Goal: Information Seeking & Learning: Check status

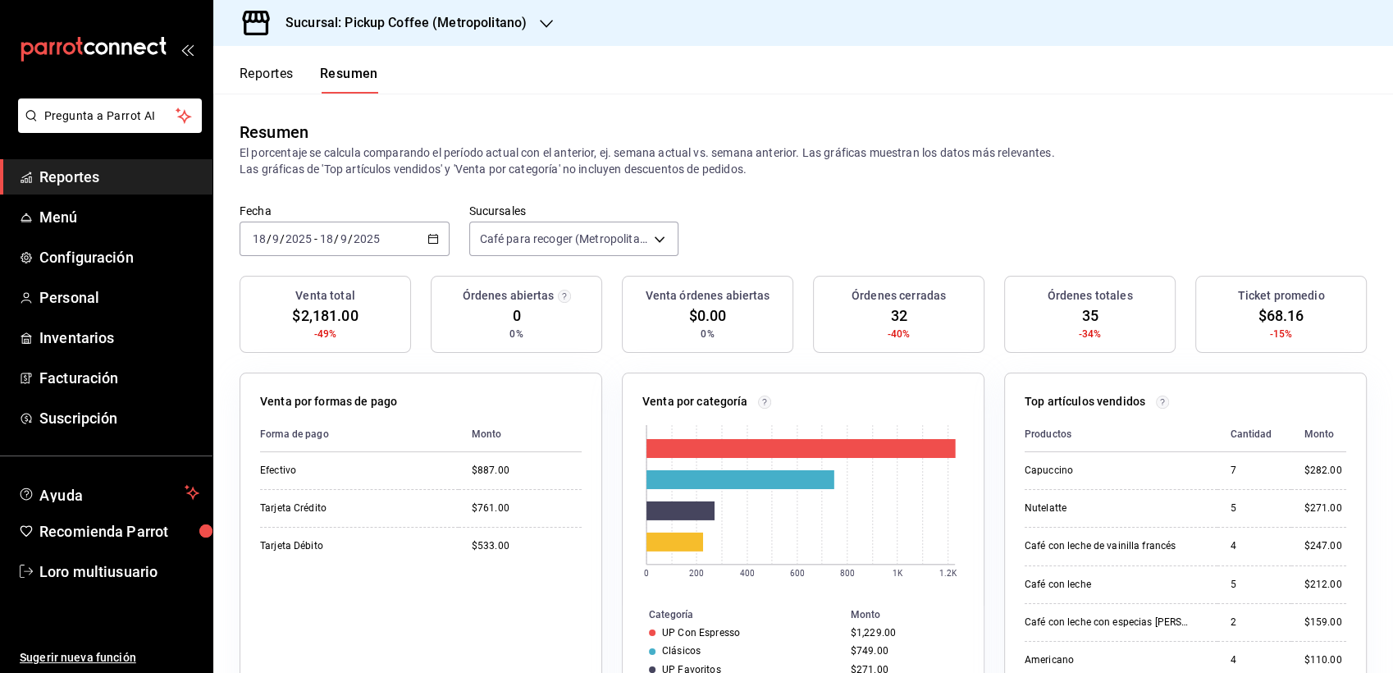
click at [405, 66] on header "Reportes Resumen" at bounding box center [802, 70] width 1179 height 48
click at [422, 34] on div "Sucursal: Pickup Coffee (Metropolitano)" at bounding box center [392, 23] width 333 height 46
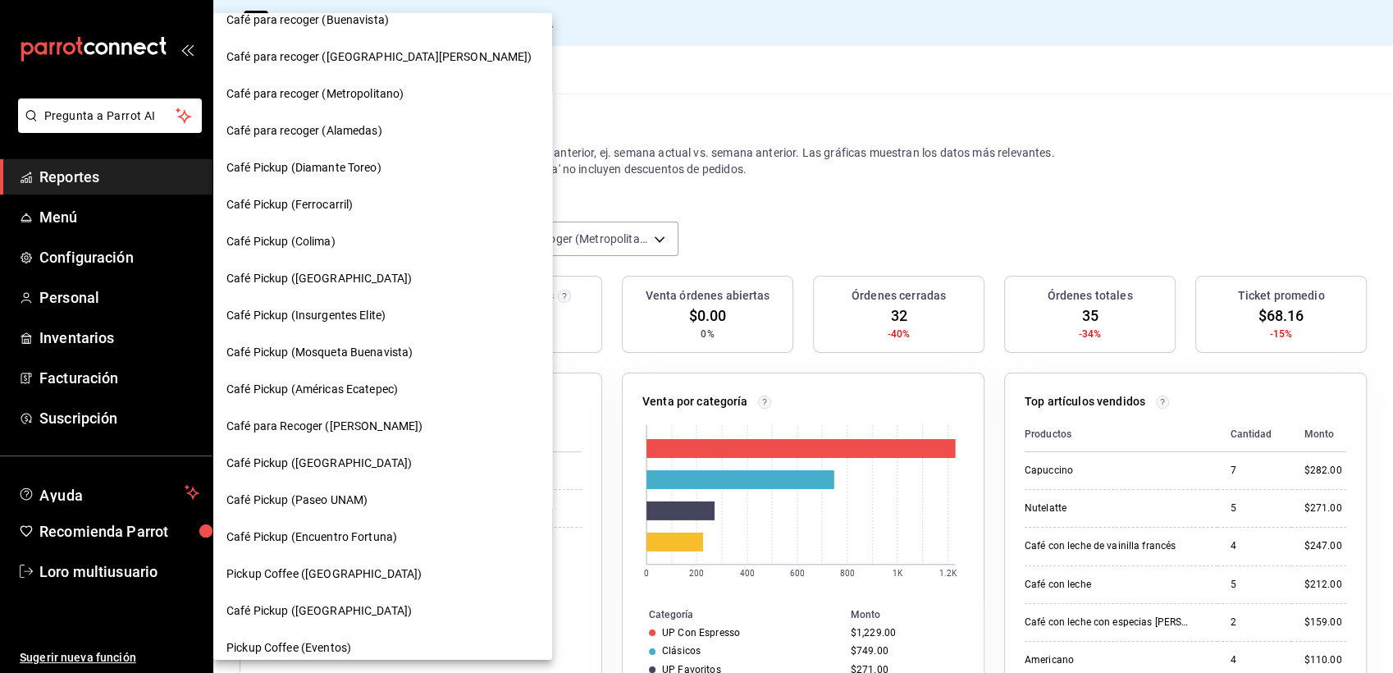
scroll to position [768, 0]
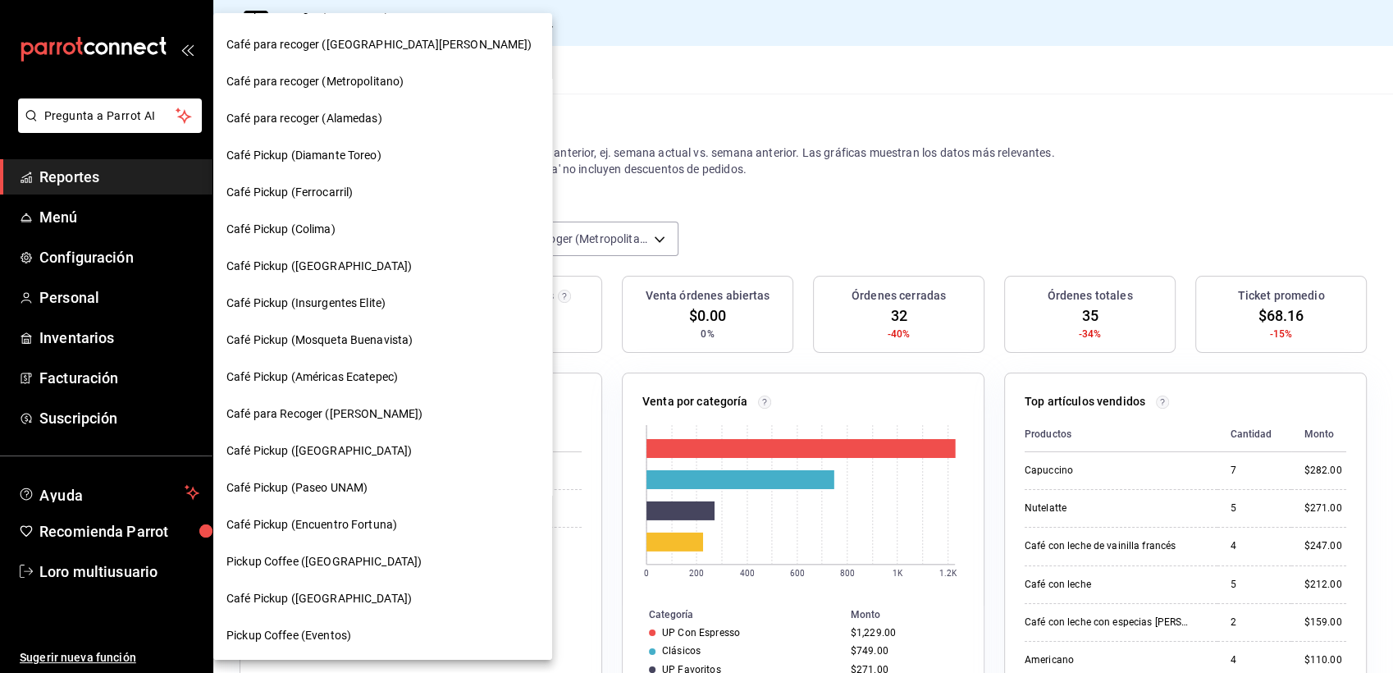
click at [349, 303] on span "Café Pickup (Insurgentes Elite)" at bounding box center [305, 302] width 159 height 17
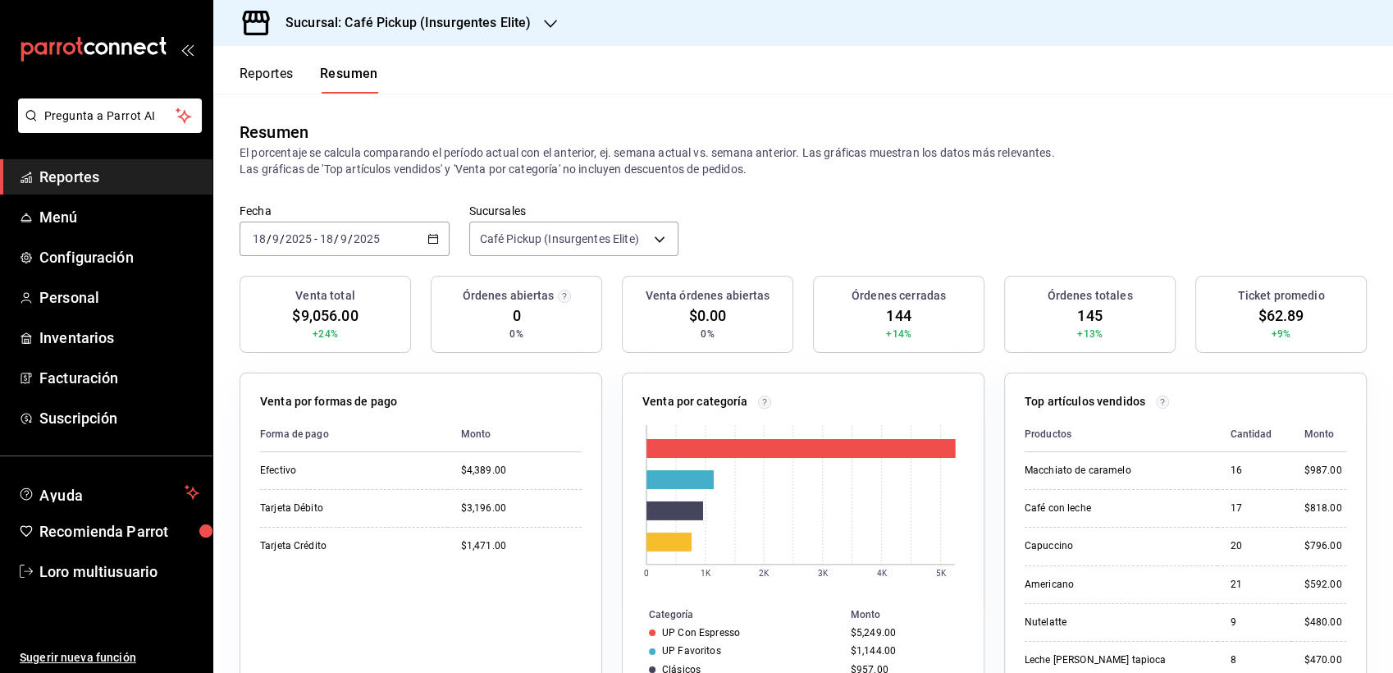
click at [347, 221] on div "[DATE] [DATE] - [DATE] [DATE]" at bounding box center [344, 238] width 210 height 34
click at [301, 291] on span "Hoy" at bounding box center [316, 288] width 127 height 17
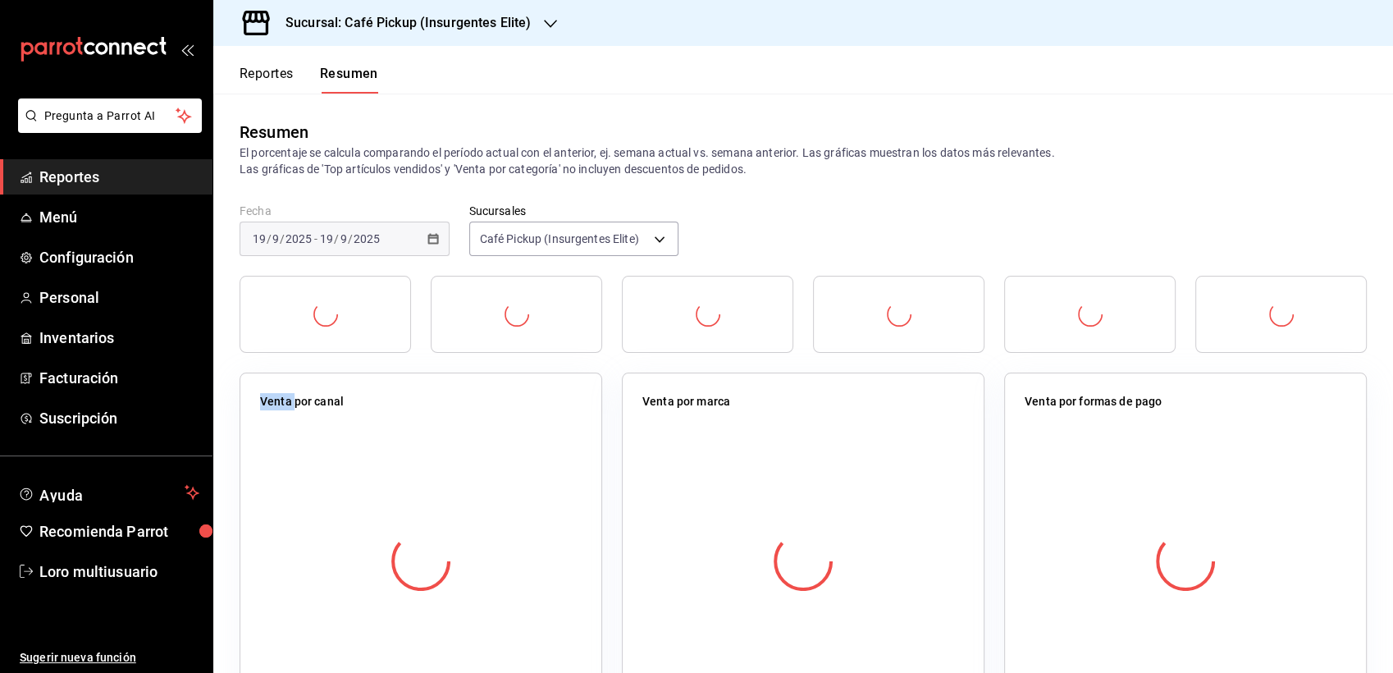
click at [301, 291] on div at bounding box center [324, 314] width 171 height 77
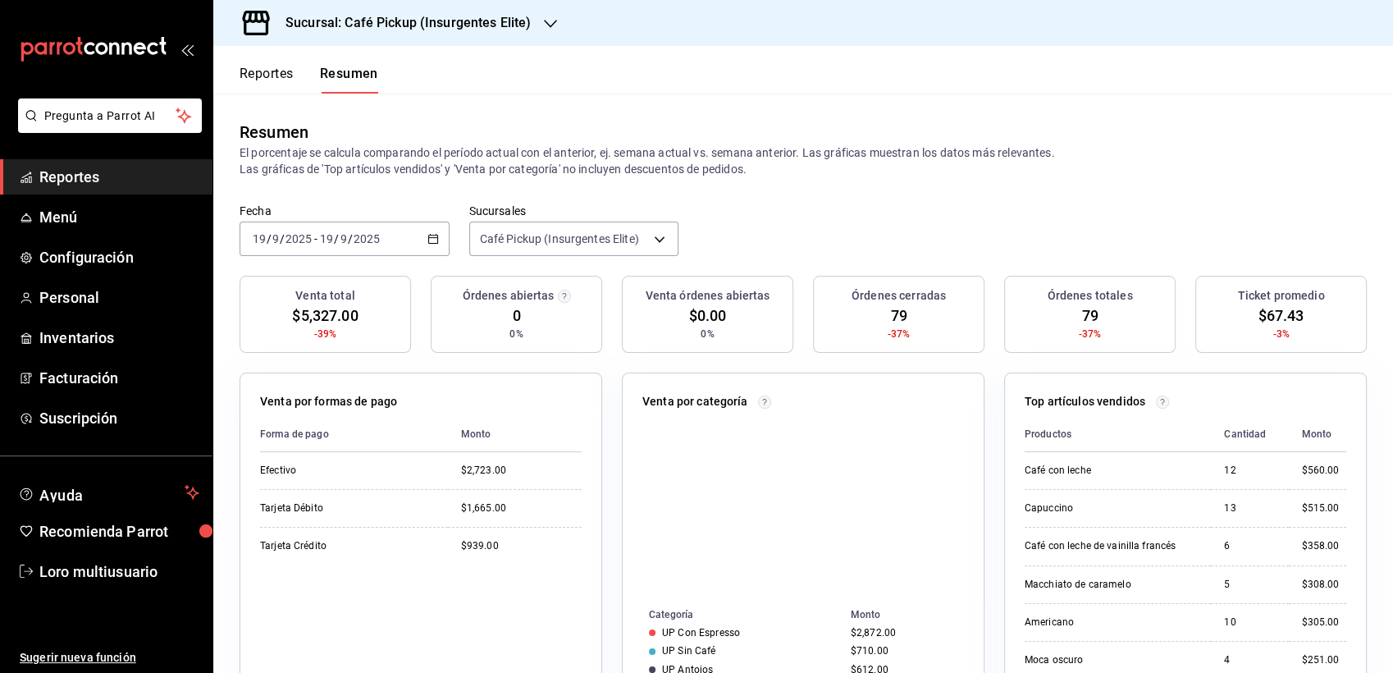
click at [408, 452] on table "Forma de pago Monto Efectivo $2,723.00 Tarjeta Débito $1,665.00 Tarjeta Crédito…" at bounding box center [420, 491] width 321 height 148
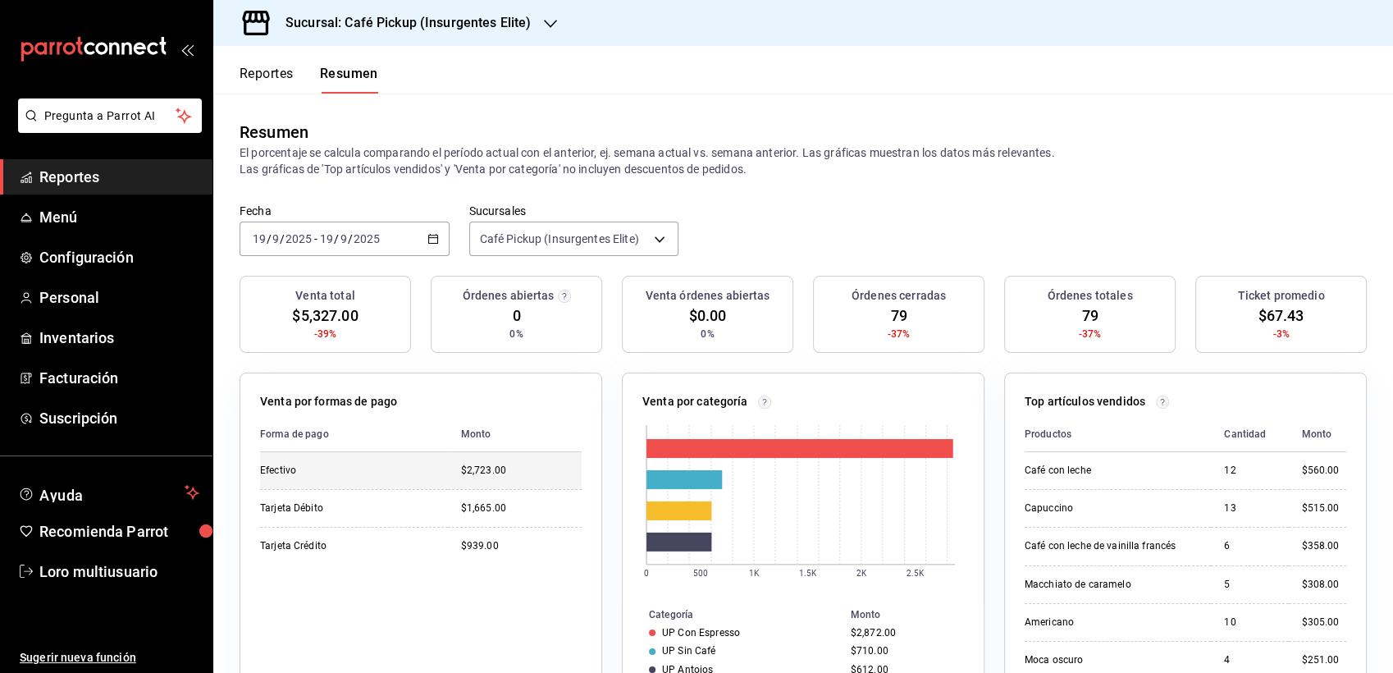
drag, startPoint x: 301, startPoint y: 291, endPoint x: 532, endPoint y: 473, distance: 294.3
click at [532, 473] on div "$2,723.00" at bounding box center [521, 470] width 121 height 14
click at [315, 250] on div "[DATE] [DATE] - [DATE] [DATE]" at bounding box center [344, 238] width 210 height 34
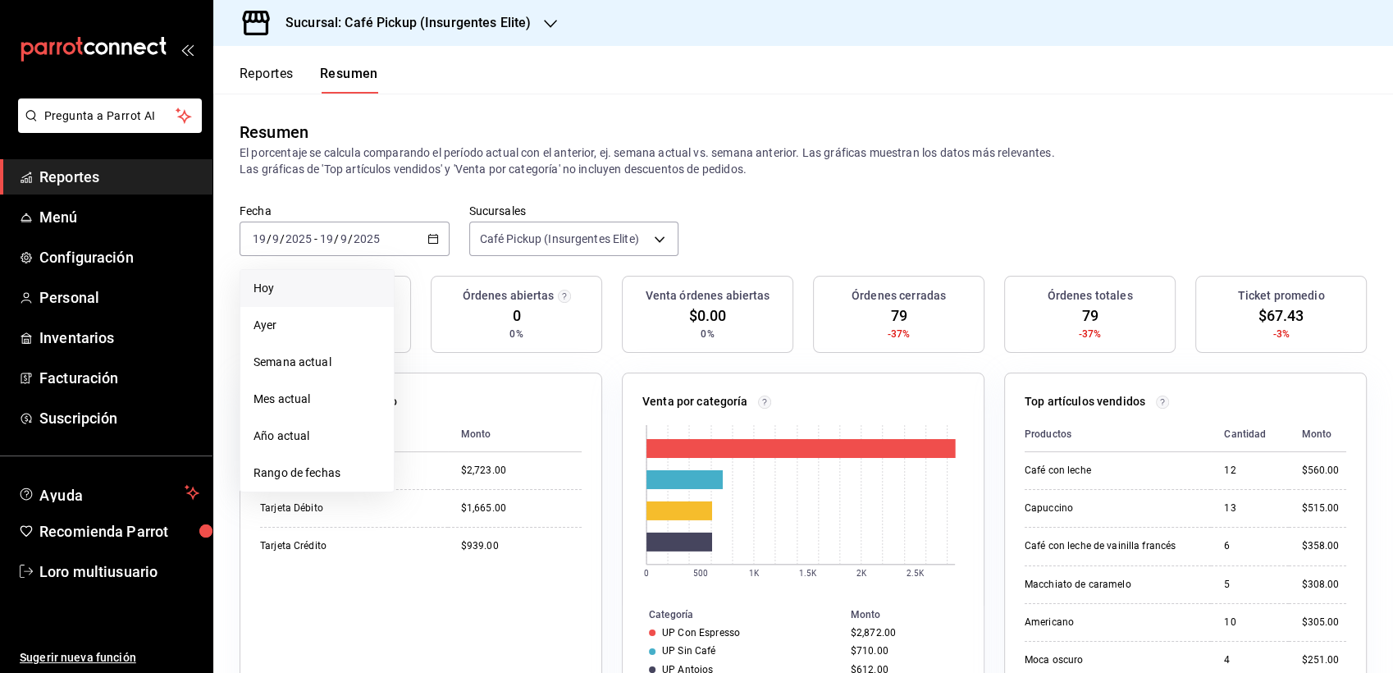
click at [453, 329] on div "Órdenes abiertas 0 0%" at bounding box center [516, 314] width 171 height 77
click at [368, 233] on input "2025" at bounding box center [367, 238] width 28 height 13
click at [293, 472] on span "Rango de fechas" at bounding box center [316, 472] width 127 height 17
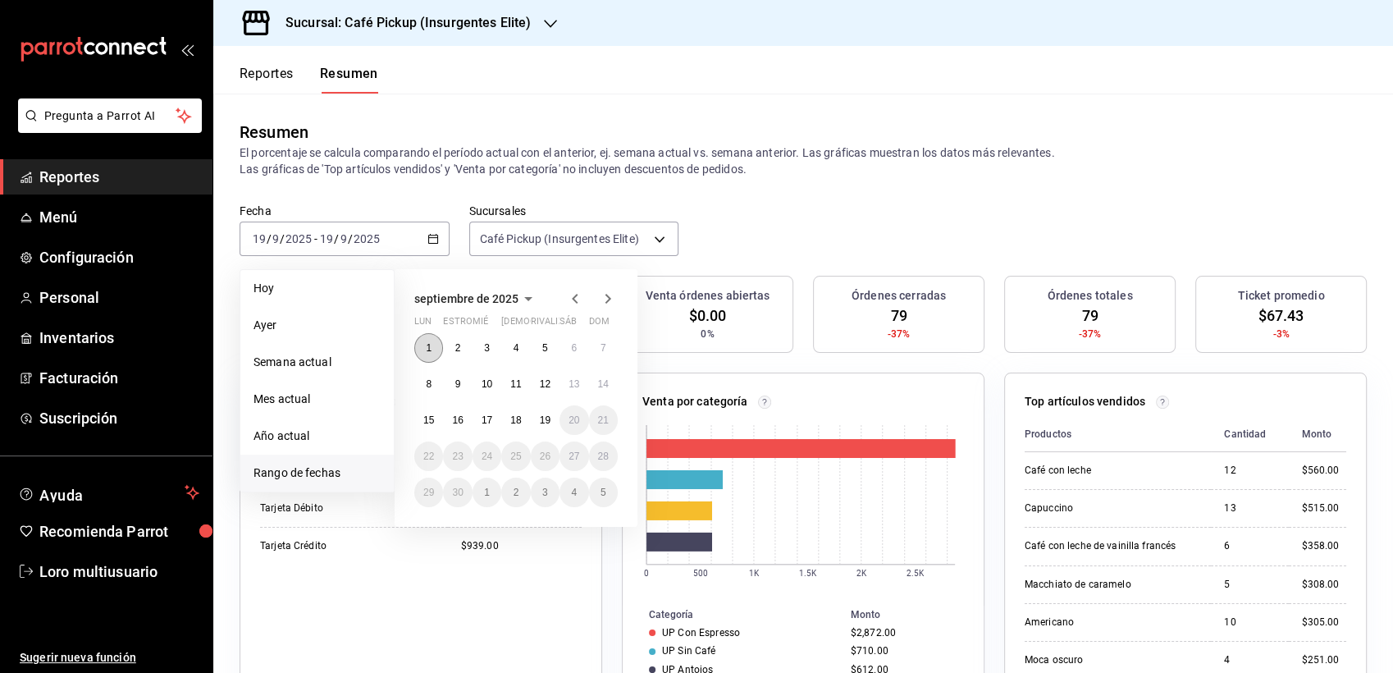
click at [431, 350] on button "1" at bounding box center [428, 348] width 29 height 30
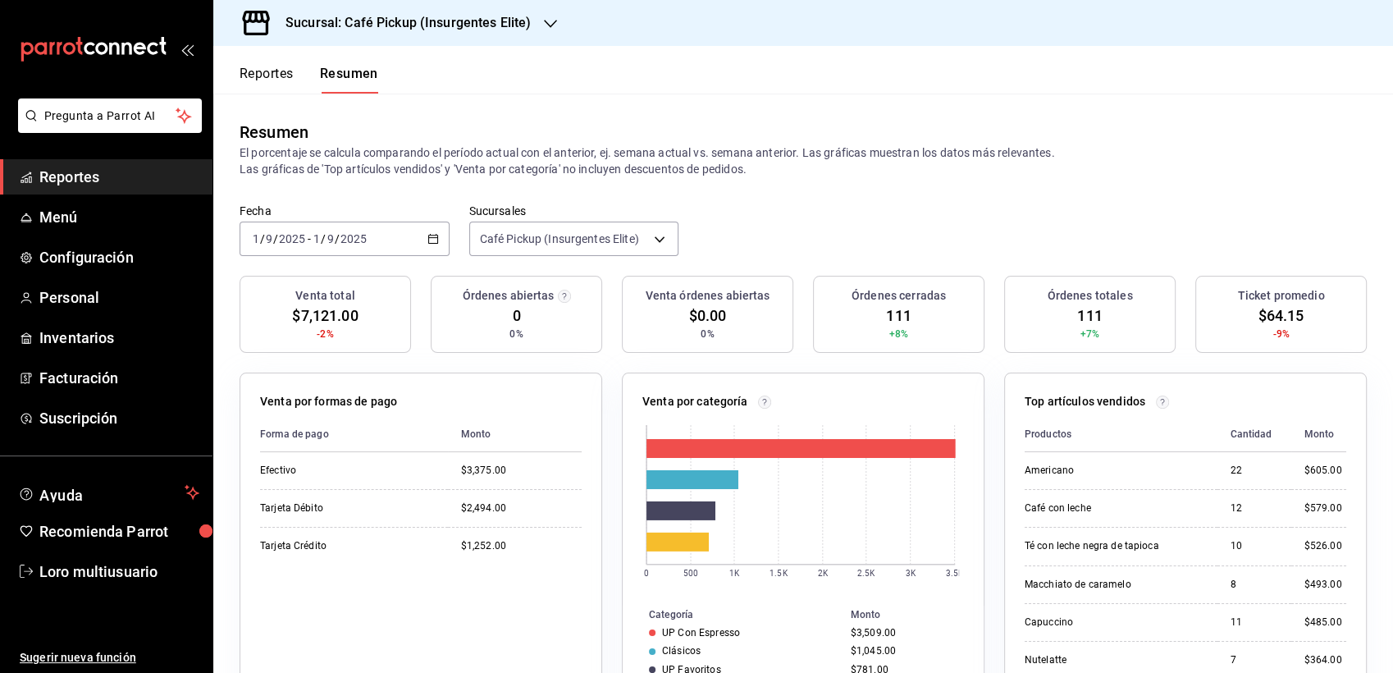
click at [367, 233] on div "[DATE] [DATE]" at bounding box center [339, 238] width 57 height 13
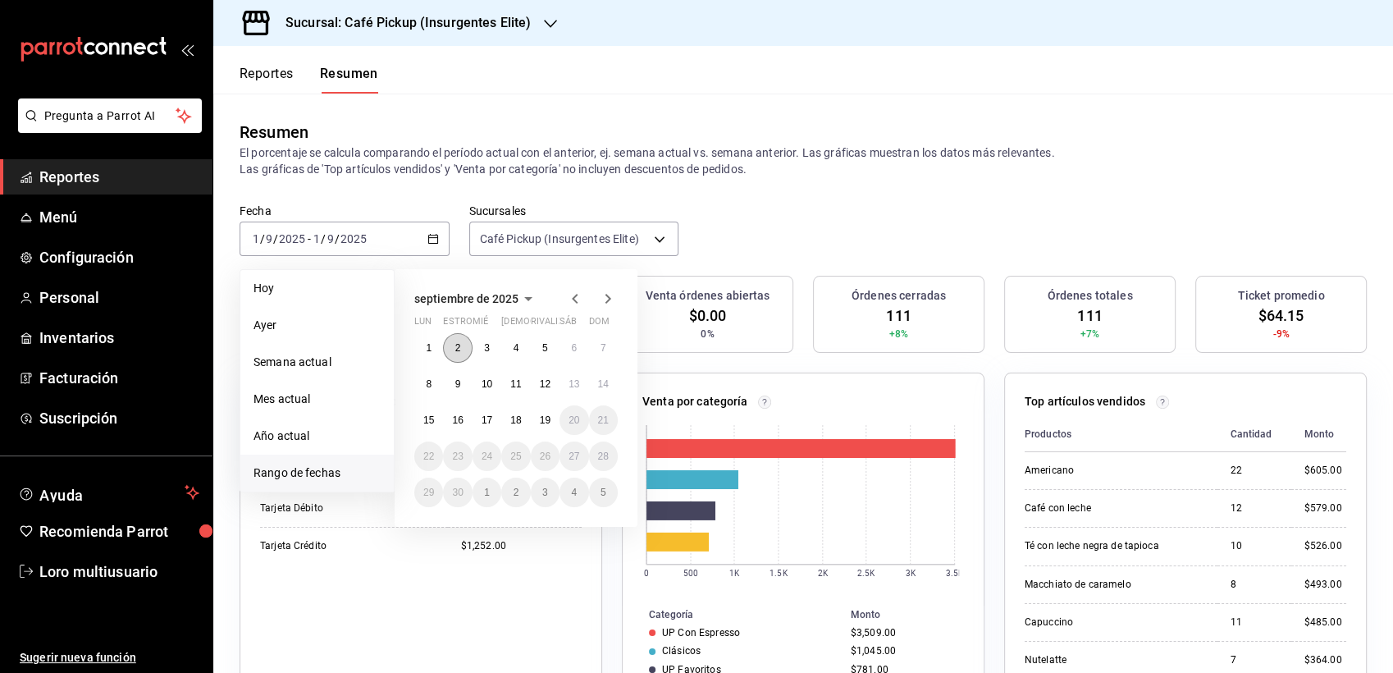
click at [449, 344] on button "2" at bounding box center [457, 348] width 29 height 30
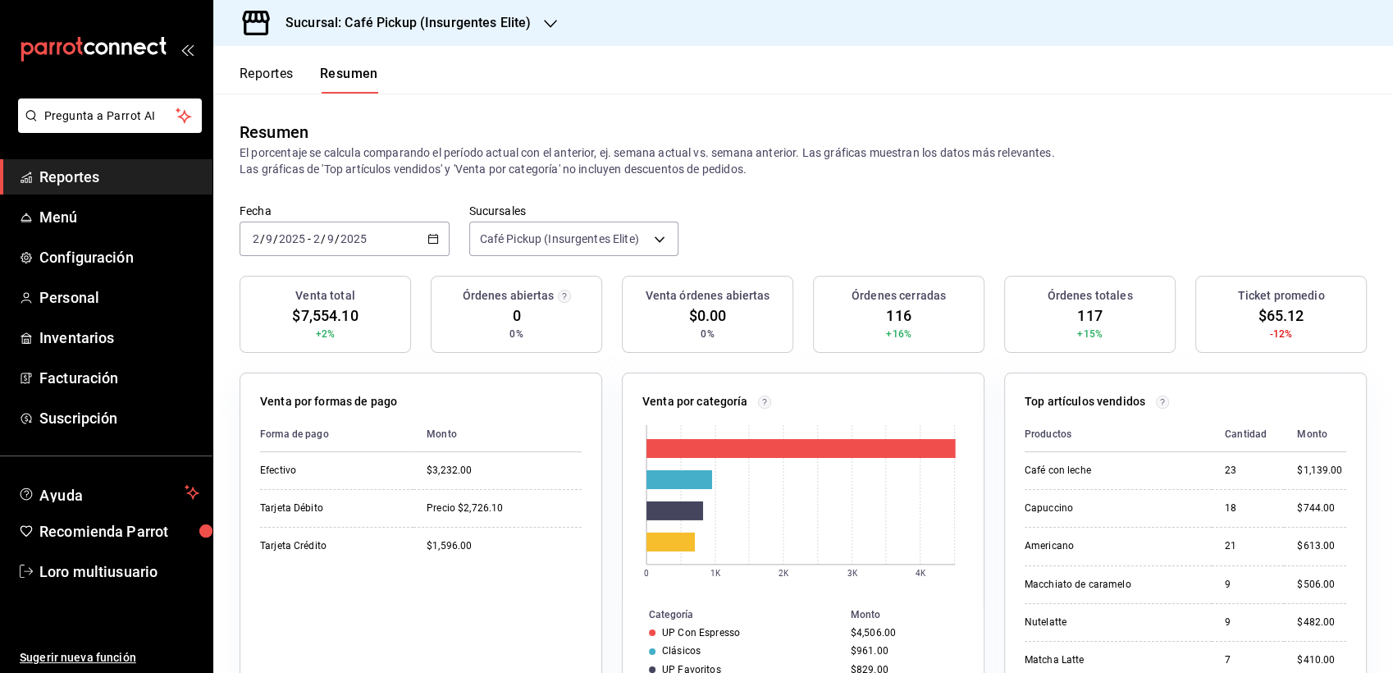
click at [305, 232] on input "2025" at bounding box center [292, 238] width 28 height 13
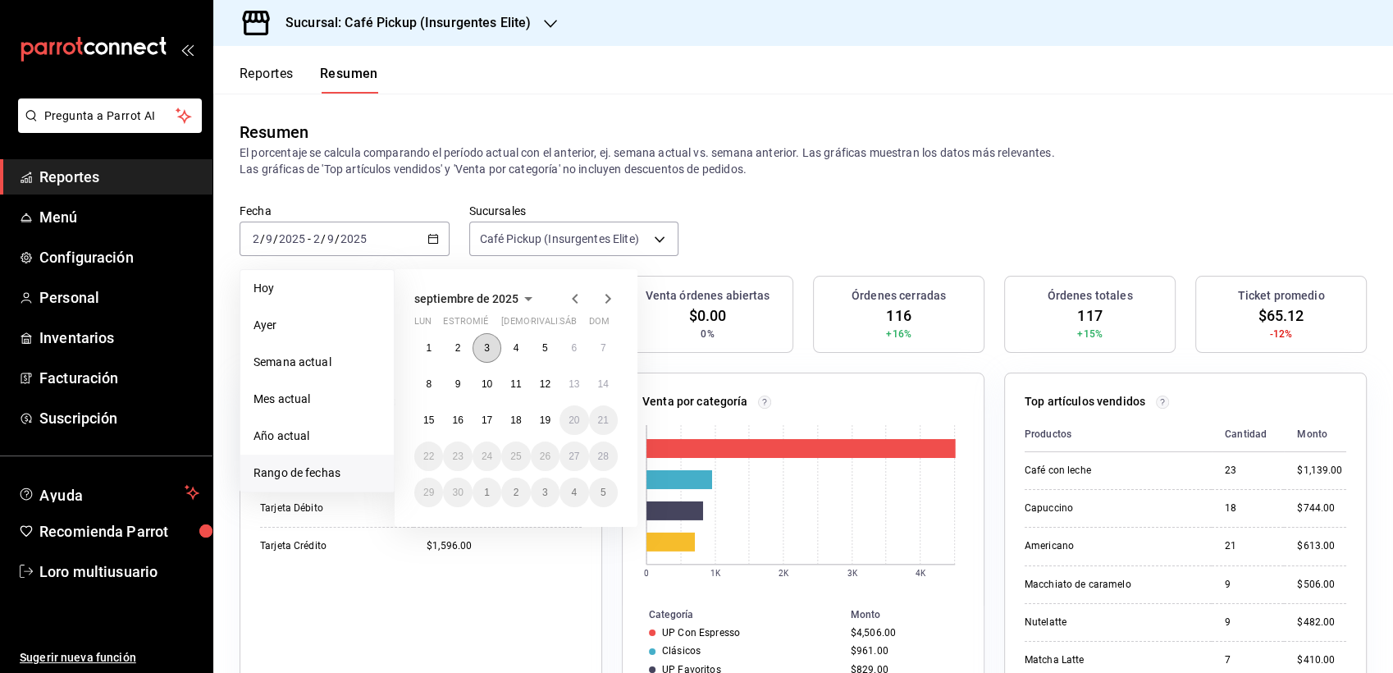
click at [484, 351] on abbr "3" at bounding box center [487, 347] width 6 height 11
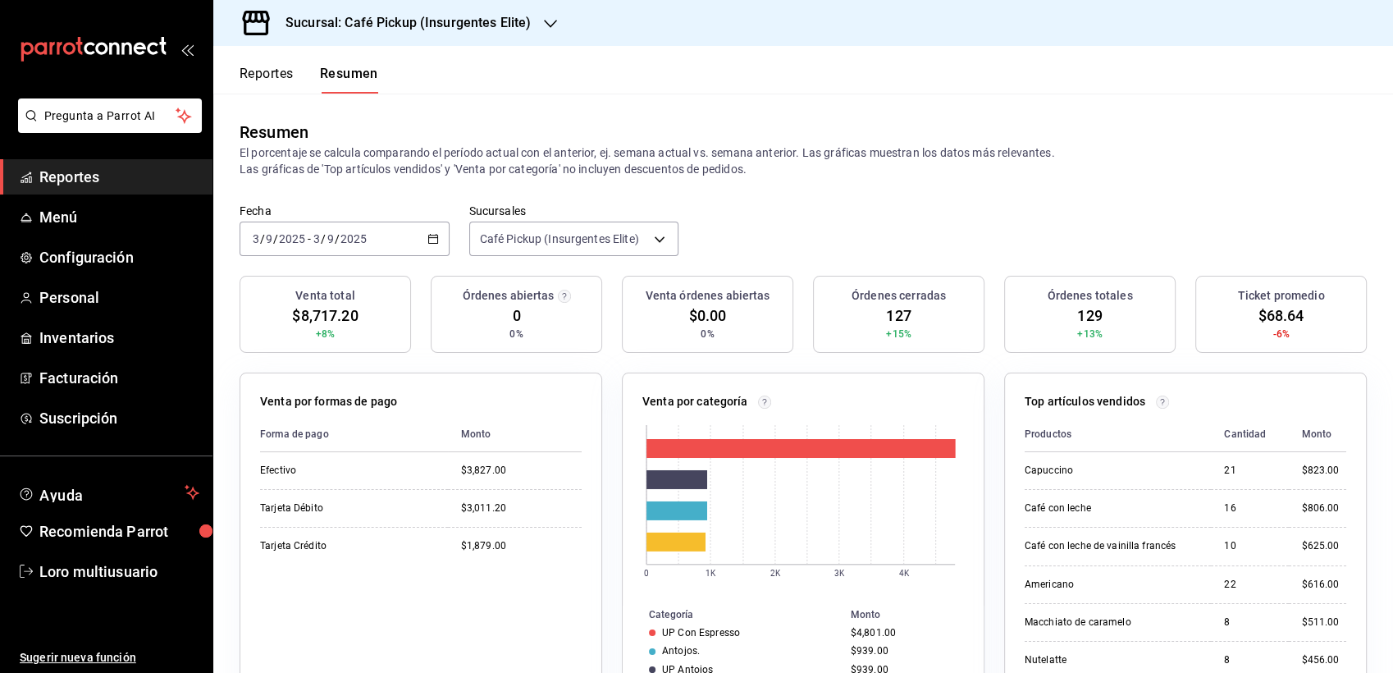
click at [329, 245] on input "9" at bounding box center [330, 238] width 8 height 13
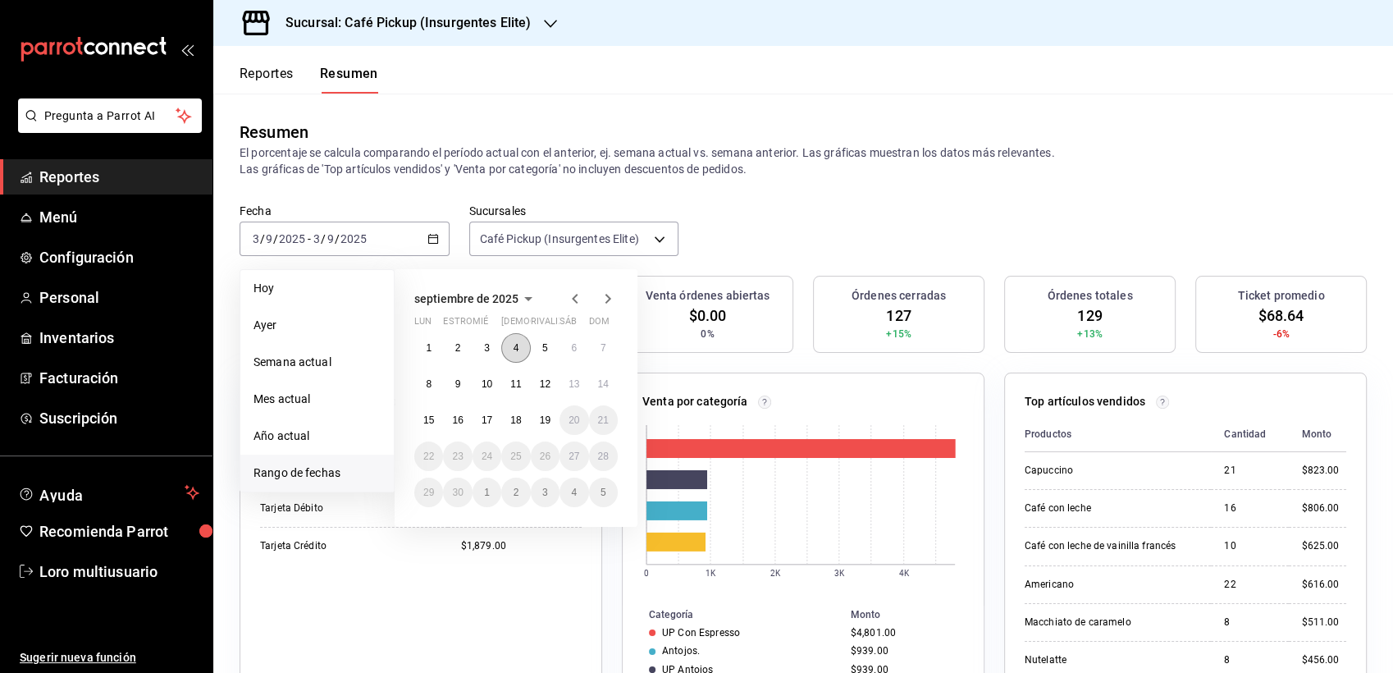
click at [522, 344] on button "4" at bounding box center [515, 348] width 29 height 30
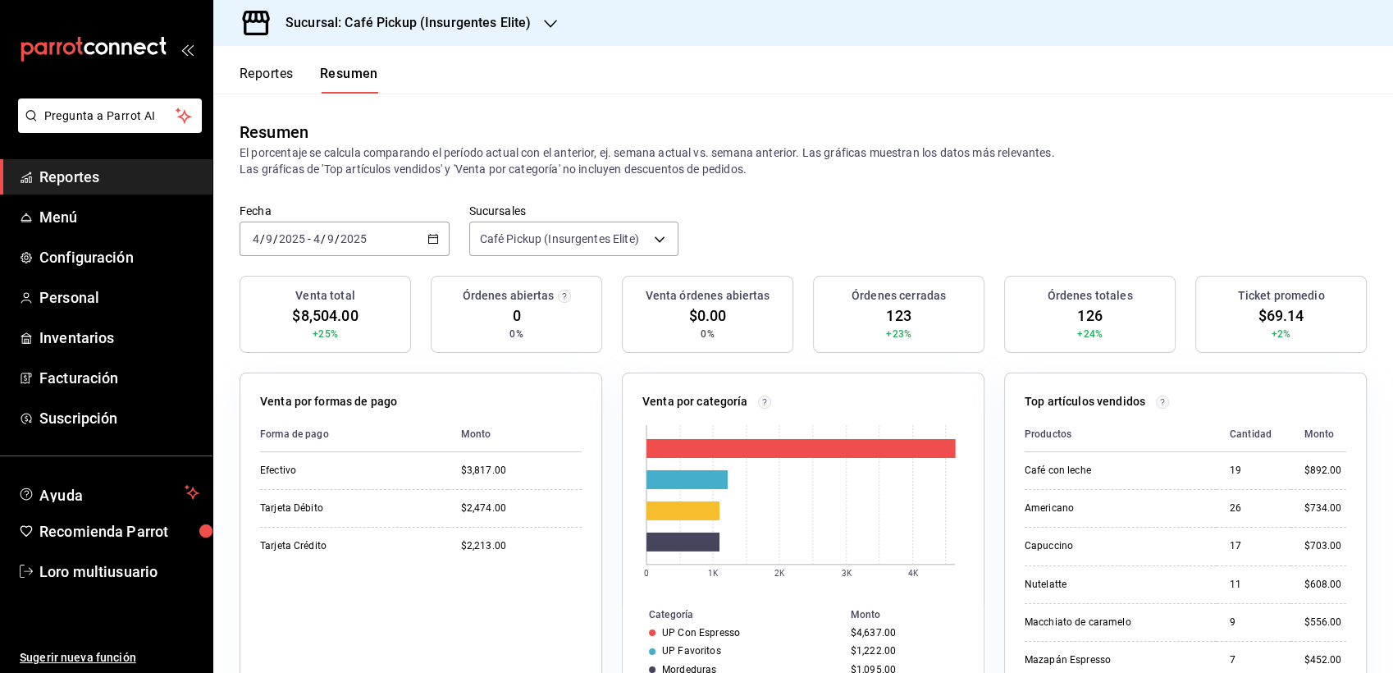
click at [360, 253] on div "[DATE] [DATE] - [DATE] [DATE]" at bounding box center [344, 238] width 210 height 34
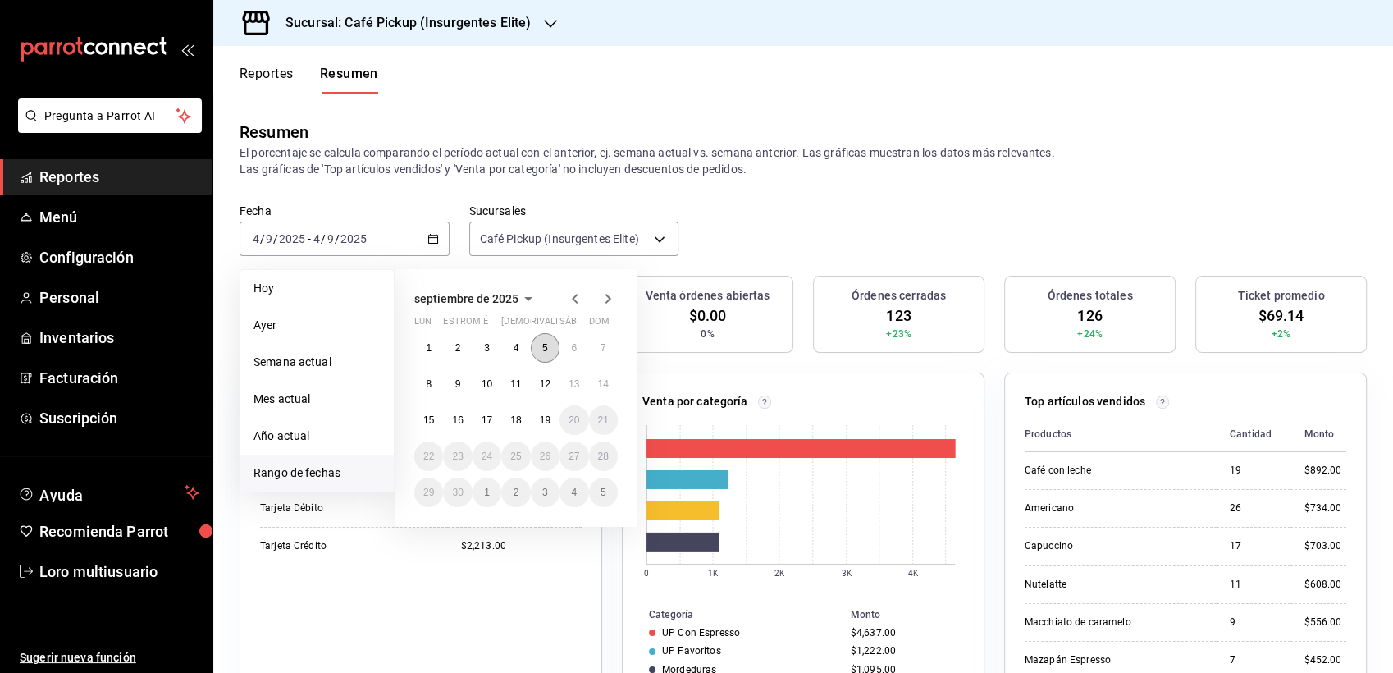
click at [549, 340] on button "5" at bounding box center [545, 348] width 29 height 30
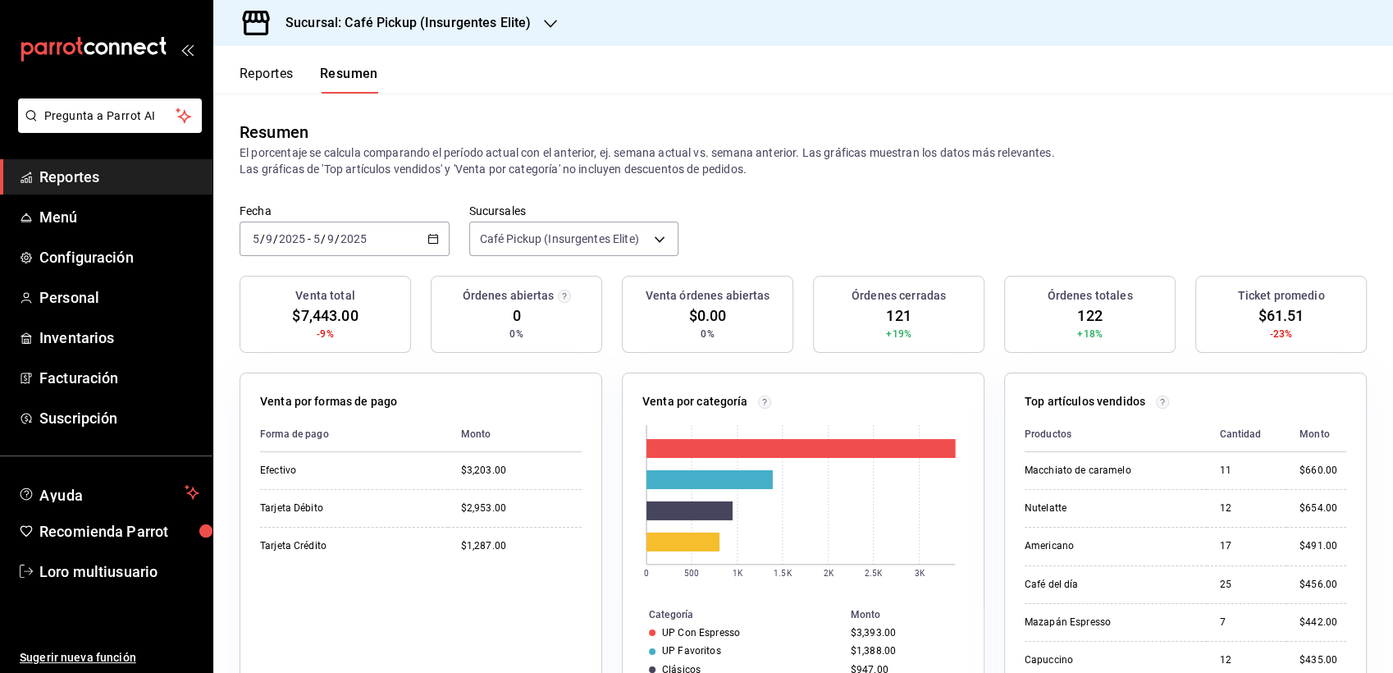
click at [319, 238] on input "5" at bounding box center [316, 238] width 8 height 13
click at [345, 230] on div "[DATE] [DATE] - [DATE] [DATE]" at bounding box center [344, 238] width 210 height 34
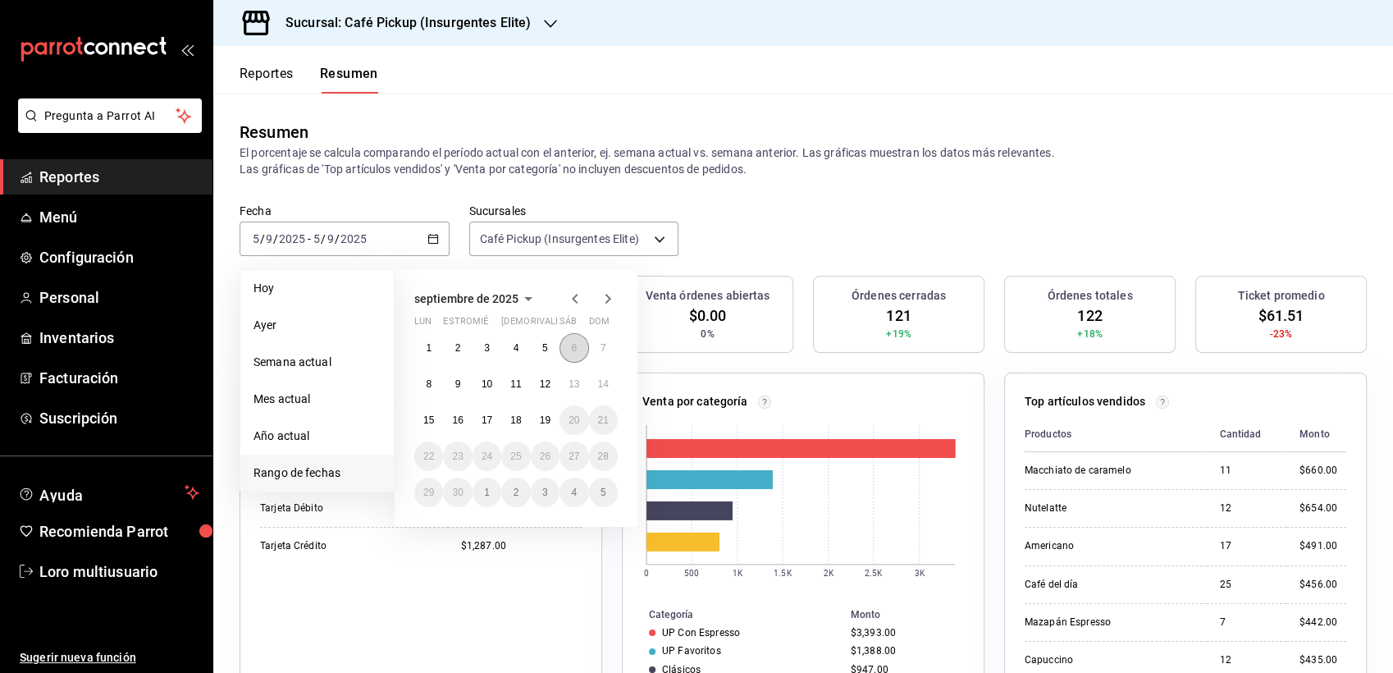
click at [568, 346] on button "6" at bounding box center [573, 348] width 29 height 30
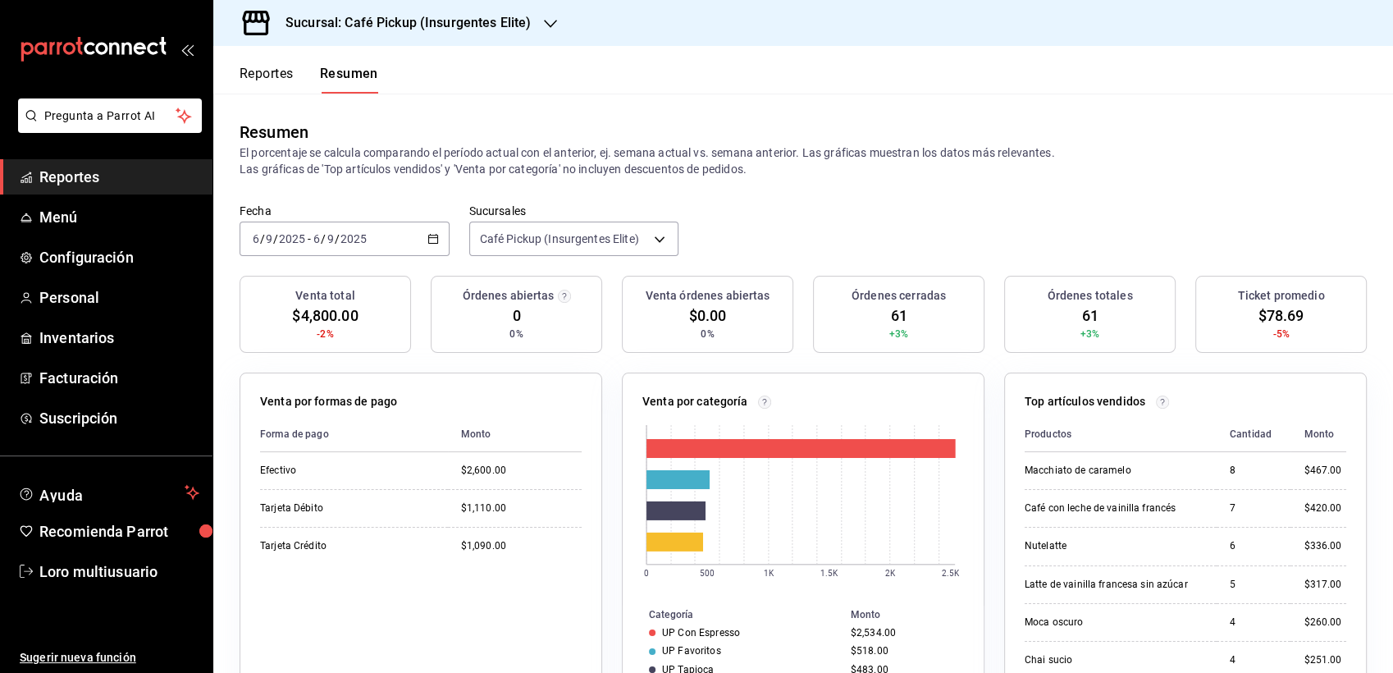
click at [340, 241] on input "2025" at bounding box center [354, 238] width 28 height 13
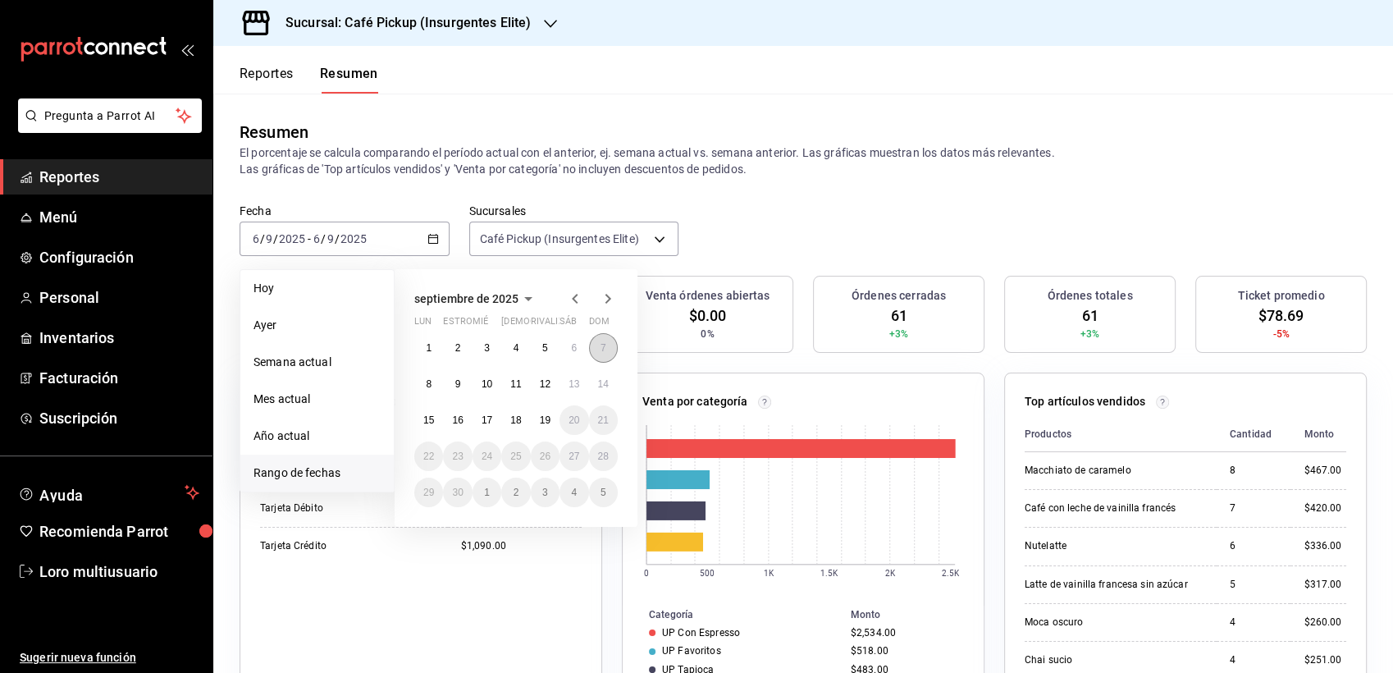
click at [608, 340] on button "7" at bounding box center [603, 348] width 29 height 30
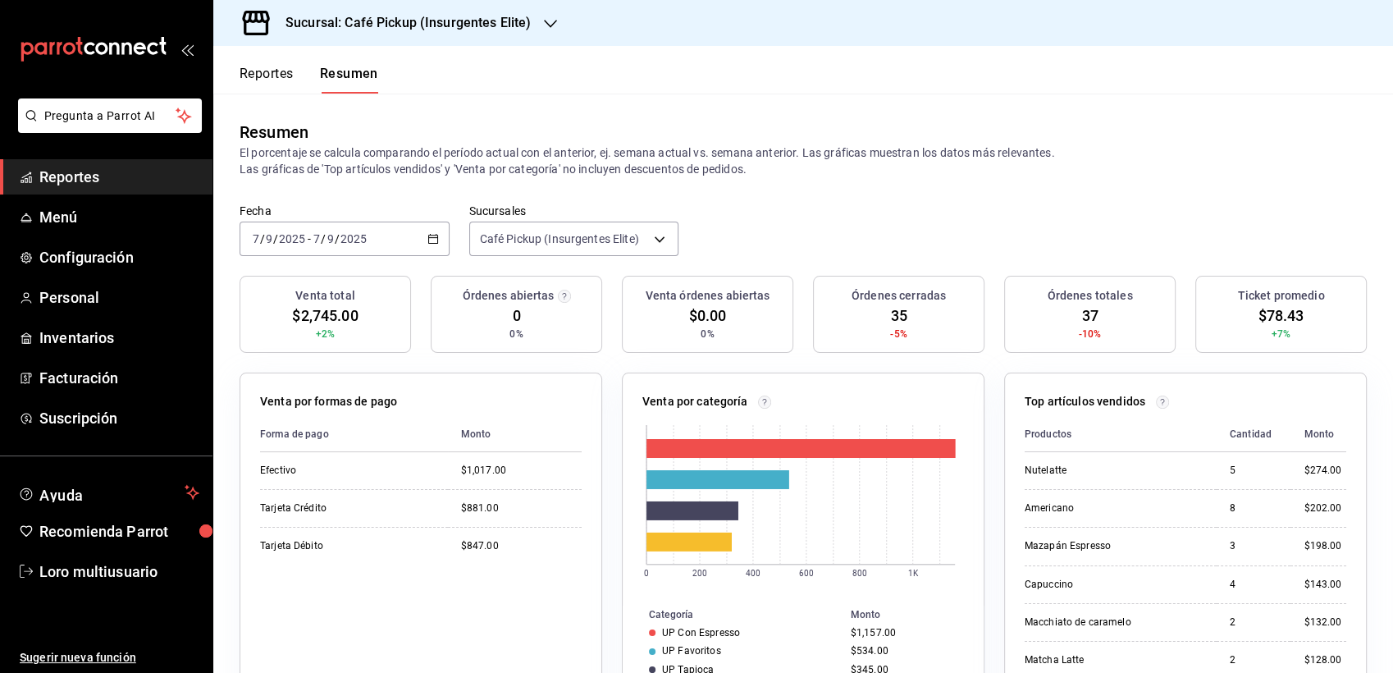
click at [340, 235] on input "2025" at bounding box center [354, 238] width 28 height 13
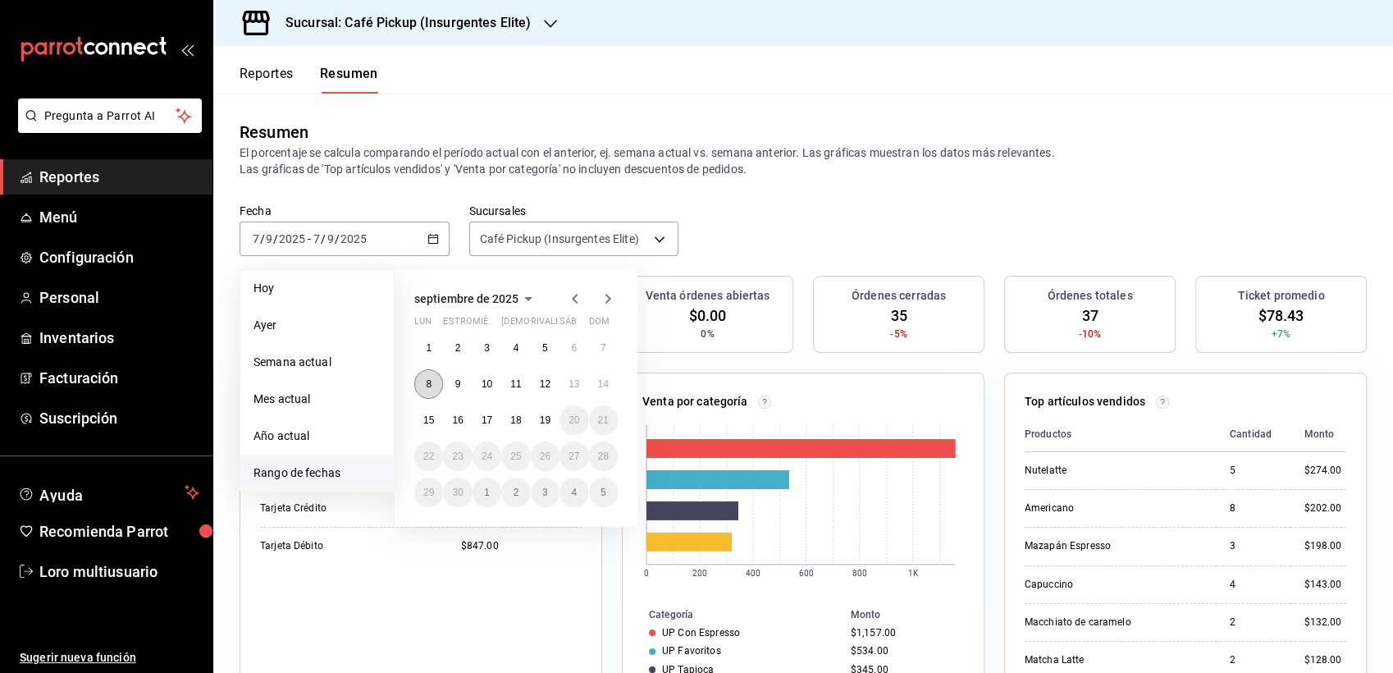
click at [429, 378] on abbr "8" at bounding box center [429, 383] width 6 height 11
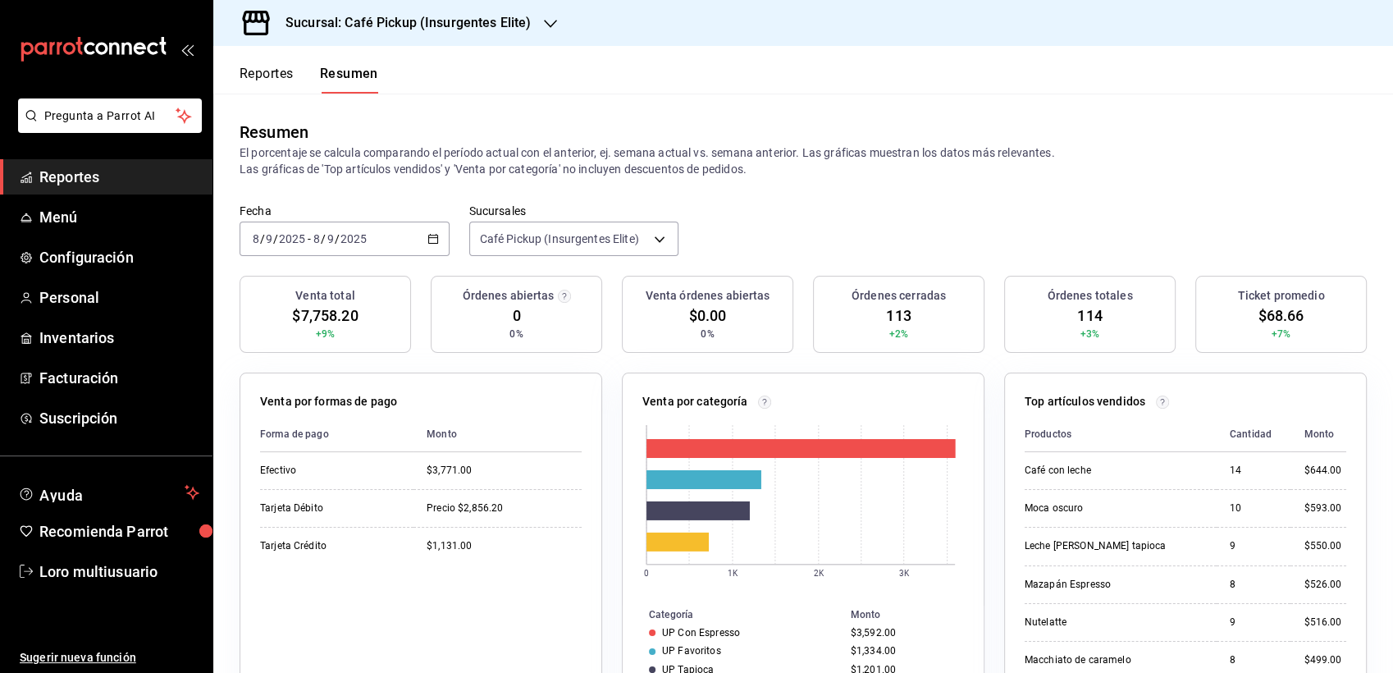
click at [295, 245] on input "2025" at bounding box center [292, 238] width 28 height 13
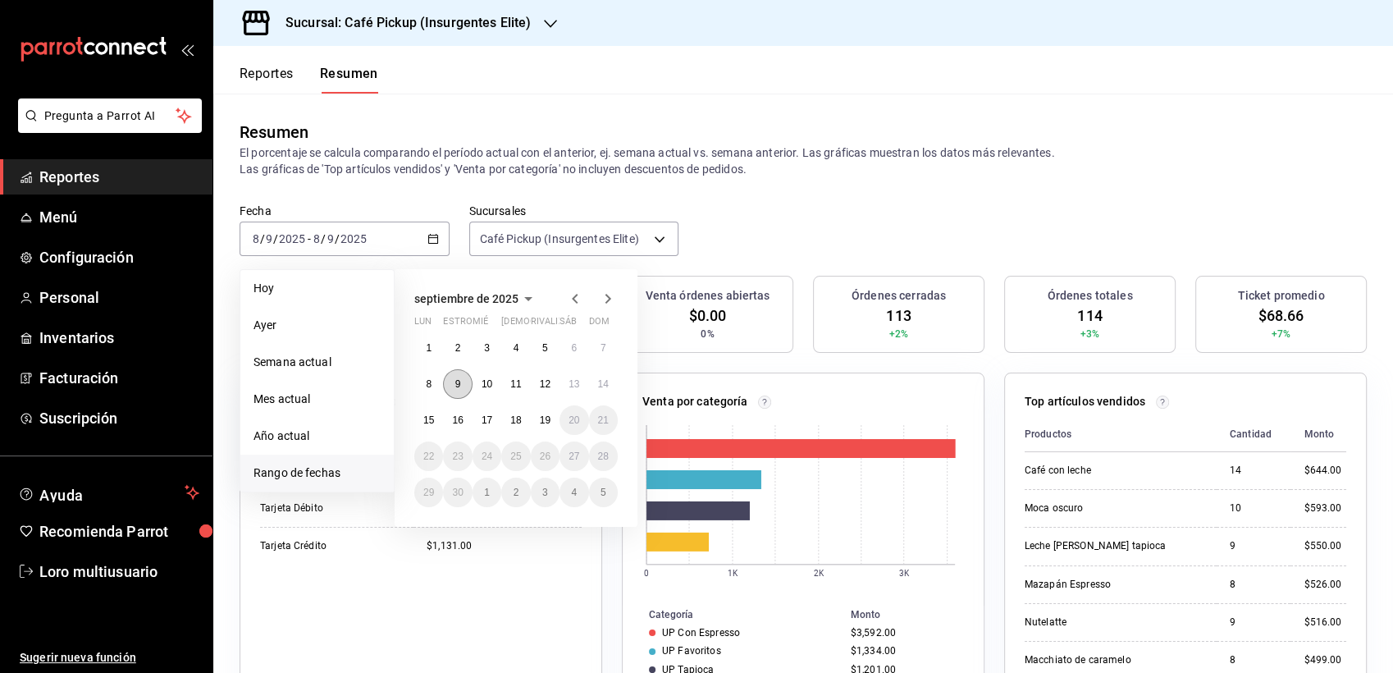
click at [460, 378] on button "9" at bounding box center [457, 384] width 29 height 30
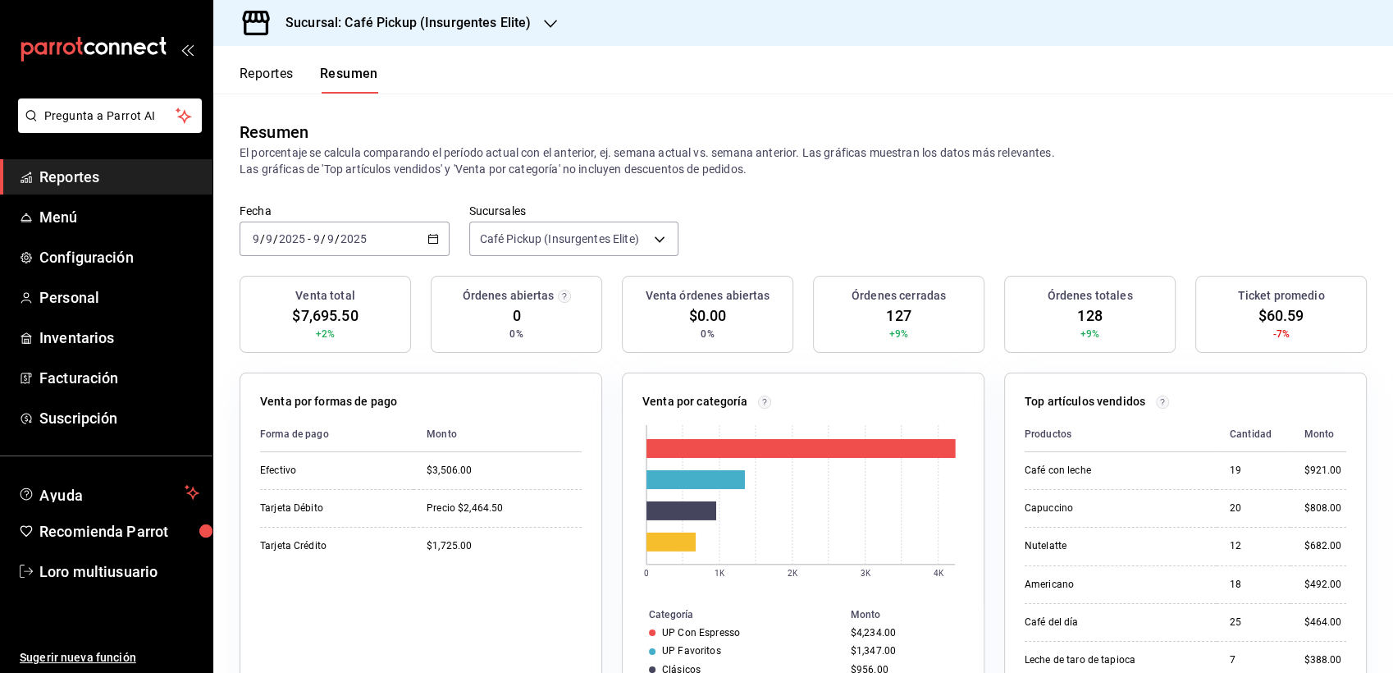
click at [318, 253] on div "[DATE] [DATE] - [DATE] [DATE]" at bounding box center [344, 238] width 210 height 34
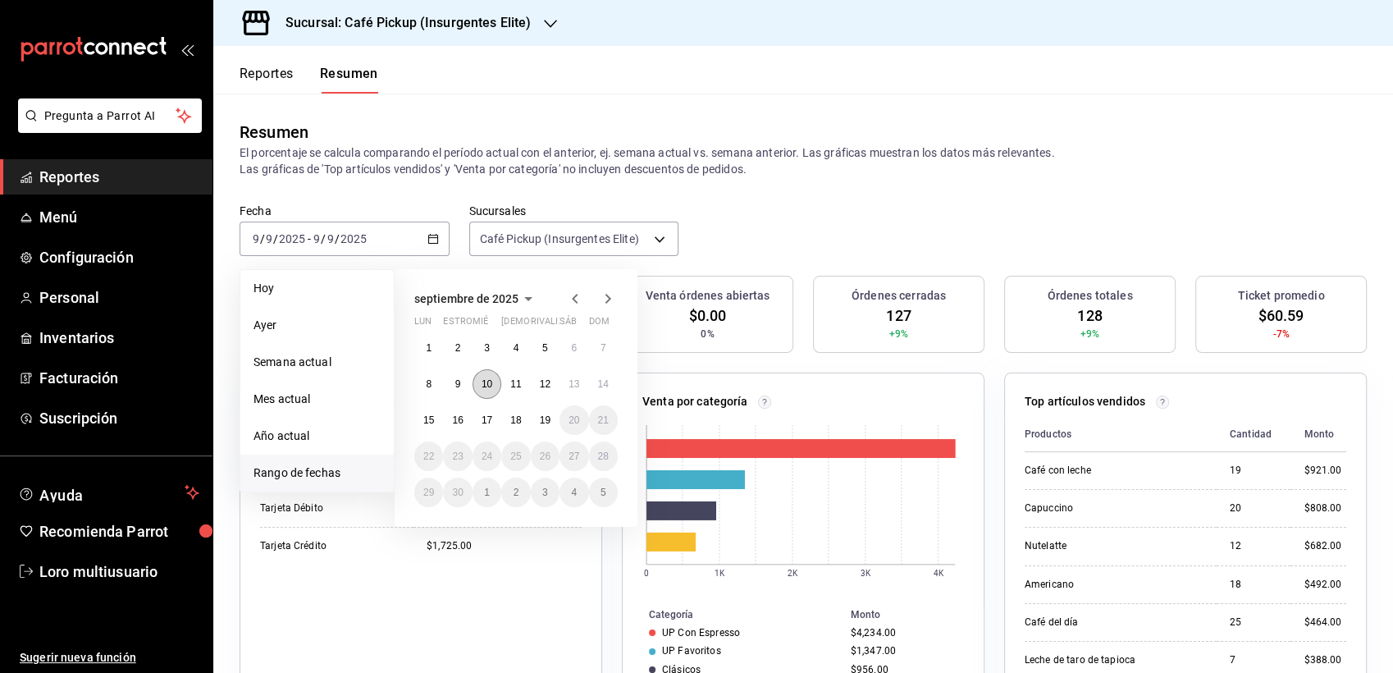
click at [481, 373] on button "10" at bounding box center [486, 384] width 29 height 30
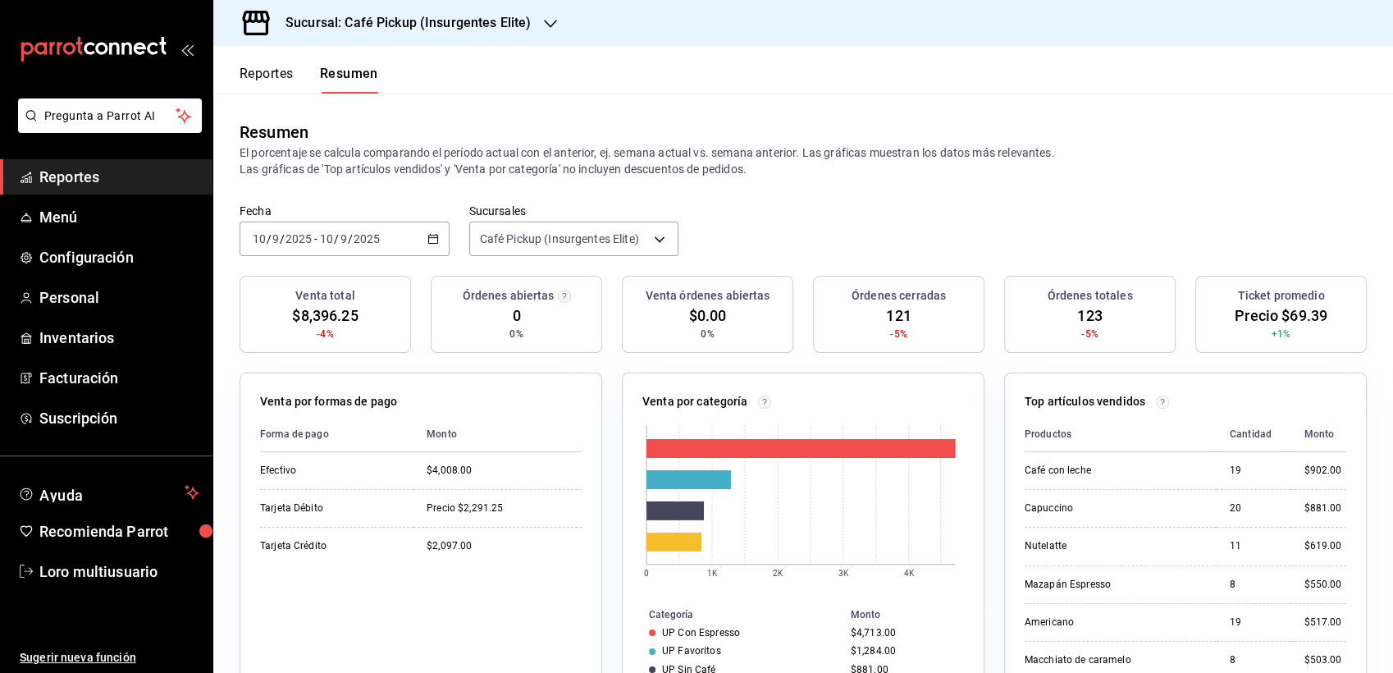
click at [363, 239] on input "2025" at bounding box center [367, 238] width 28 height 13
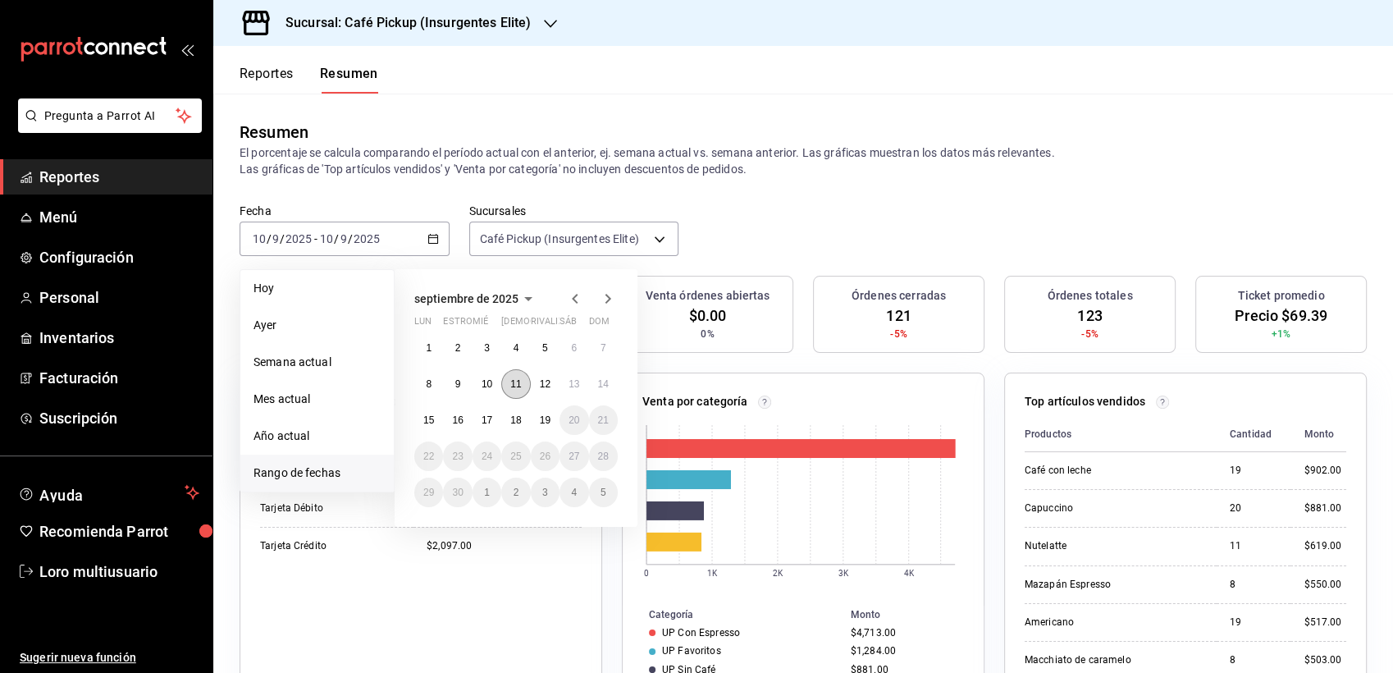
click at [517, 384] on abbr "11" at bounding box center [515, 383] width 11 height 11
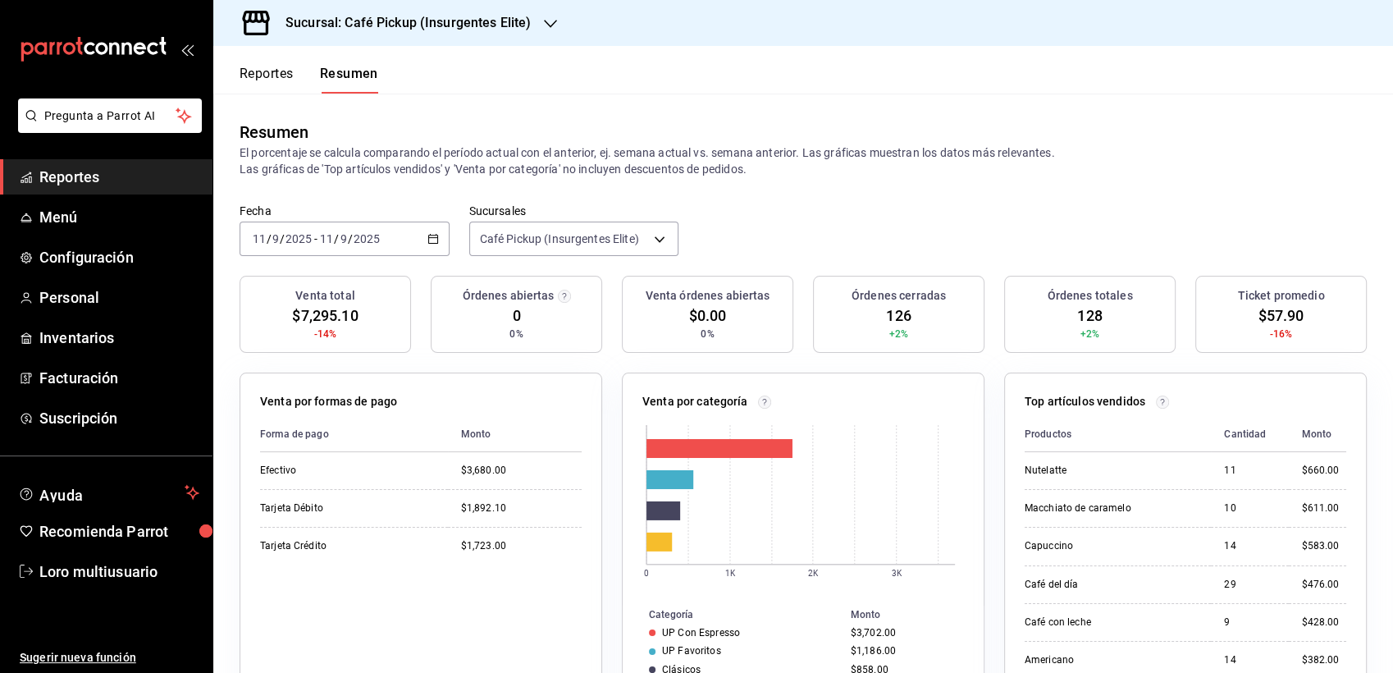
click at [499, 469] on div "$3,680.00" at bounding box center [521, 470] width 121 height 14
click at [622, 548] on div "Venta por categoría 0 1K 2K 3K Categoría Monto UP Con Espresso $3,702.00 UP Fav…" at bounding box center [803, 544] width 362 height 344
click at [355, 237] on input "2025" at bounding box center [367, 238] width 28 height 13
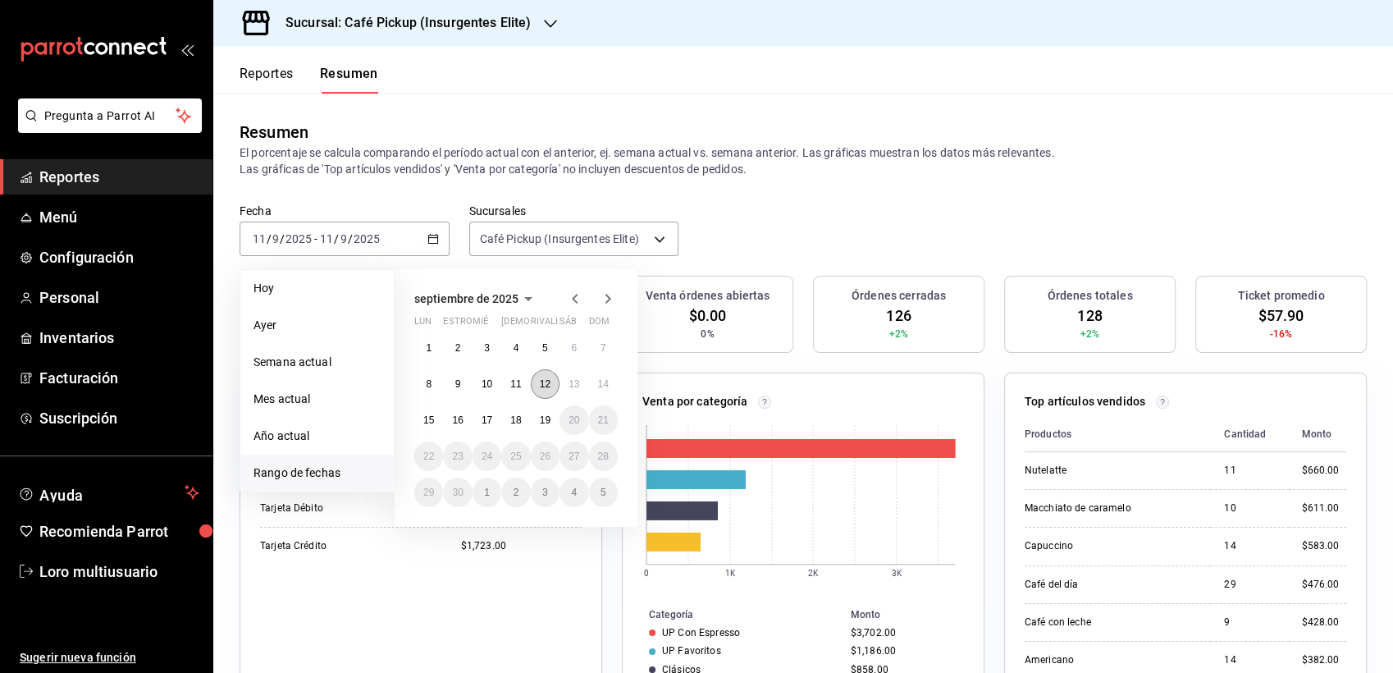
click at [553, 387] on button "12" at bounding box center [545, 384] width 29 height 30
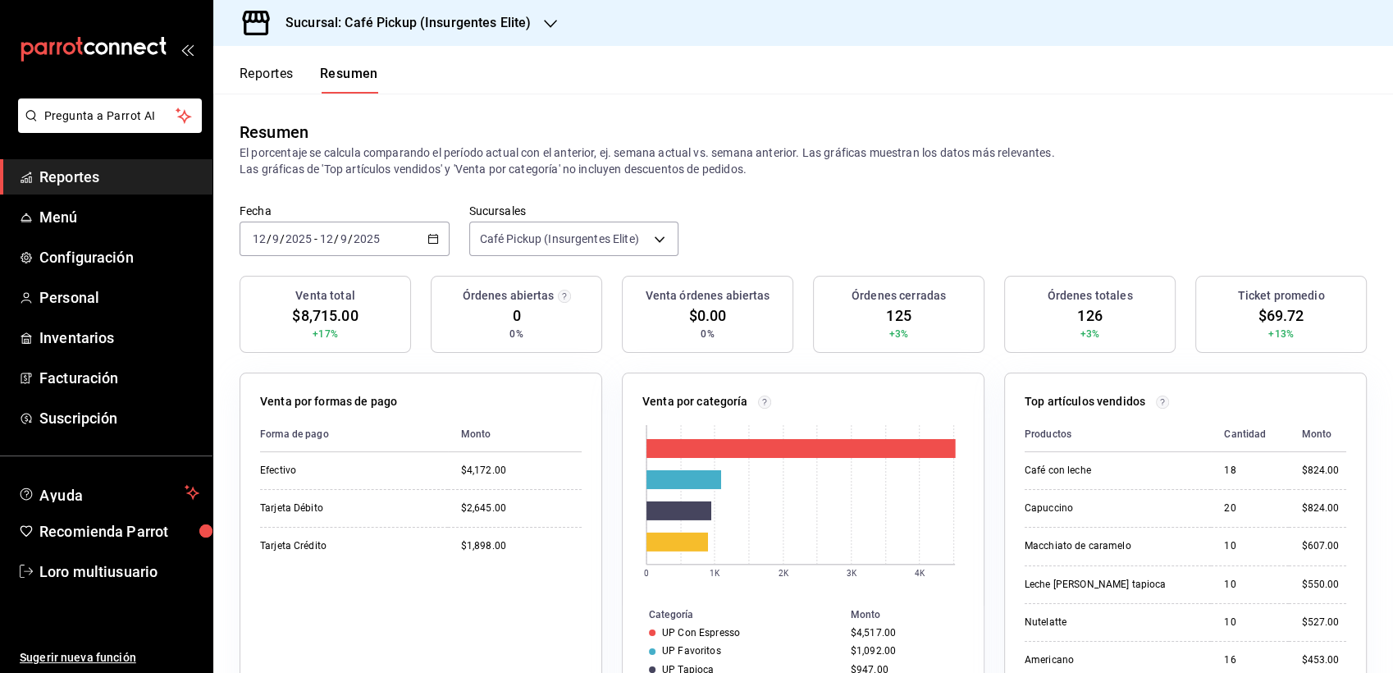
click at [308, 256] on div "Fecha [DATE] [DATE] - [DATE] [DATE] Sucursales Café Pickup (Insurgentes Elite) …" at bounding box center [802, 239] width 1179 height 72
click at [302, 247] on div "[DATE] [DATE] - [DATE] [DATE]" at bounding box center [344, 238] width 210 height 34
click at [1147, 148] on p "El porcentaje se calcula comparando el período actual con el anterior, ej. sema…" at bounding box center [802, 160] width 1127 height 33
click at [348, 242] on span "/" at bounding box center [350, 238] width 5 height 13
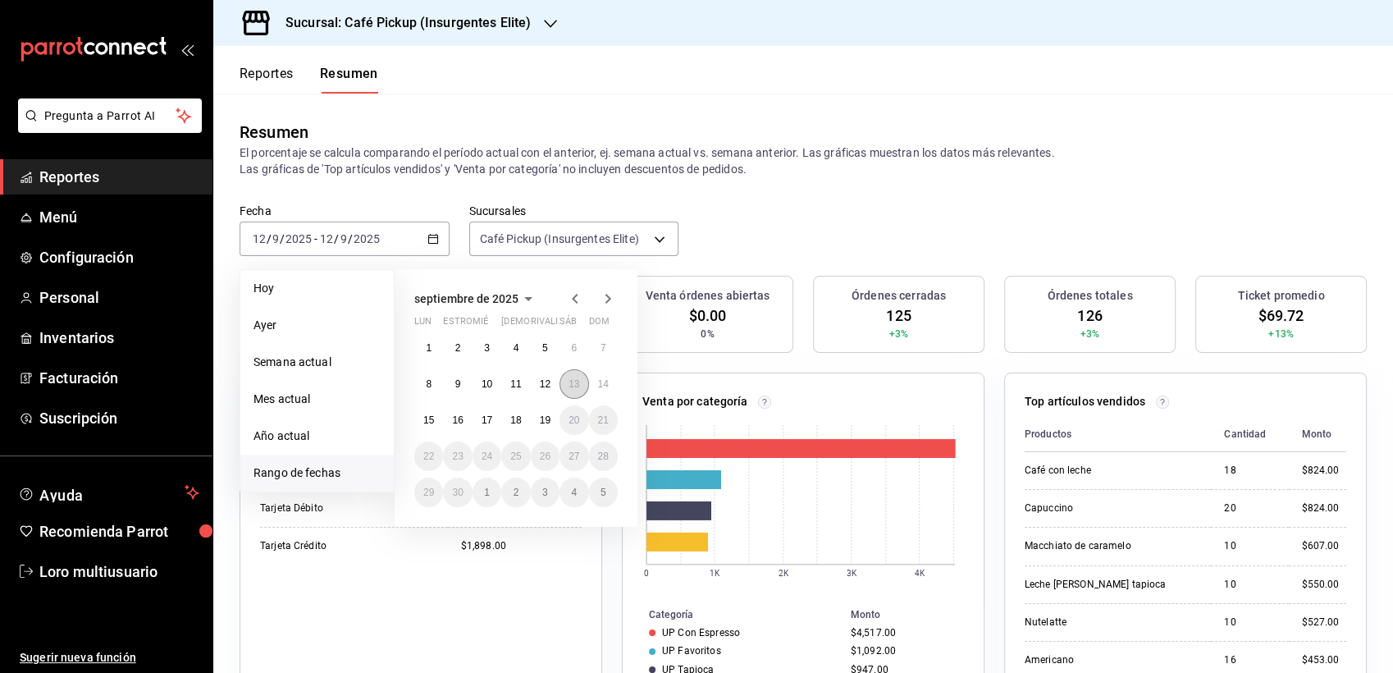
click at [563, 375] on button "13" at bounding box center [573, 384] width 29 height 30
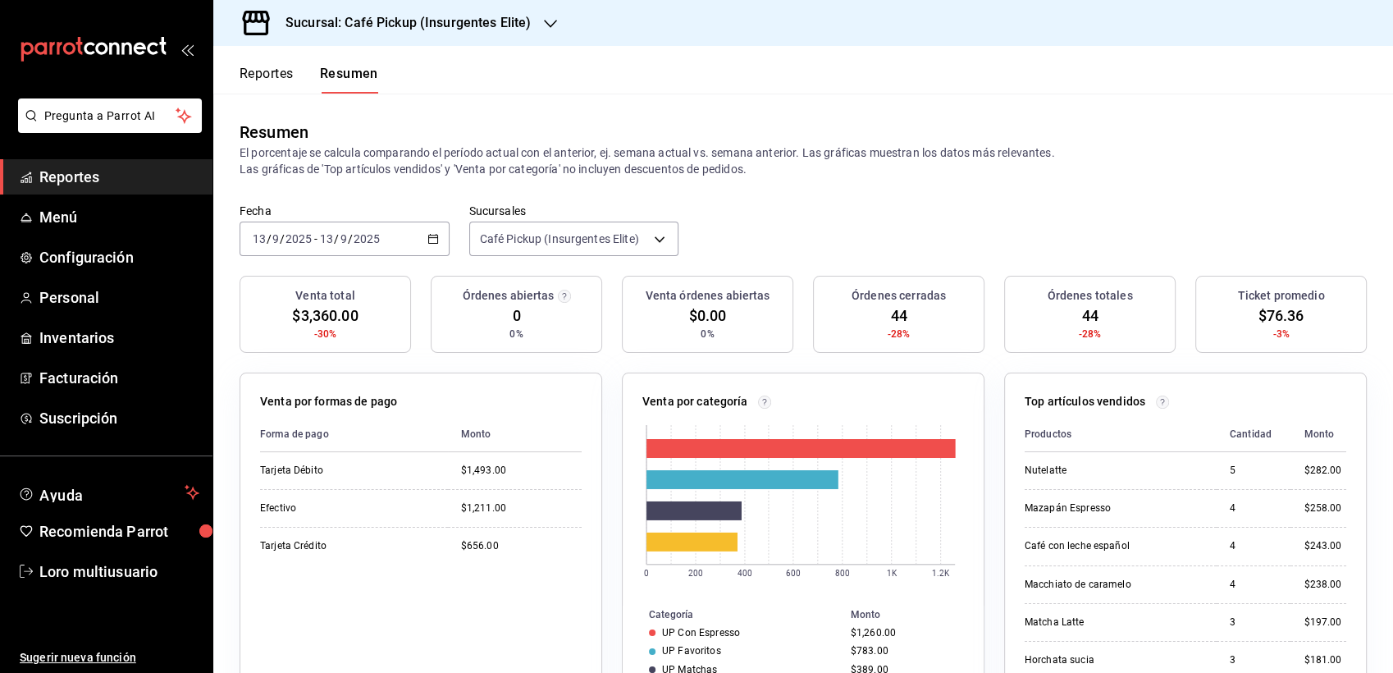
click at [350, 229] on div "[DATE] [DATE] - [DATE] [DATE]" at bounding box center [344, 238] width 210 height 34
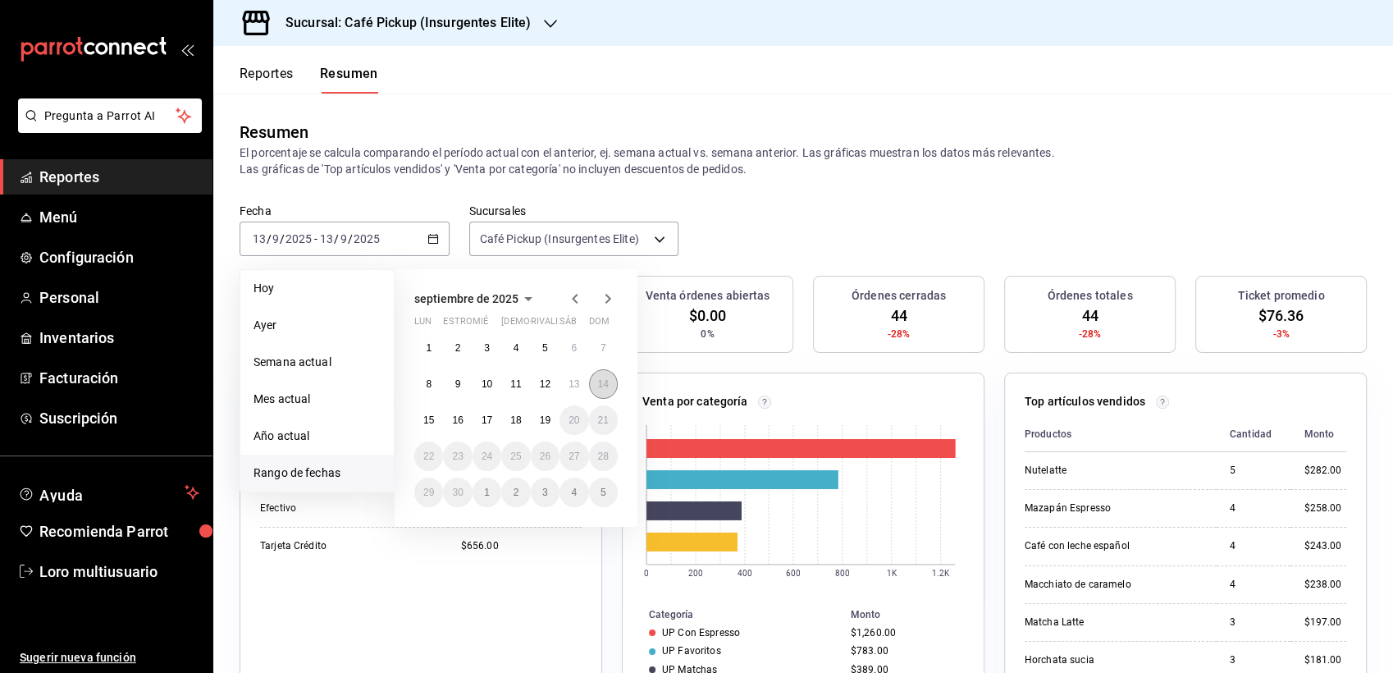
click at [604, 381] on abbr "14" at bounding box center [603, 383] width 11 height 11
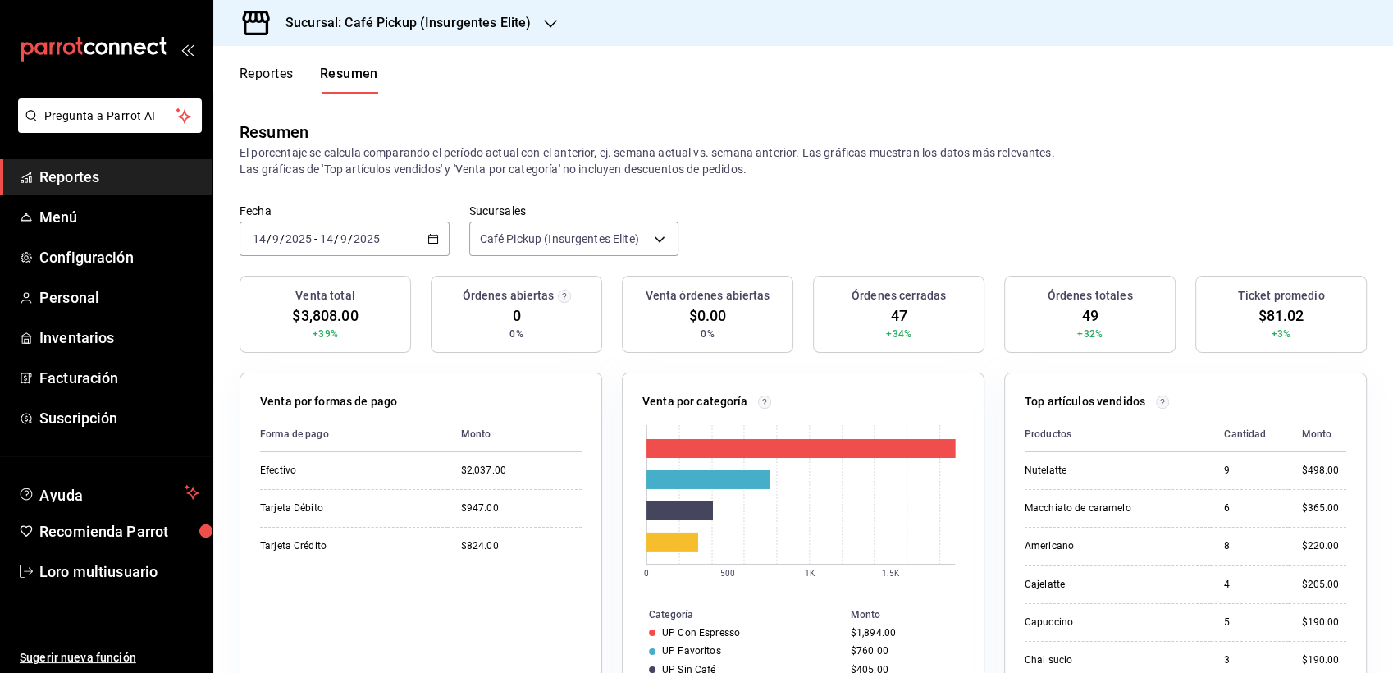
click at [376, 258] on div "Fecha [DATE] [DATE] - [DATE] [DATE] Sucursales Café Pickup (Insurgentes Elite) …" at bounding box center [802, 239] width 1179 height 72
click at [369, 247] on div "[DATE] [DATE] - [DATE] [DATE]" at bounding box center [344, 238] width 210 height 34
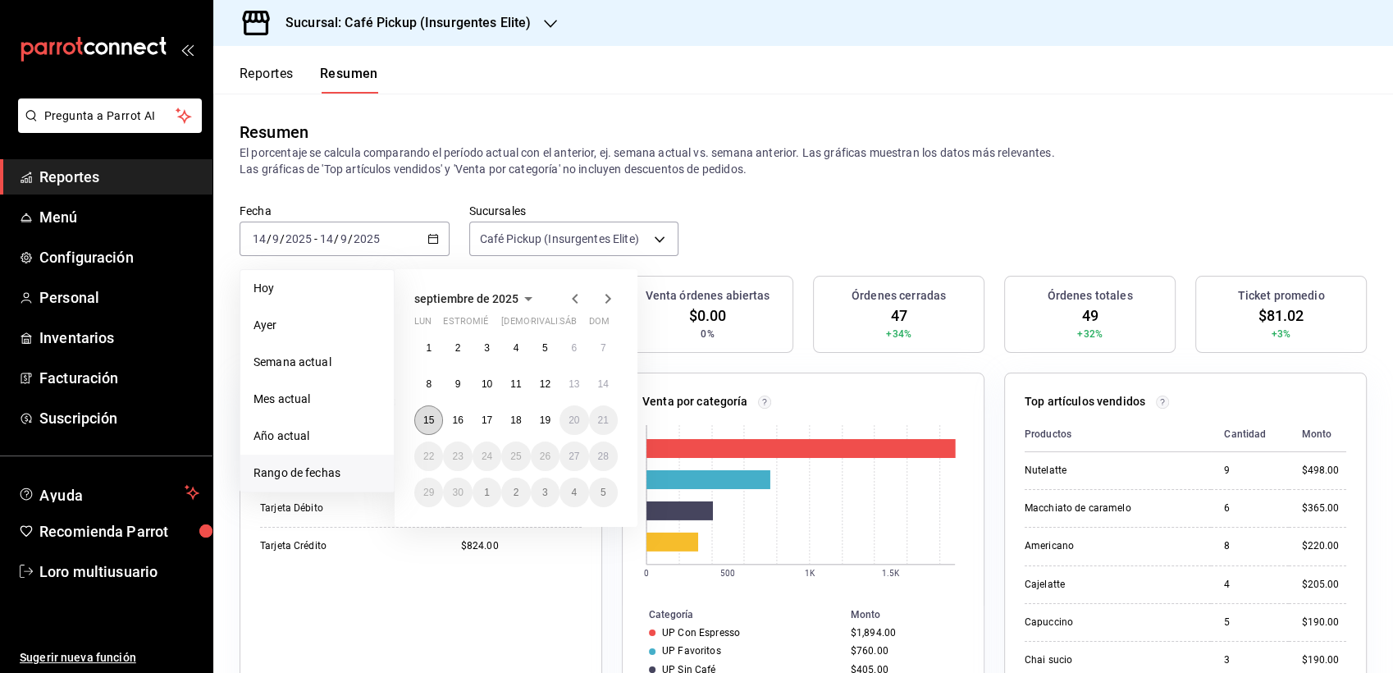
click at [424, 416] on abbr "15" at bounding box center [428, 419] width 11 height 11
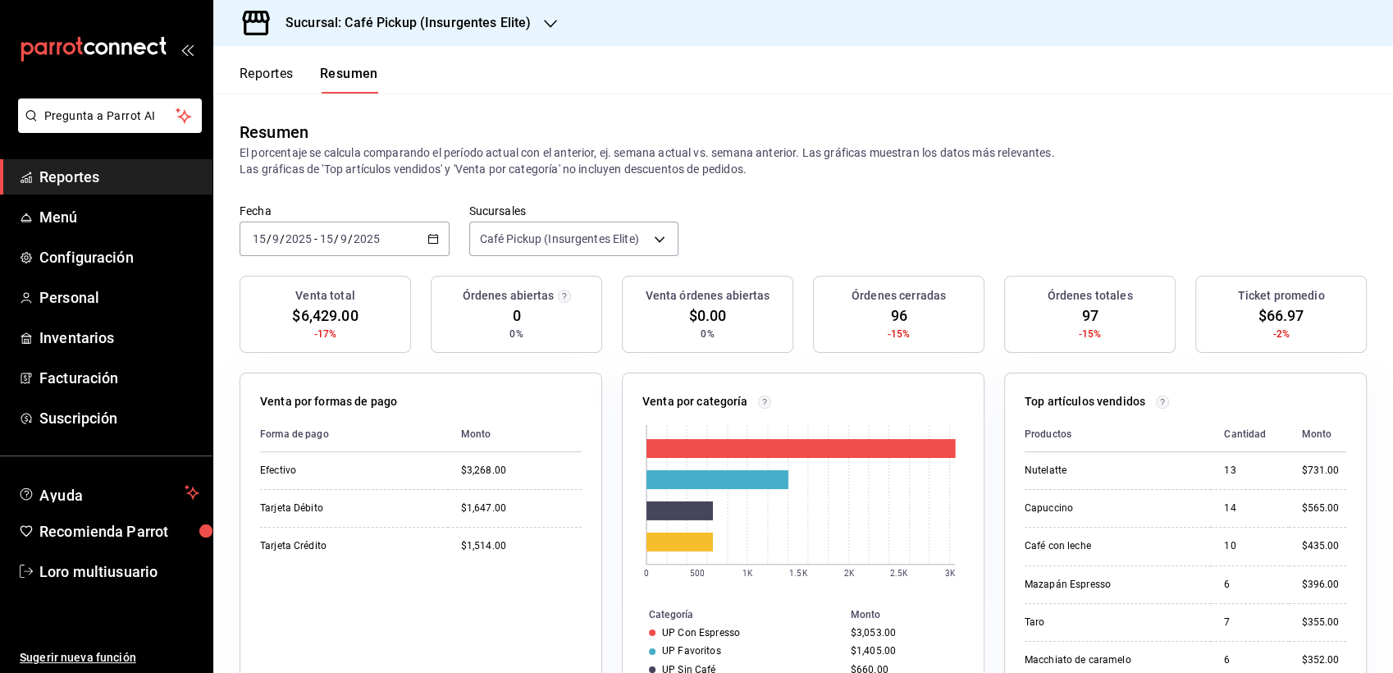
click at [303, 238] on input "2025" at bounding box center [299, 238] width 28 height 13
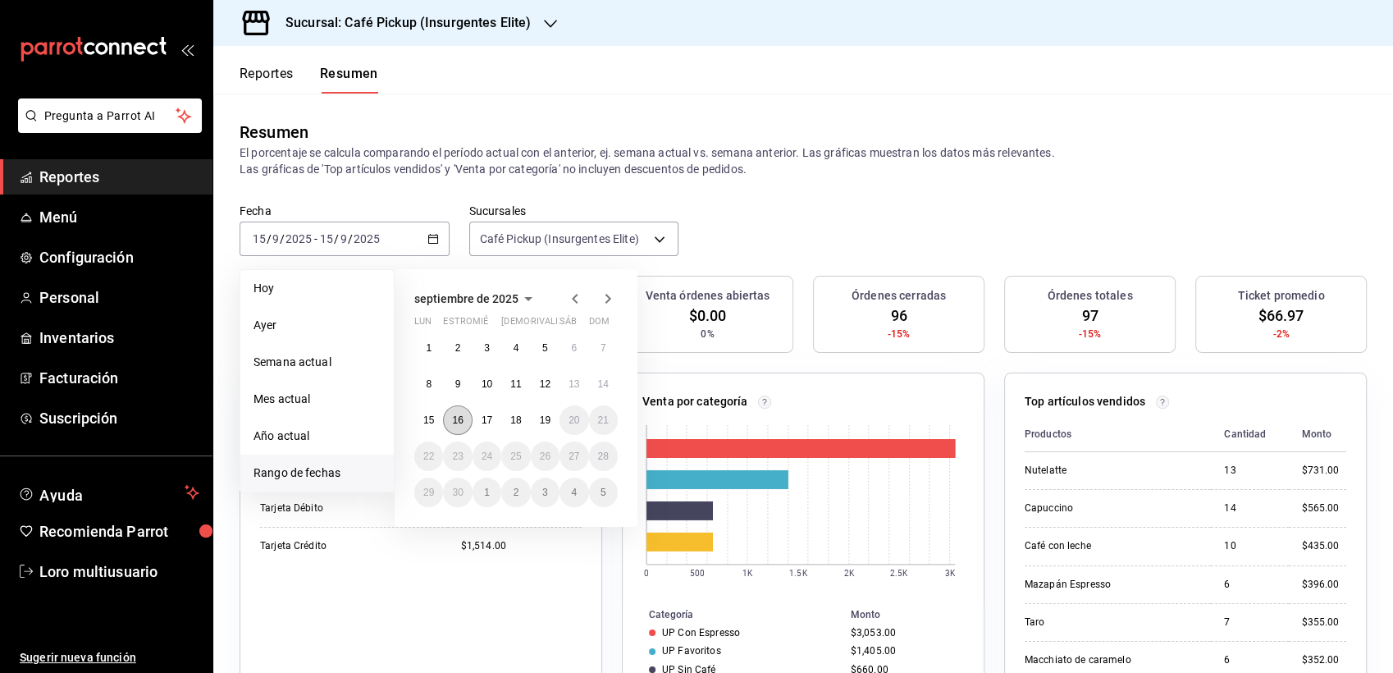
click at [452, 413] on button "16" at bounding box center [457, 420] width 29 height 30
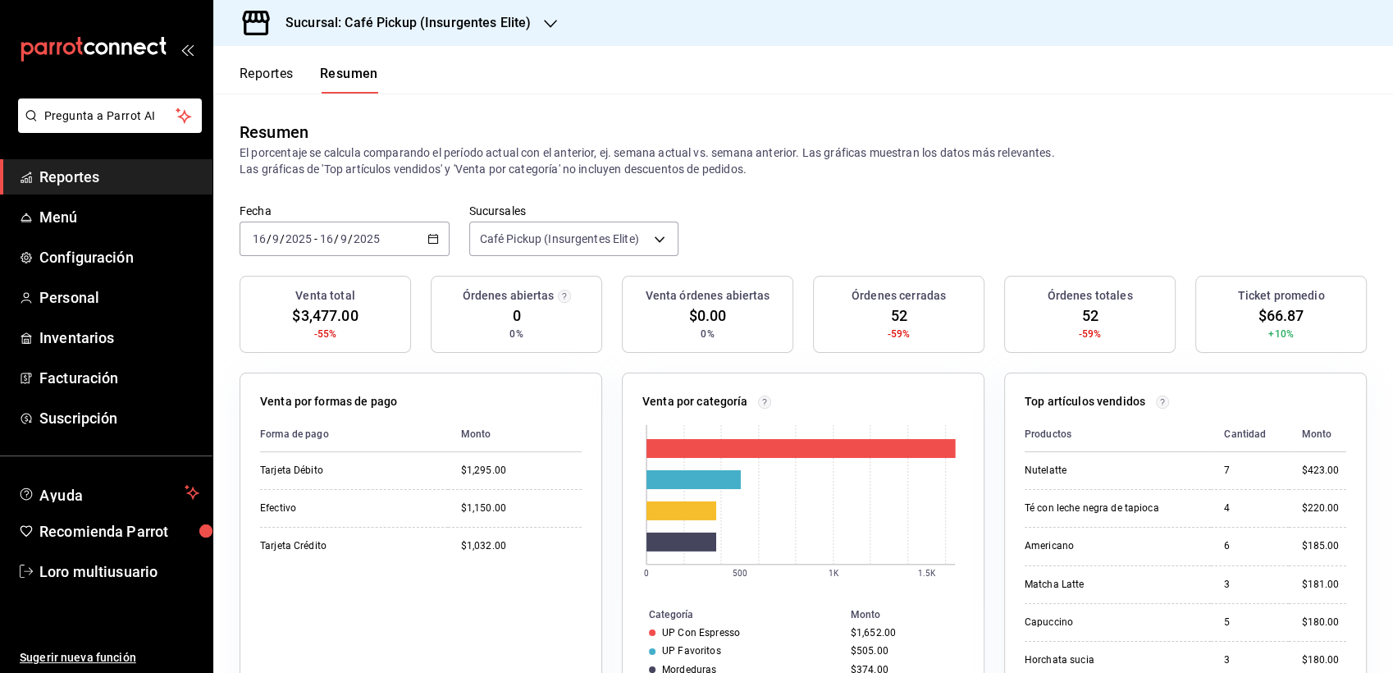
click at [318, 228] on div "[DATE] [DATE] - [DATE] [DATE]" at bounding box center [344, 238] width 210 height 34
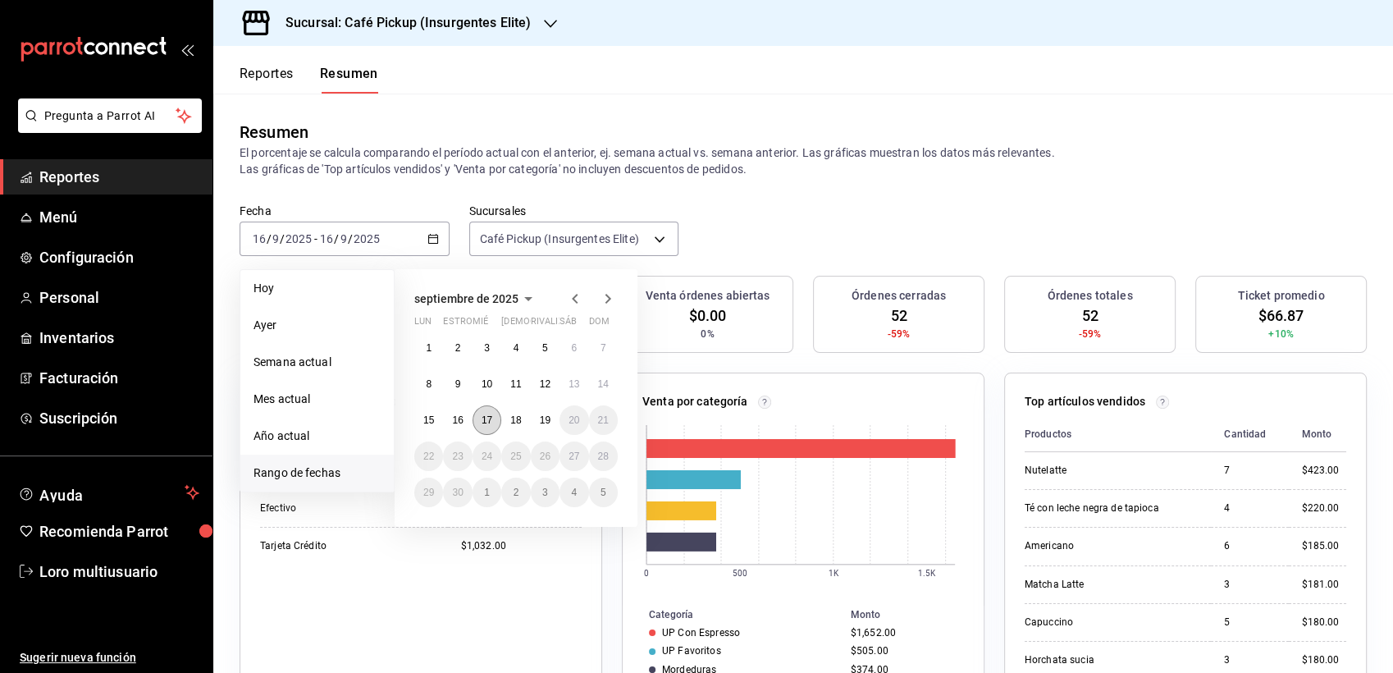
click at [492, 410] on button "17" at bounding box center [486, 420] width 29 height 30
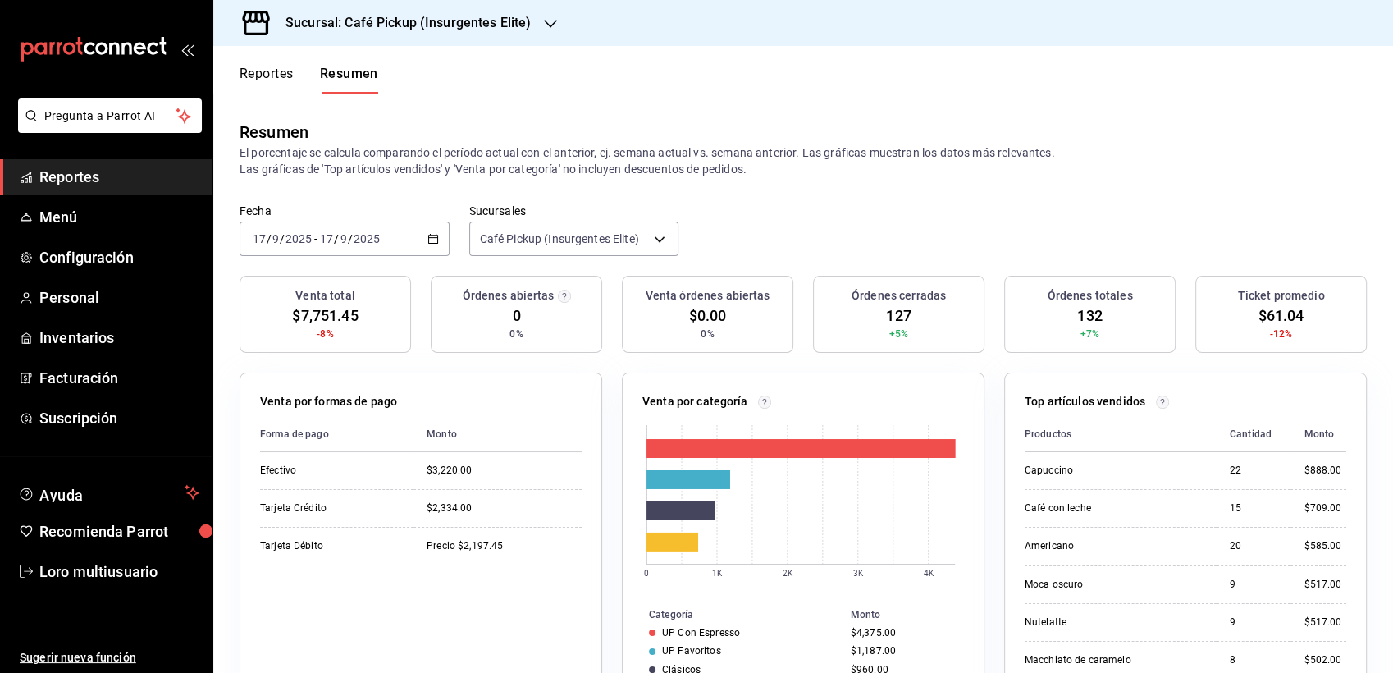
click at [319, 238] on input "17" at bounding box center [326, 238] width 15 height 13
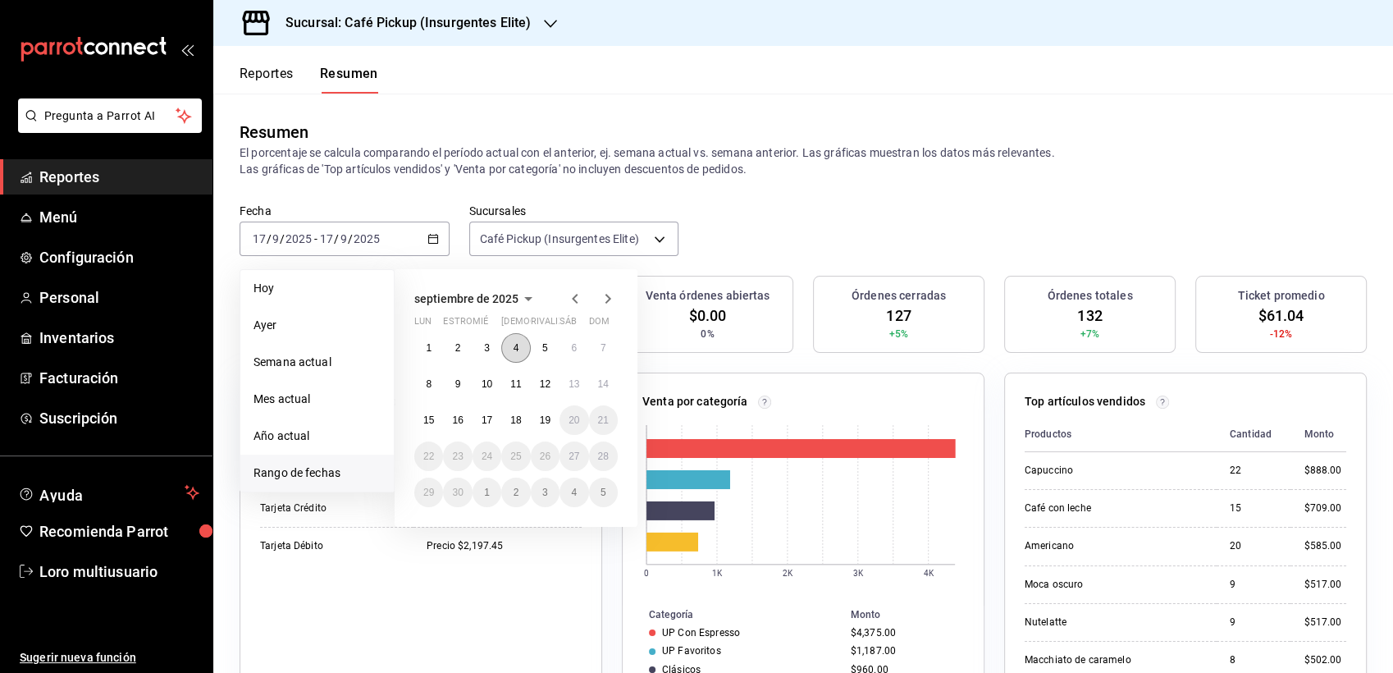
click at [508, 349] on button "4" at bounding box center [515, 348] width 29 height 30
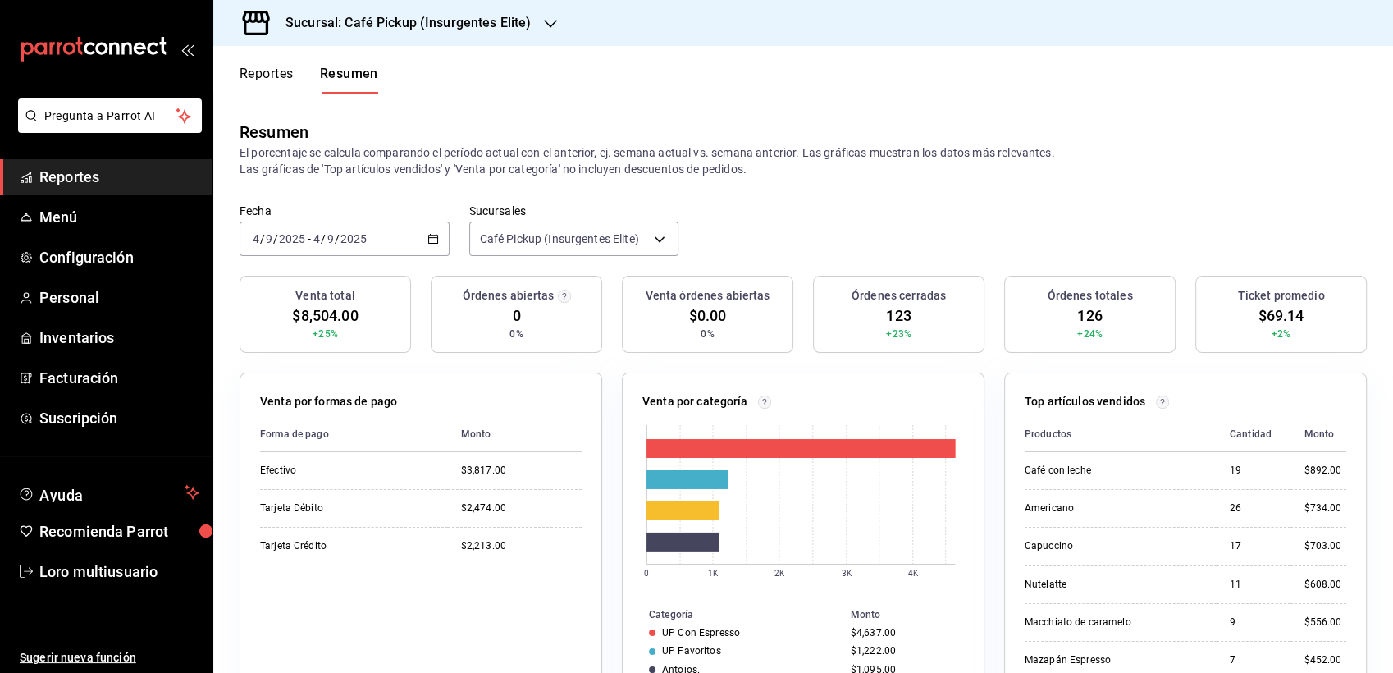
click at [298, 243] on input "2025" at bounding box center [292, 238] width 28 height 13
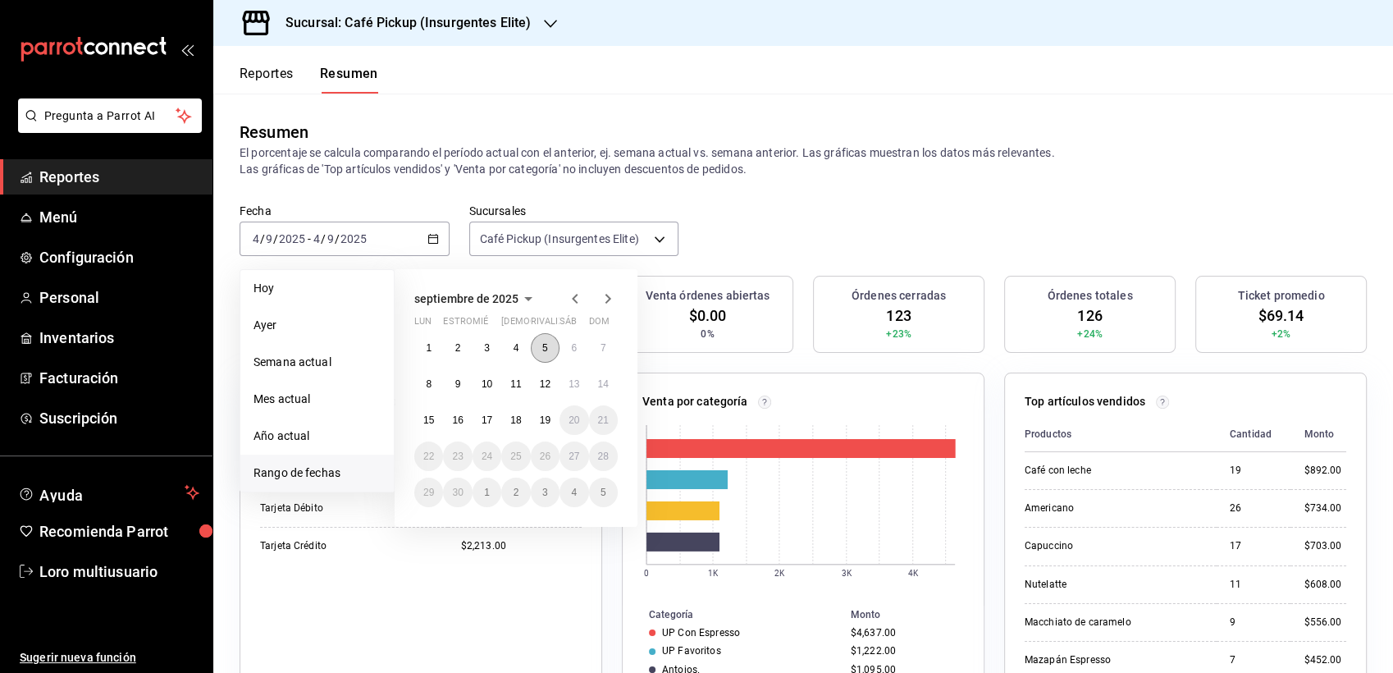
click at [545, 340] on button "5" at bounding box center [545, 348] width 29 height 30
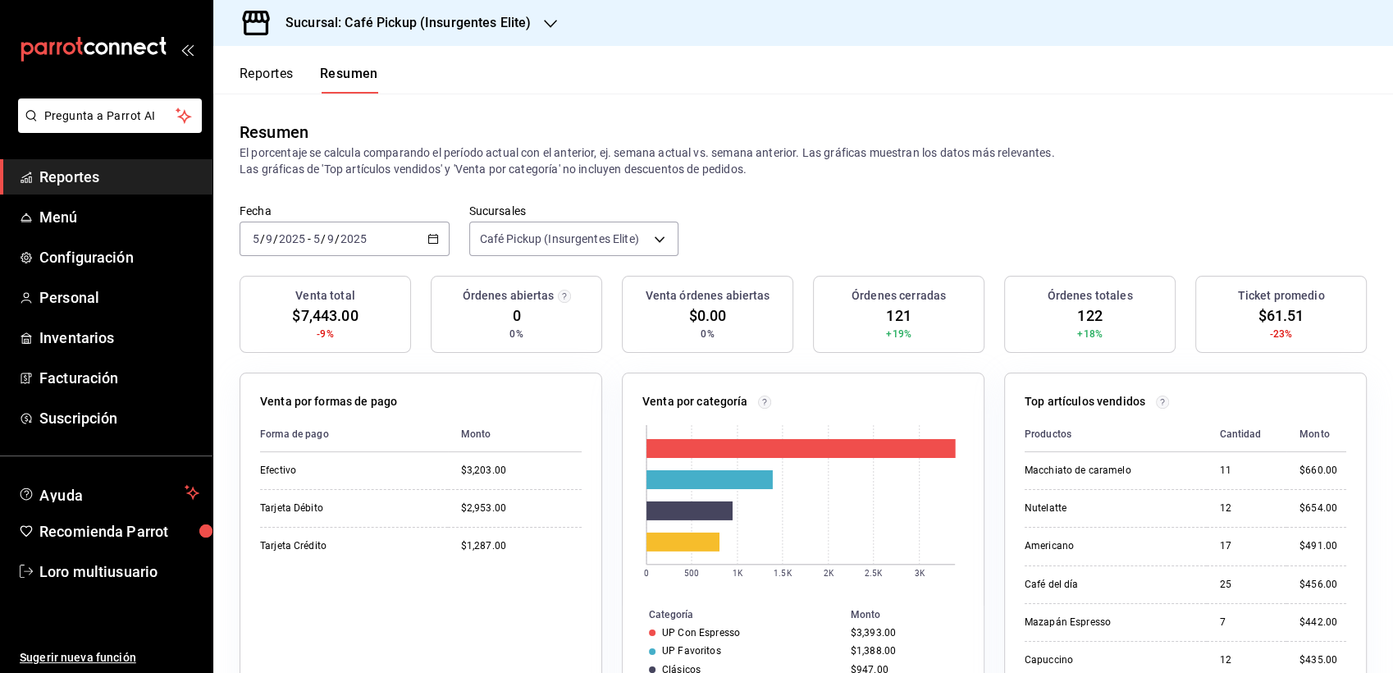
click at [415, 22] on h3 "Sucursal: Café Pickup (Insurgentes Elite)" at bounding box center [401, 23] width 258 height 20
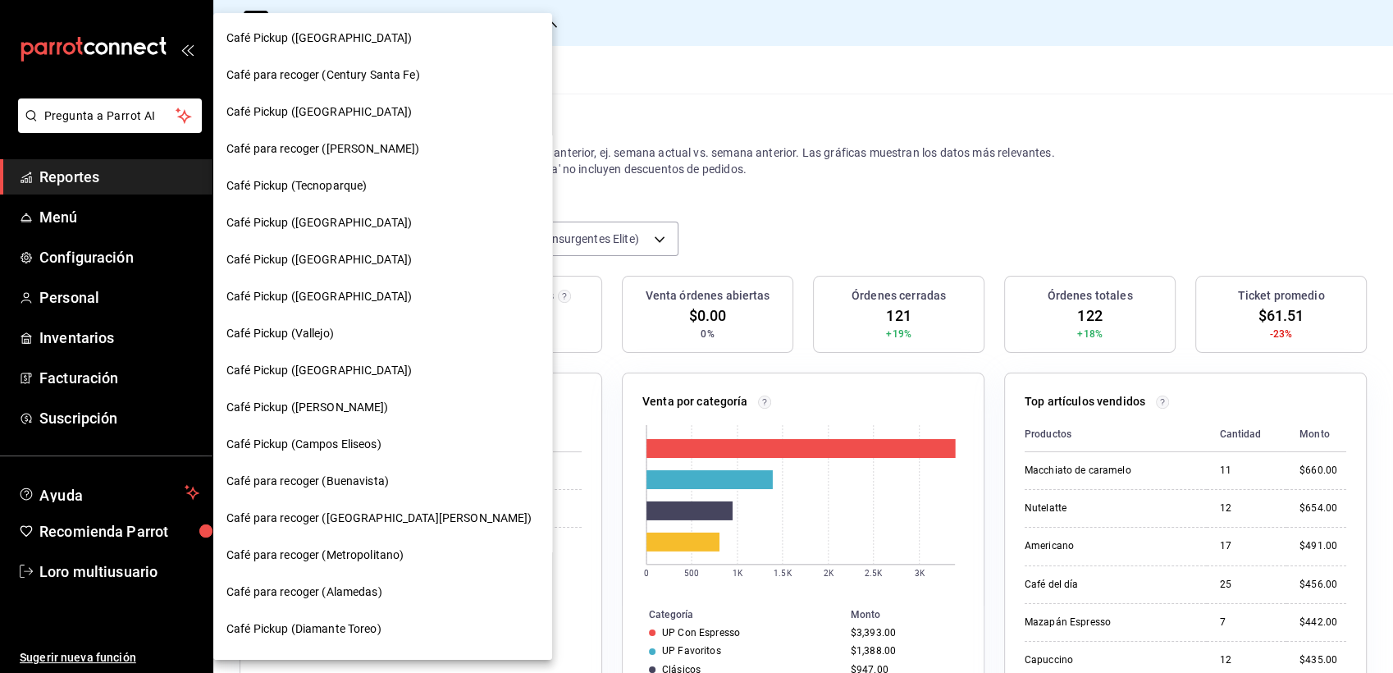
scroll to position [292, 0]
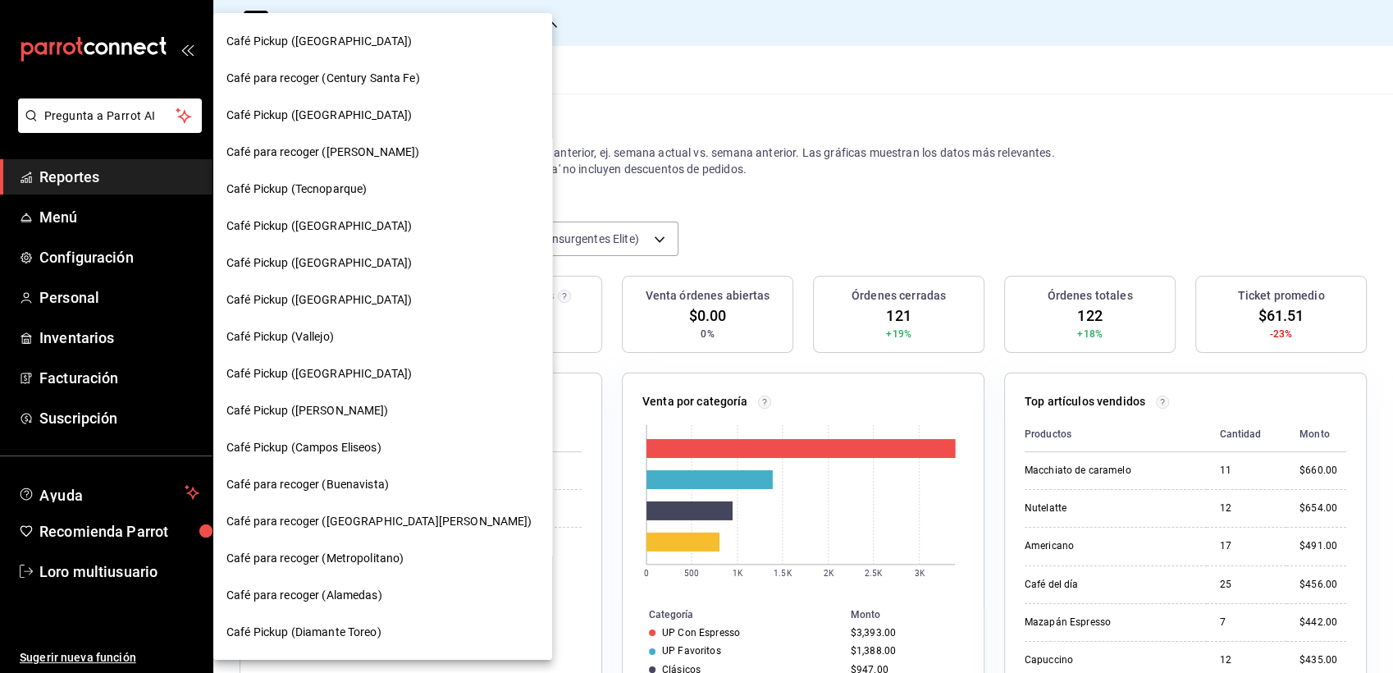
click at [349, 601] on span "Café para recoger (Alamedas)" at bounding box center [304, 594] width 156 height 17
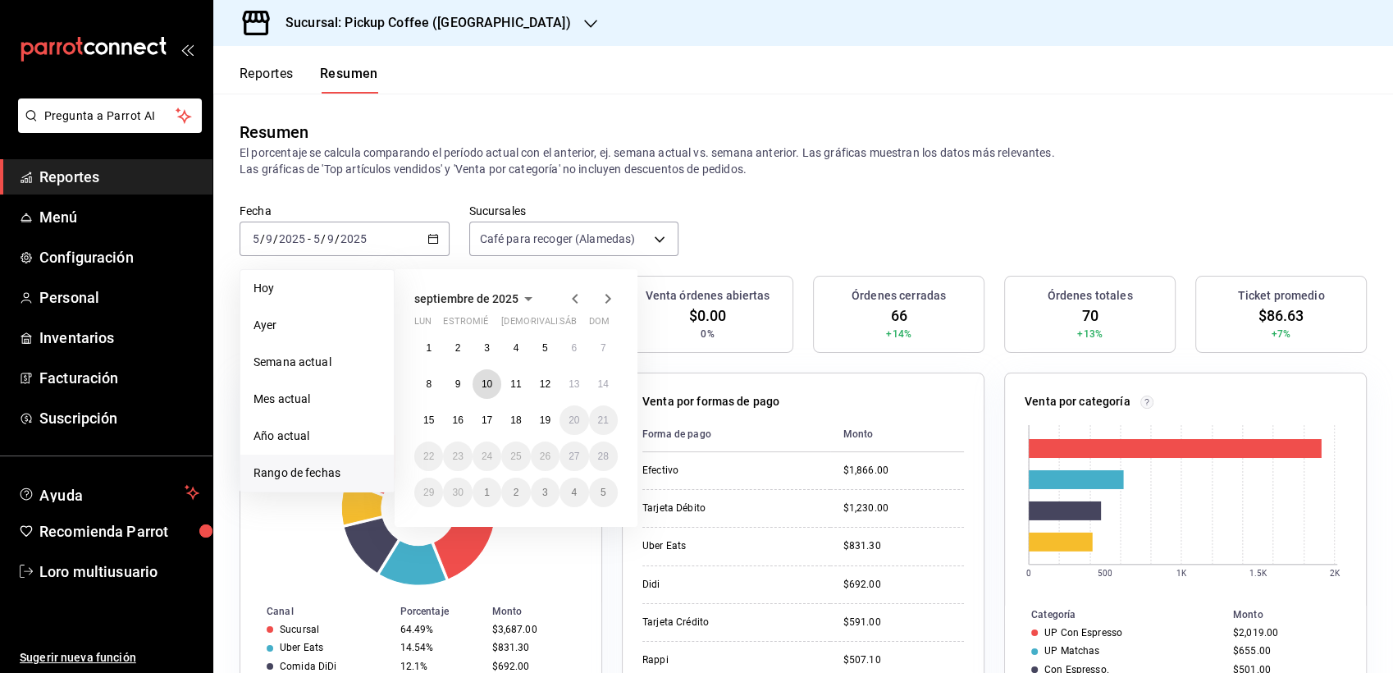
click at [486, 398] on button "10" at bounding box center [486, 384] width 29 height 30
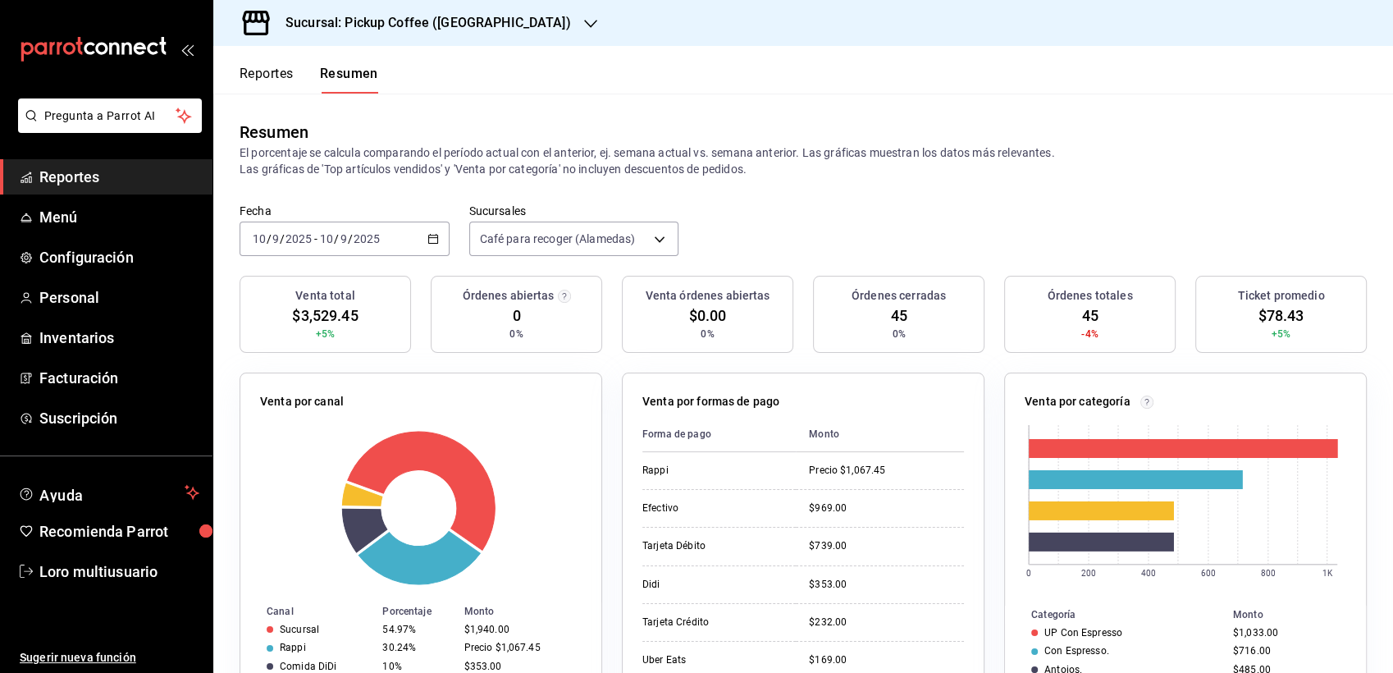
click at [368, 253] on div "[DATE] [DATE] - [DATE] [DATE]" at bounding box center [344, 238] width 210 height 34
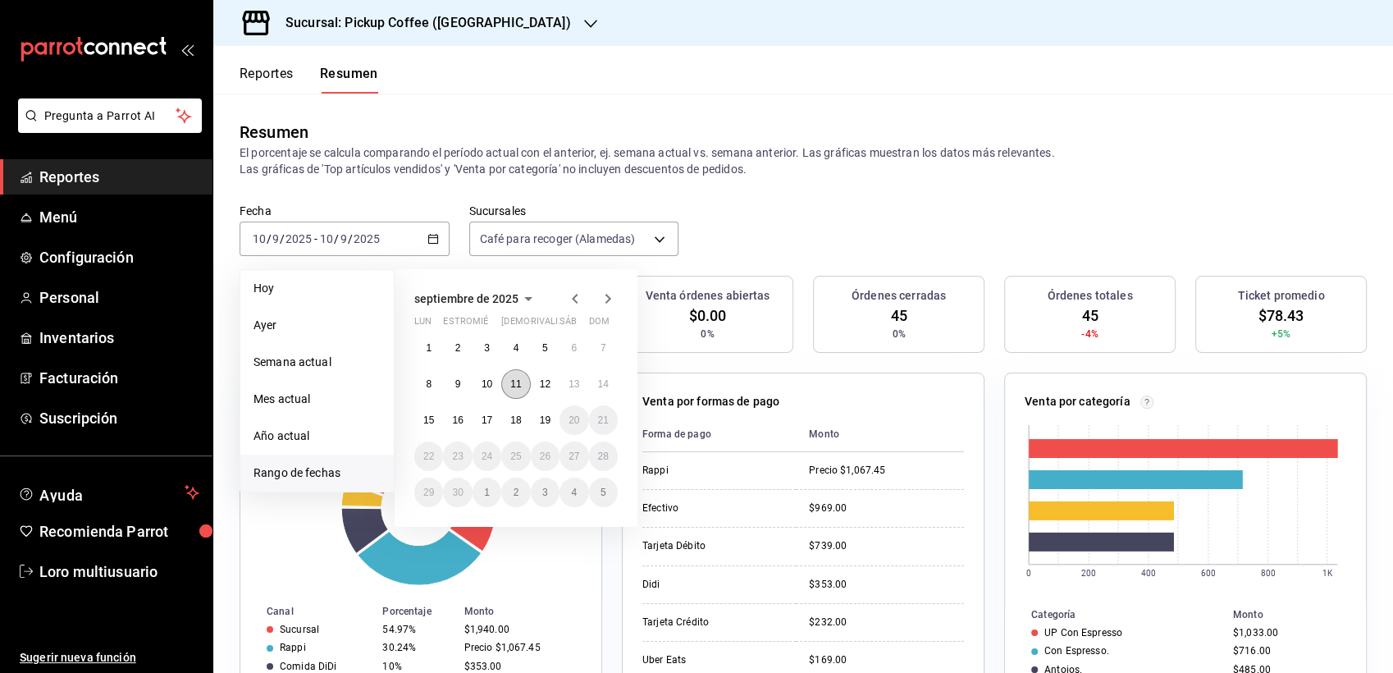
click at [517, 390] on button "11" at bounding box center [515, 384] width 29 height 30
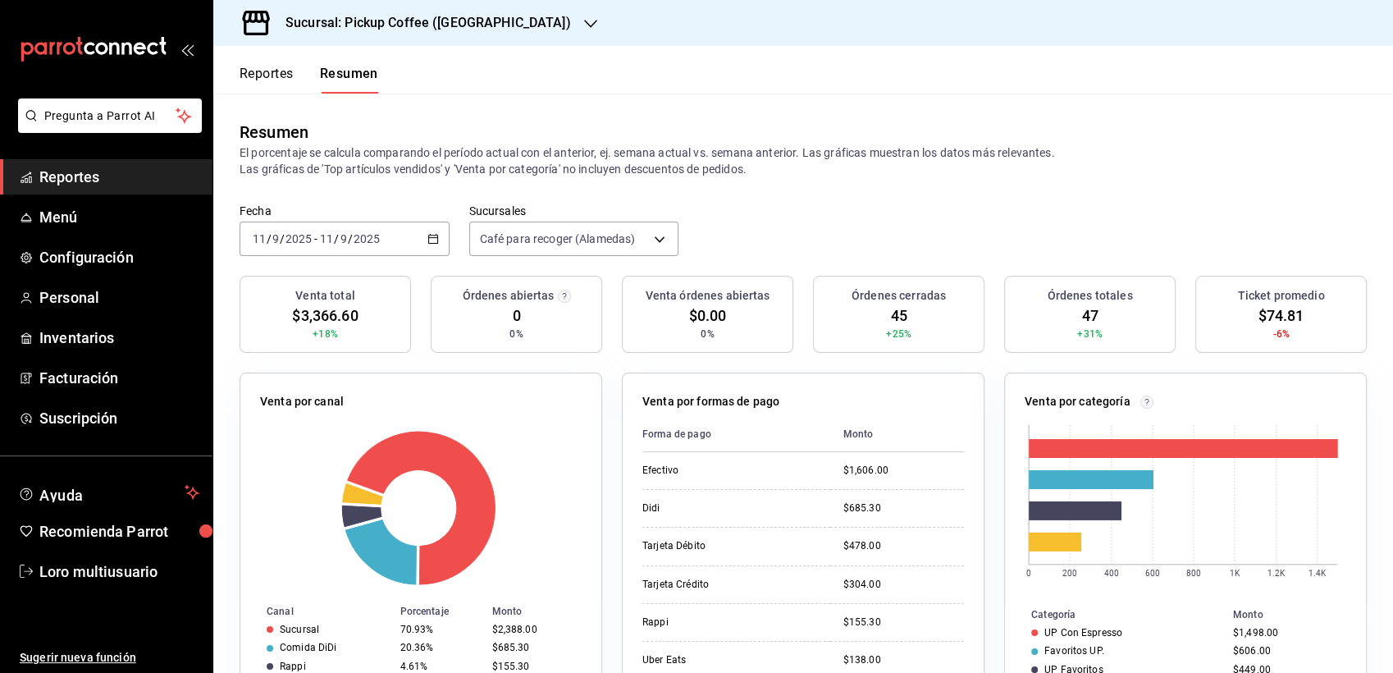
click at [353, 235] on input "2025" at bounding box center [367, 238] width 28 height 13
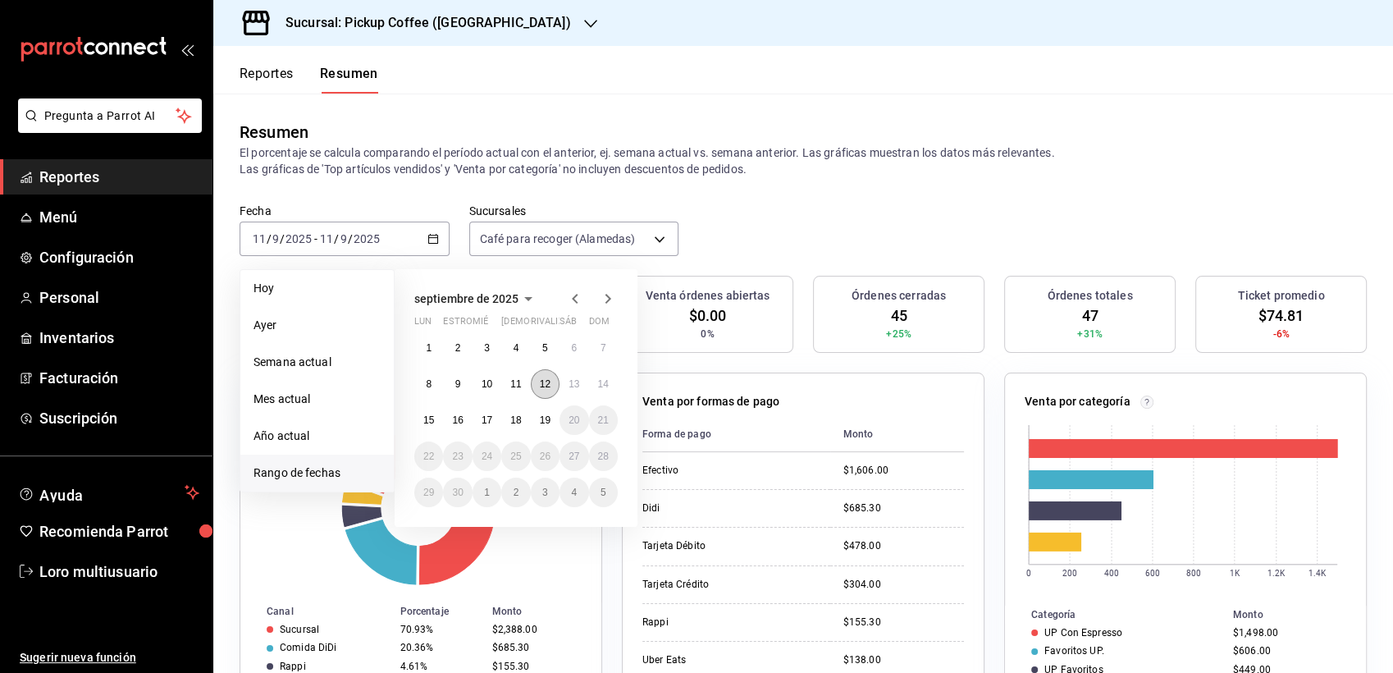
click at [551, 374] on button "12" at bounding box center [545, 384] width 29 height 30
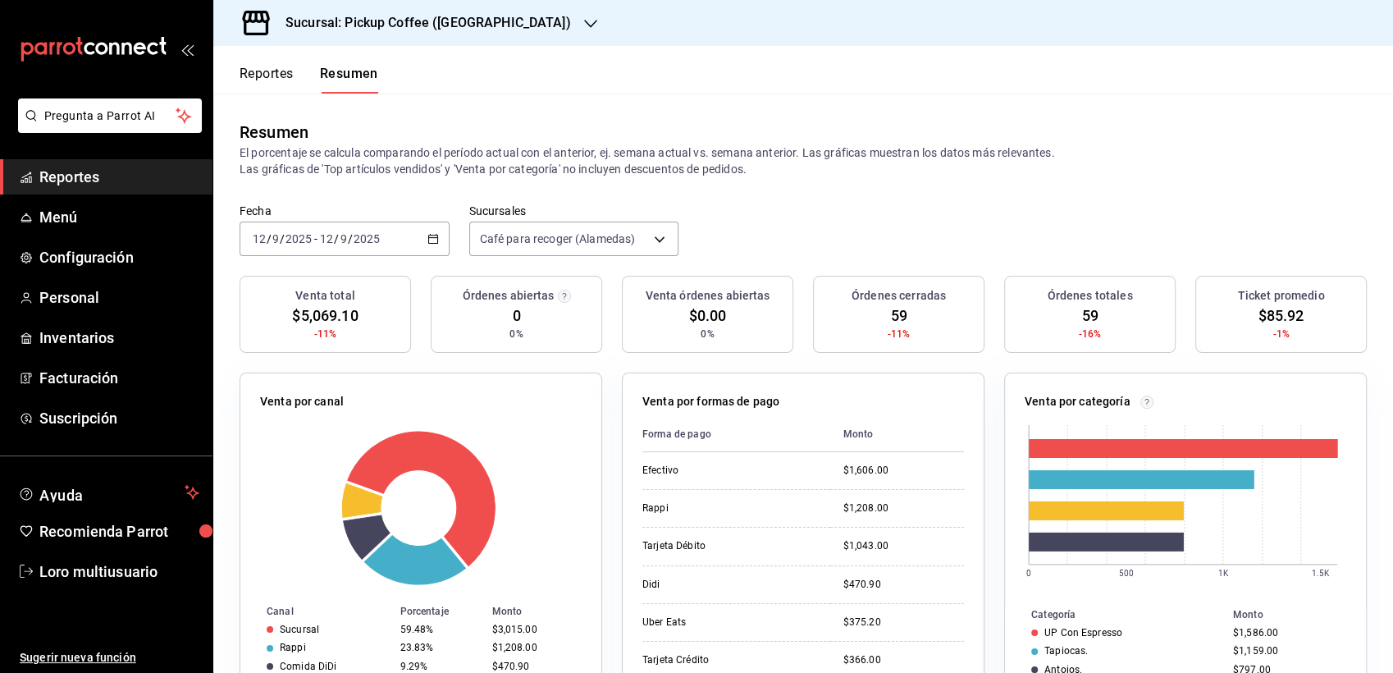
click at [368, 246] on div "[DATE] [DATE] - [DATE] [DATE]" at bounding box center [344, 238] width 210 height 34
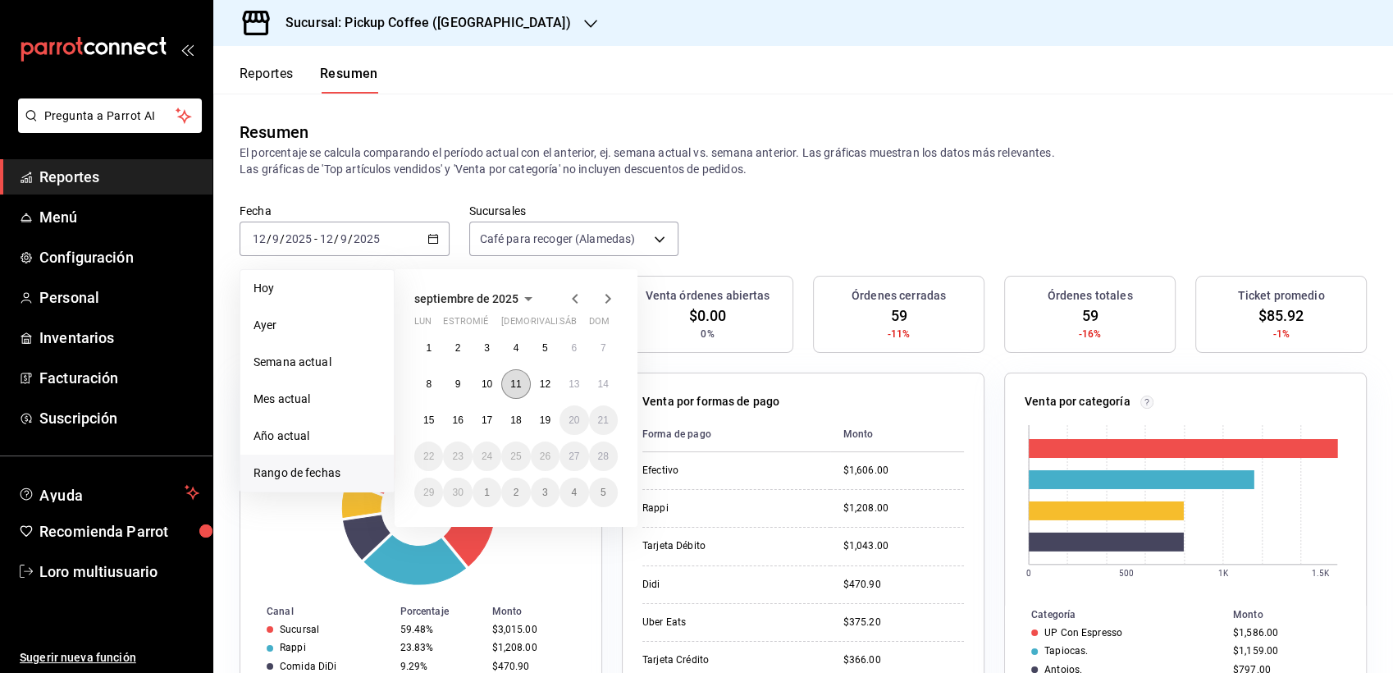
click at [511, 383] on abbr "11" at bounding box center [515, 383] width 11 height 11
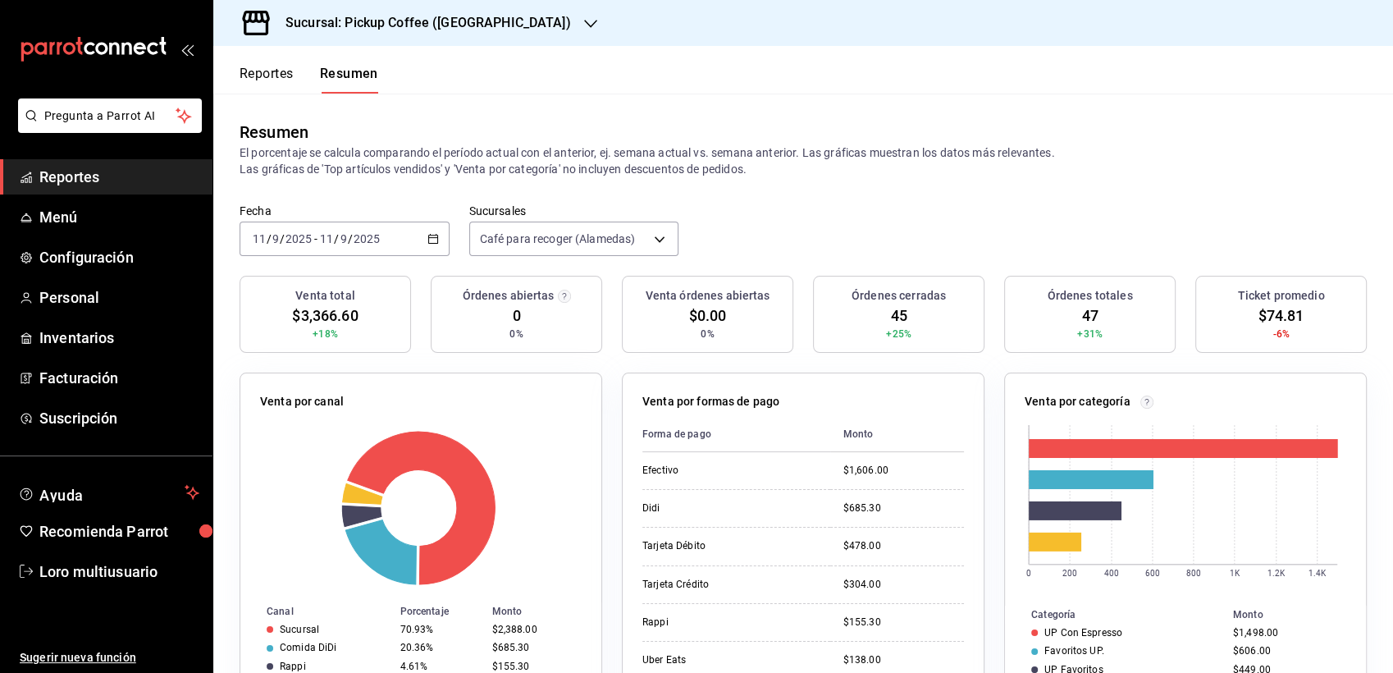
click at [335, 246] on div "[DATE] [DATE] - [DATE] [DATE]" at bounding box center [344, 238] width 210 height 34
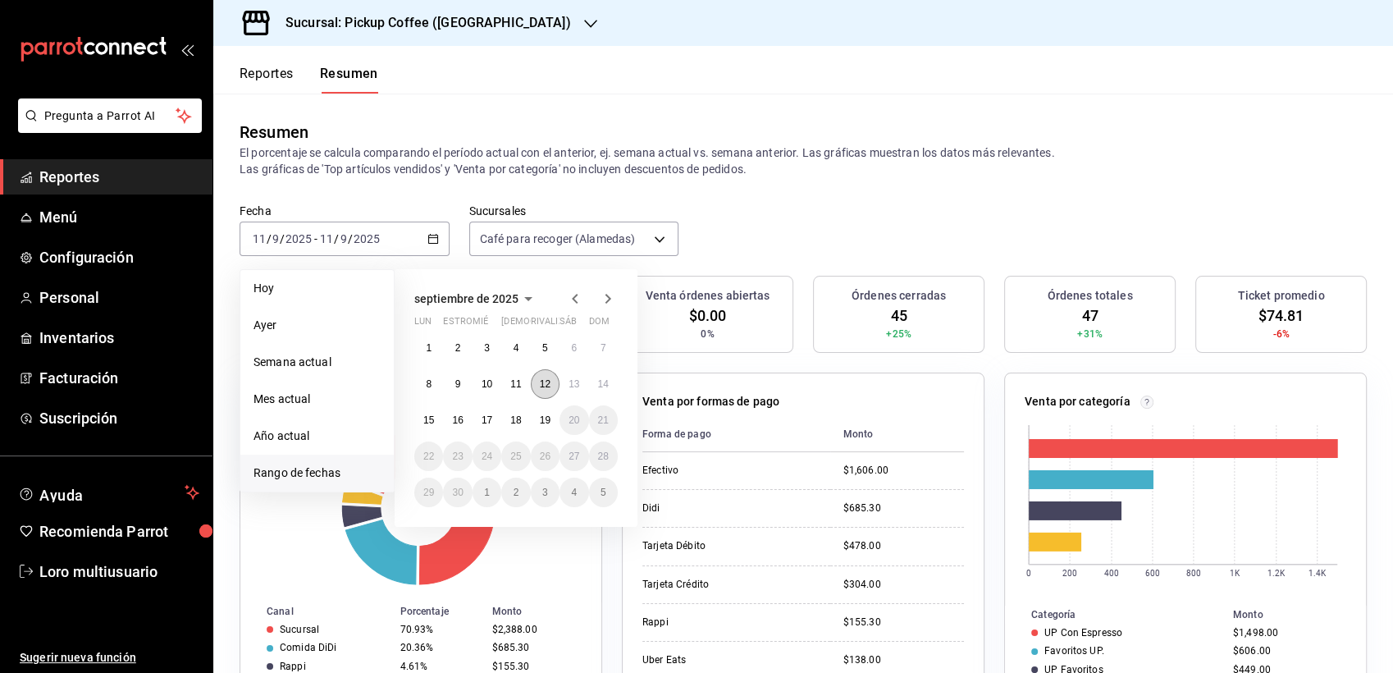
click at [542, 378] on abbr "12" at bounding box center [545, 383] width 11 height 11
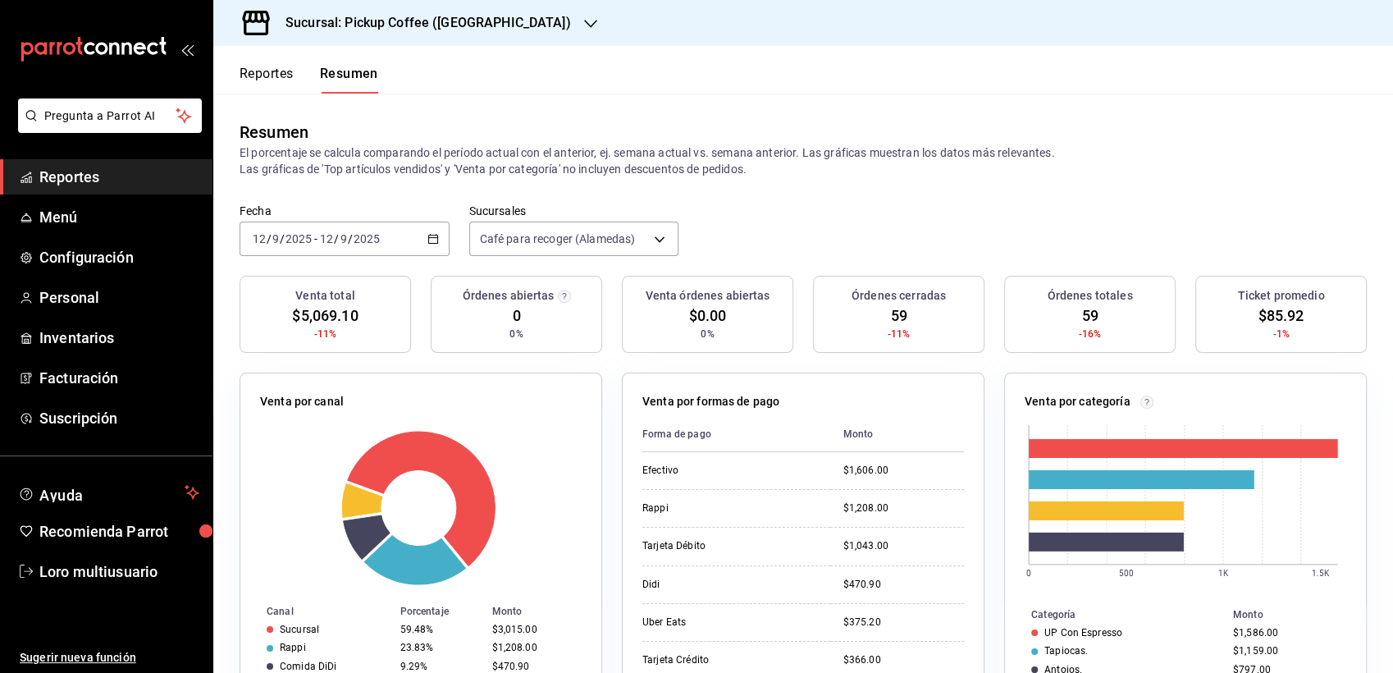
click at [371, 246] on div "[DATE] [DATE] - [DATE] [DATE]" at bounding box center [344, 238] width 210 height 34
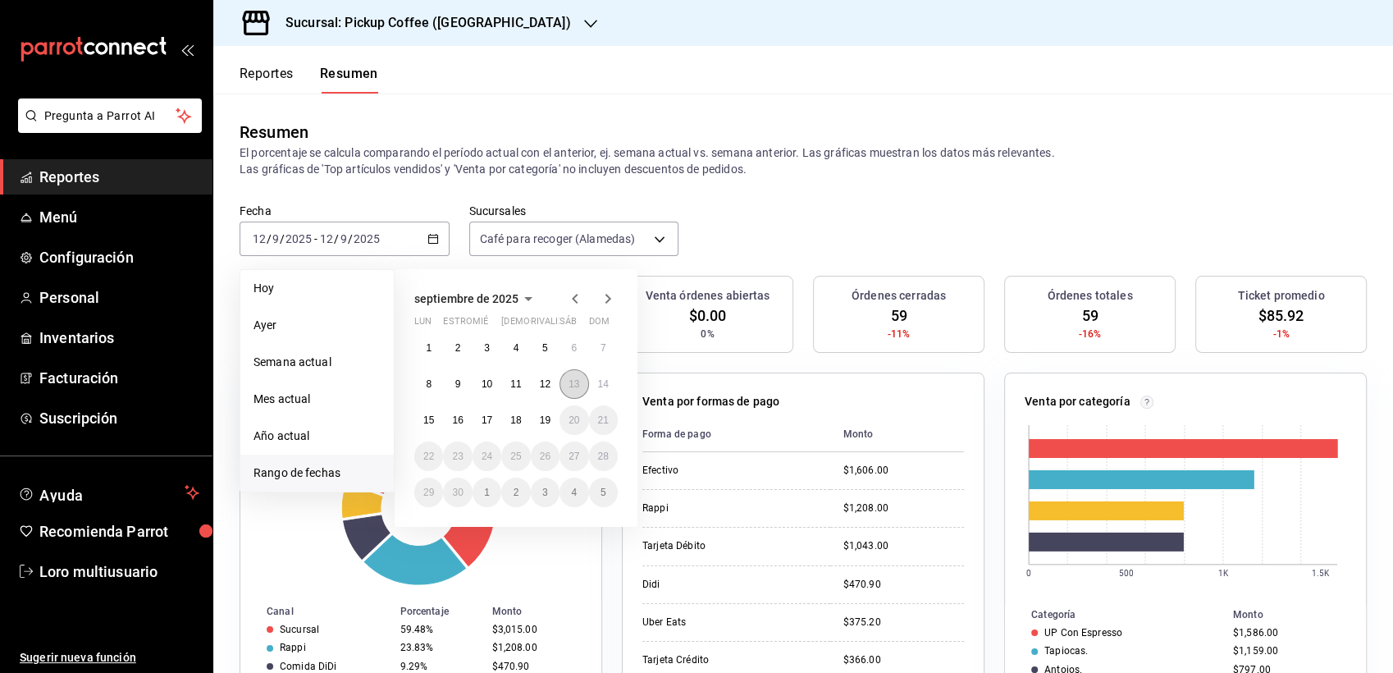
click at [571, 381] on abbr "13" at bounding box center [573, 383] width 11 height 11
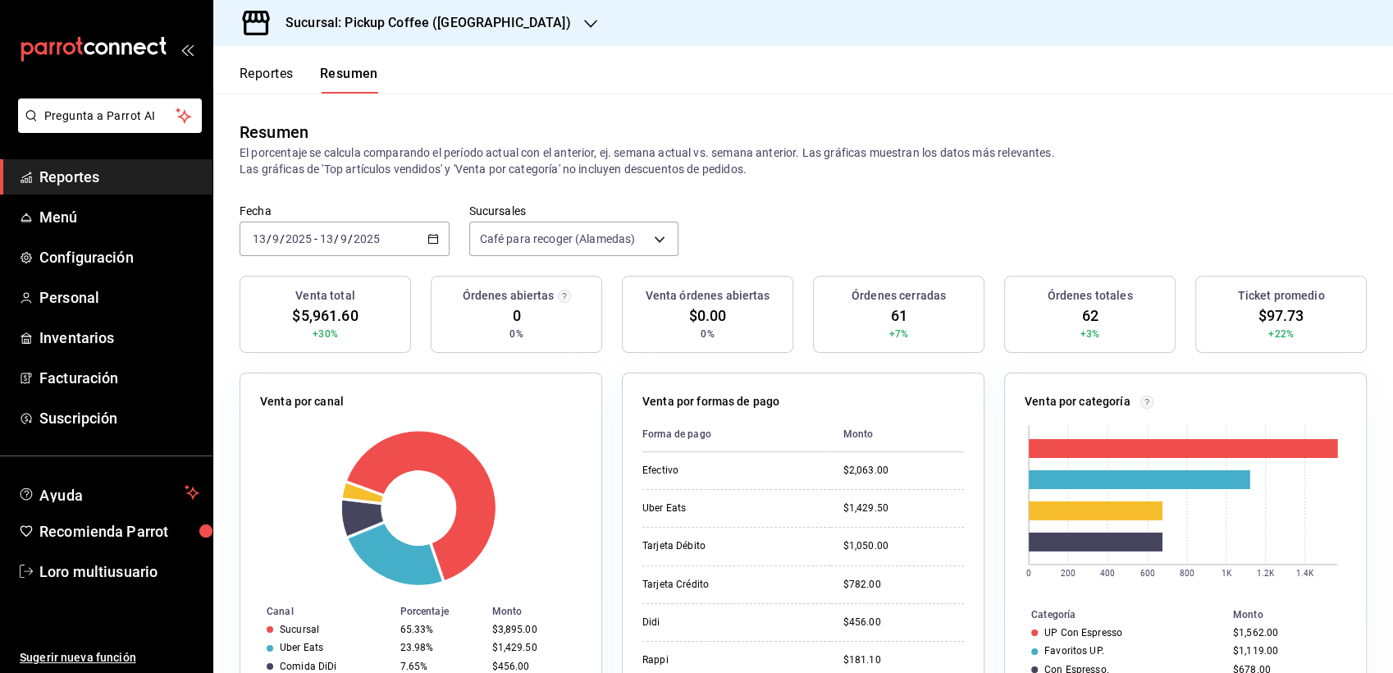
click at [875, 420] on th "Monto" at bounding box center [897, 434] width 134 height 35
click at [308, 260] on div "Fecha [DATE] [DATE] - [DATE] [DATE] Sucursales Café para recoger (Alamedas) [ob…" at bounding box center [802, 239] width 1179 height 72
click at [301, 246] on div "[DATE] [DATE] - [DATE] [DATE]" at bounding box center [344, 238] width 210 height 34
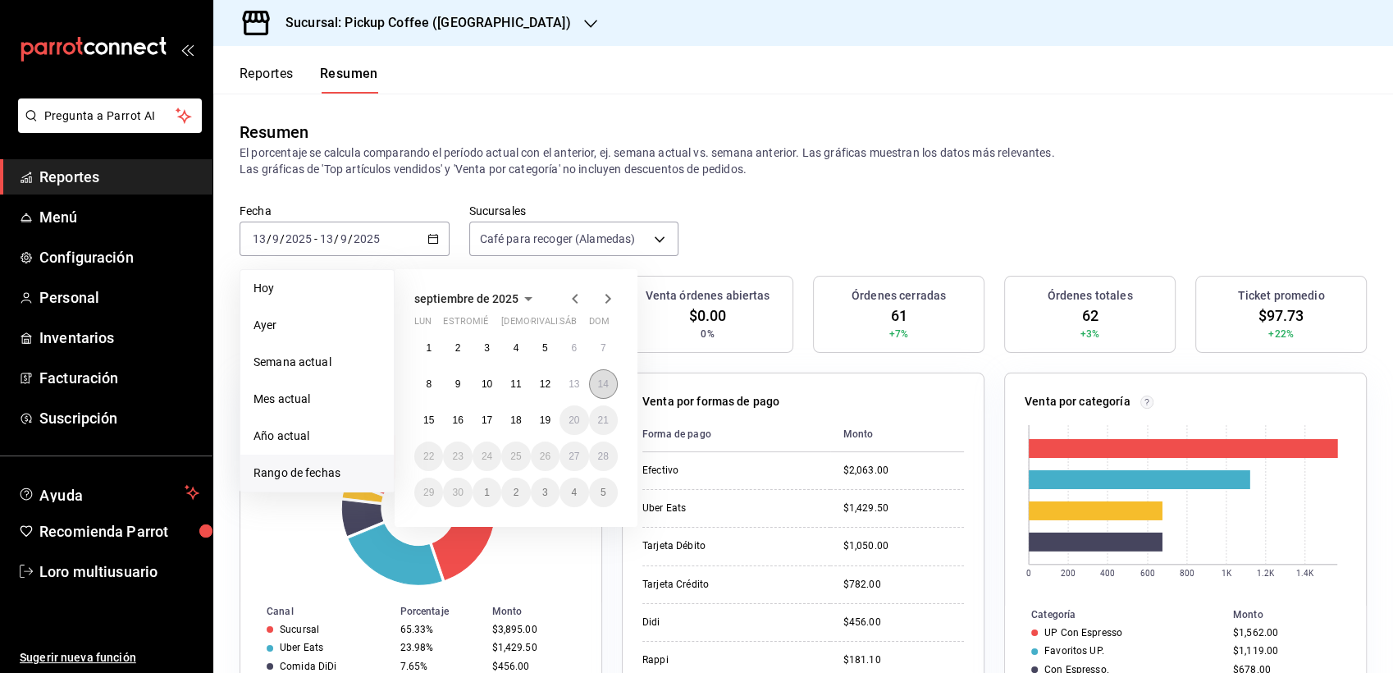
click at [602, 384] on abbr "14" at bounding box center [603, 383] width 11 height 11
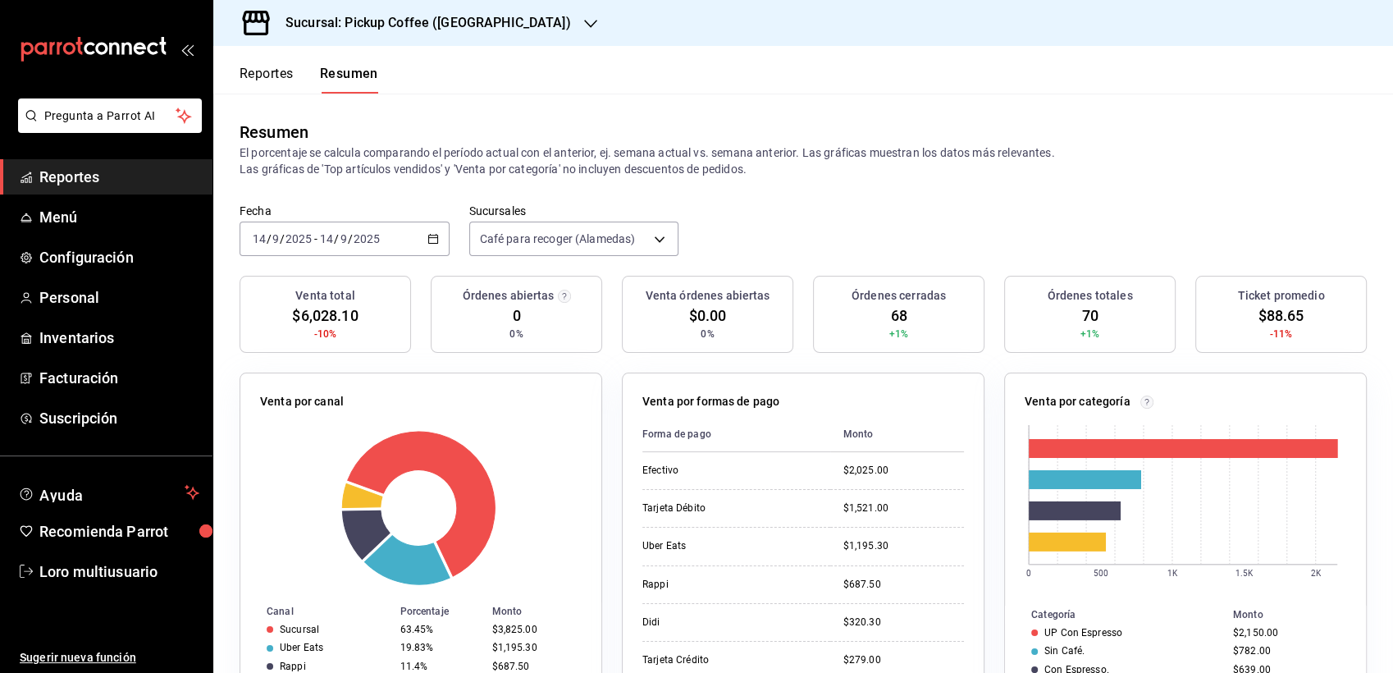
click at [354, 237] on input "2025" at bounding box center [367, 238] width 28 height 13
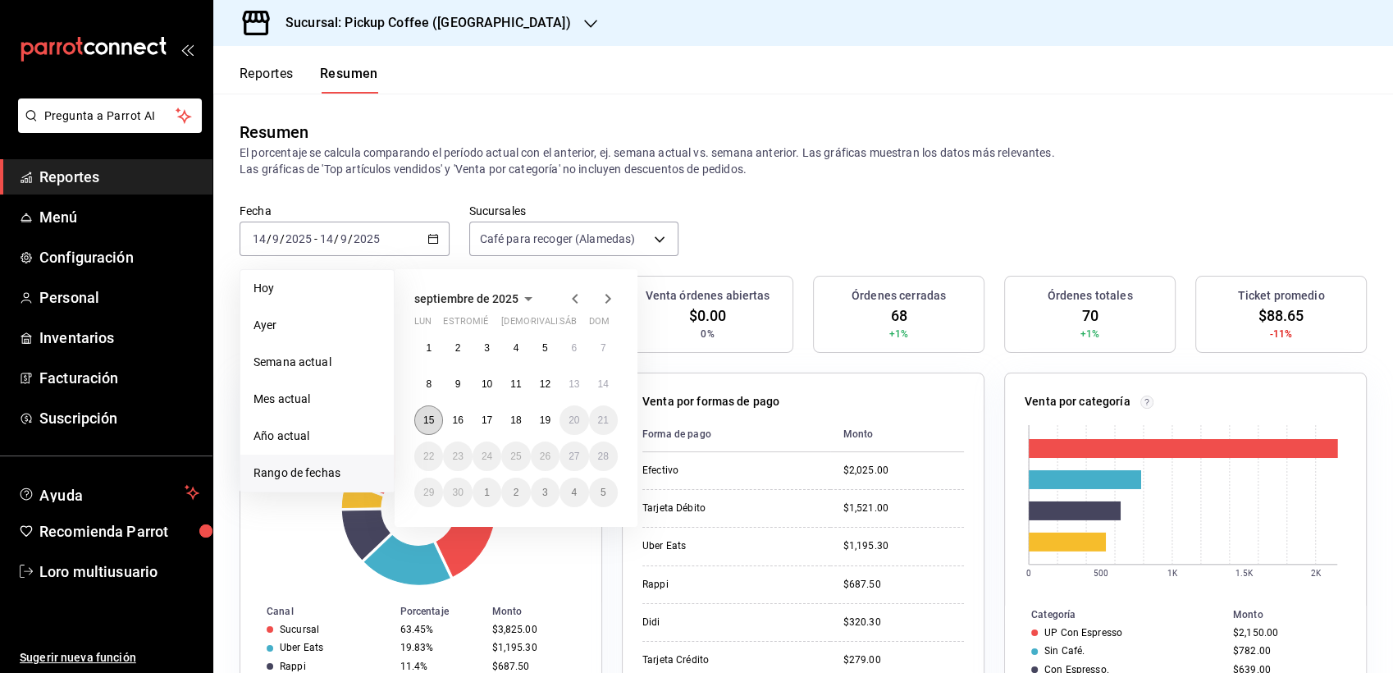
click at [440, 422] on button "15" at bounding box center [428, 420] width 29 height 30
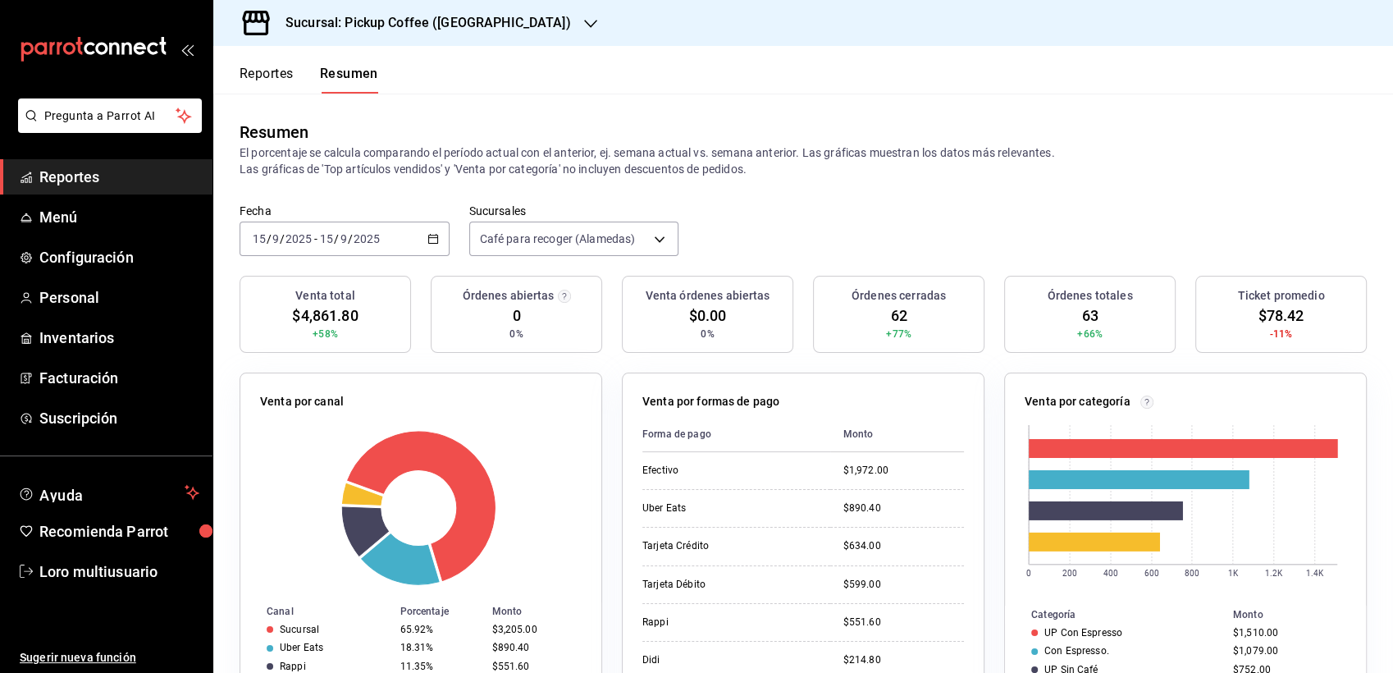
click at [357, 228] on div "[DATE] [DATE] - [DATE] [DATE]" at bounding box center [344, 238] width 210 height 34
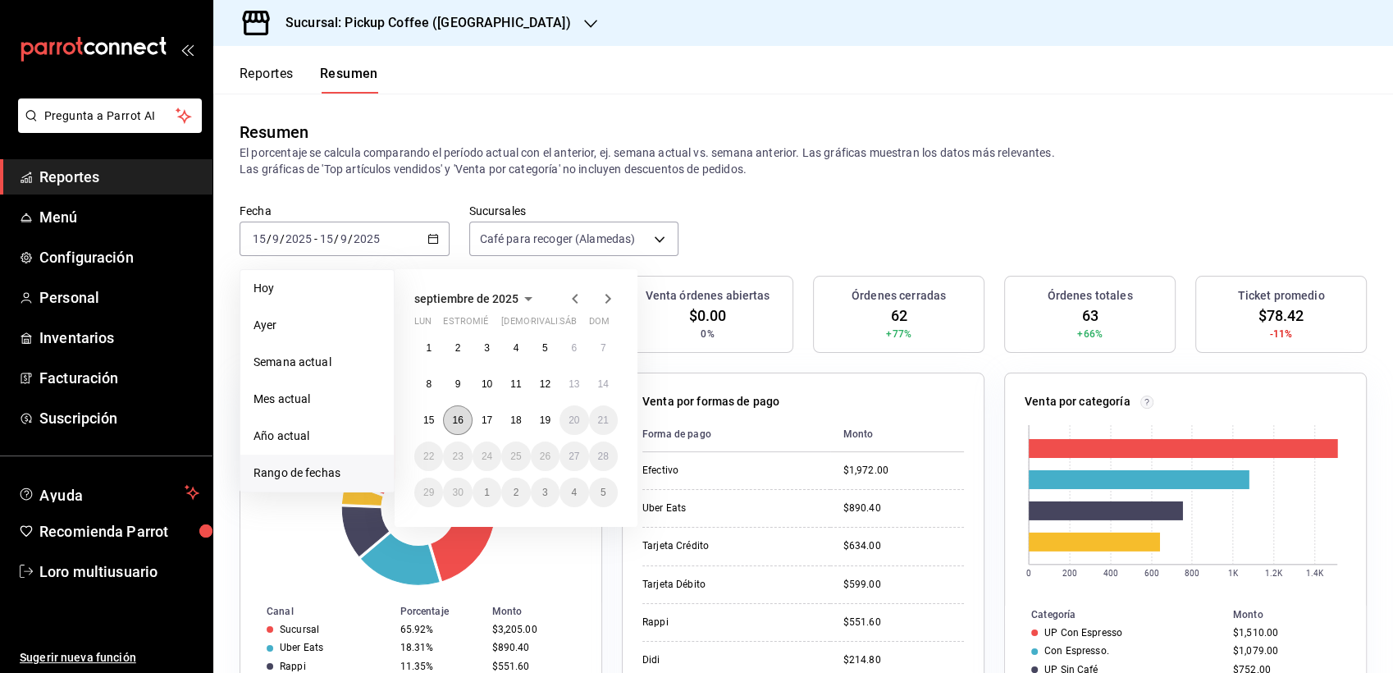
click at [462, 414] on abbr "16" at bounding box center [457, 419] width 11 height 11
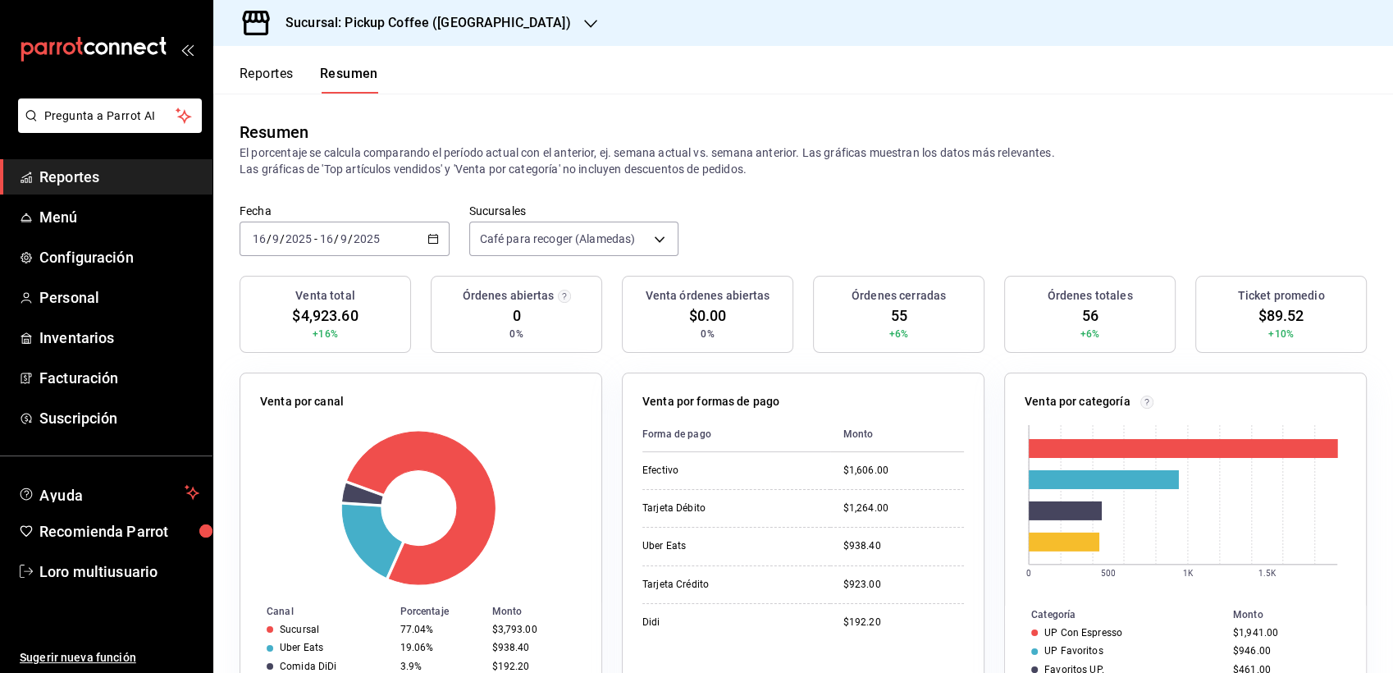
click at [349, 244] on span "/" at bounding box center [350, 238] width 5 height 13
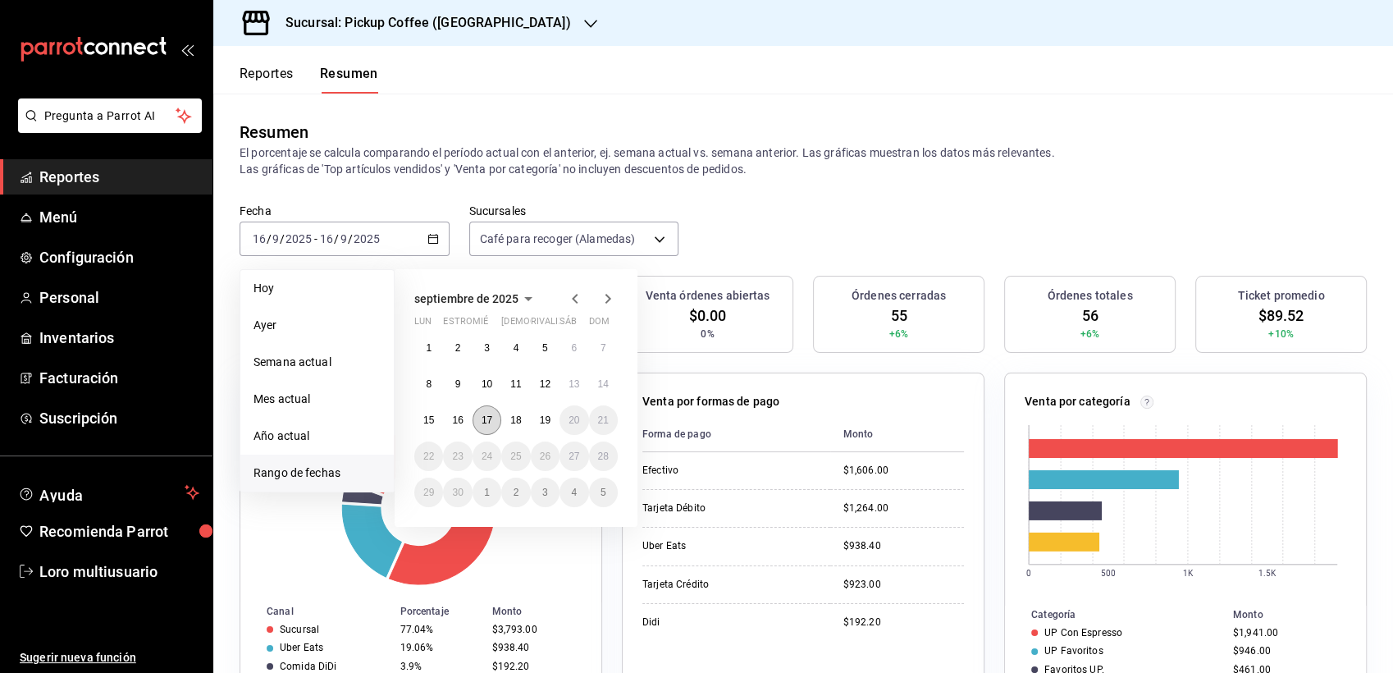
click at [493, 419] on button "17" at bounding box center [486, 420] width 29 height 30
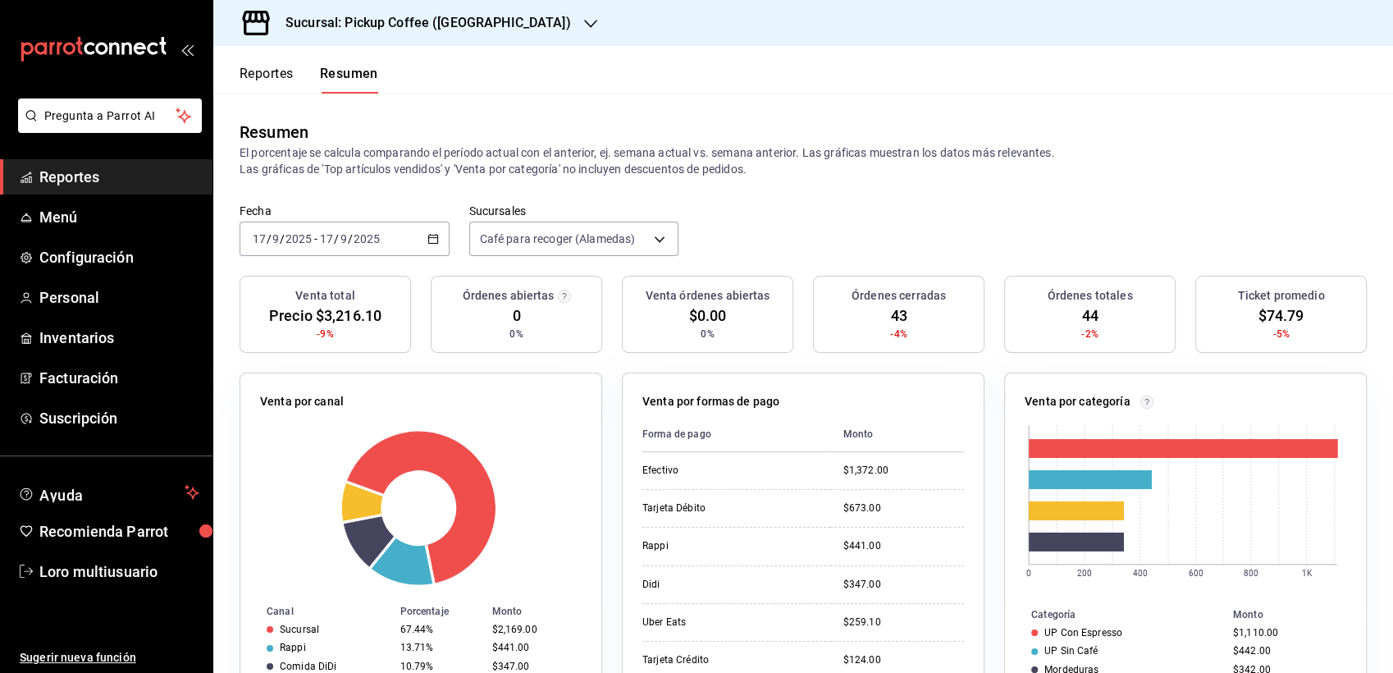
click at [390, 247] on div "[DATE] [DATE] - [DATE] [DATE]" at bounding box center [344, 238] width 210 height 34
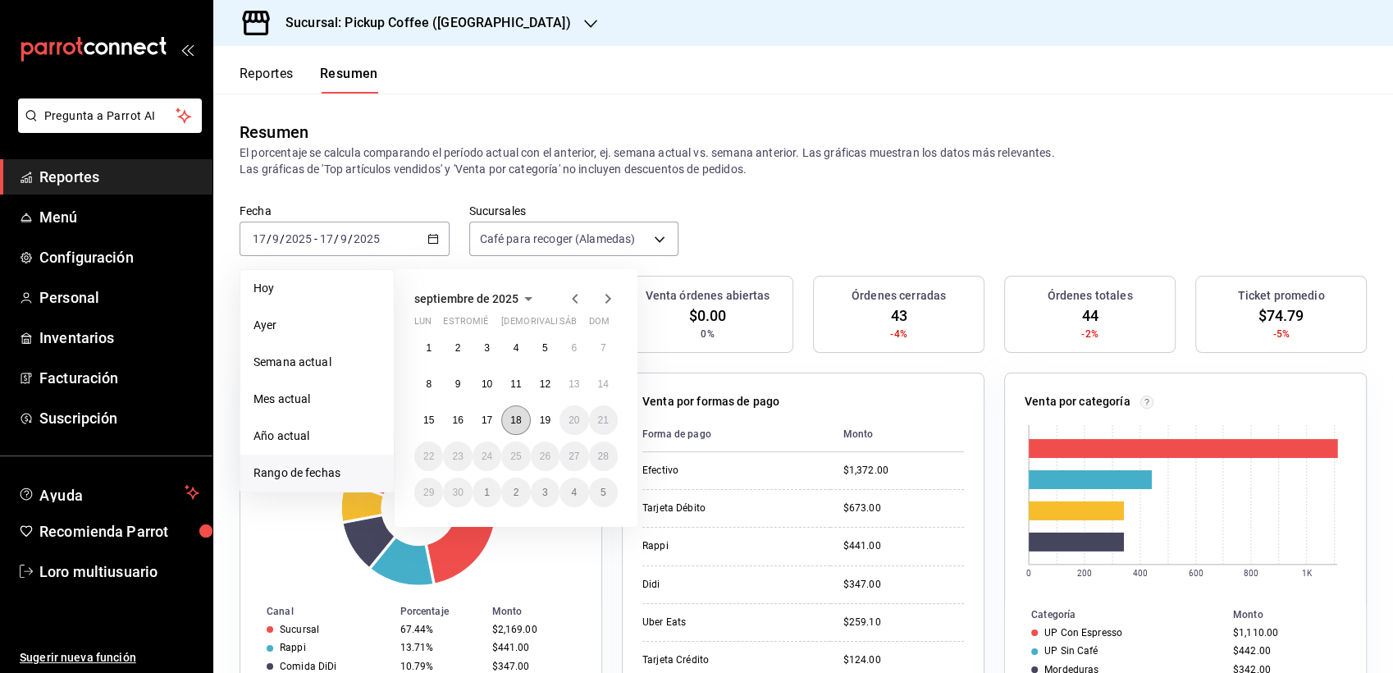
click at [516, 423] on abbr "18" at bounding box center [515, 419] width 11 height 11
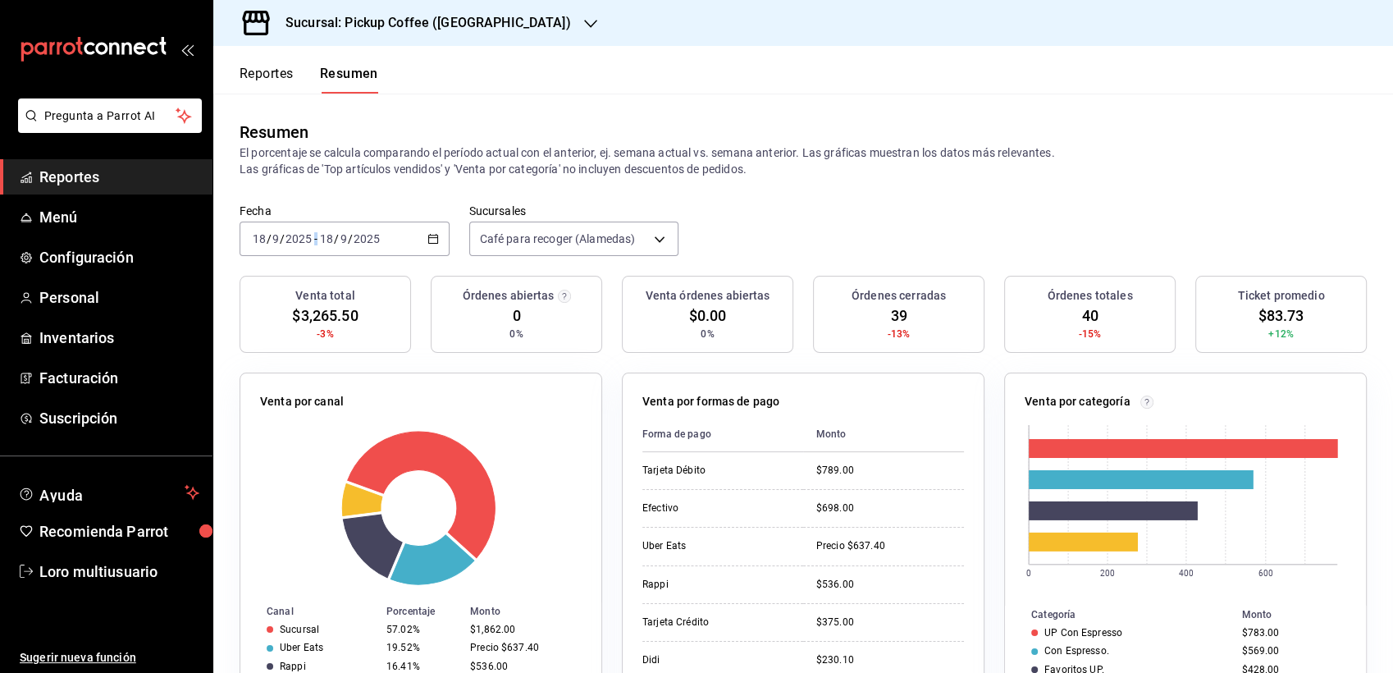
click at [317, 239] on div "[DATE] [DATE] - [DATE] [DATE]" at bounding box center [316, 238] width 132 height 13
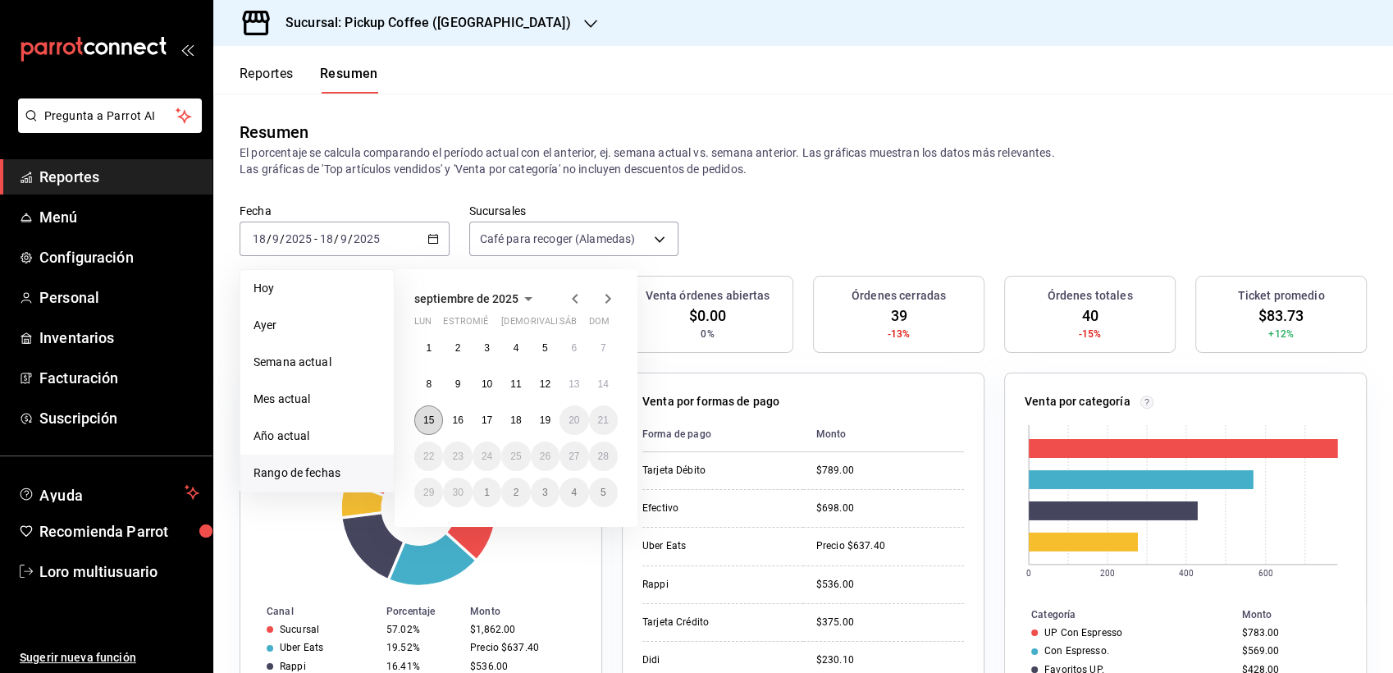
click at [433, 429] on button "15" at bounding box center [428, 420] width 29 height 30
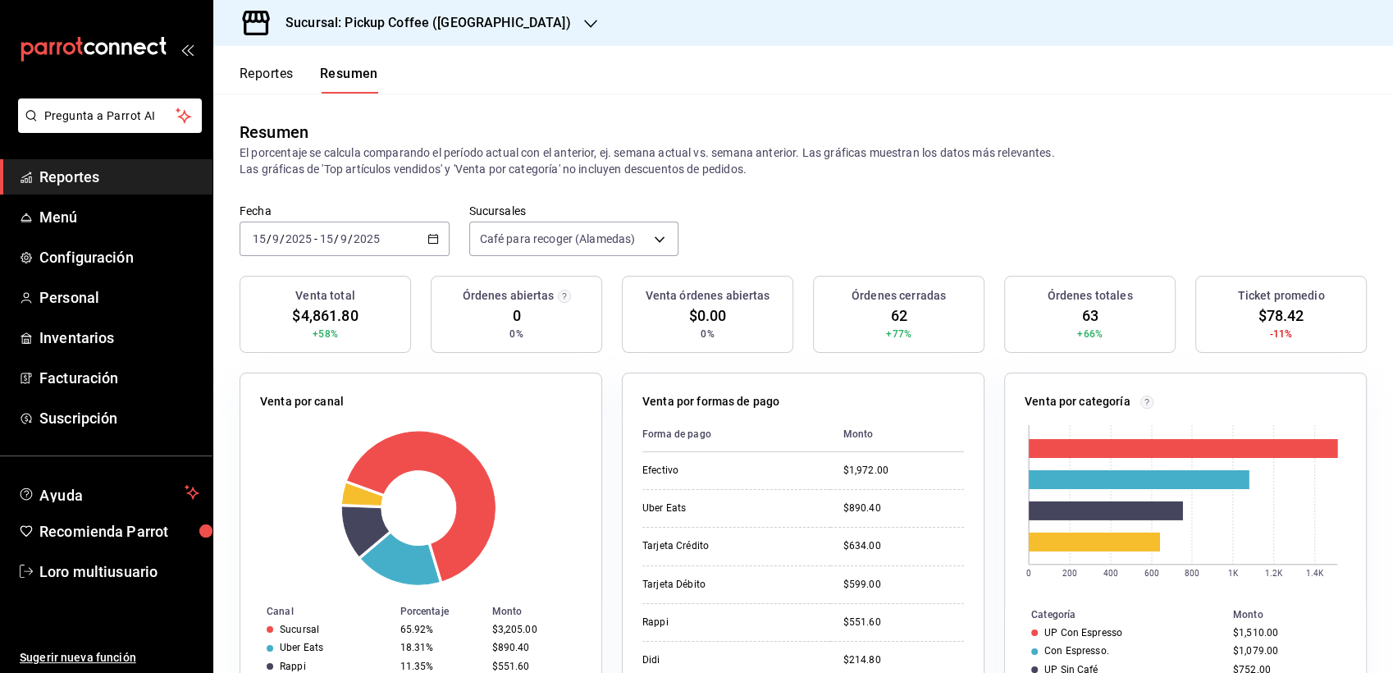
click at [391, 39] on div "Sucursal: Pickup Coffee ([GEOGRAPHIC_DATA])" at bounding box center [414, 23] width 377 height 46
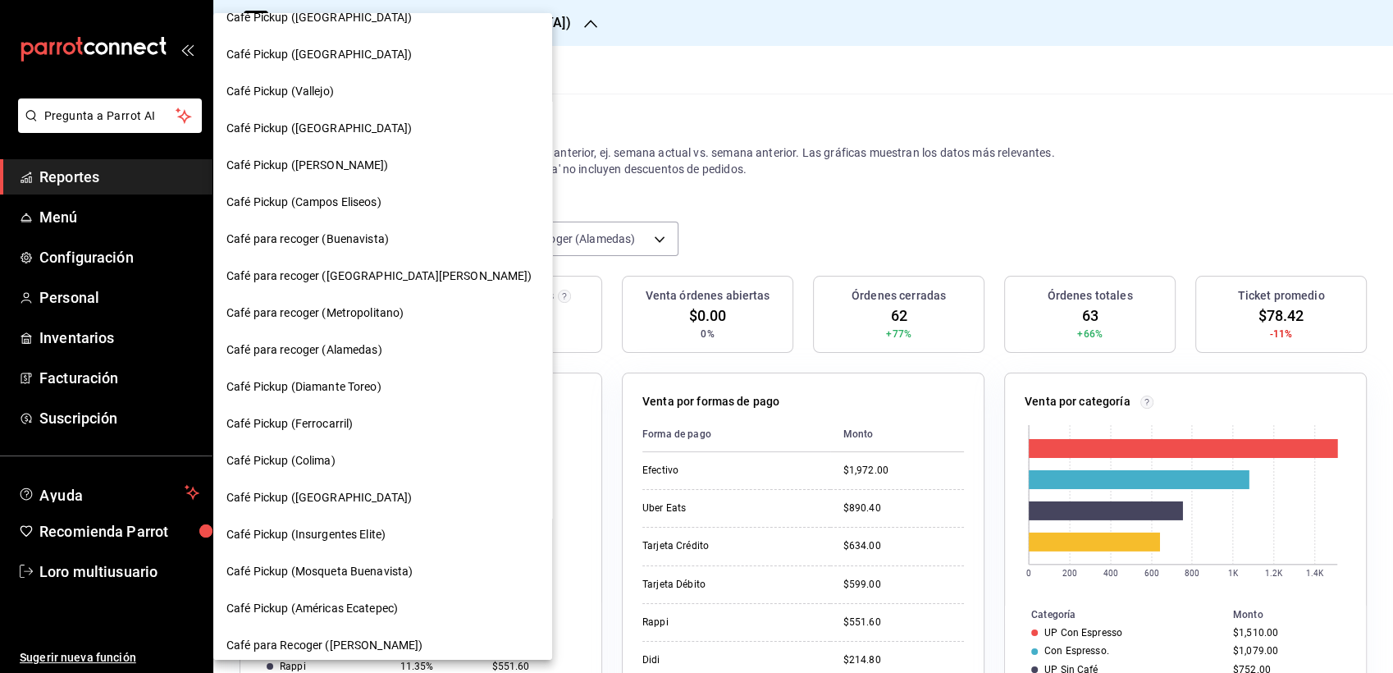
scroll to position [533, 0]
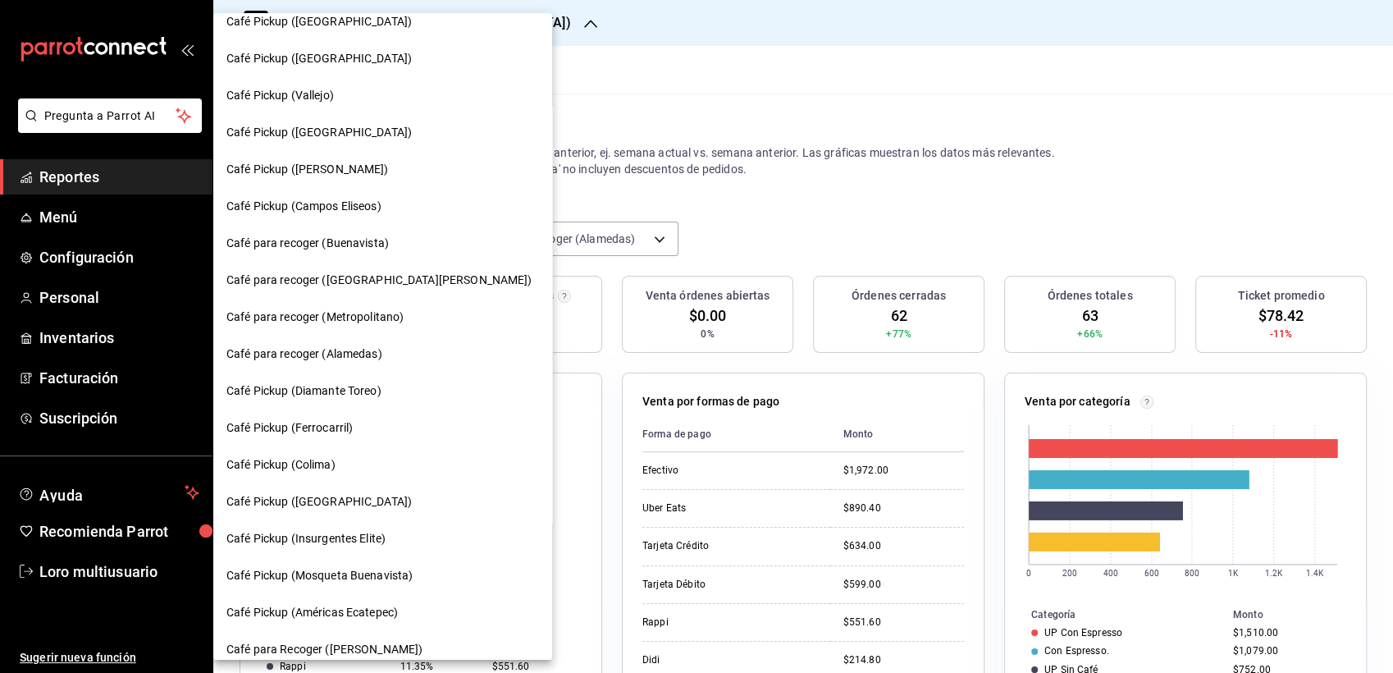
click at [328, 128] on span "Café Pickup ([GEOGRAPHIC_DATA])" at bounding box center [318, 132] width 185 height 17
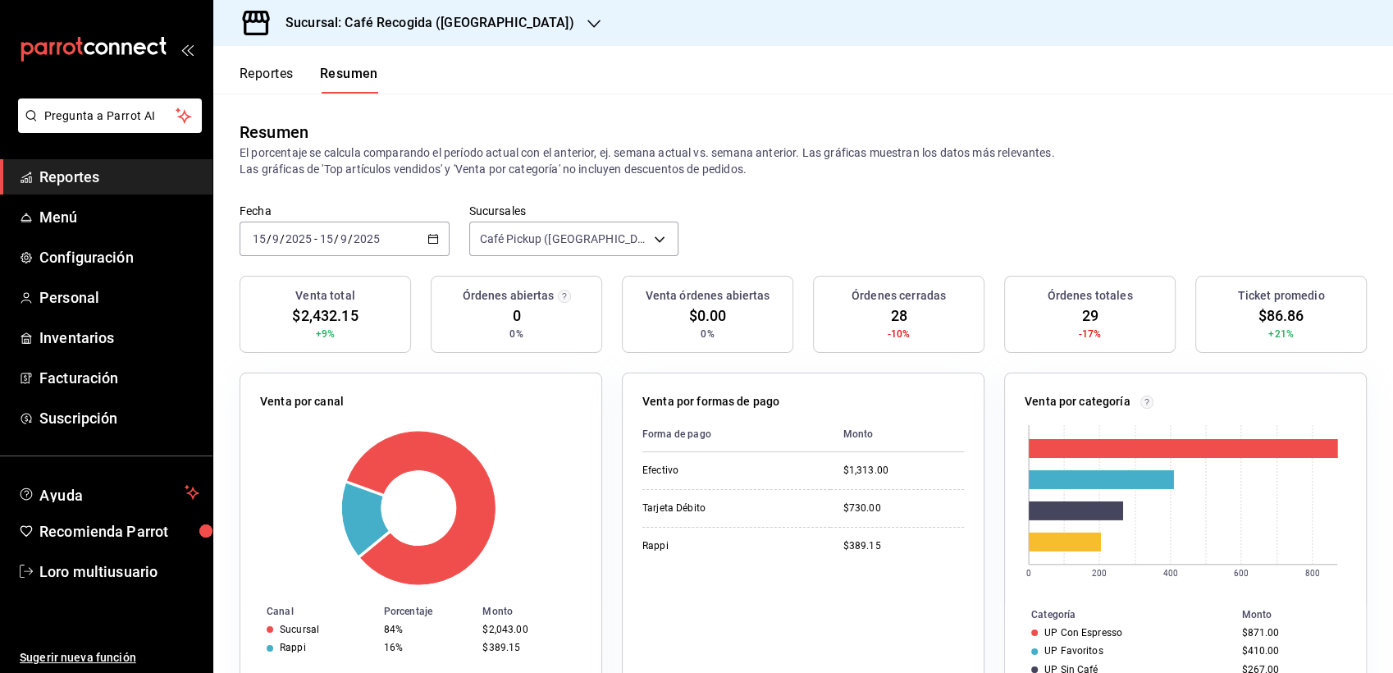
click at [381, 241] on div "[DATE] [DATE] - [DATE] [DATE]" at bounding box center [344, 238] width 210 height 34
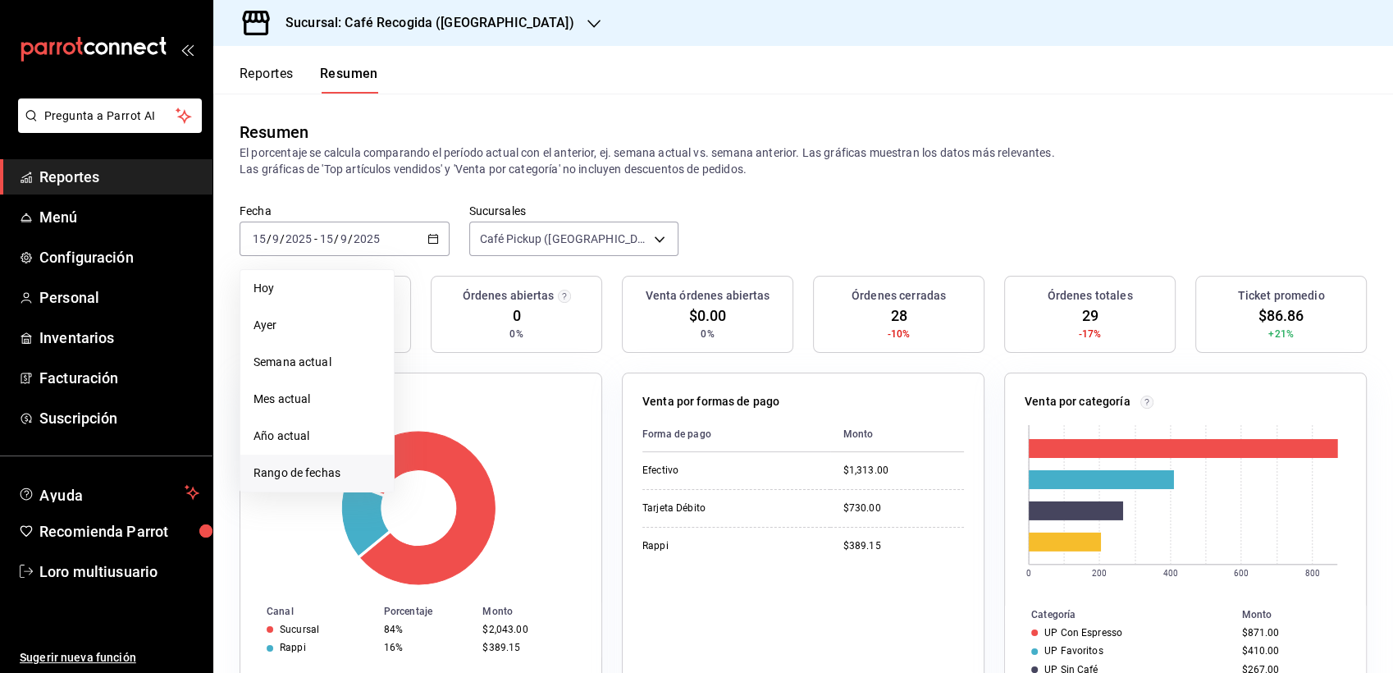
click at [321, 464] on span "Rango de fechas" at bounding box center [316, 472] width 127 height 17
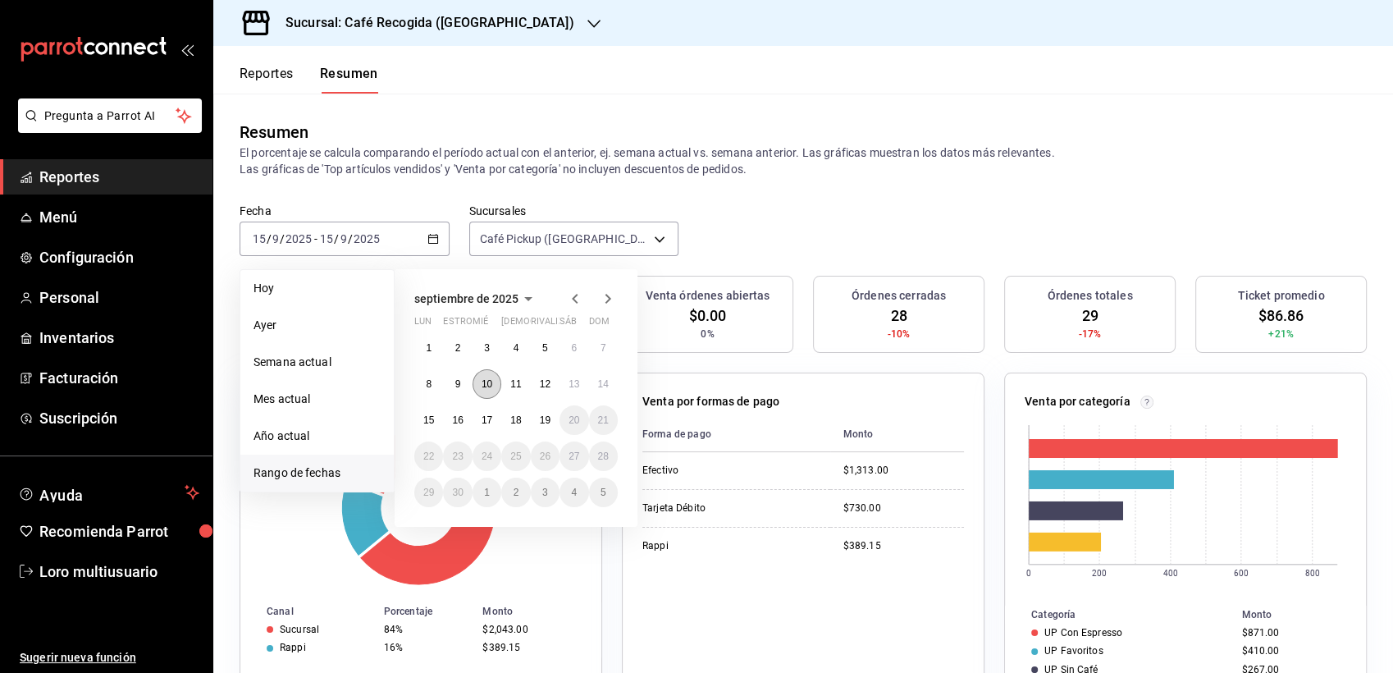
click at [481, 382] on abbr "10" at bounding box center [486, 383] width 11 height 11
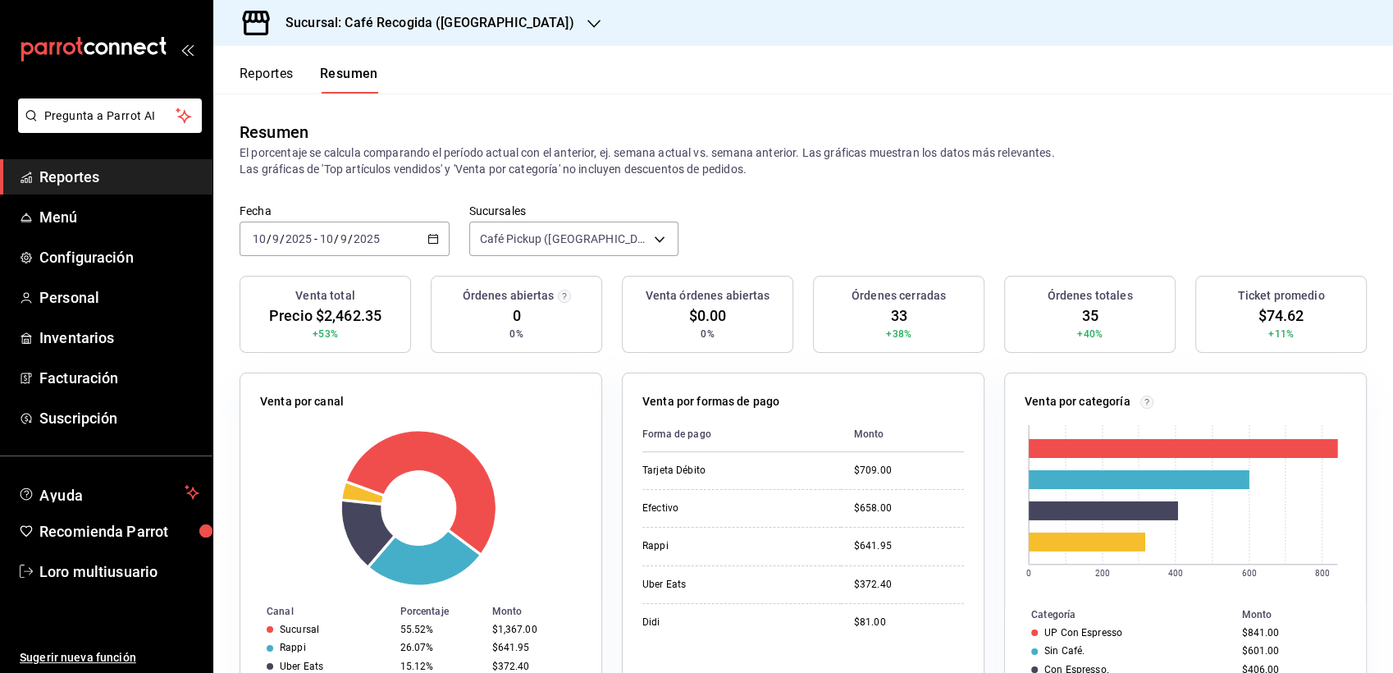
click at [385, 256] on div "Fecha [DATE] [DATE] - [DATE] [DATE] Sucursales Café Pickup ([GEOGRAPHIC_DATA]) …" at bounding box center [802, 239] width 1179 height 72
click at [378, 248] on div "[DATE] [DATE] - [DATE] [DATE]" at bounding box center [344, 238] width 210 height 34
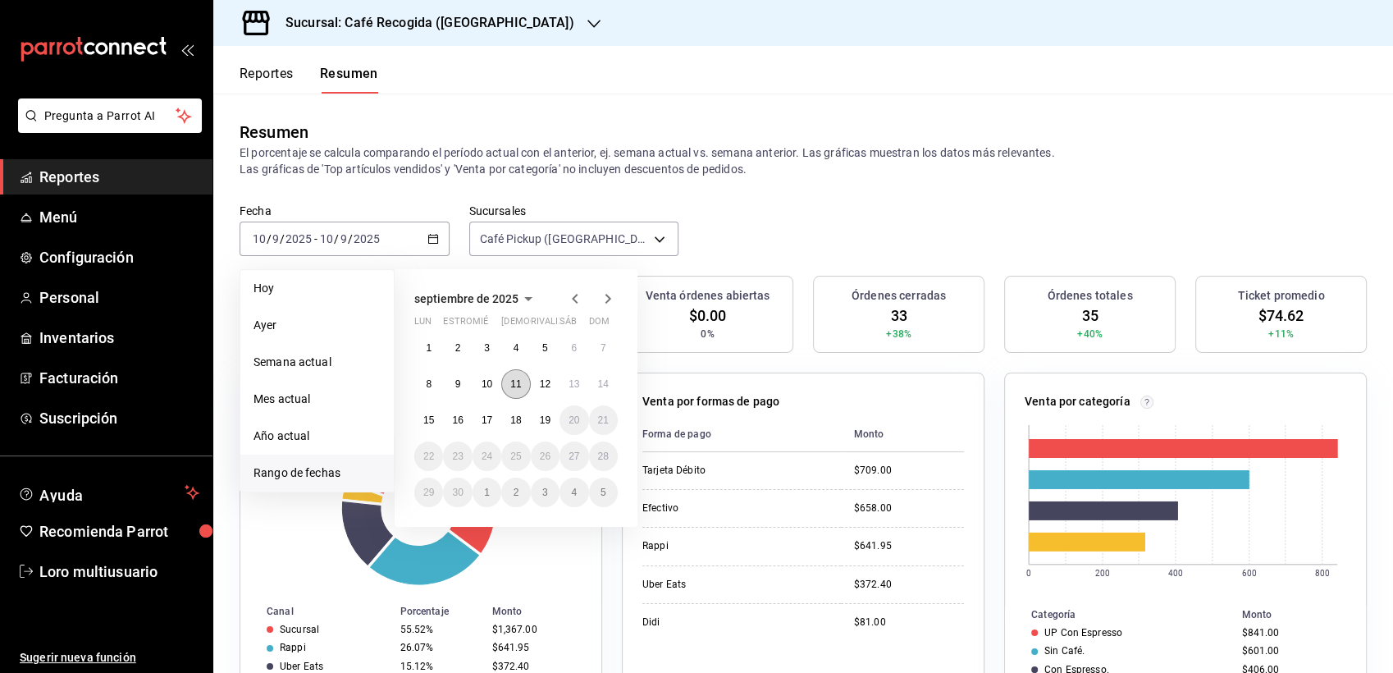
click at [516, 384] on abbr "11" at bounding box center [515, 383] width 11 height 11
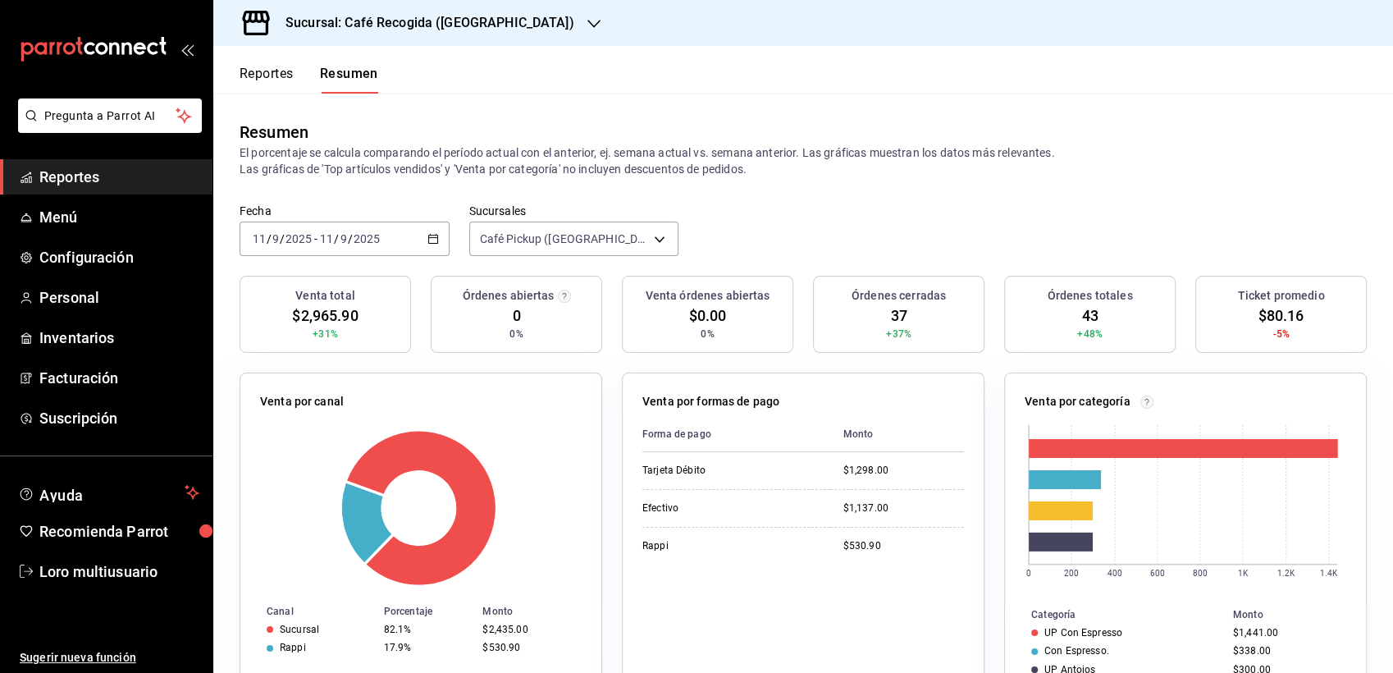
click at [369, 234] on input "2025" at bounding box center [367, 238] width 28 height 13
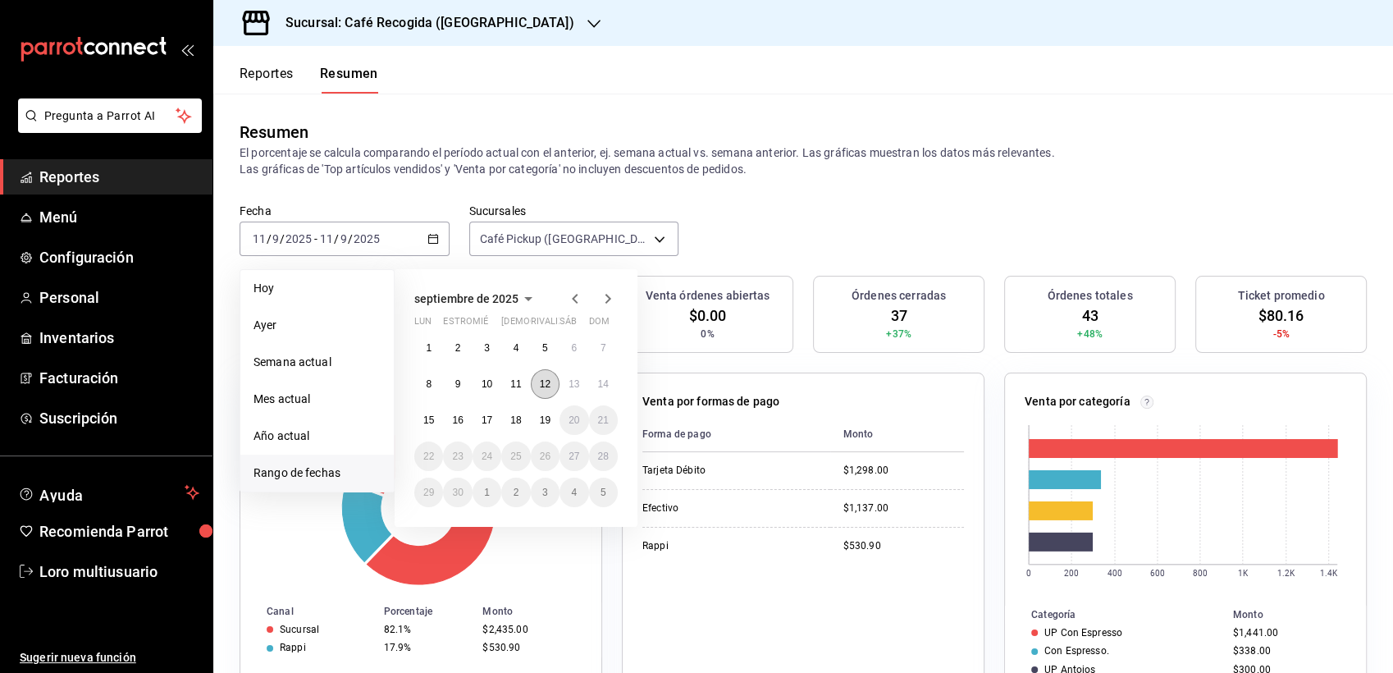
click at [543, 379] on abbr "12" at bounding box center [545, 383] width 11 height 11
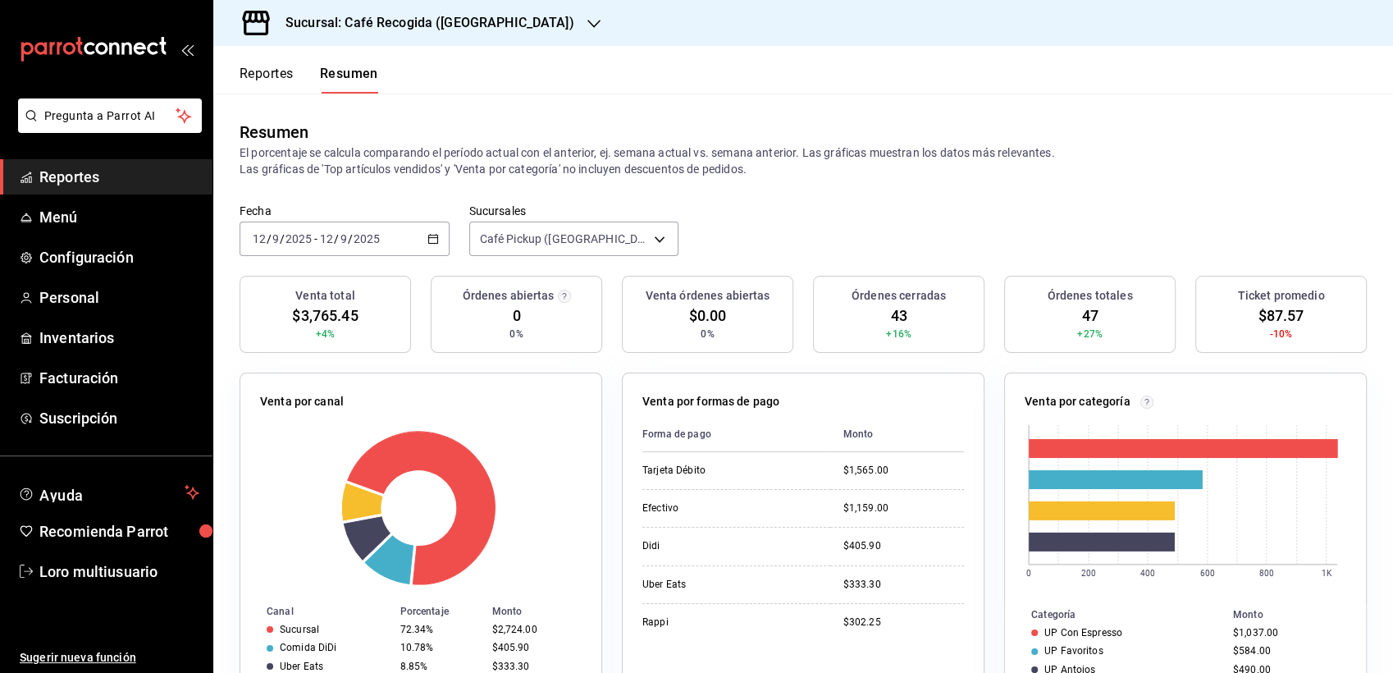
click at [371, 239] on input "2025" at bounding box center [367, 238] width 28 height 13
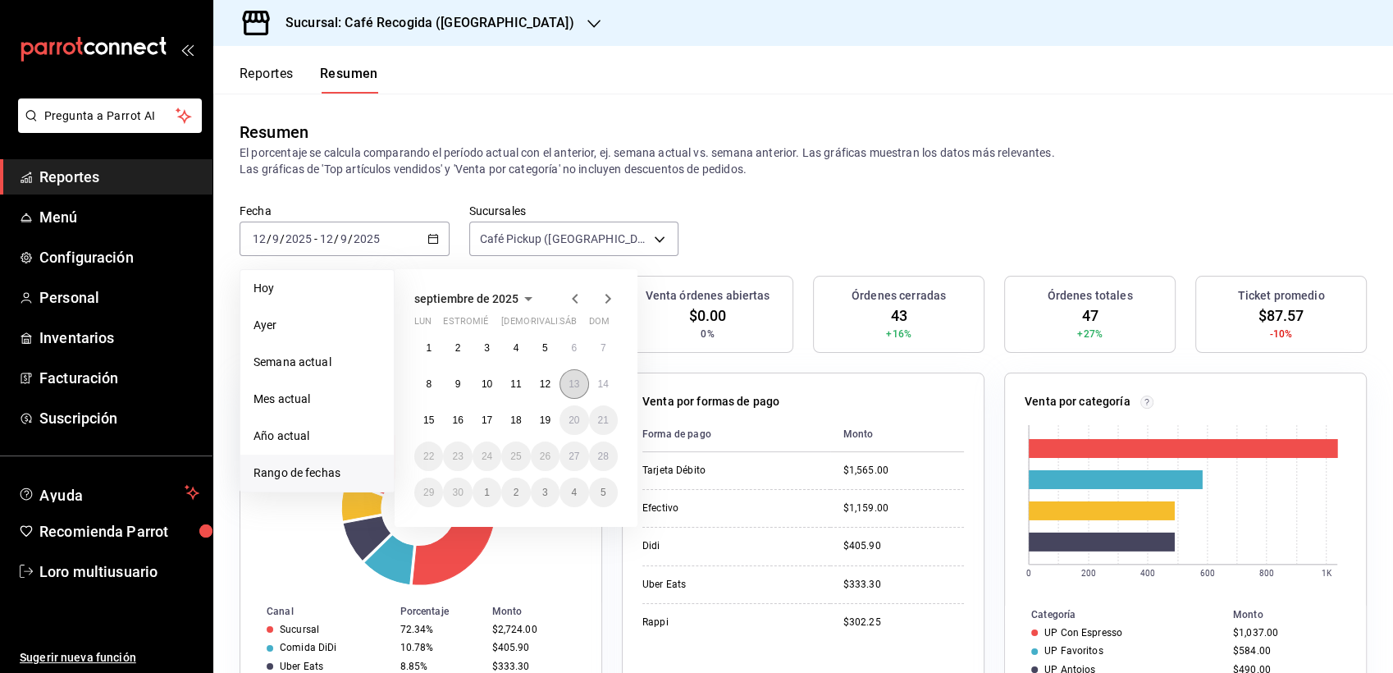
click at [578, 383] on abbr "13" at bounding box center [573, 383] width 11 height 11
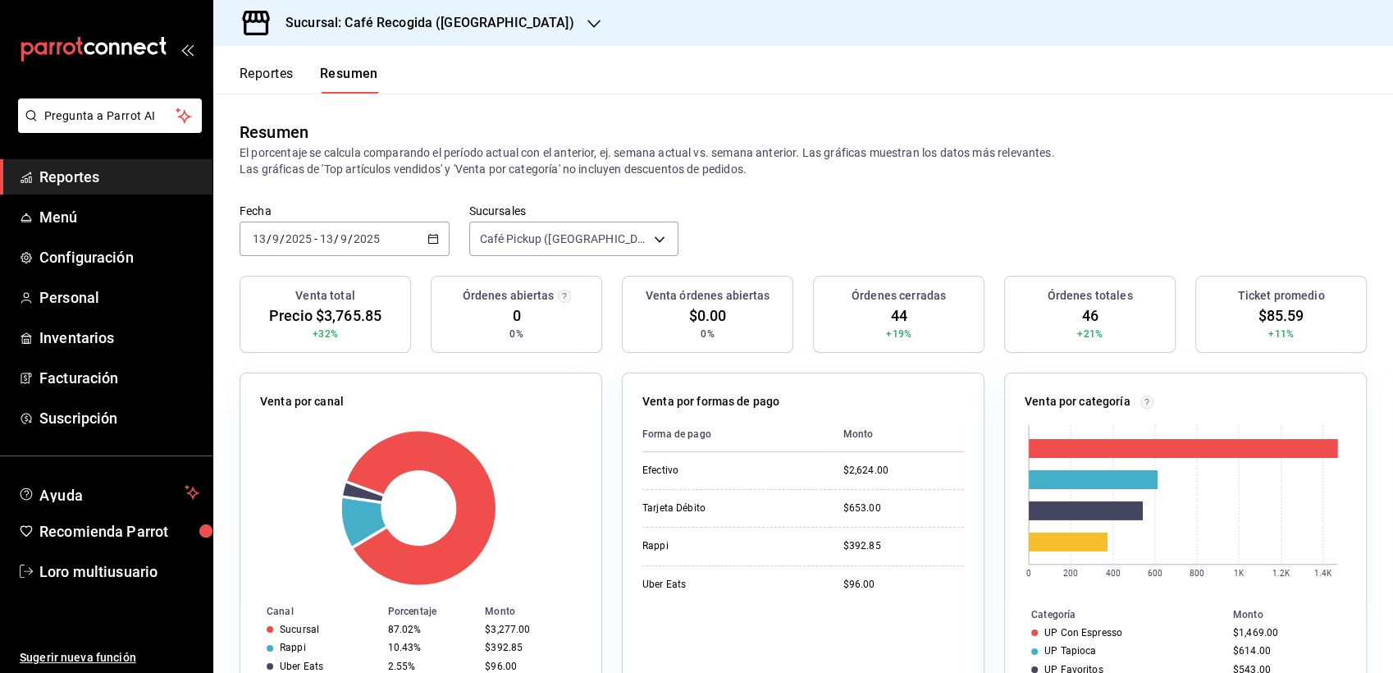
click at [369, 240] on input "2025" at bounding box center [367, 238] width 28 height 13
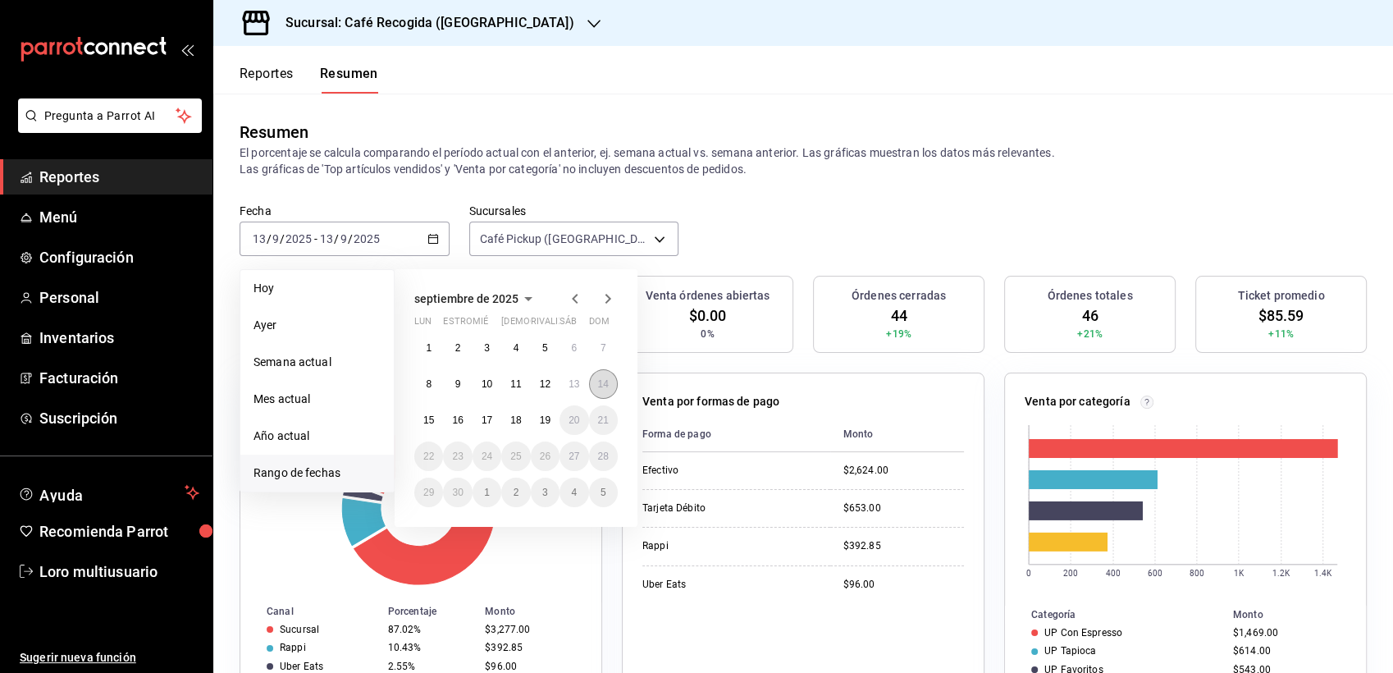
click at [603, 384] on abbr "14" at bounding box center [603, 383] width 11 height 11
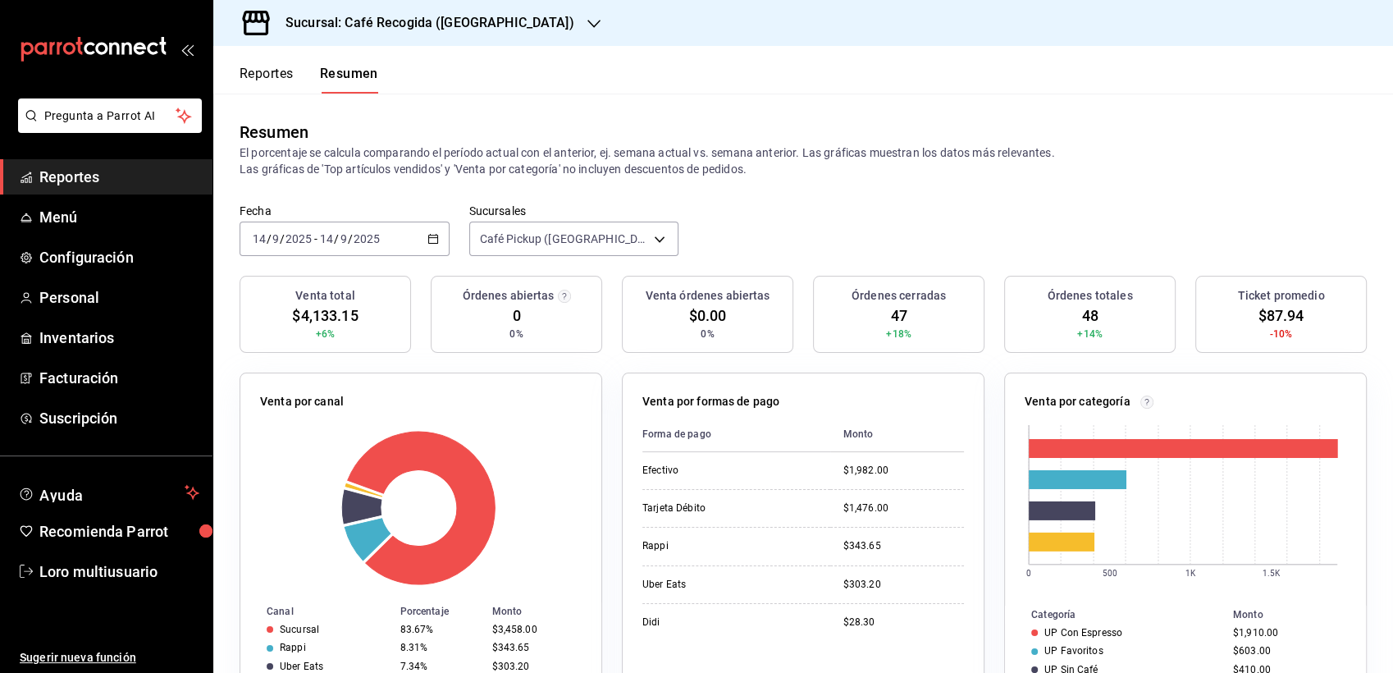
click at [353, 252] on div "[DATE] [DATE] - [DATE] [DATE]" at bounding box center [344, 238] width 210 height 34
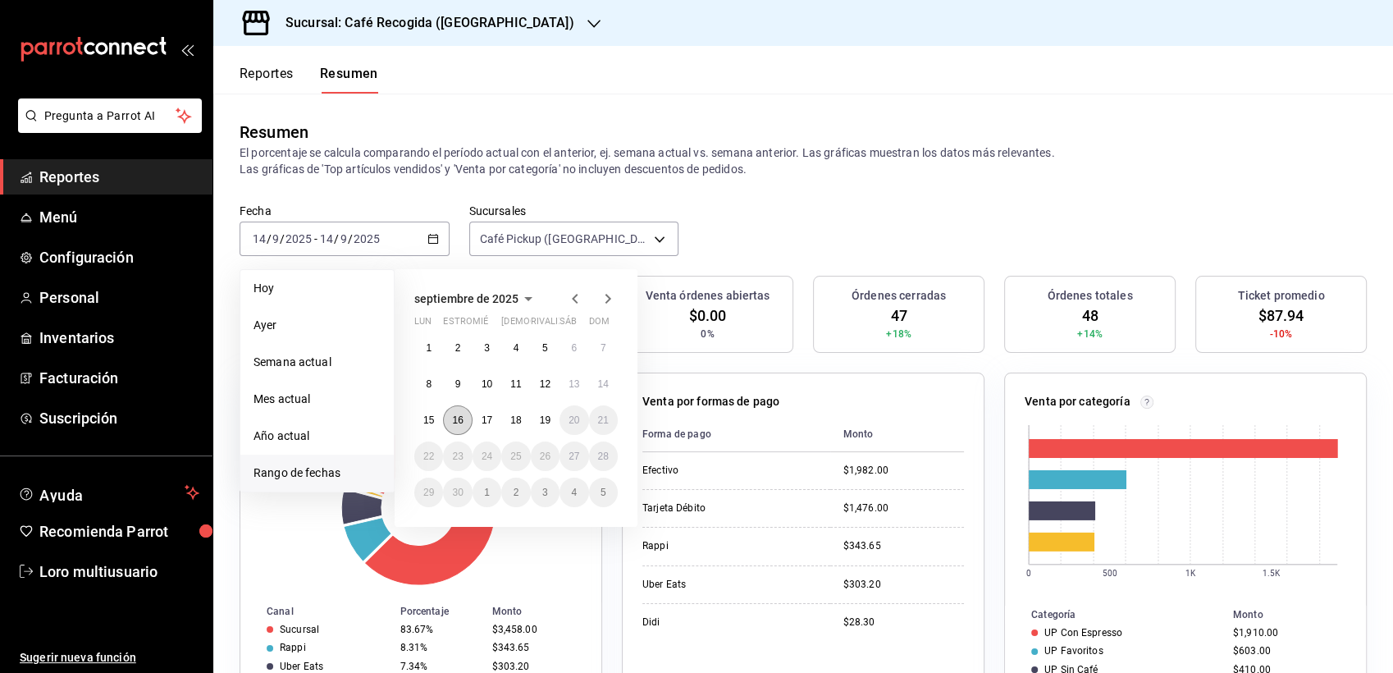
click at [459, 414] on abbr "16" at bounding box center [457, 419] width 11 height 11
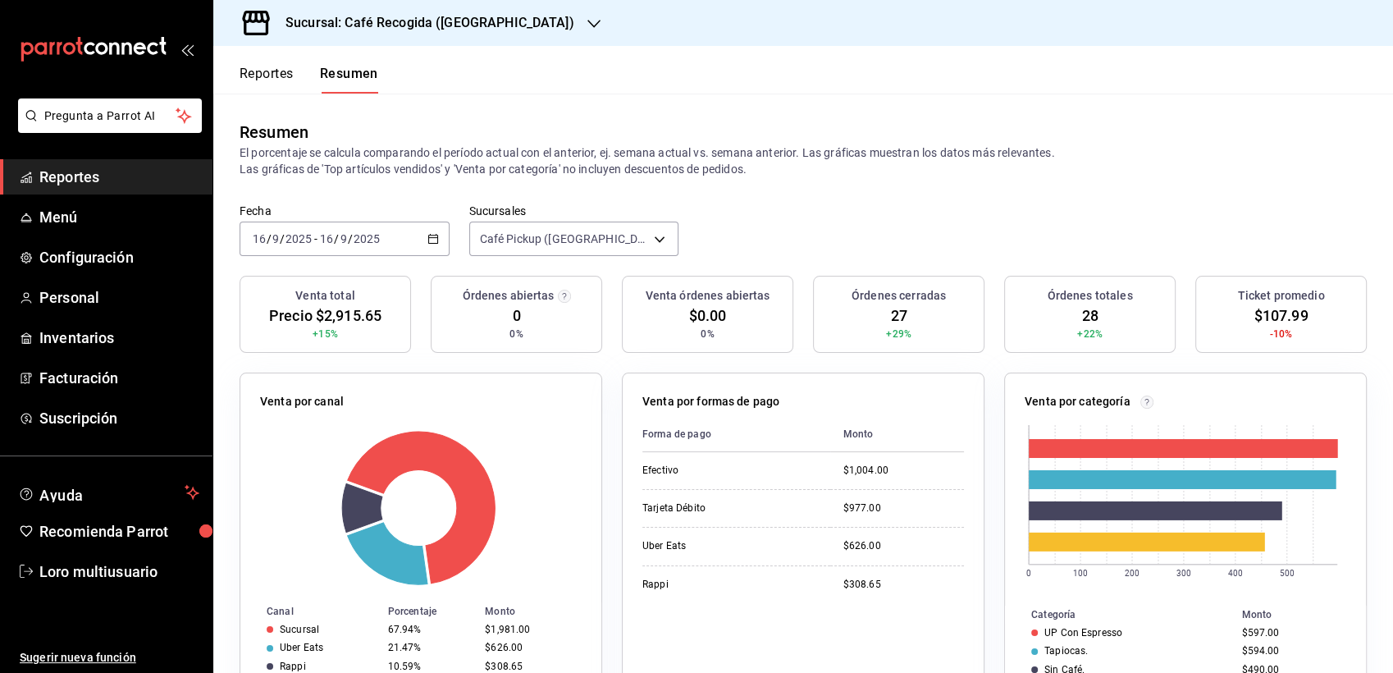
click at [350, 227] on div "[DATE] [DATE] - [DATE] [DATE]" at bounding box center [344, 238] width 210 height 34
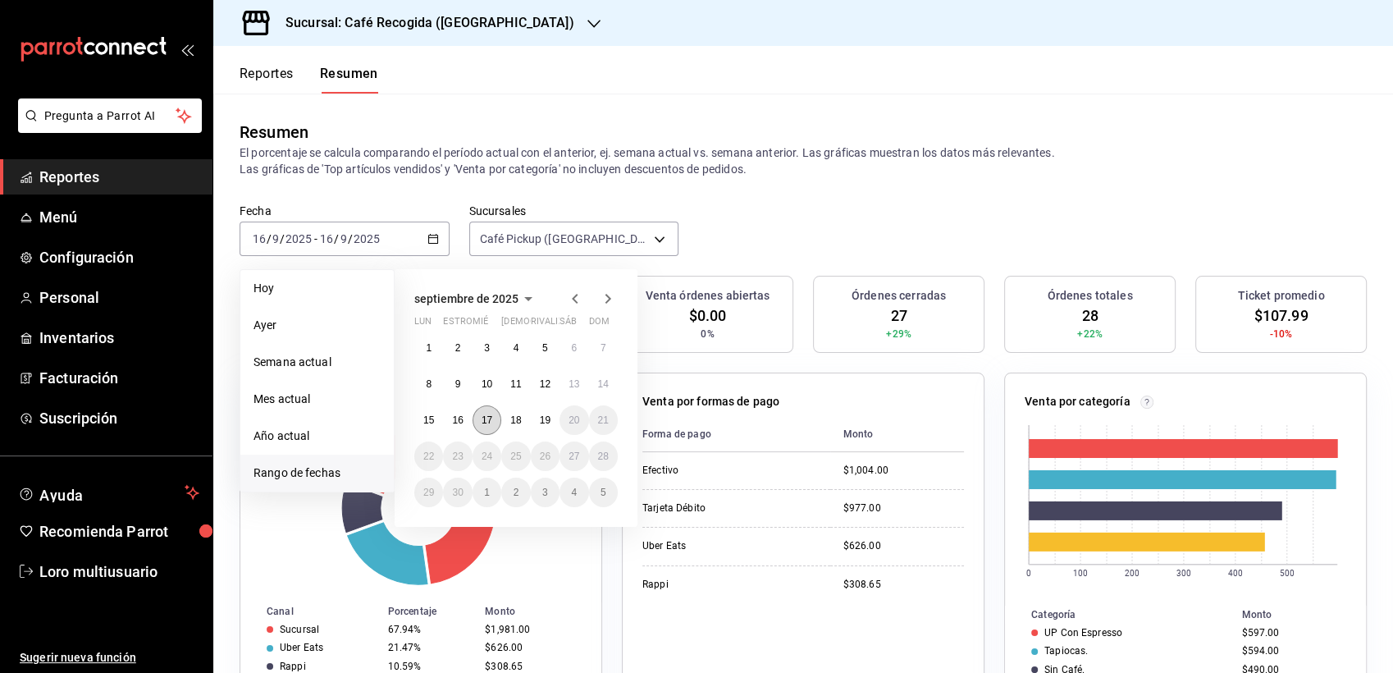
click at [483, 423] on abbr "17" at bounding box center [486, 419] width 11 height 11
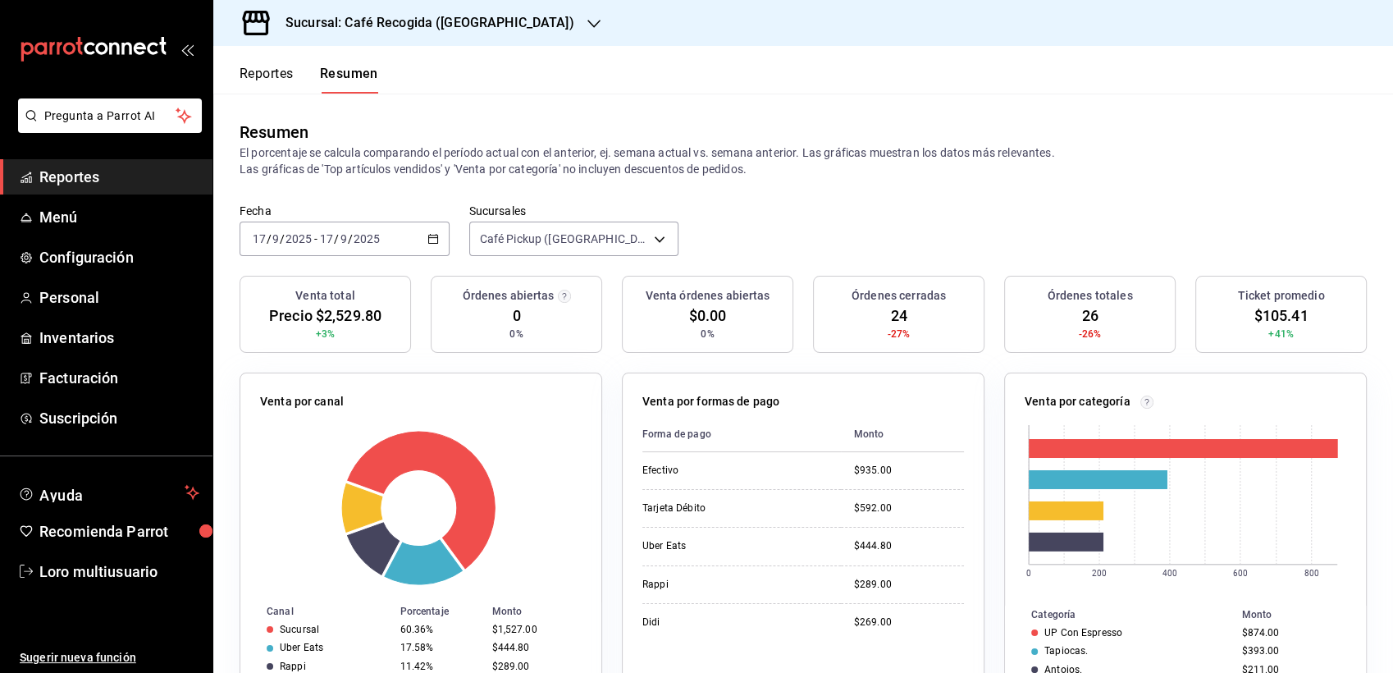
click at [377, 239] on input "2025" at bounding box center [367, 238] width 28 height 13
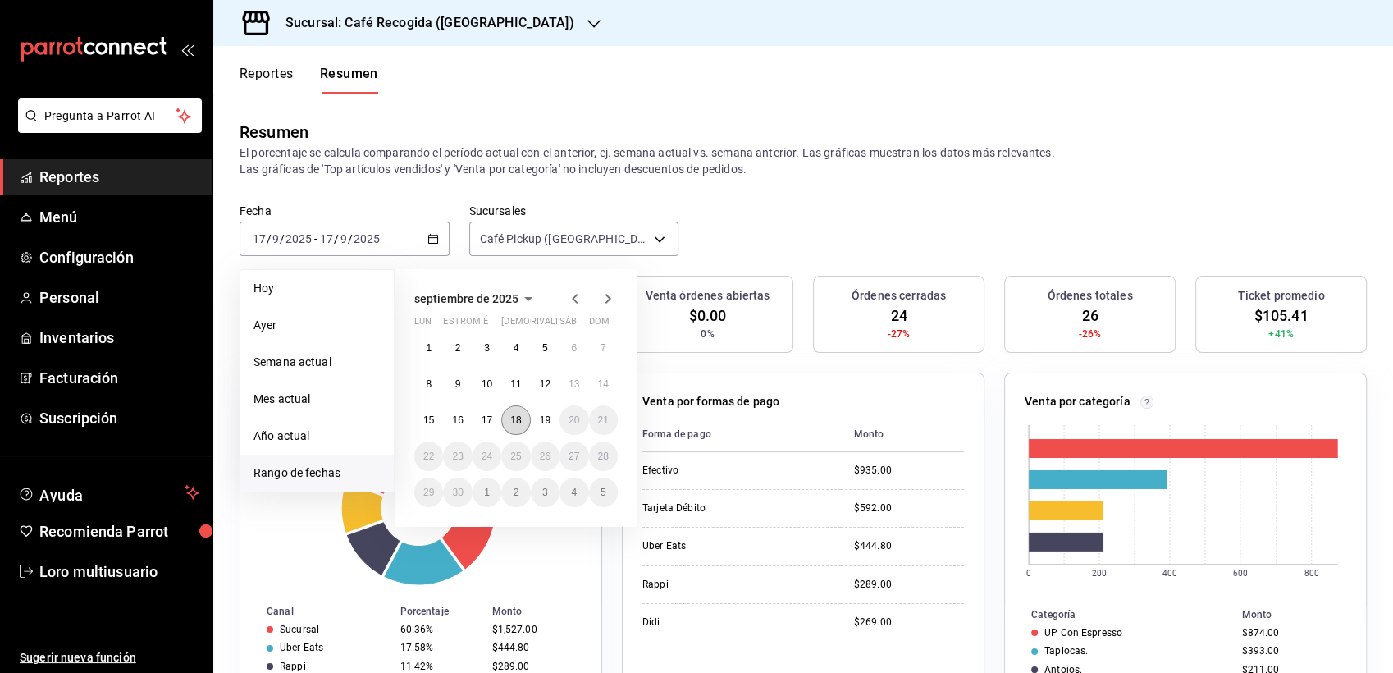
click at [510, 421] on abbr "18" at bounding box center [515, 419] width 11 height 11
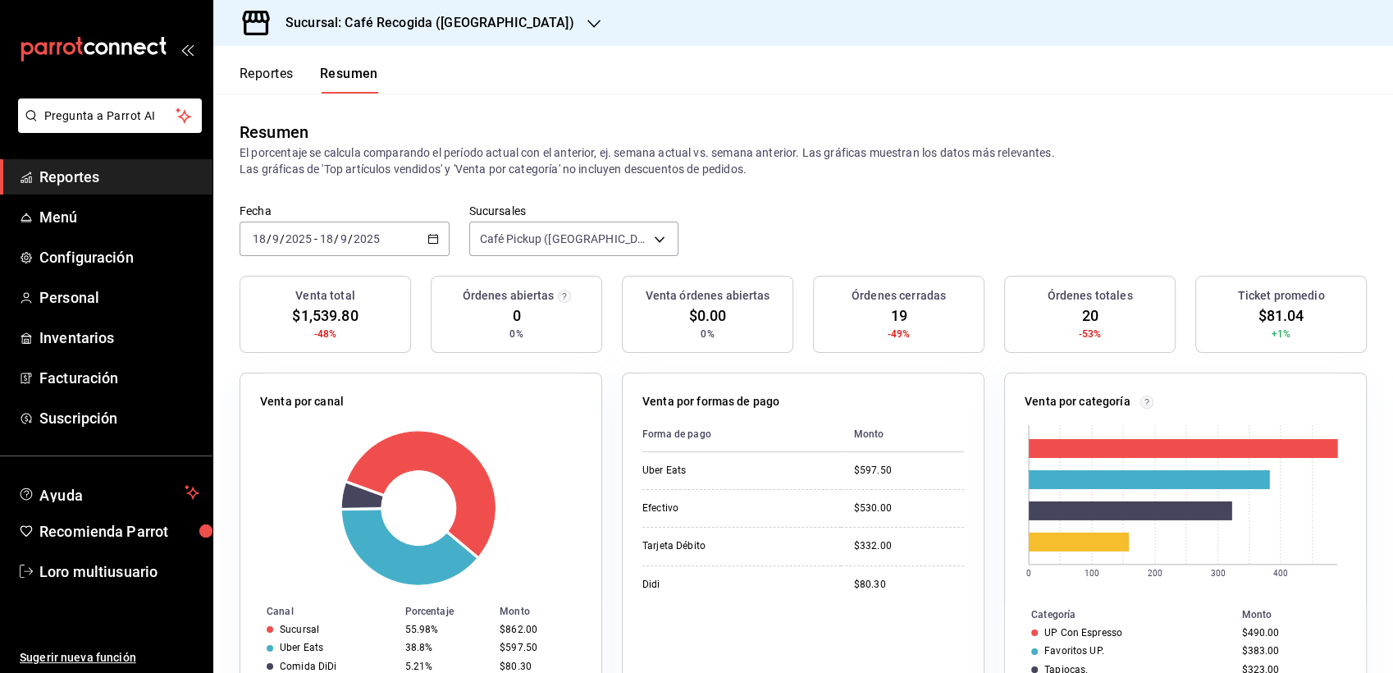
click at [331, 240] on input "18" at bounding box center [326, 238] width 15 height 13
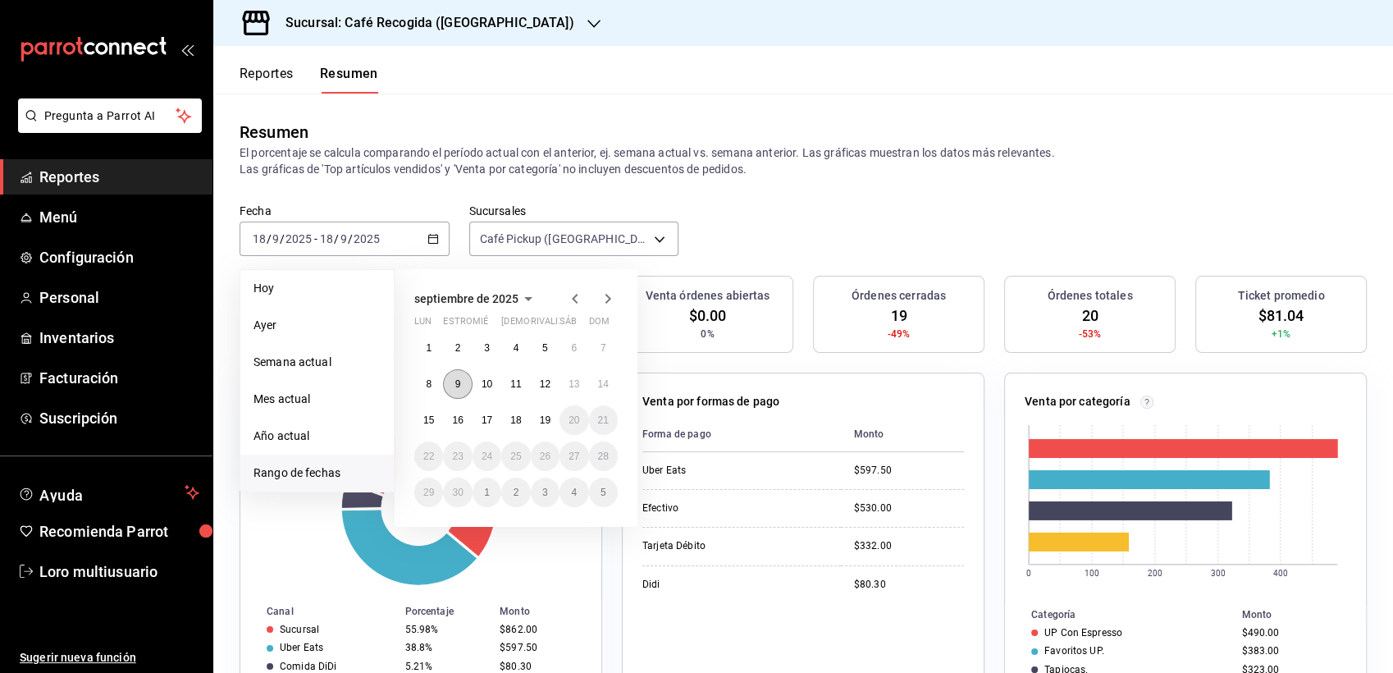
click at [463, 384] on button "9" at bounding box center [457, 384] width 29 height 30
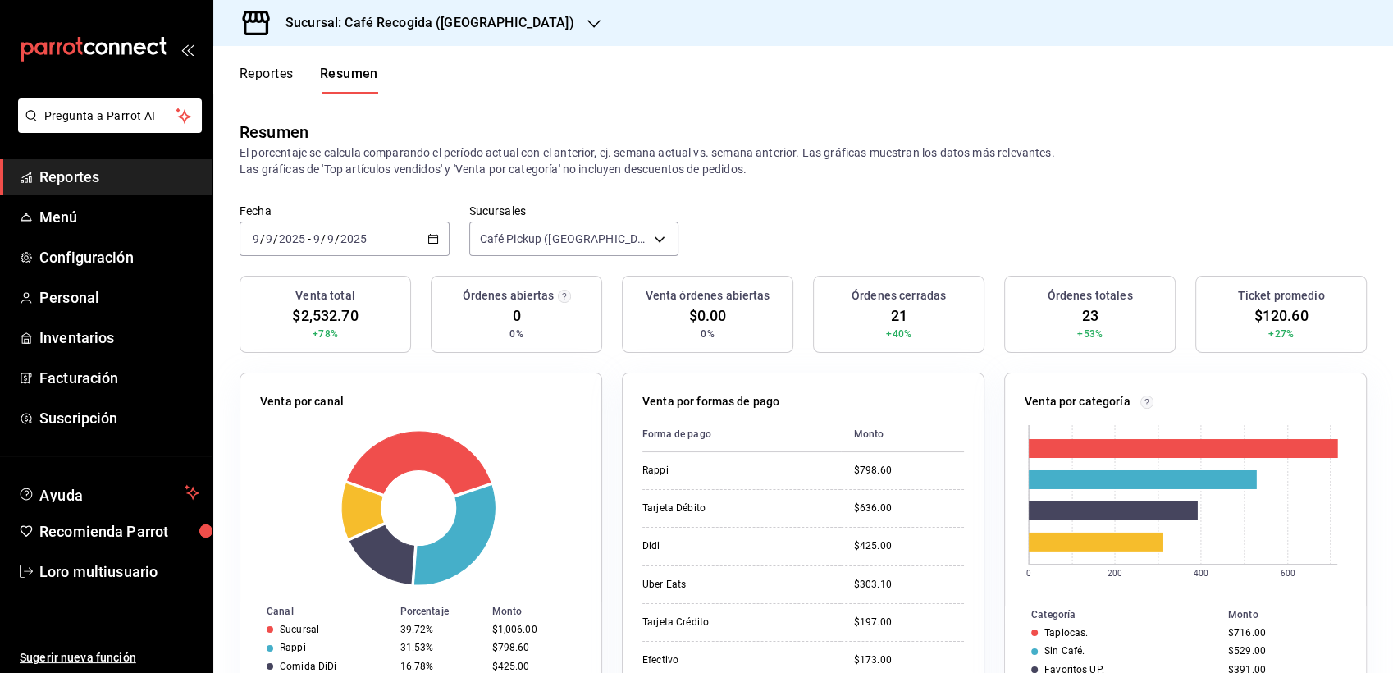
click at [297, 235] on input "2025" at bounding box center [292, 238] width 28 height 13
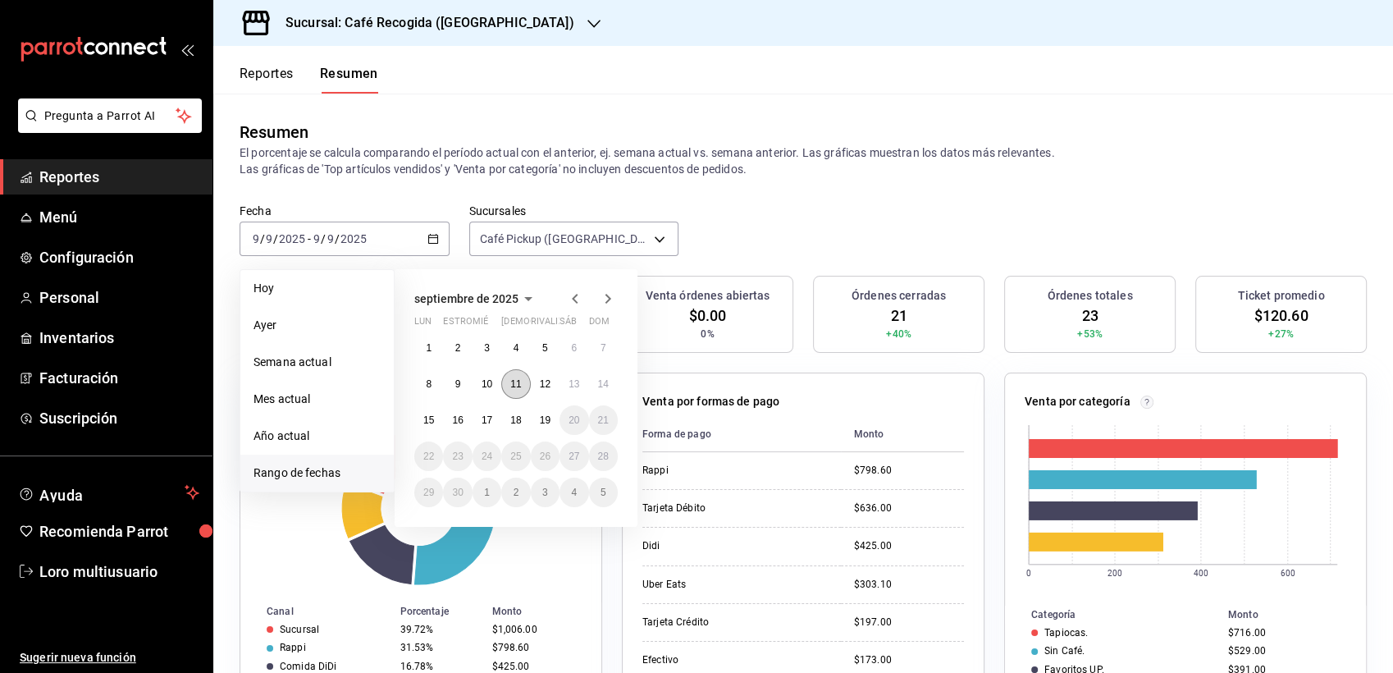
click at [517, 384] on abbr "11" at bounding box center [515, 383] width 11 height 11
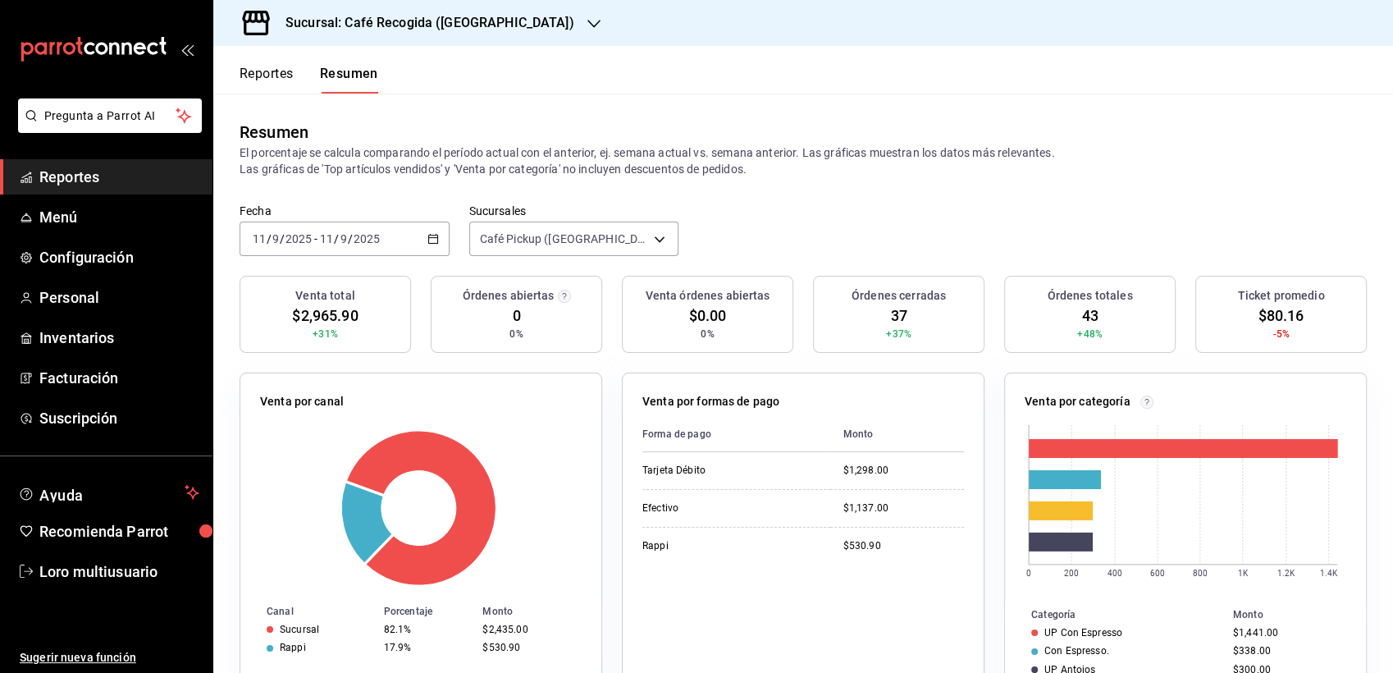
click at [459, 25] on h3 "Sucursal: Café Recogida ([GEOGRAPHIC_DATA])" at bounding box center [423, 23] width 302 height 20
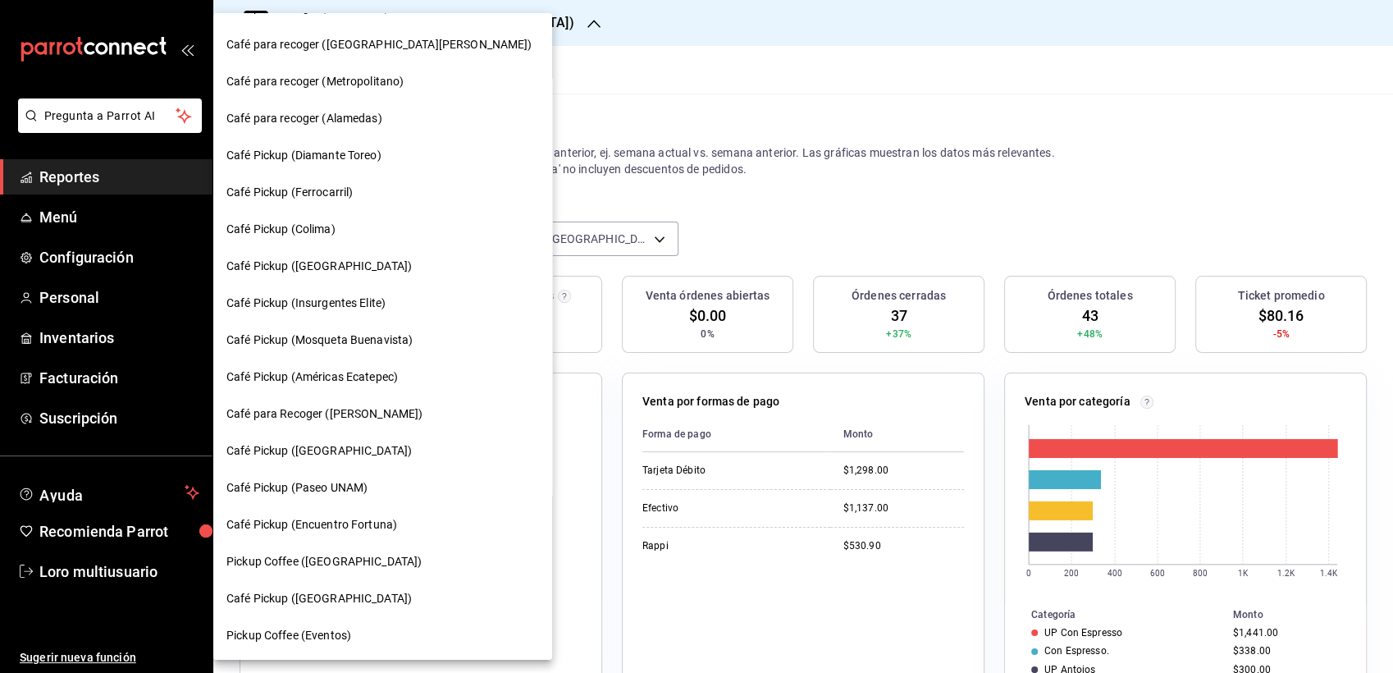
scroll to position [412, 0]
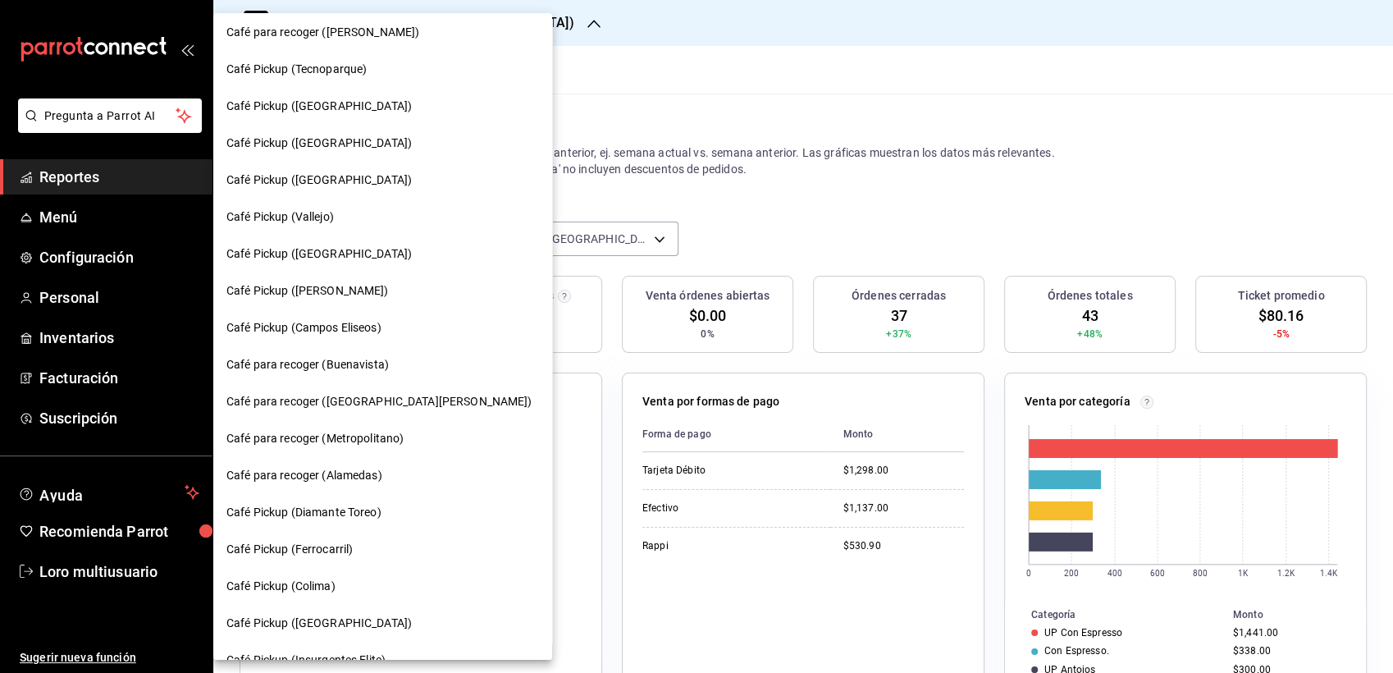
click at [331, 518] on span "Café Pickup (Diamante Toreo)" at bounding box center [303, 512] width 155 height 17
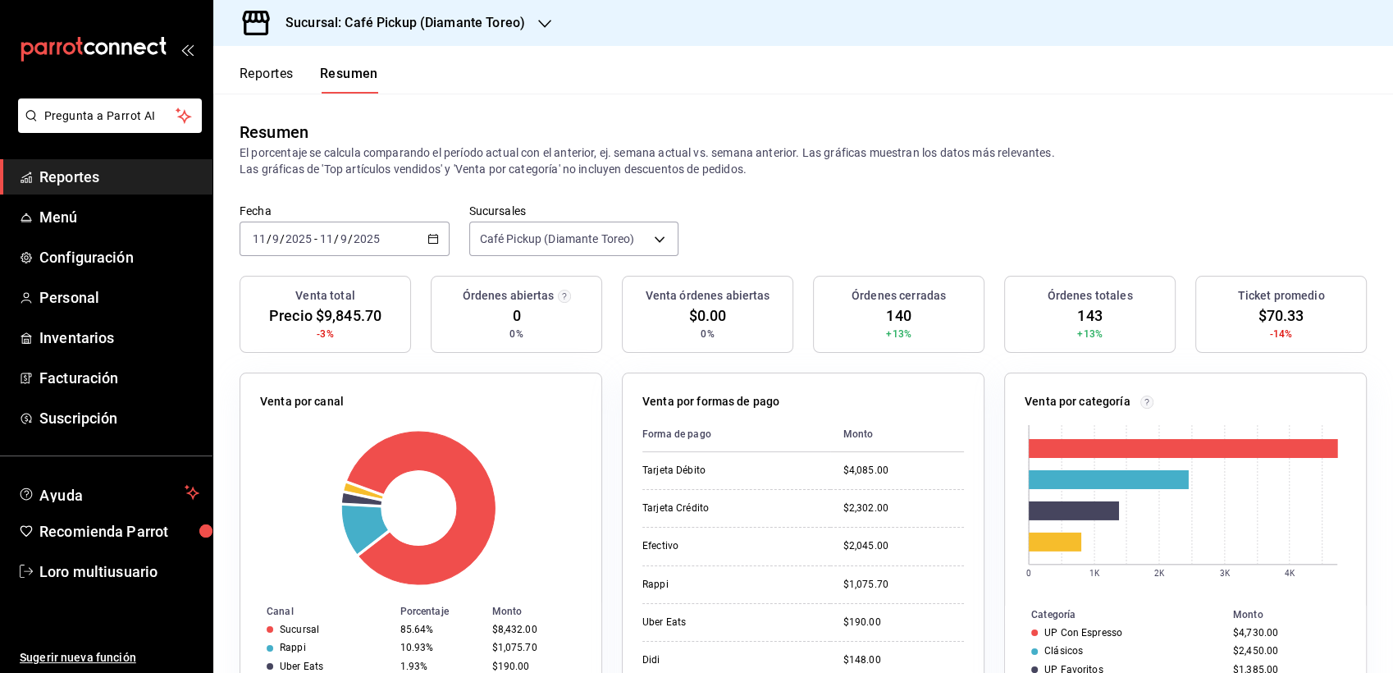
click at [343, 240] on input "9" at bounding box center [344, 238] width 8 height 13
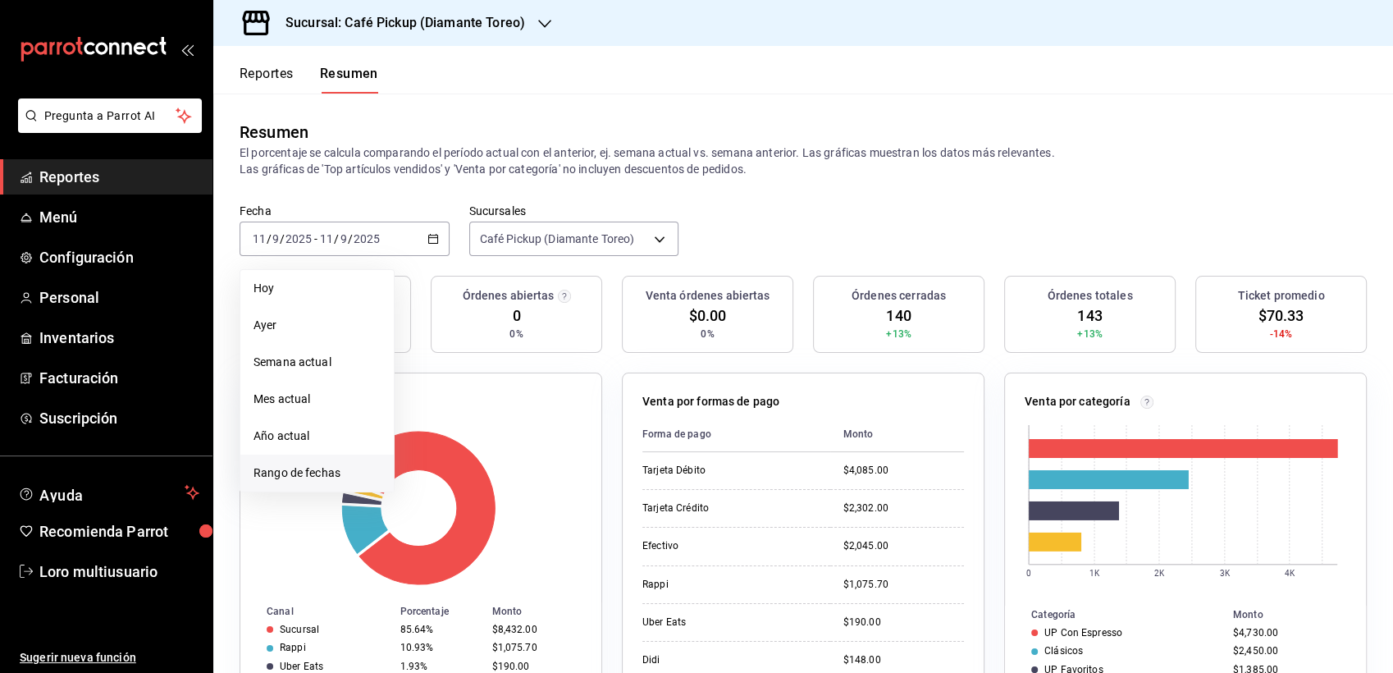
click at [289, 477] on span "Rango de fechas" at bounding box center [316, 472] width 127 height 17
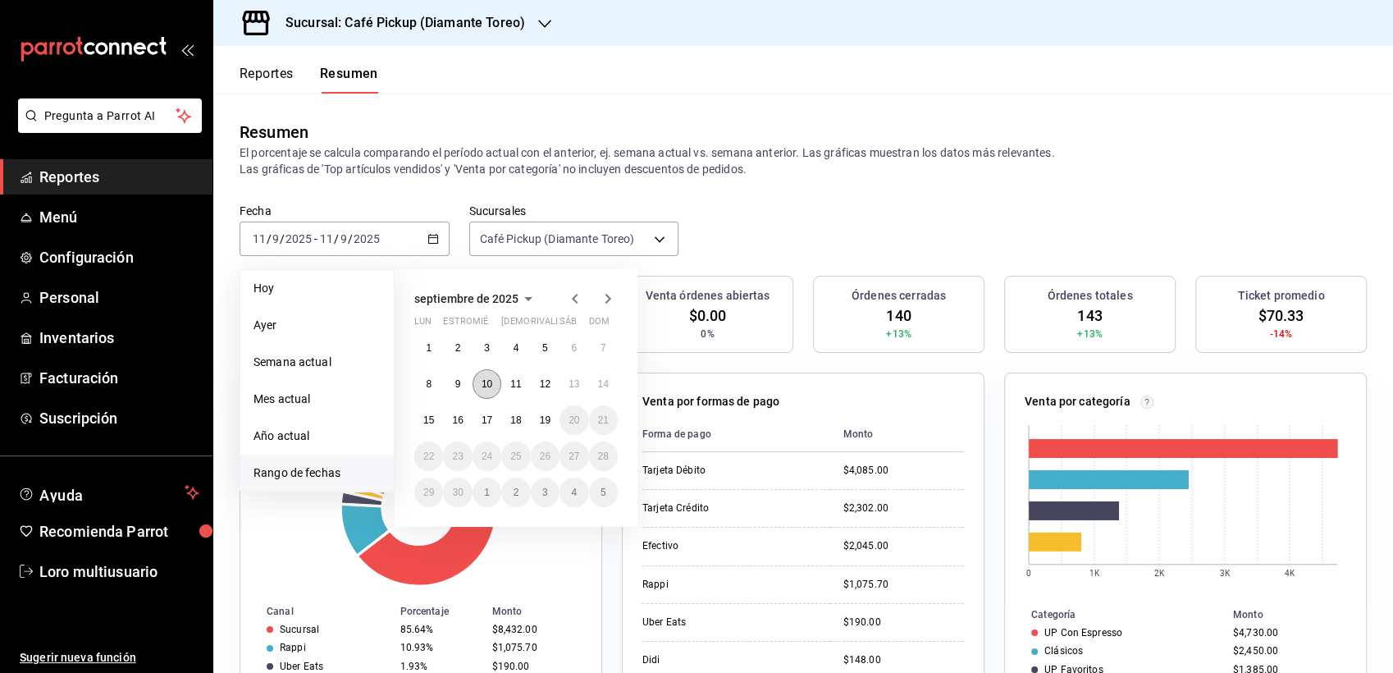
click at [481, 384] on abbr "10" at bounding box center [486, 383] width 11 height 11
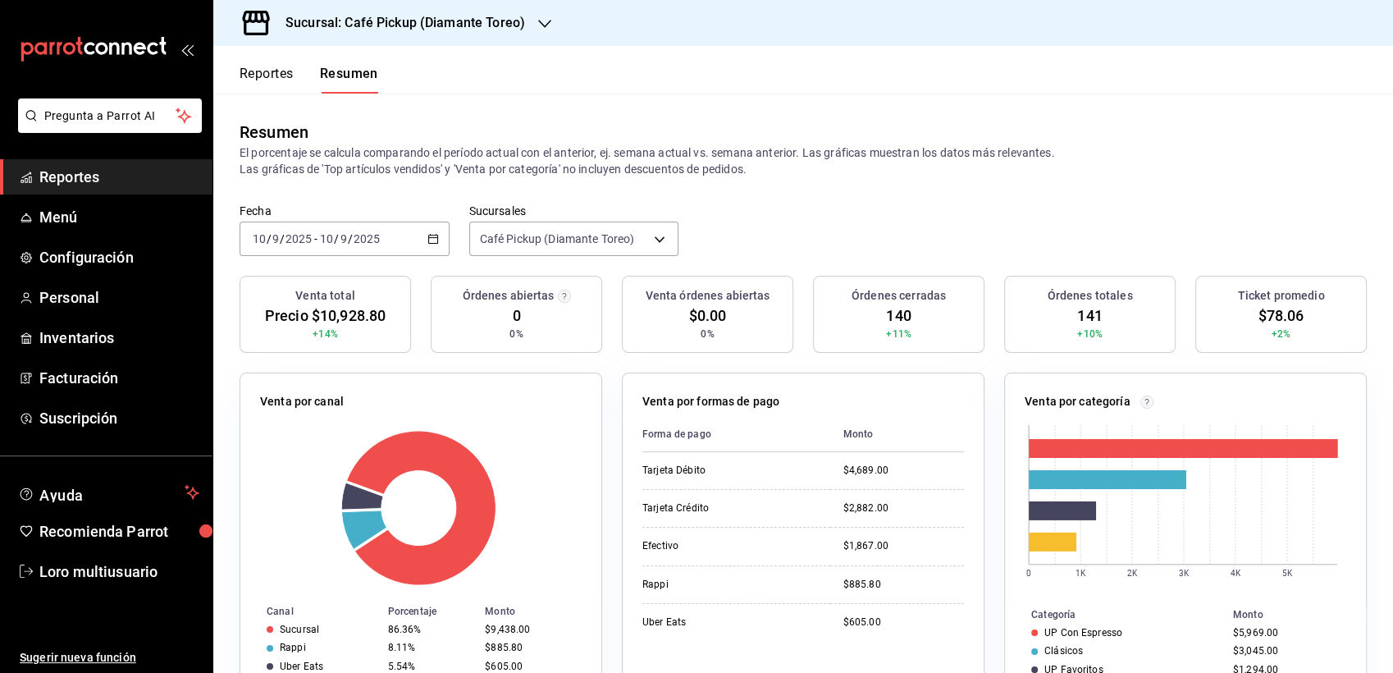
click at [394, 244] on div "[DATE] [DATE] - [DATE] [DATE]" at bounding box center [344, 238] width 210 height 34
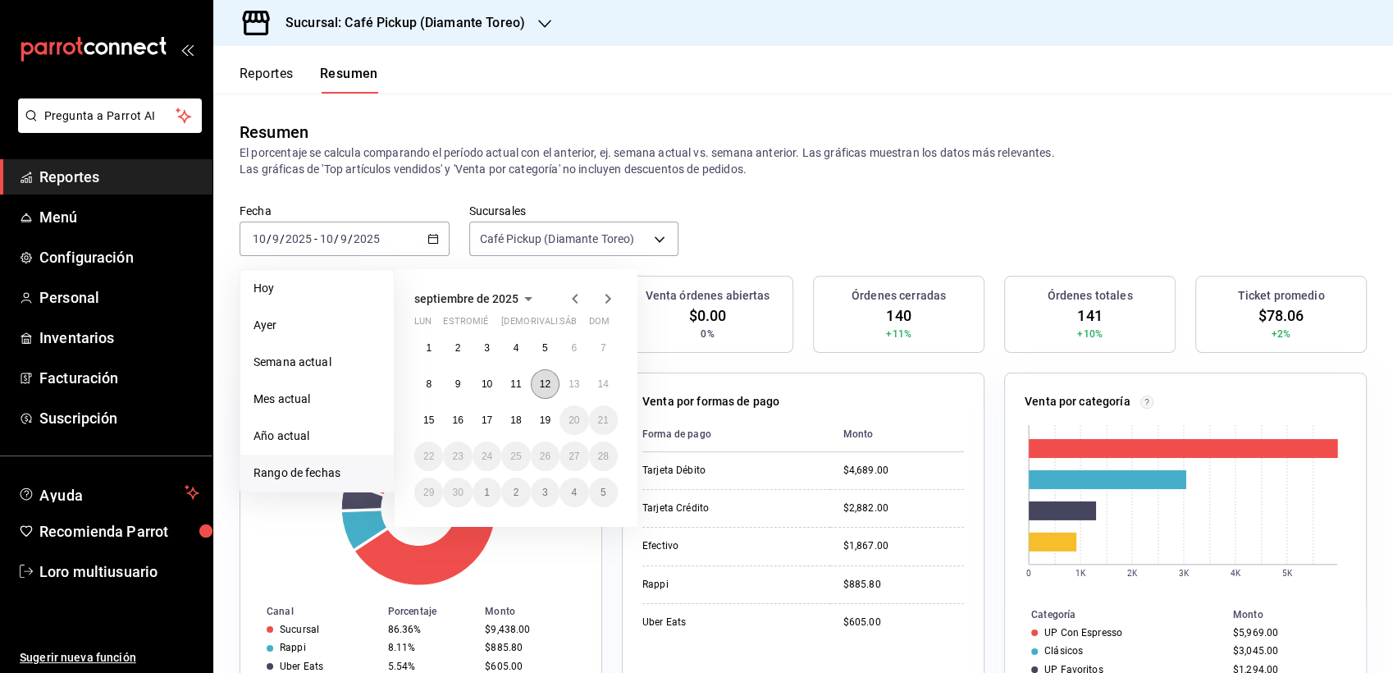
click at [549, 387] on abbr "12" at bounding box center [545, 383] width 11 height 11
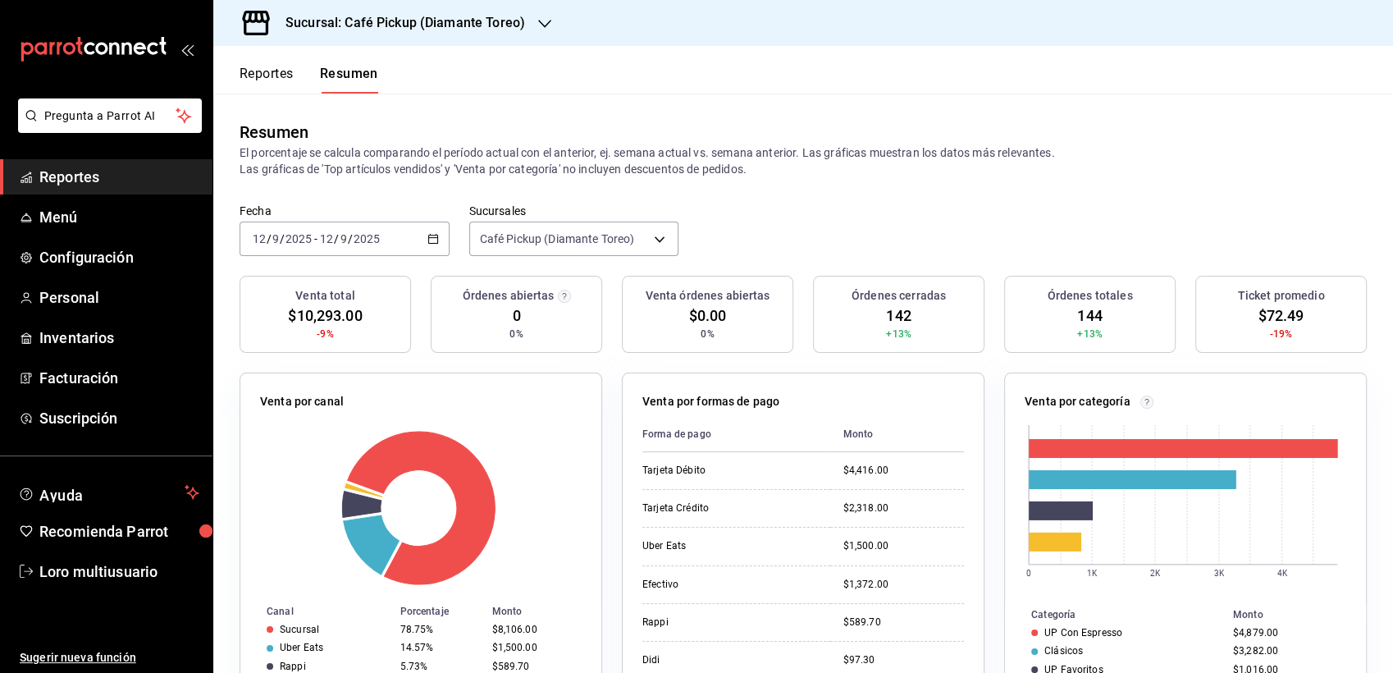
click at [370, 241] on input "2025" at bounding box center [367, 238] width 28 height 13
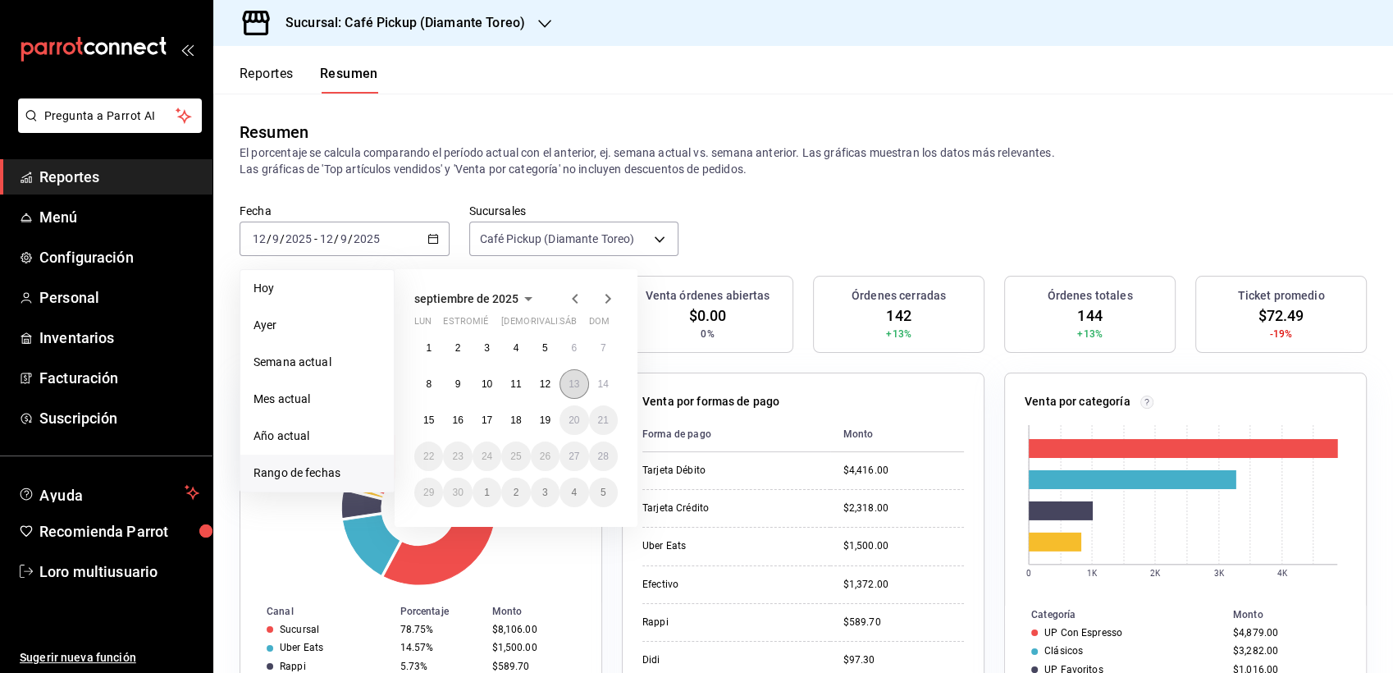
click at [581, 391] on button "13" at bounding box center [573, 384] width 29 height 30
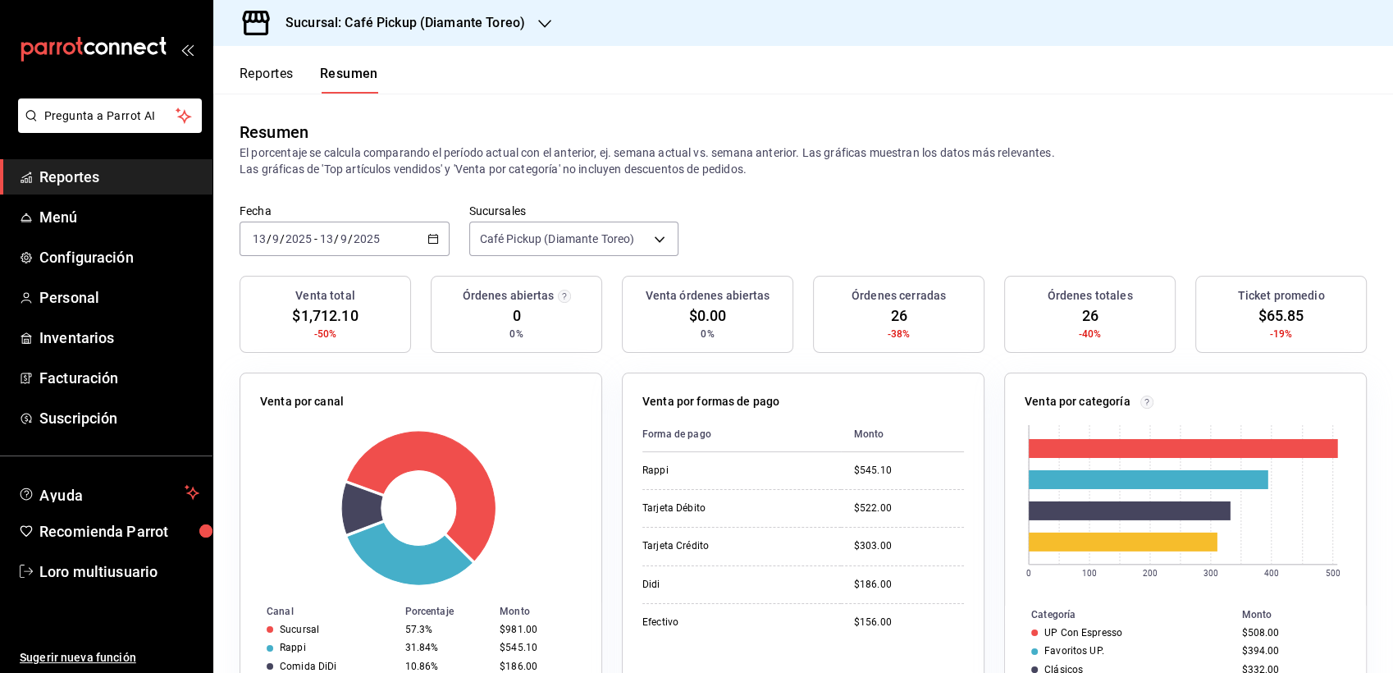
click at [294, 220] on div "Fecha [DATE] [DATE] - [DATE] [DATE]" at bounding box center [344, 229] width 210 height 52
click at [312, 236] on div "[DATE] [DATE]" at bounding box center [282, 238] width 64 height 13
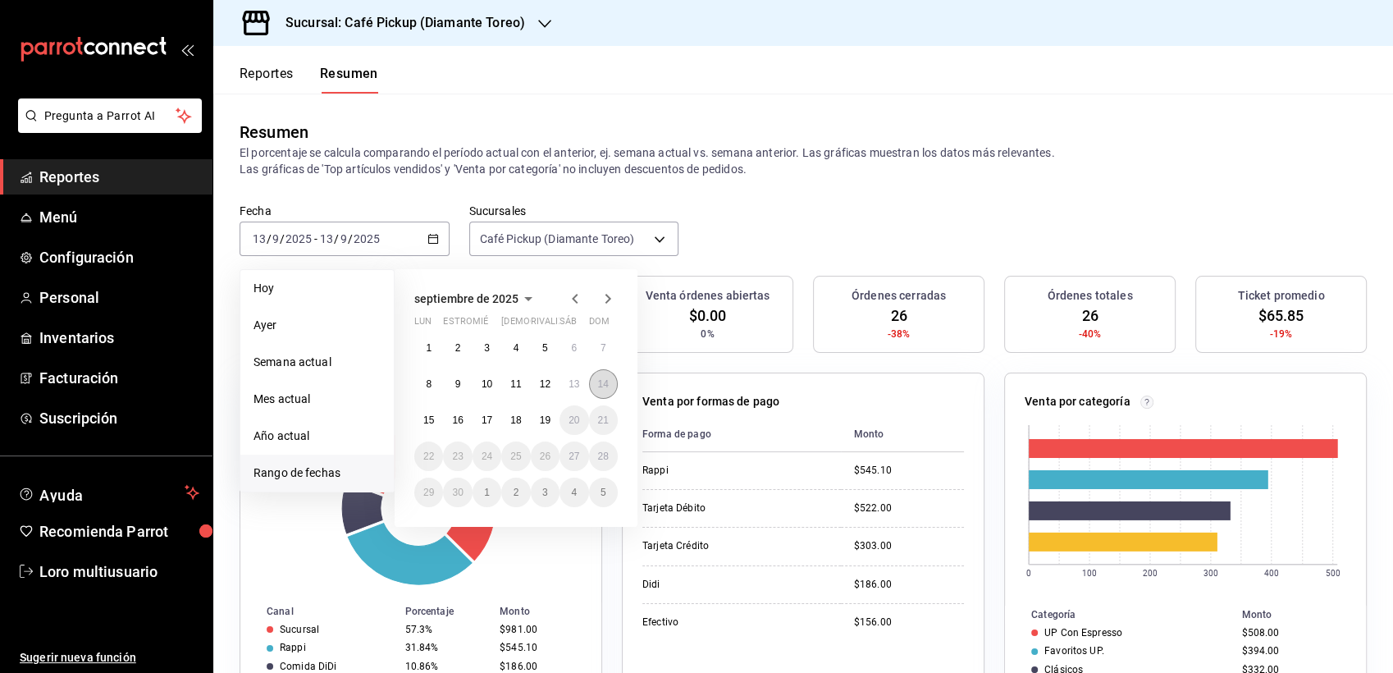
click at [601, 386] on abbr "14" at bounding box center [603, 383] width 11 height 11
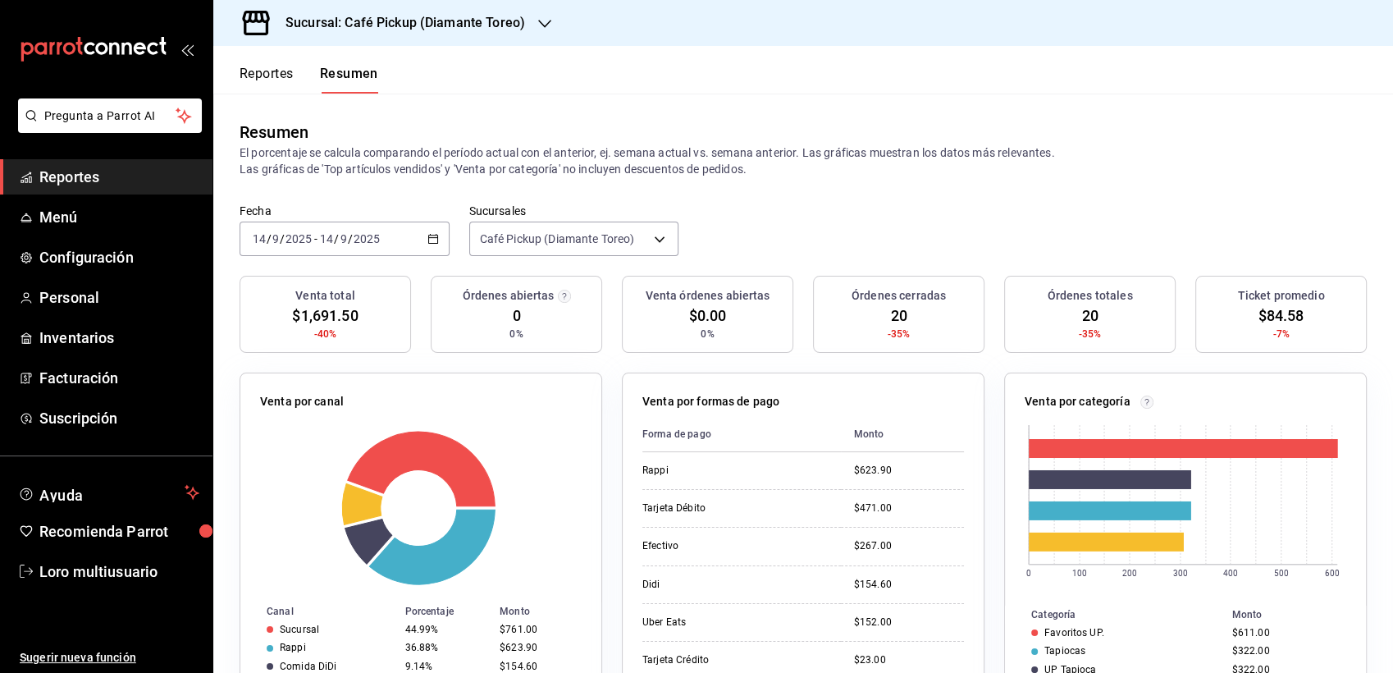
click at [303, 254] on div "[DATE] [DATE] - [DATE] [DATE]" at bounding box center [344, 238] width 210 height 34
click at [367, 176] on p "El porcentaje se calcula comparando el período actual con el anterior, ej. sema…" at bounding box center [802, 160] width 1127 height 33
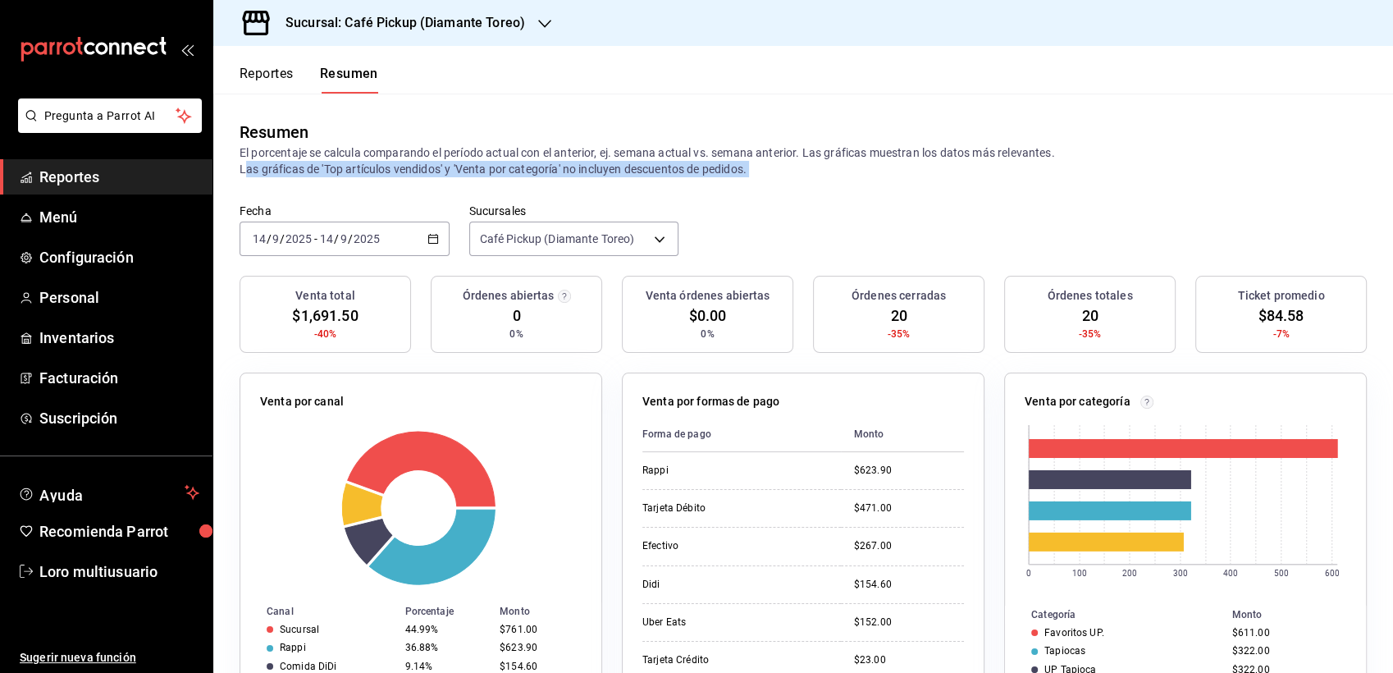
click at [367, 176] on p "El porcentaje se calcula comparando el período actual con el anterior, ej. sema…" at bounding box center [802, 160] width 1127 height 33
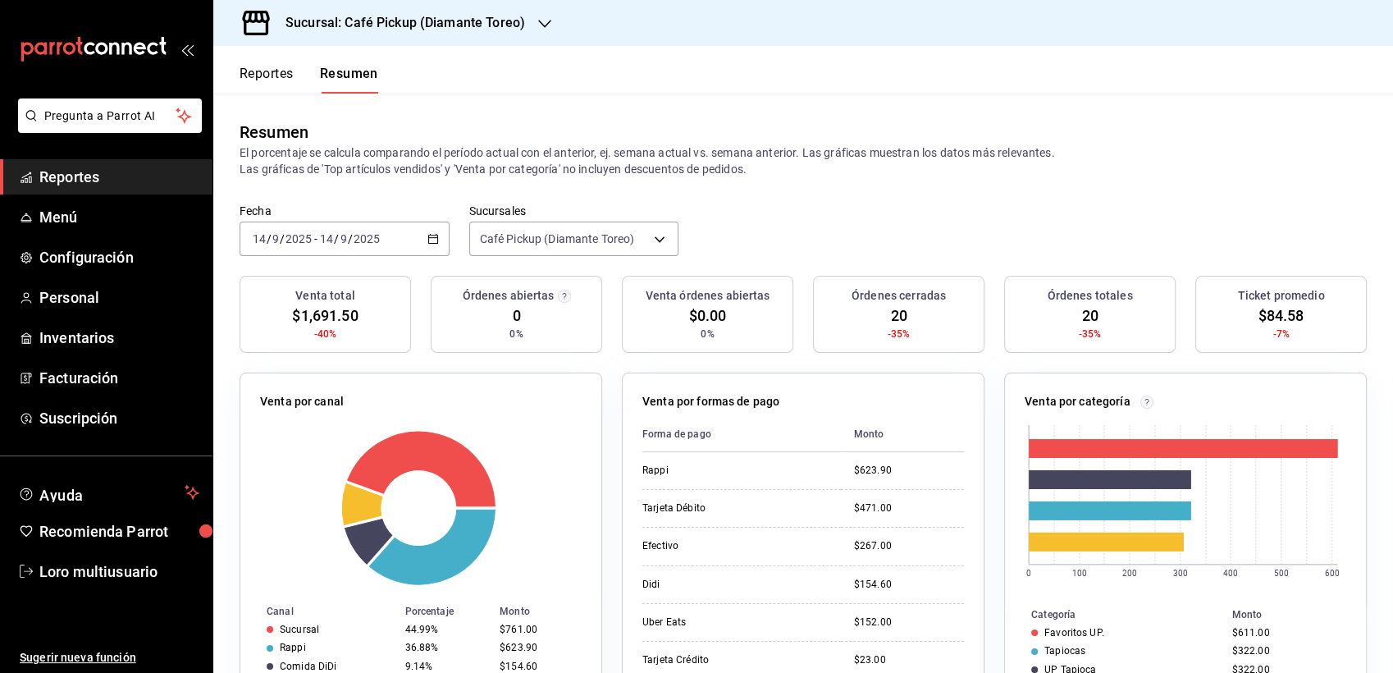
drag, startPoint x: 367, startPoint y: 176, endPoint x: 345, endPoint y: 235, distance: 62.8
click at [345, 235] on input "9" at bounding box center [344, 238] width 8 height 13
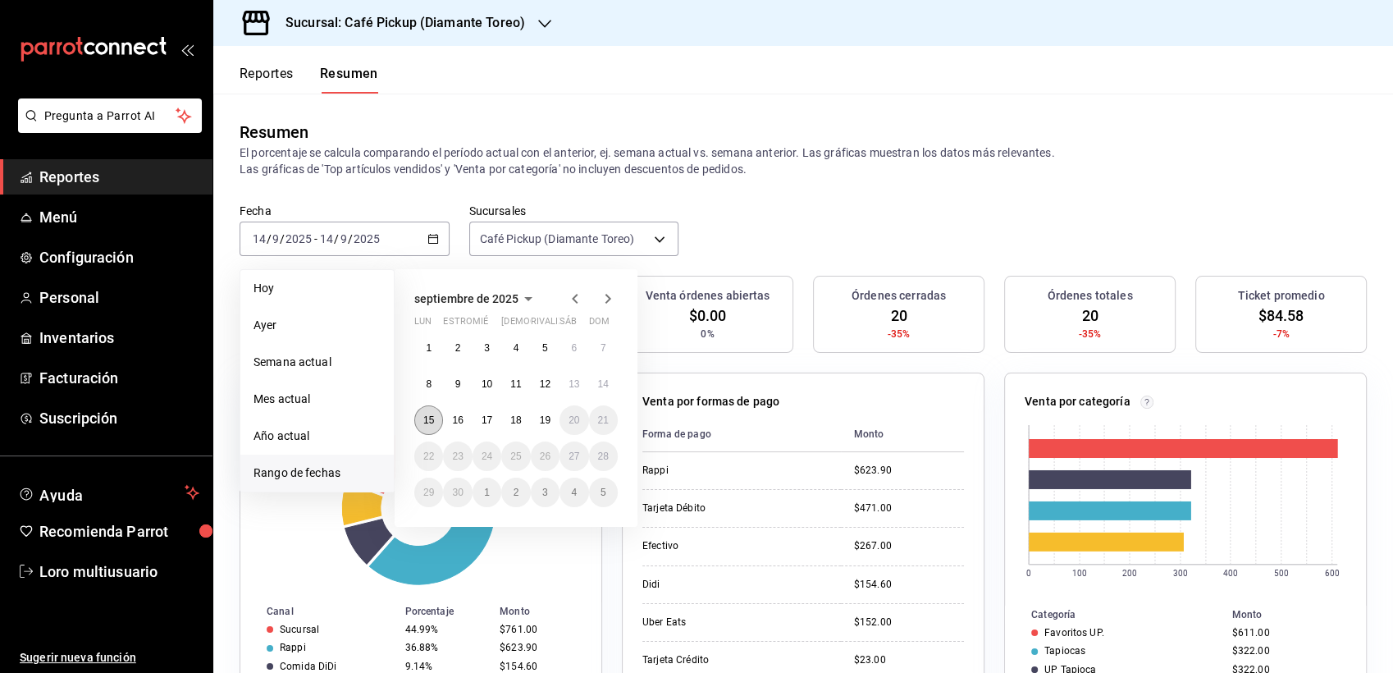
click at [423, 420] on abbr "15" at bounding box center [428, 419] width 11 height 11
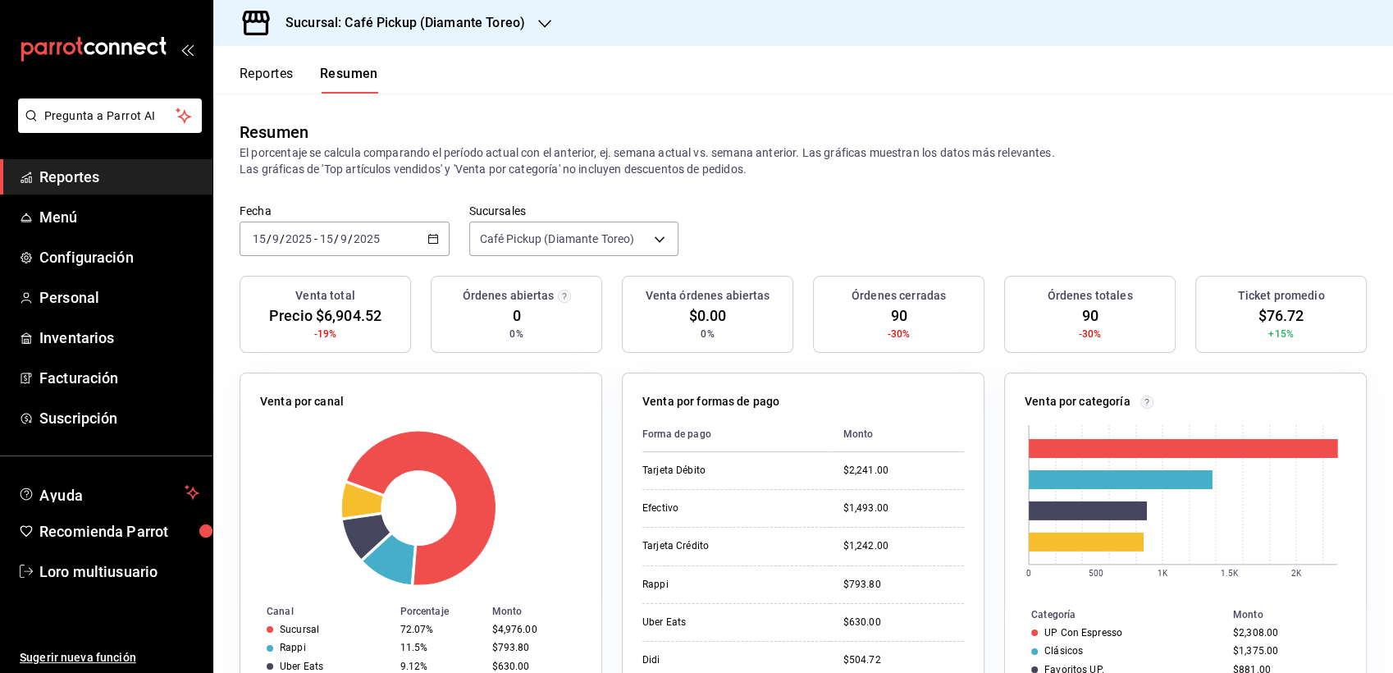
click at [377, 234] on input "2025" at bounding box center [367, 238] width 28 height 13
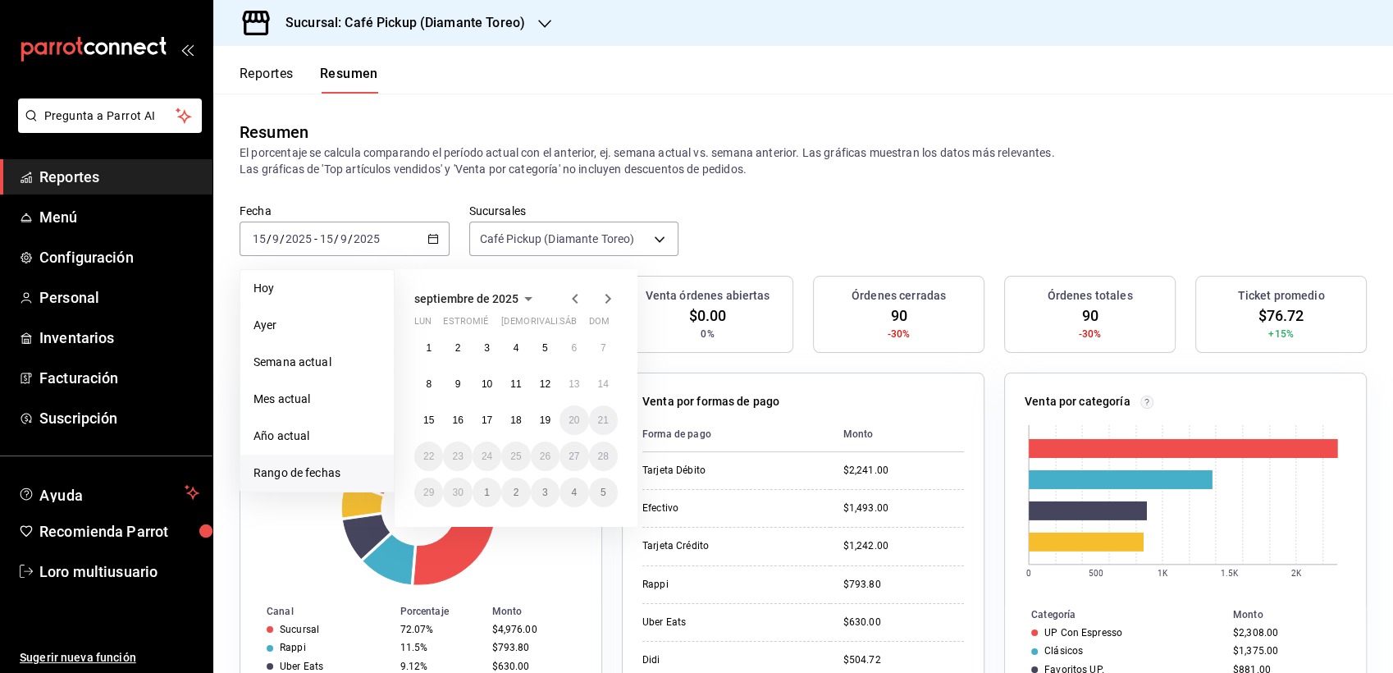
click at [472, 412] on div "1 2 3 4 5 6 7 8 9 10 11 12 13 14 15 16 17 18 19 20 21 22 23 24 25 26 27 28 29 3…" at bounding box center [515, 420] width 203 height 174
click at [470, 412] on button "16" at bounding box center [457, 420] width 29 height 30
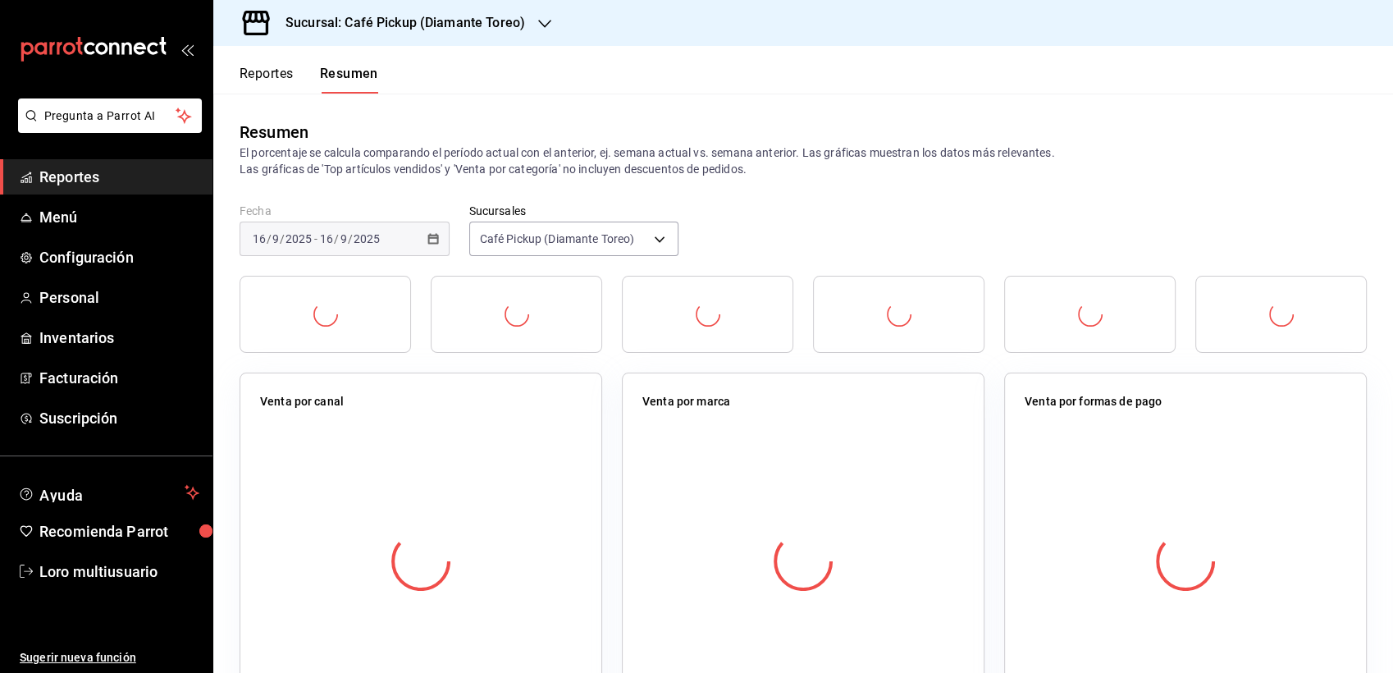
click at [470, 412] on div "Venta por canal" at bounding box center [420, 405] width 321 height 24
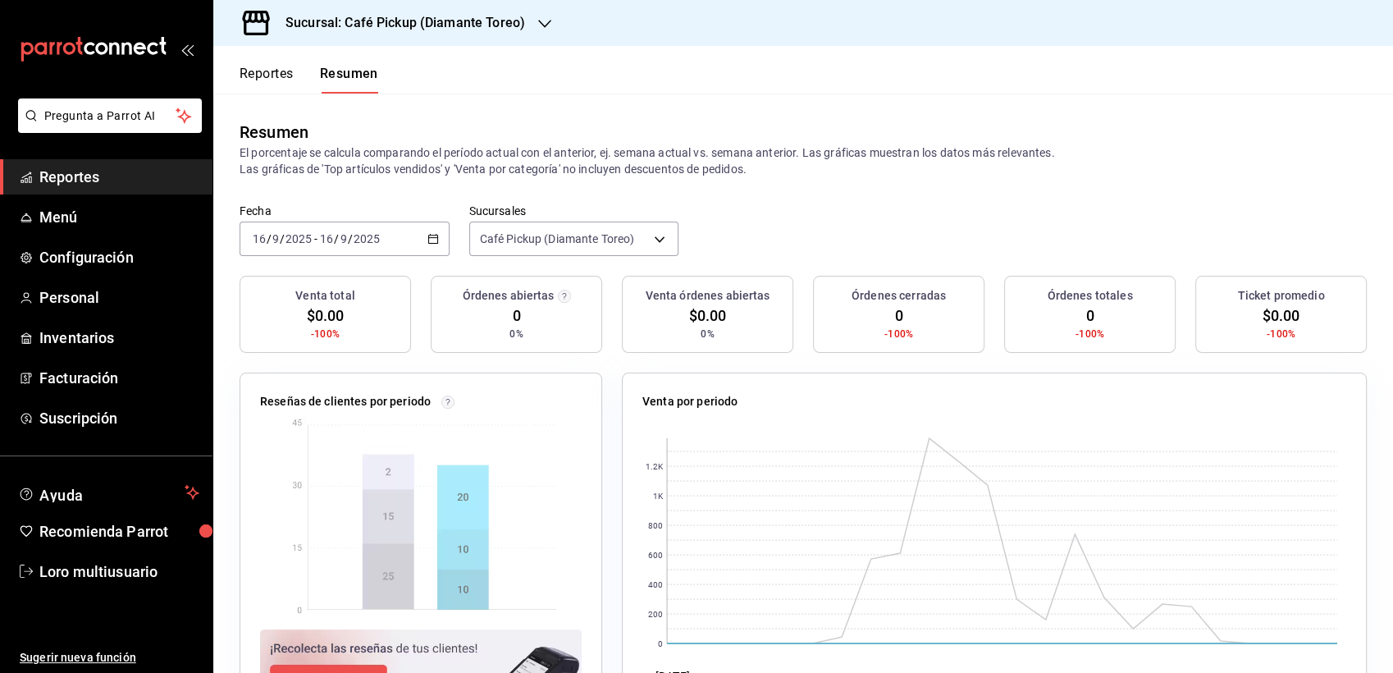
click at [361, 249] on div "[DATE] [DATE] - [DATE] [DATE]" at bounding box center [344, 238] width 210 height 34
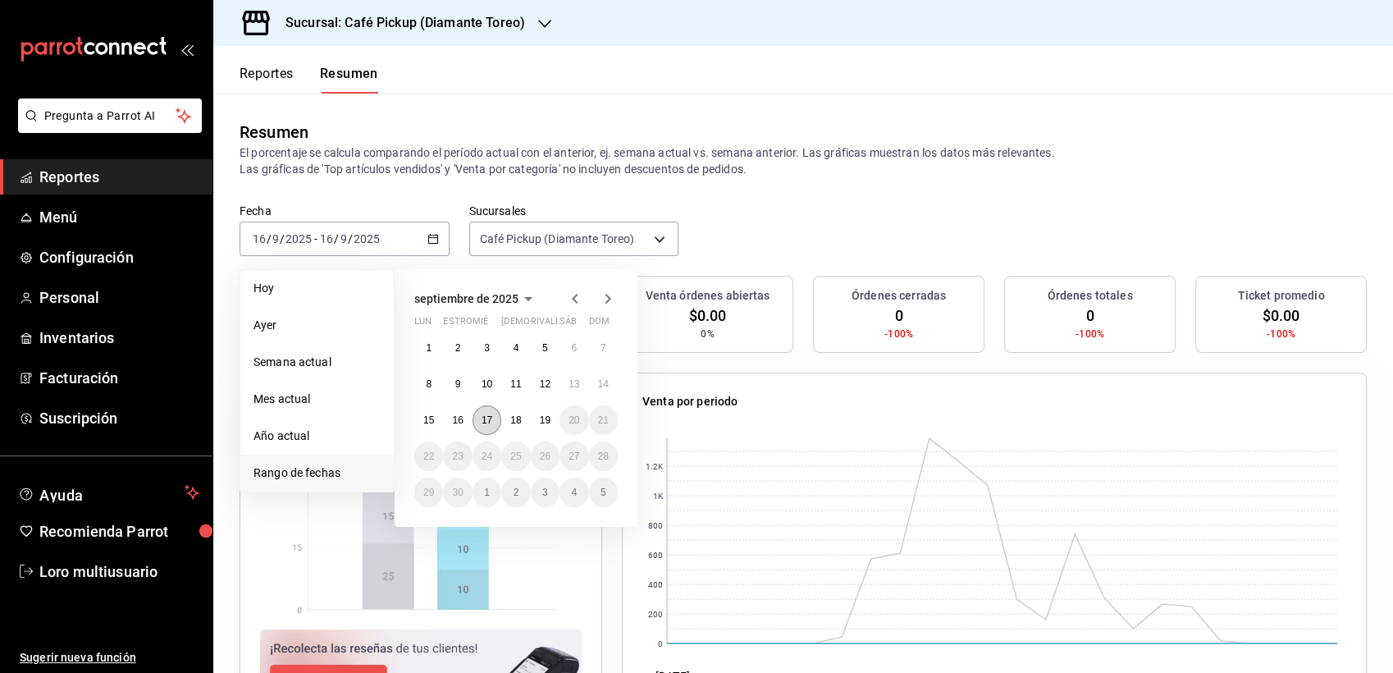
click at [493, 423] on button "17" at bounding box center [486, 420] width 29 height 30
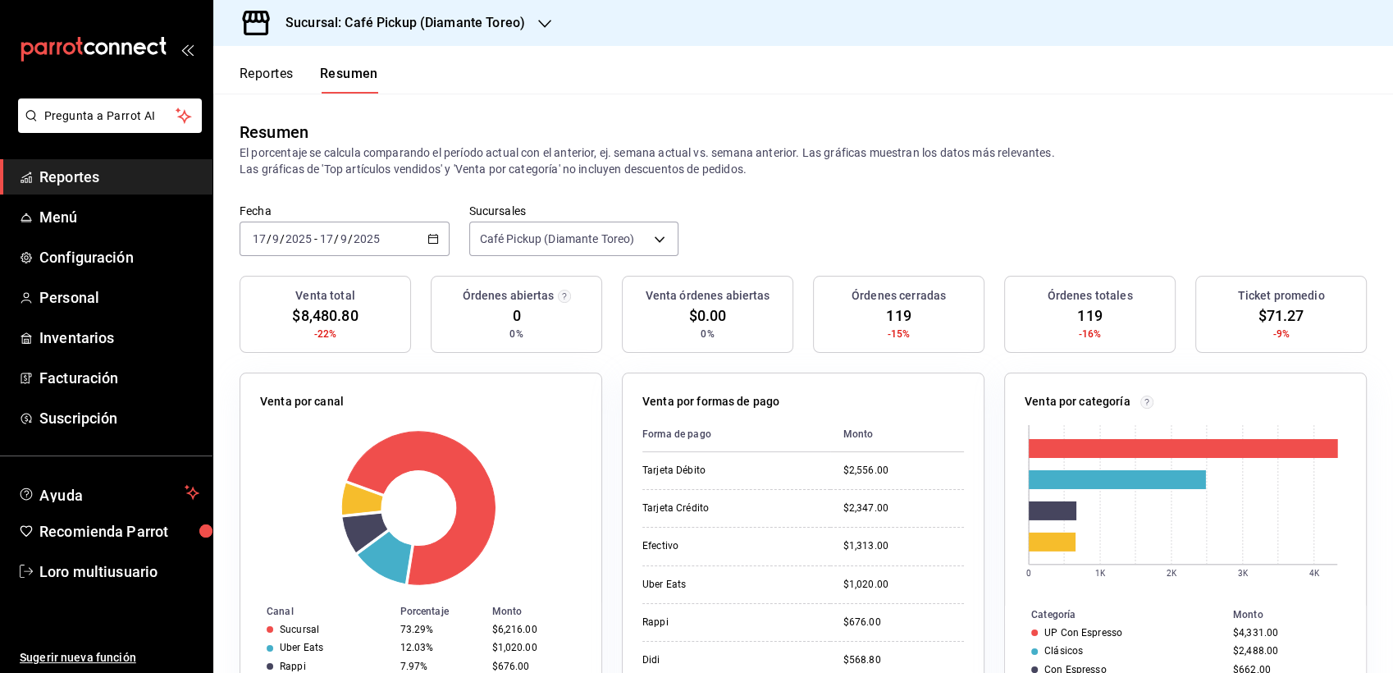
click at [365, 244] on input "2025" at bounding box center [367, 238] width 28 height 13
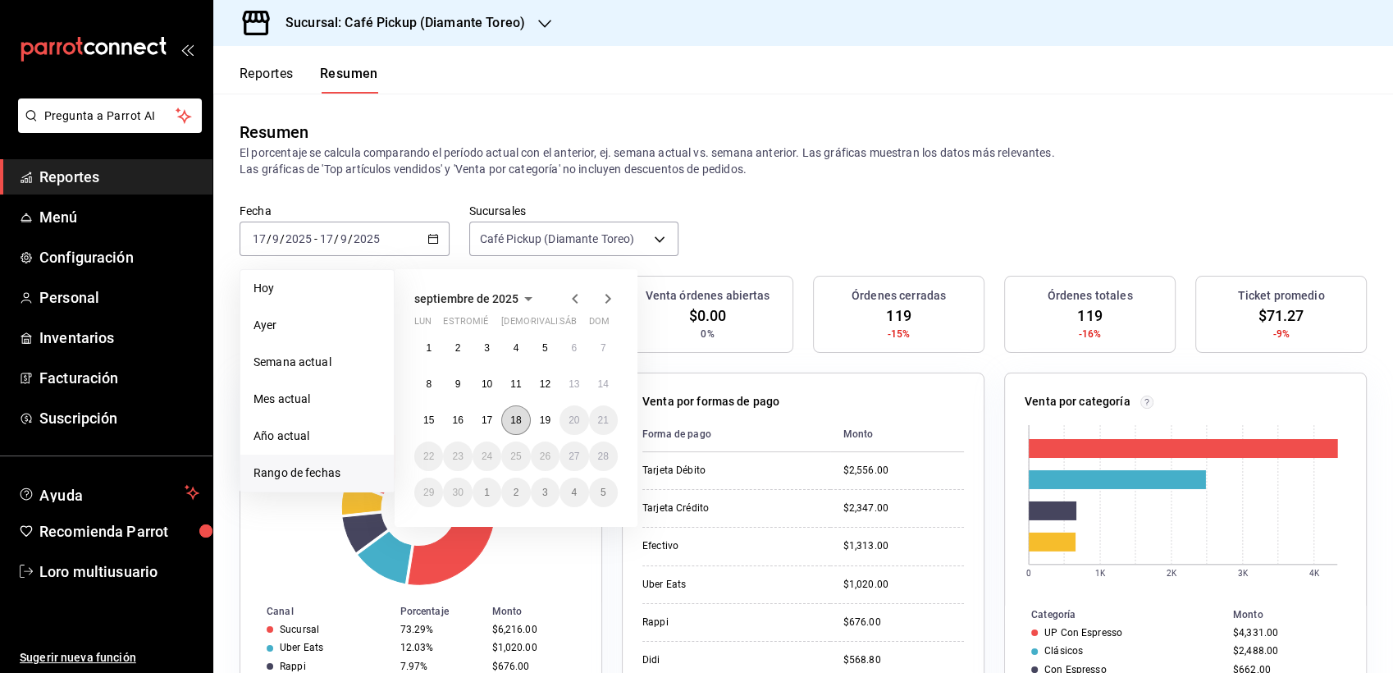
click at [518, 416] on abbr "18" at bounding box center [515, 419] width 11 height 11
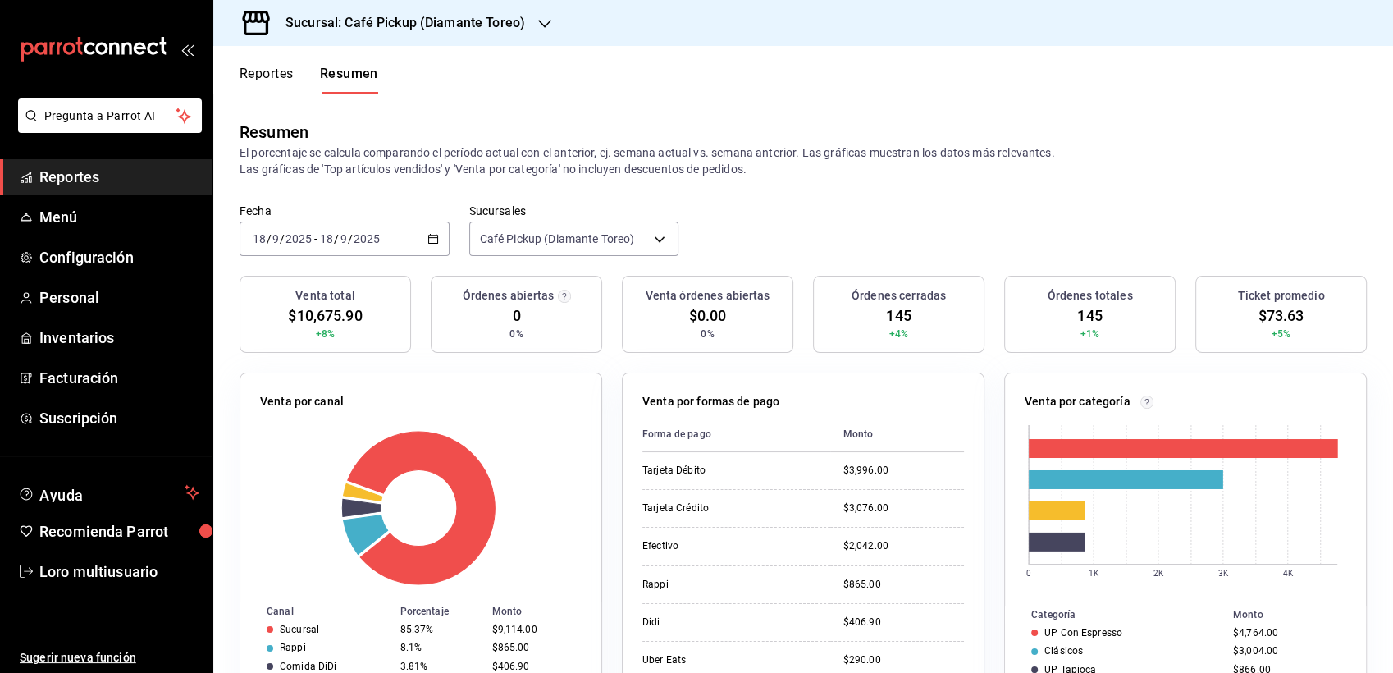
click at [342, 240] on input "9" at bounding box center [344, 238] width 8 height 13
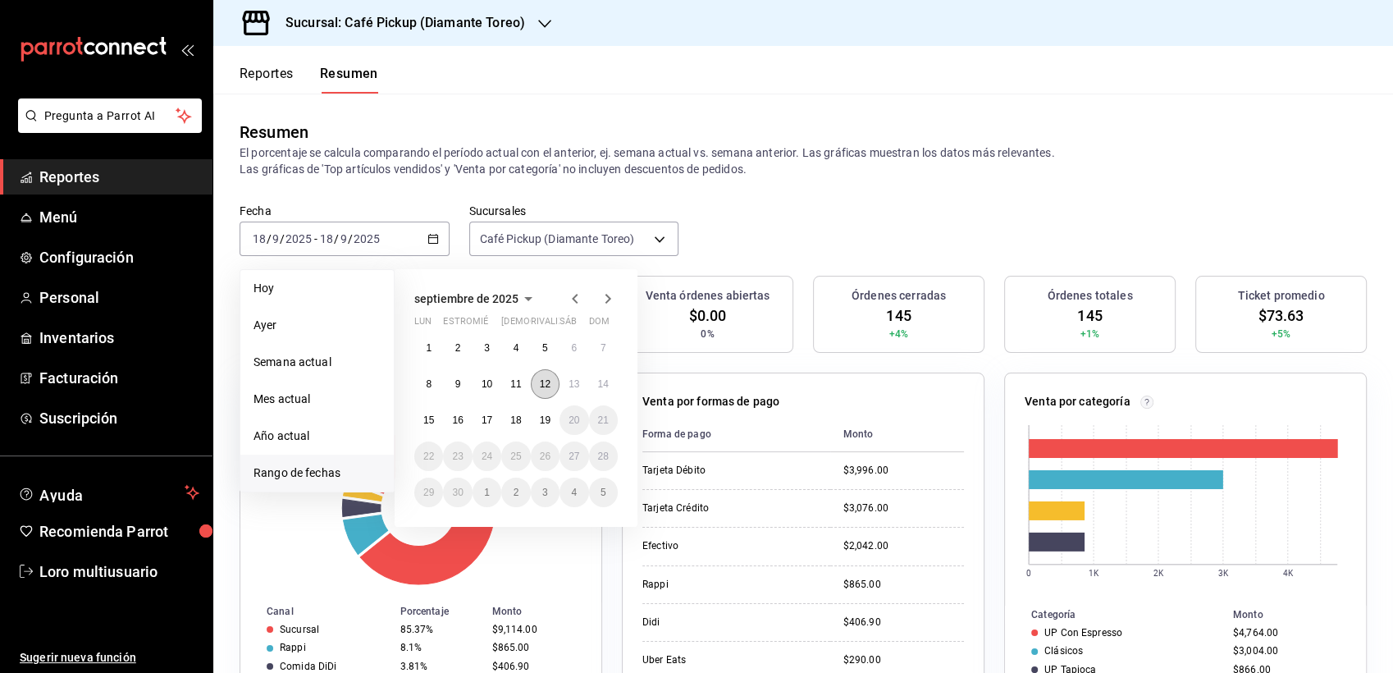
click at [540, 381] on abbr "12" at bounding box center [545, 383] width 11 height 11
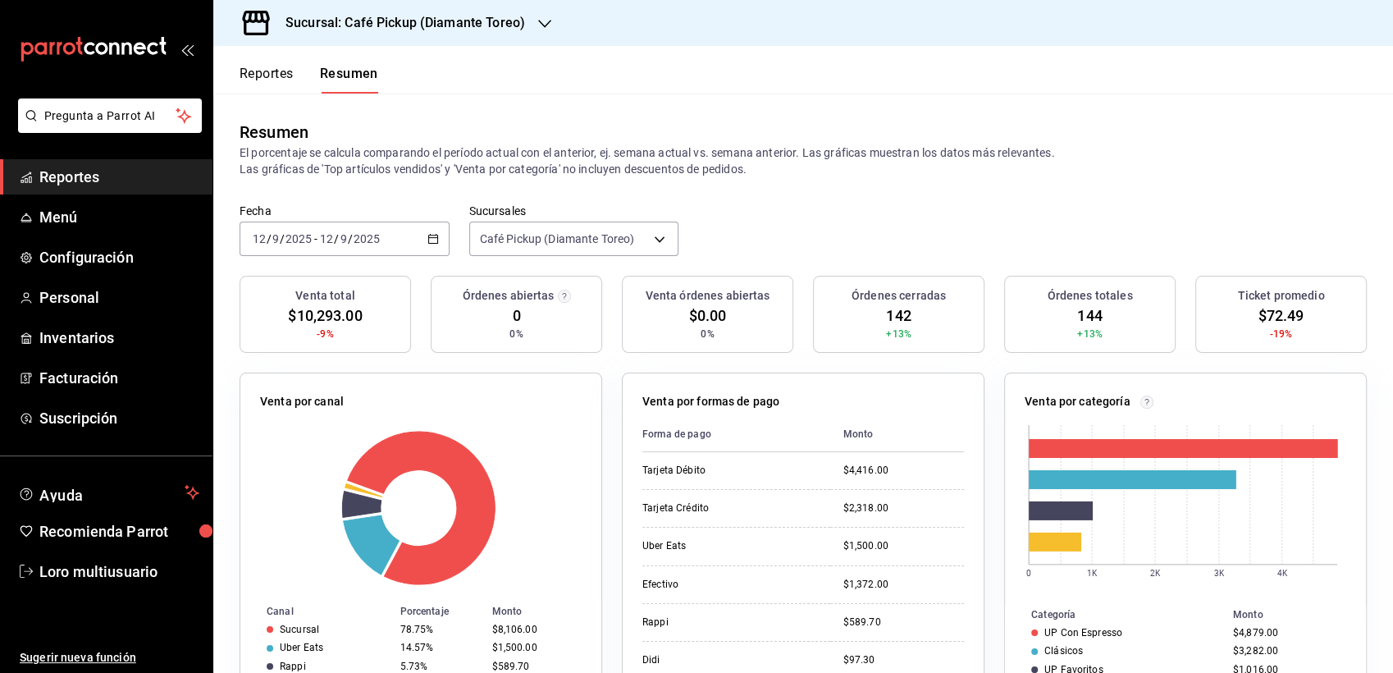
click at [326, 226] on div "[DATE] [DATE] - [DATE] [DATE]" at bounding box center [344, 238] width 210 height 34
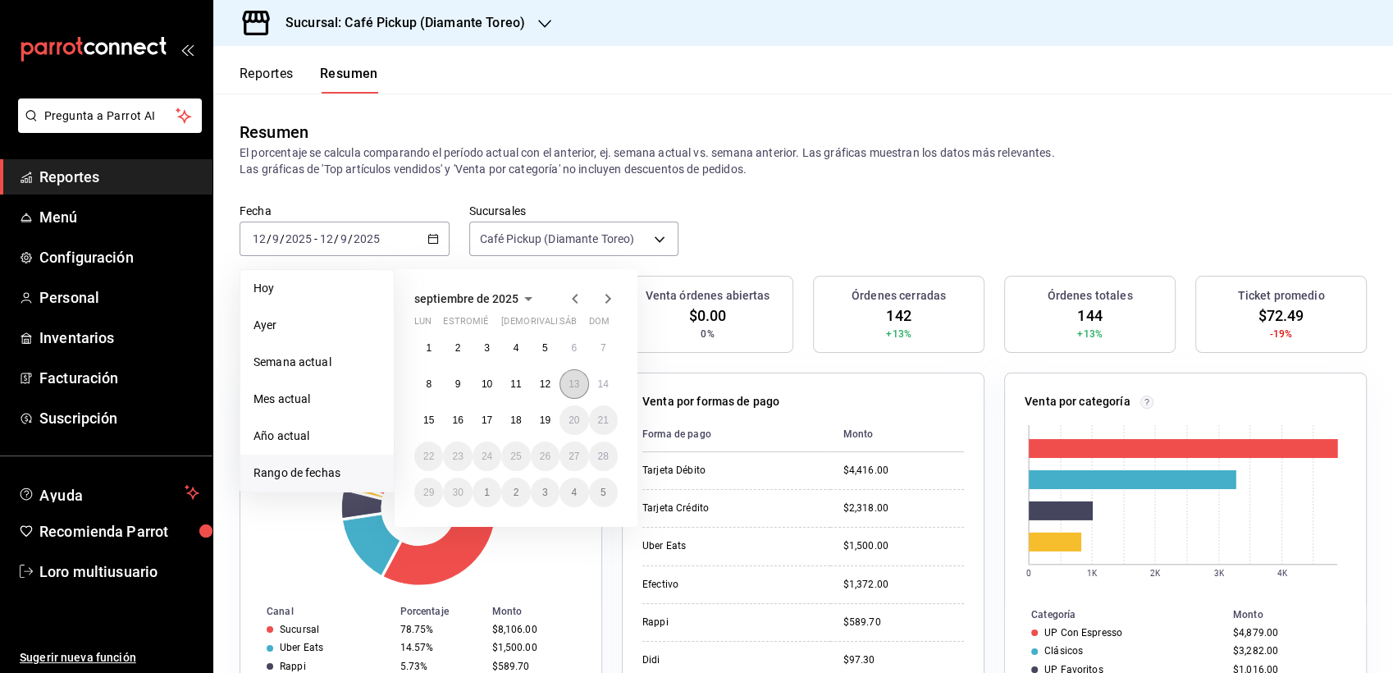
click at [563, 385] on button "13" at bounding box center [573, 384] width 29 height 30
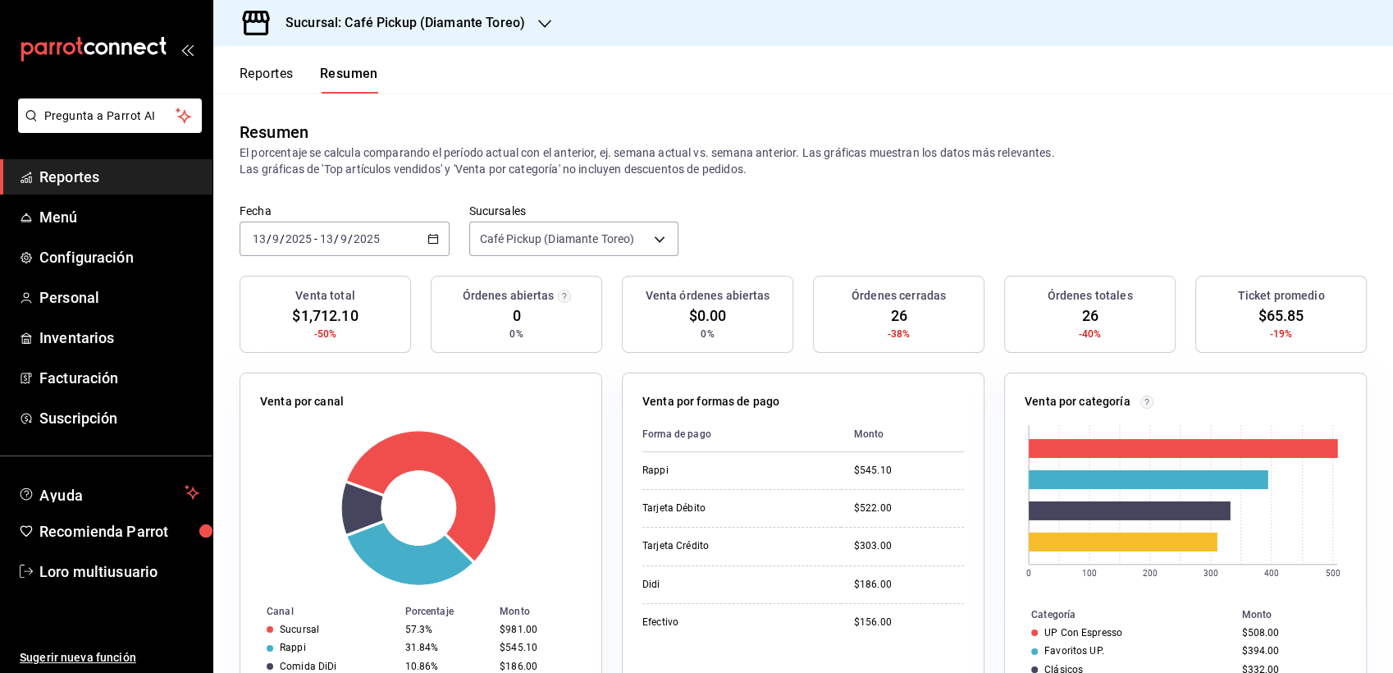
click at [400, 36] on div "Sucursal: Café Pickup (Diamante Toreo)" at bounding box center [391, 23] width 331 height 46
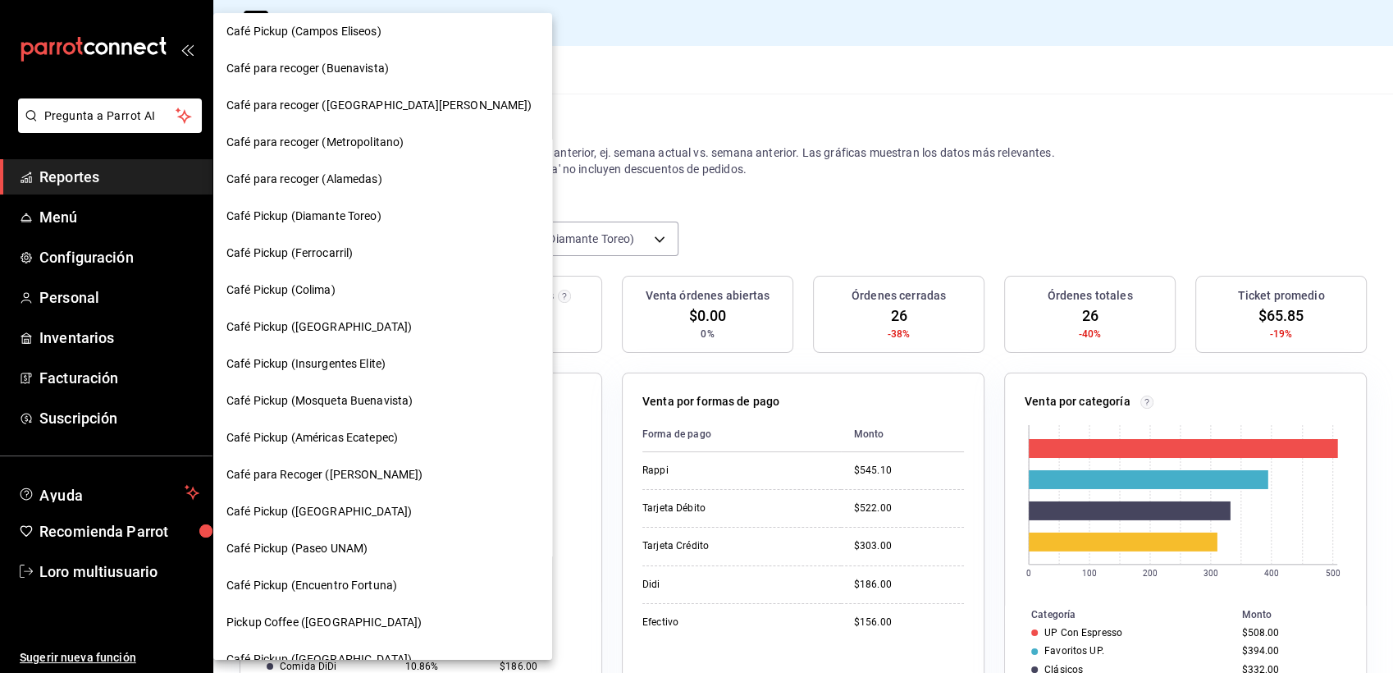
scroll to position [768, 0]
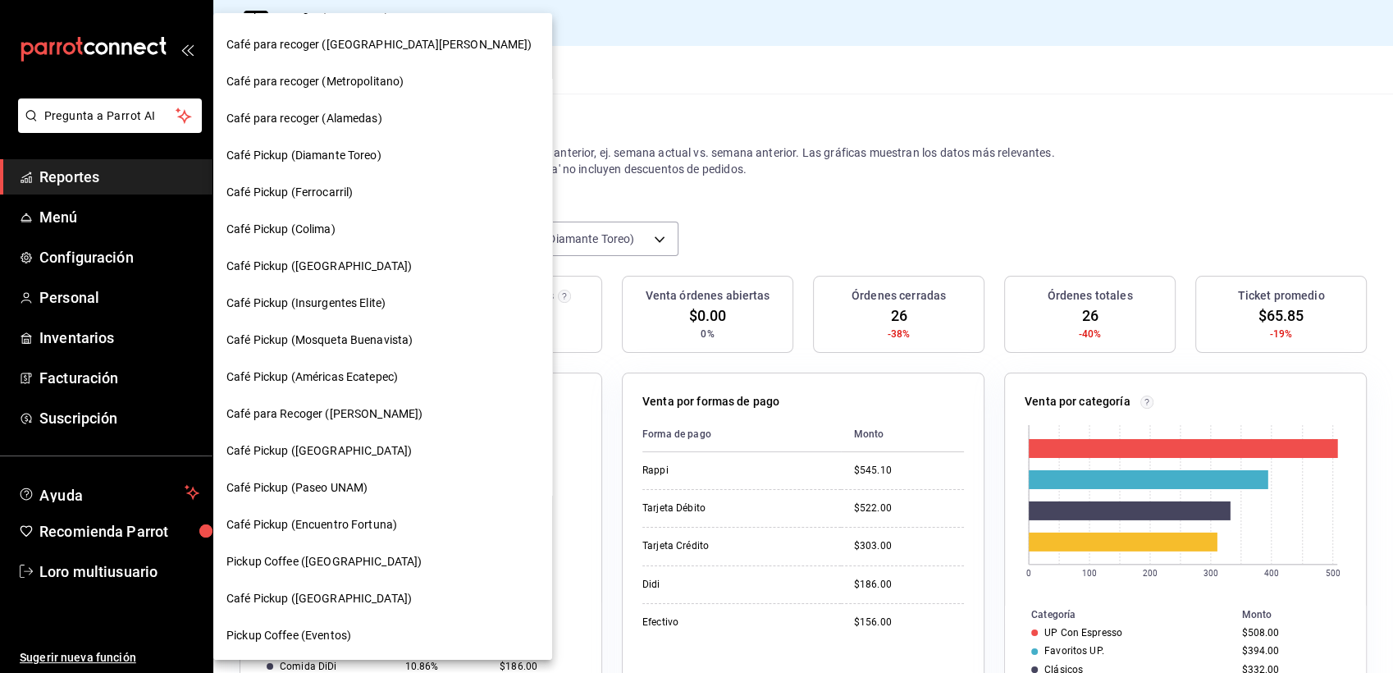
click at [367, 458] on div "Café Pickup ([GEOGRAPHIC_DATA])" at bounding box center [382, 450] width 339 height 37
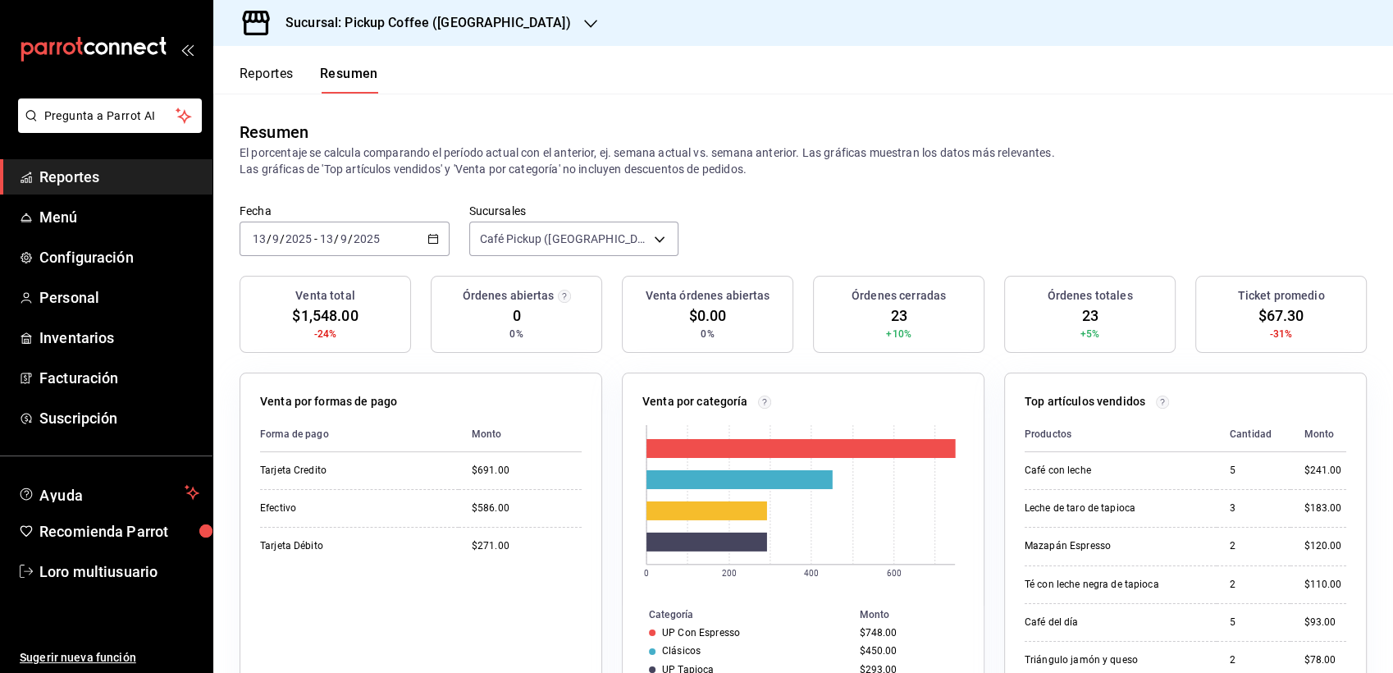
click at [407, 236] on div "[DATE] [DATE] - [DATE] [DATE]" at bounding box center [344, 238] width 210 height 34
click at [328, 475] on span "Rango de fechas" at bounding box center [316, 472] width 127 height 17
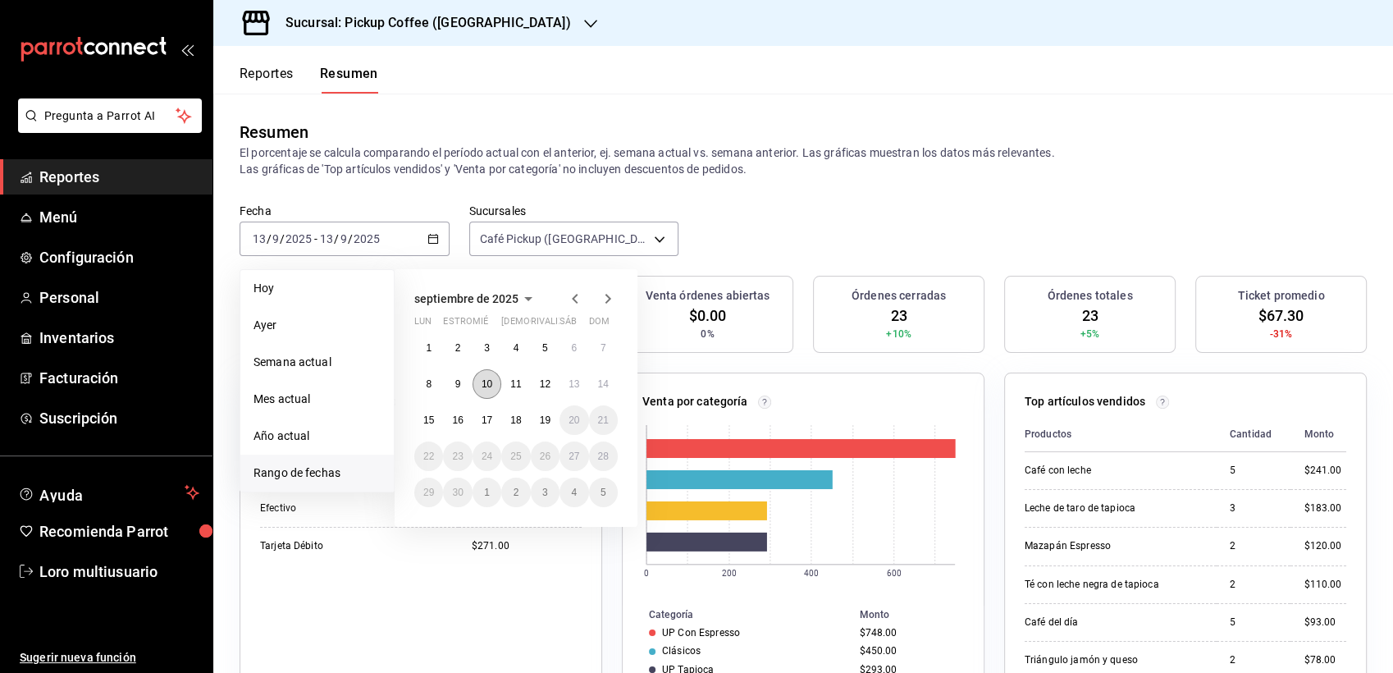
click at [491, 381] on abbr "10" at bounding box center [486, 383] width 11 height 11
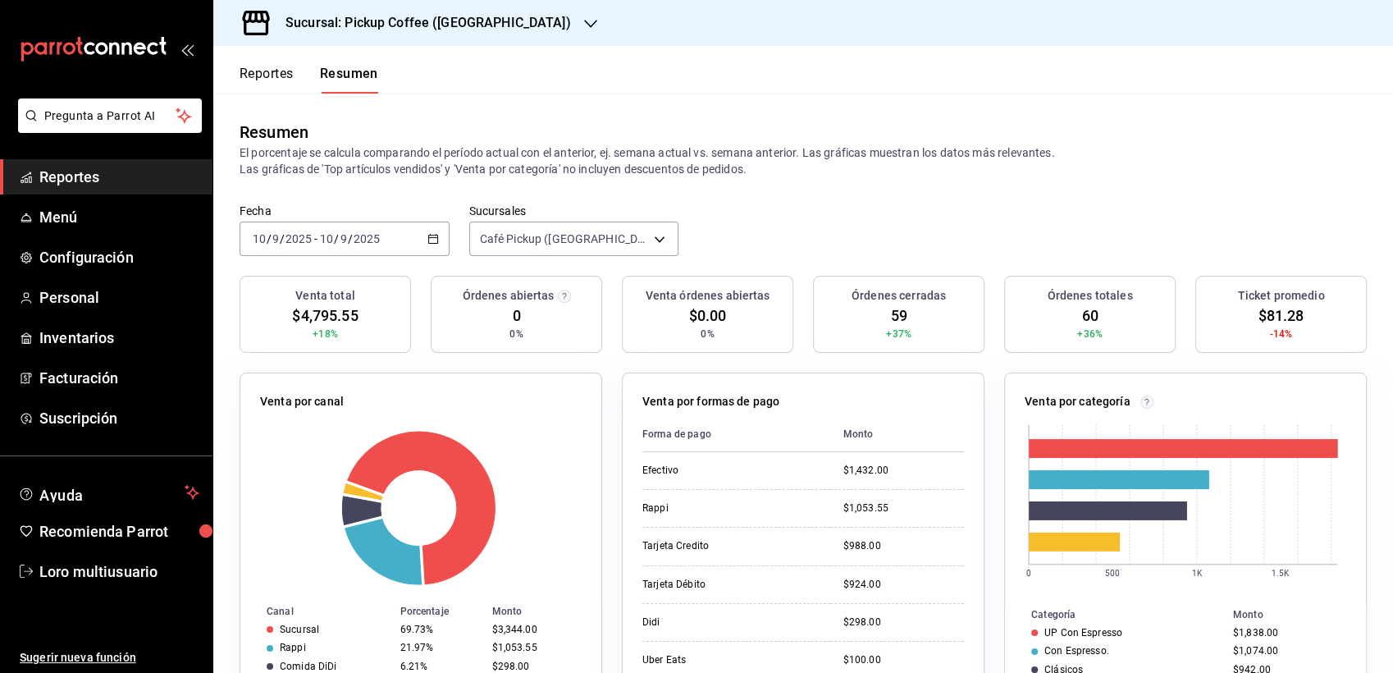
click at [335, 225] on div "[DATE] [DATE] - [DATE] [DATE]" at bounding box center [344, 238] width 210 height 34
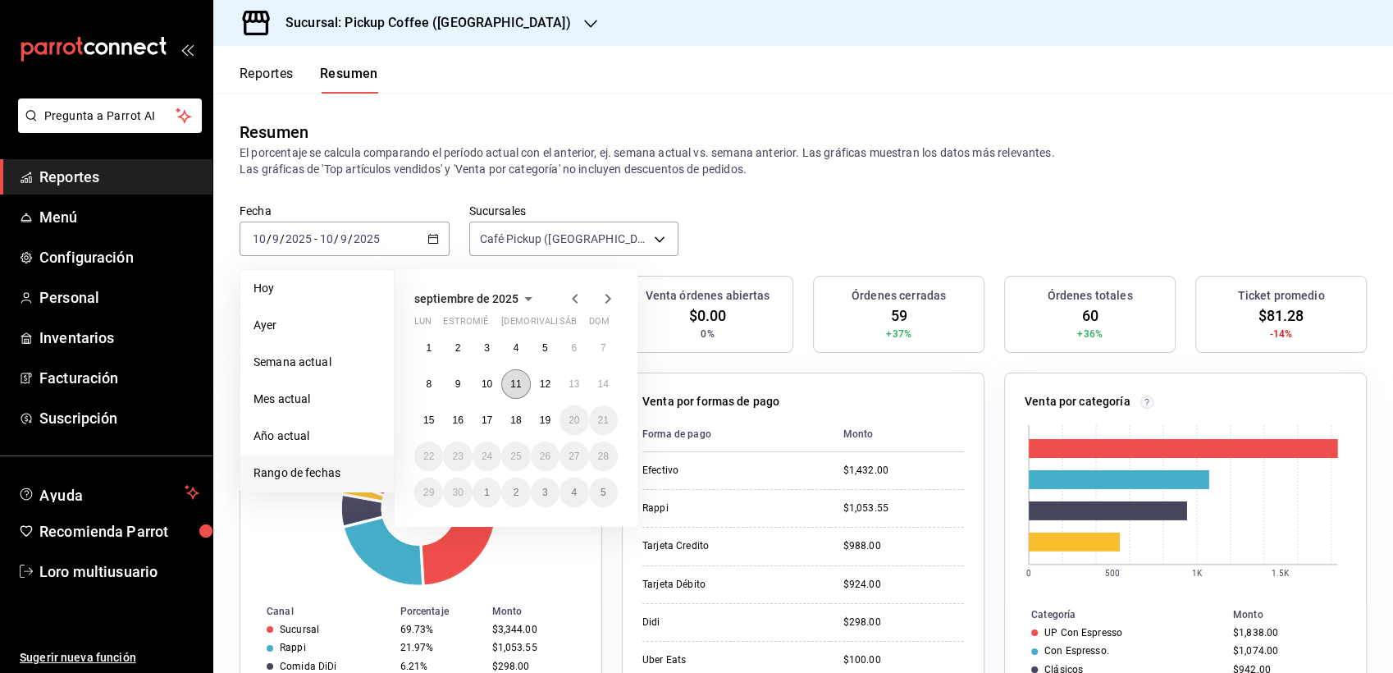
click at [518, 384] on abbr "11" at bounding box center [515, 383] width 11 height 11
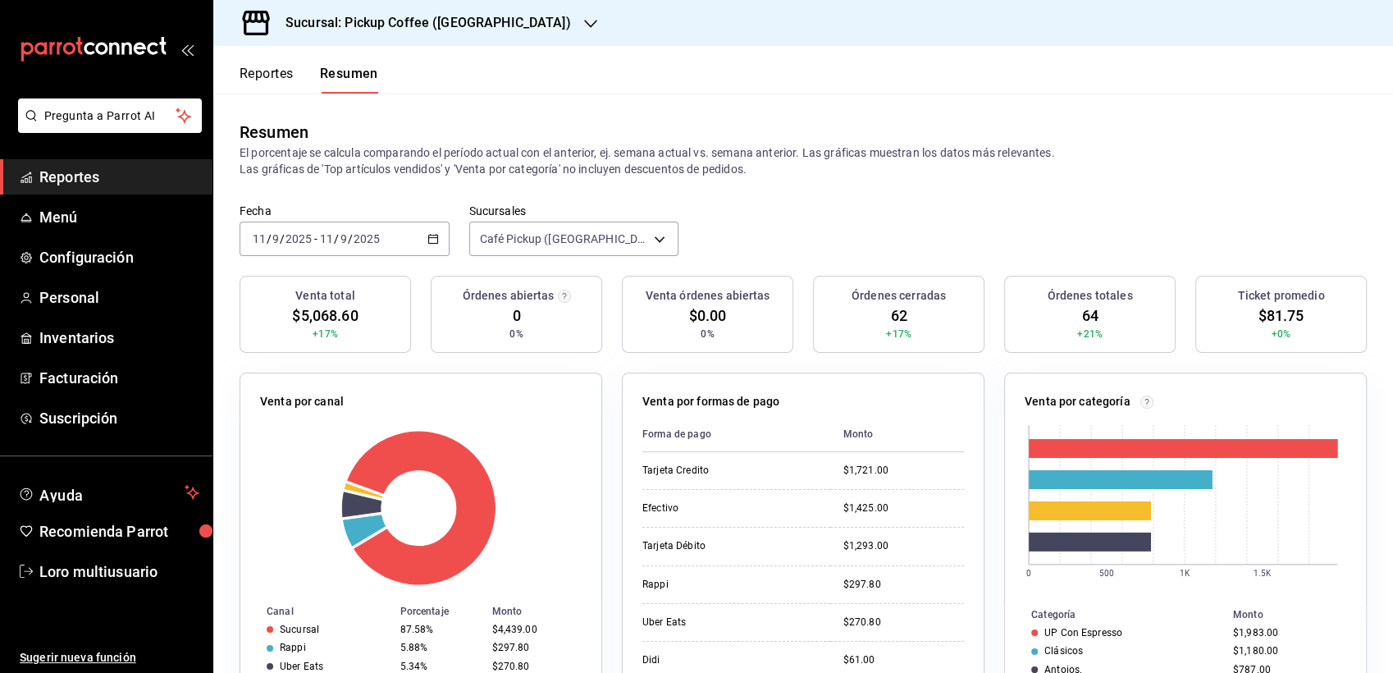
click at [361, 230] on div "[DATE] [DATE] - [DATE] [DATE]" at bounding box center [344, 238] width 210 height 34
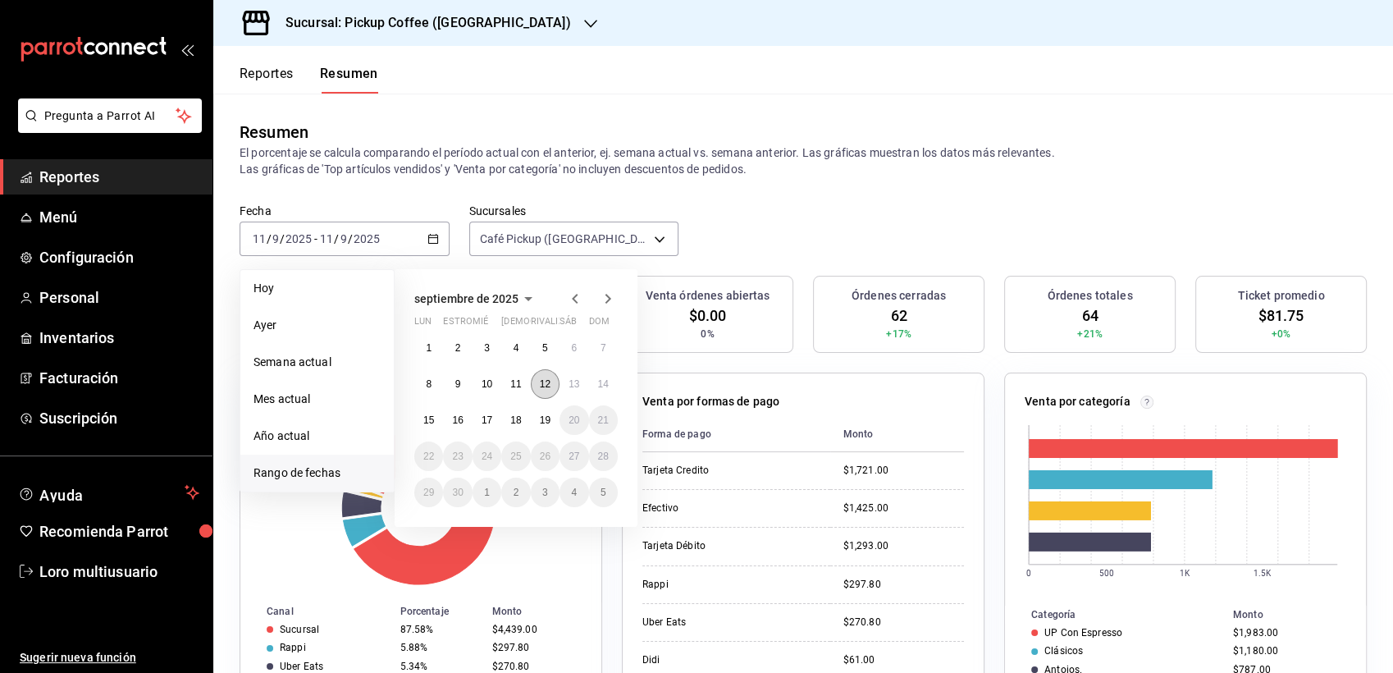
click at [540, 379] on abbr "12" at bounding box center [545, 383] width 11 height 11
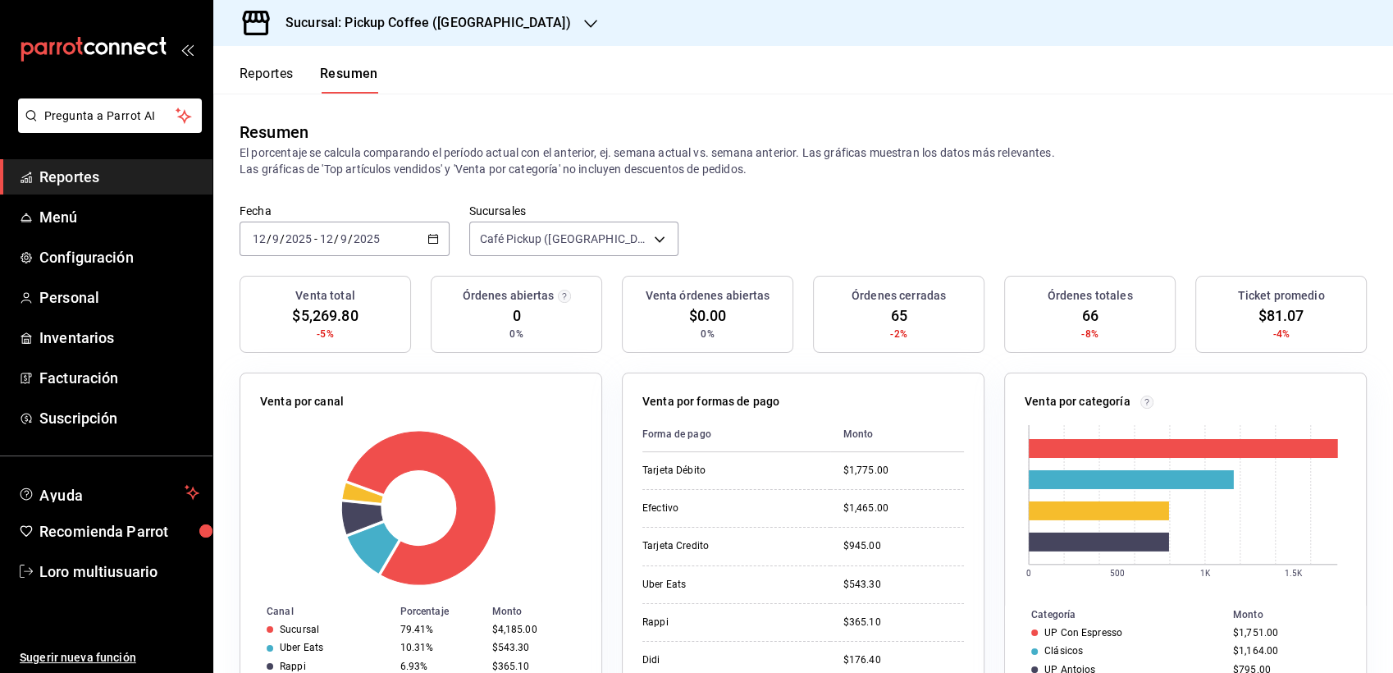
click at [361, 239] on input "2025" at bounding box center [367, 238] width 28 height 13
drag, startPoint x: 375, startPoint y: 246, endPoint x: 347, endPoint y: 241, distance: 28.3
click at [347, 241] on div "[DATE] [DATE]" at bounding box center [349, 238] width 64 height 13
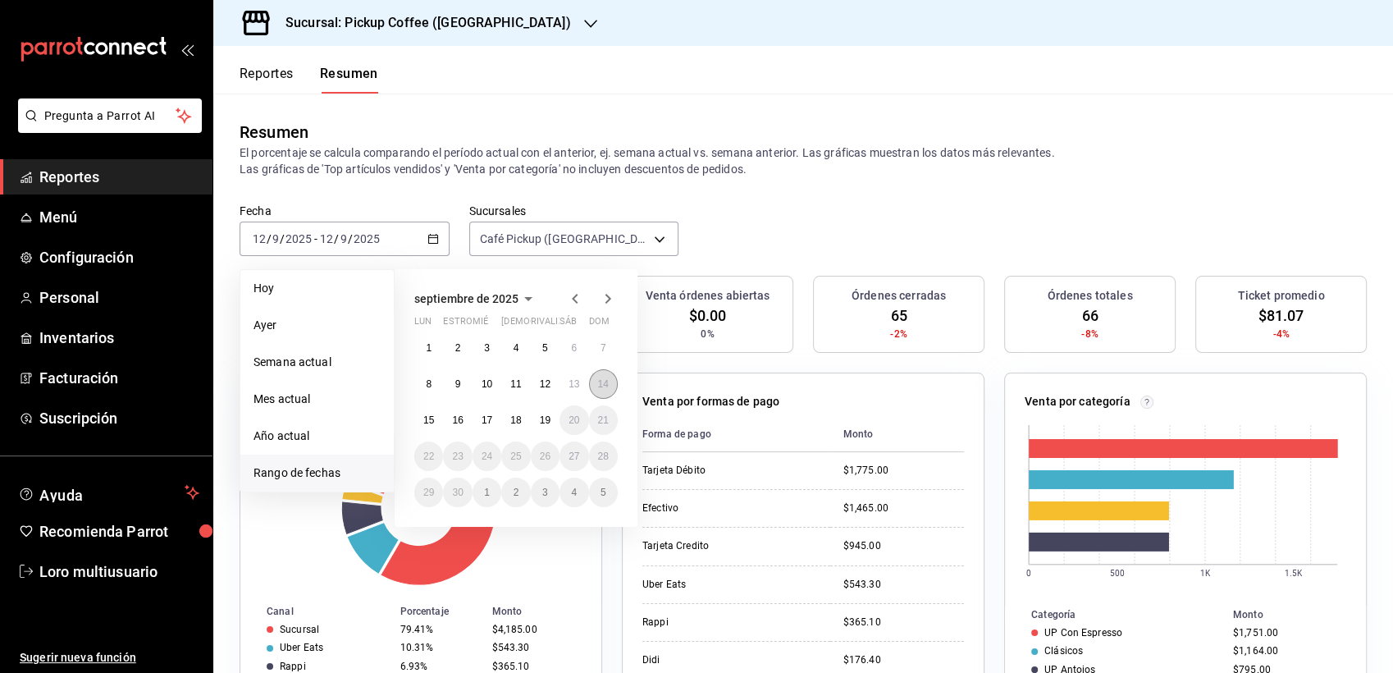
click at [609, 385] on button "14" at bounding box center [603, 384] width 29 height 30
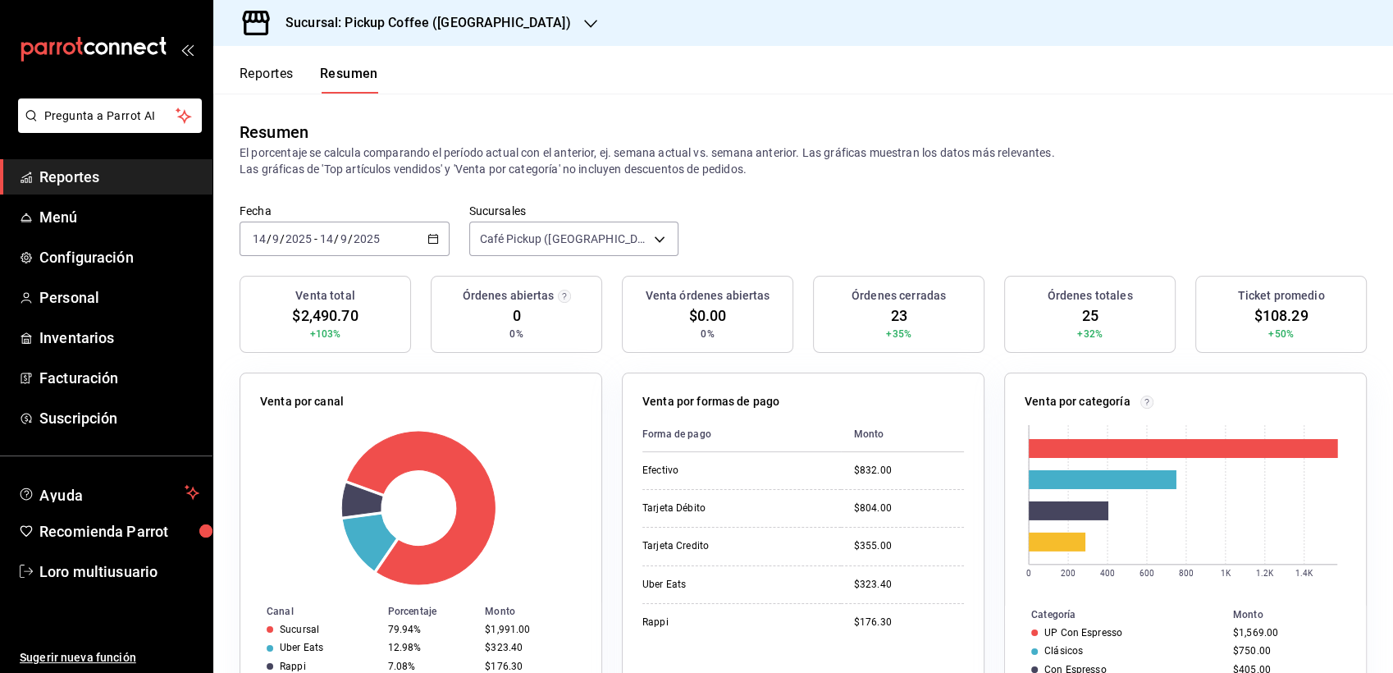
click at [307, 246] on div "[DATE] [DATE] - [DATE] [DATE]" at bounding box center [344, 238] width 210 height 34
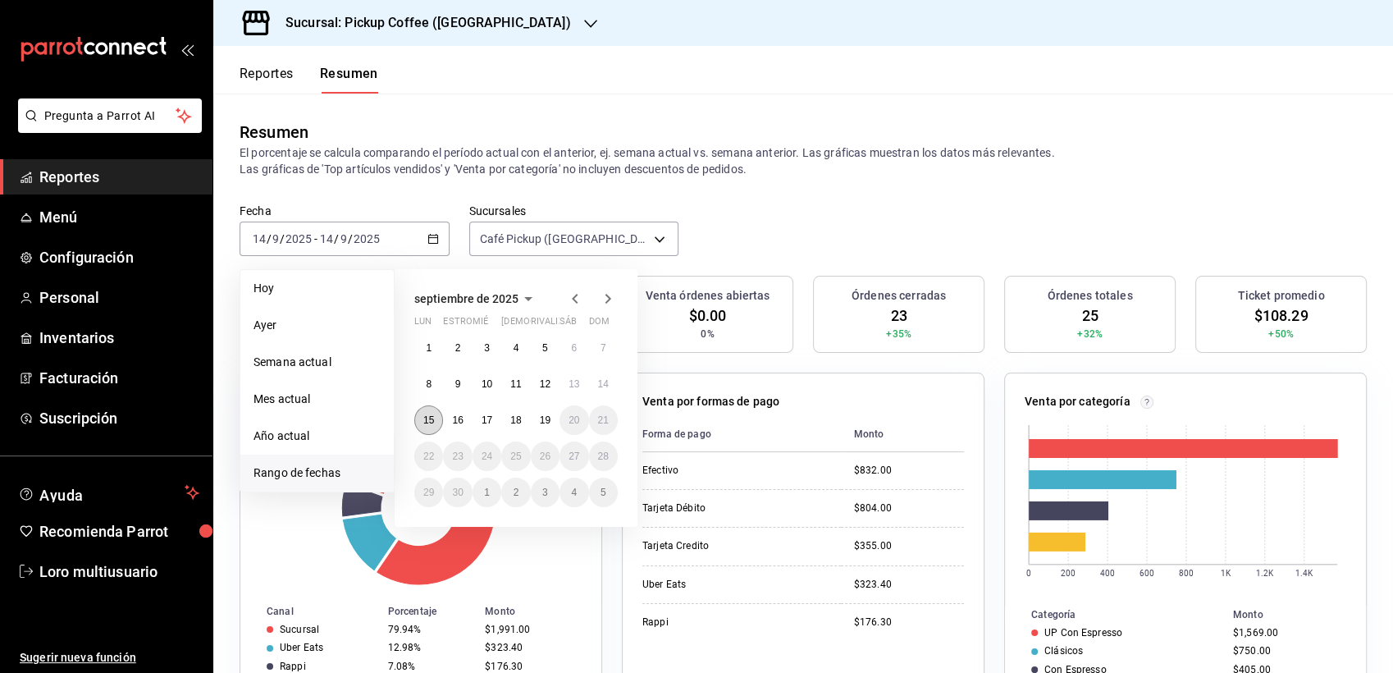
click at [430, 416] on abbr "15" at bounding box center [428, 419] width 11 height 11
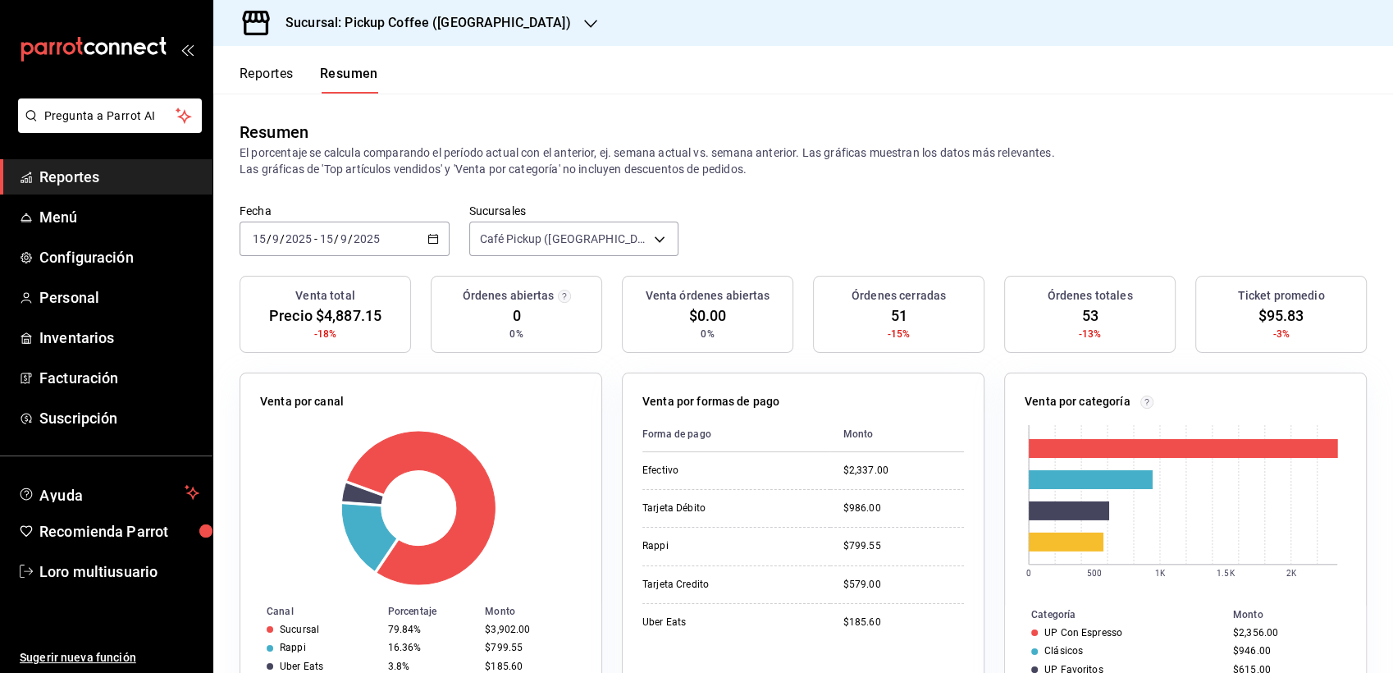
click at [285, 236] on input "2025" at bounding box center [299, 238] width 28 height 13
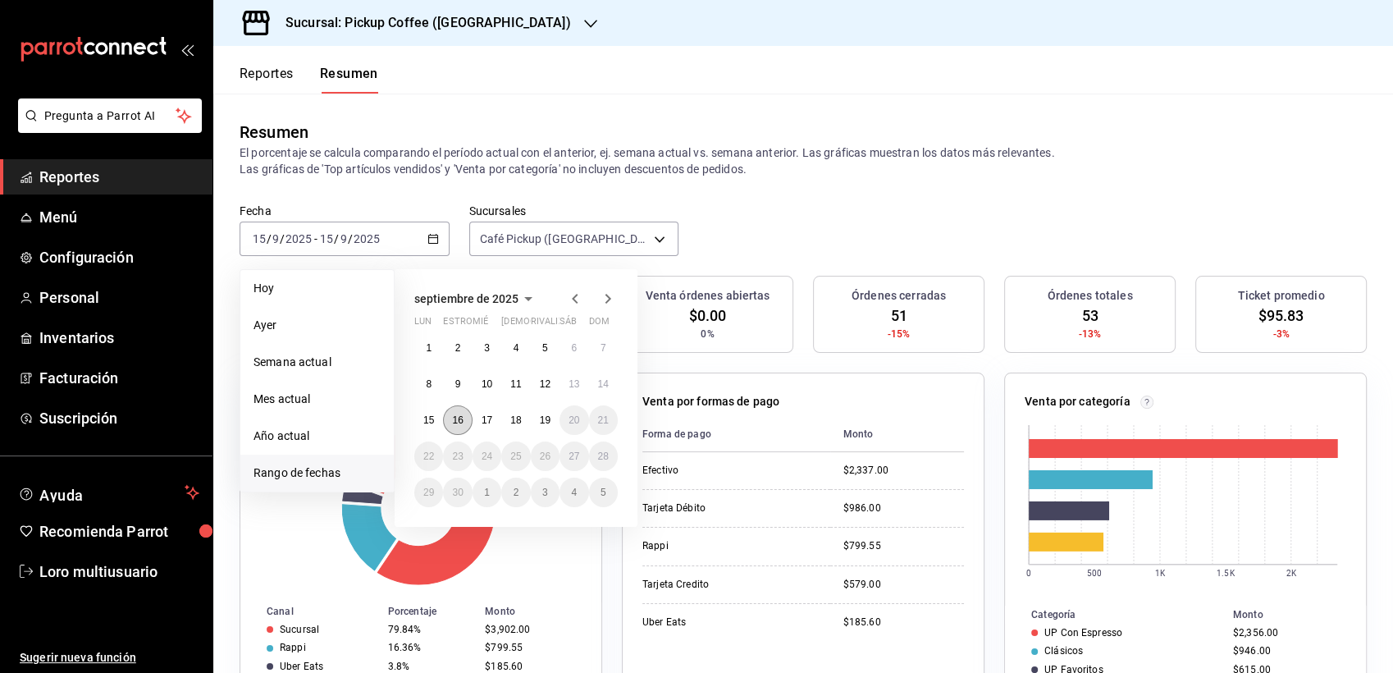
click at [452, 410] on button "16" at bounding box center [457, 420] width 29 height 30
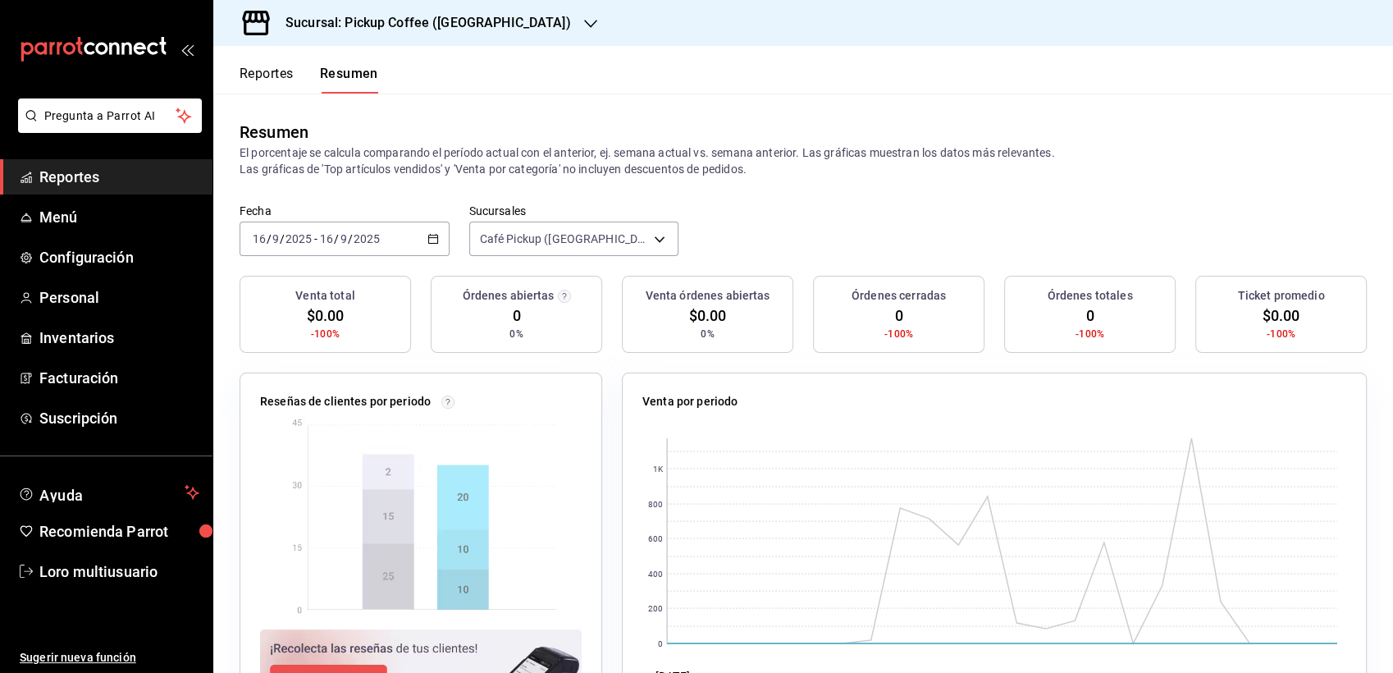
click at [342, 234] on input "9" at bounding box center [344, 238] width 8 height 13
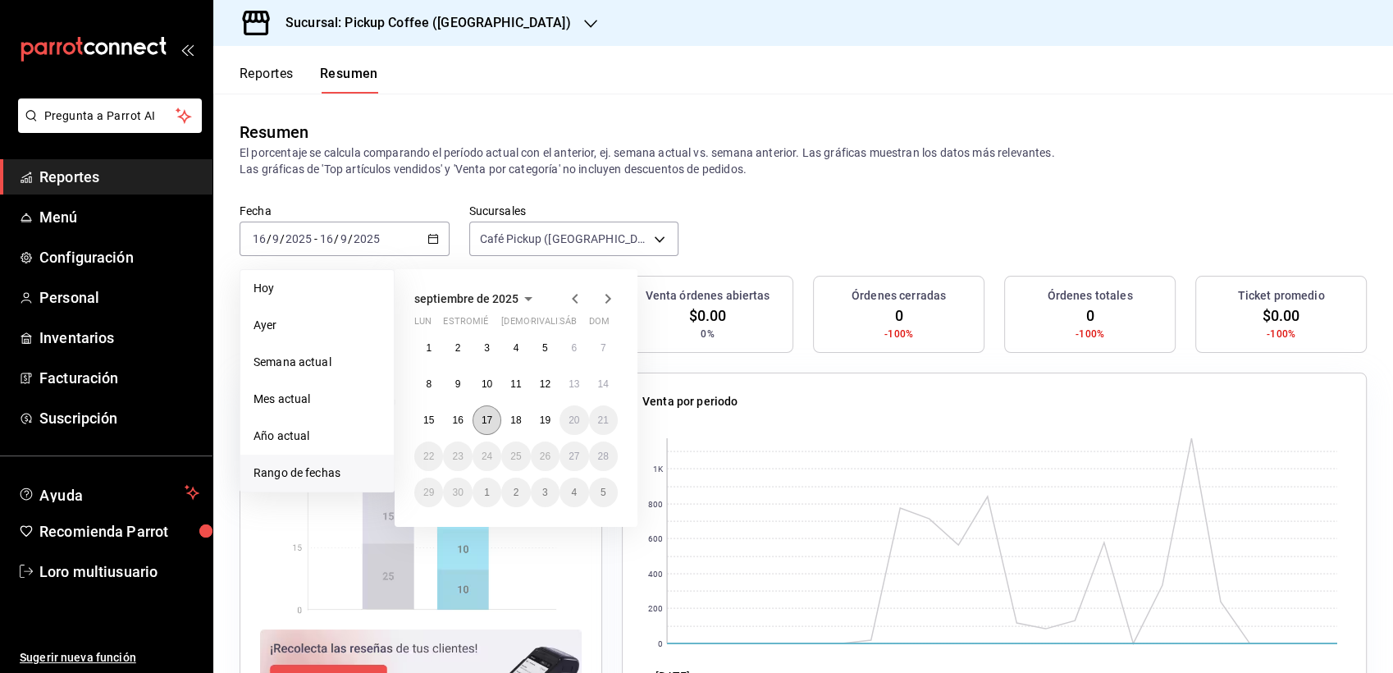
click at [477, 408] on button "17" at bounding box center [486, 420] width 29 height 30
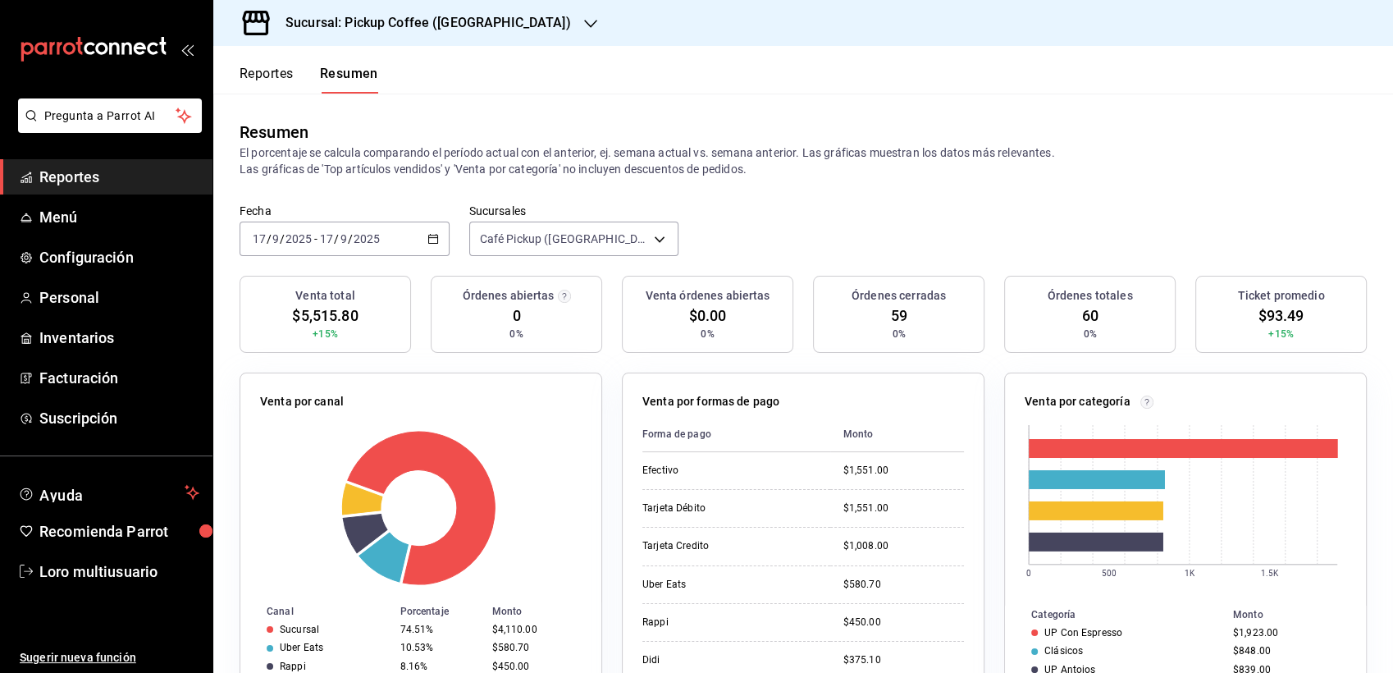
click at [315, 240] on span "-" at bounding box center [315, 238] width 3 height 13
click at [274, 237] on input "9" at bounding box center [275, 238] width 8 height 13
drag, startPoint x: 302, startPoint y: 240, endPoint x: 289, endPoint y: 239, distance: 13.2
click at [289, 239] on input "2025" at bounding box center [299, 238] width 28 height 13
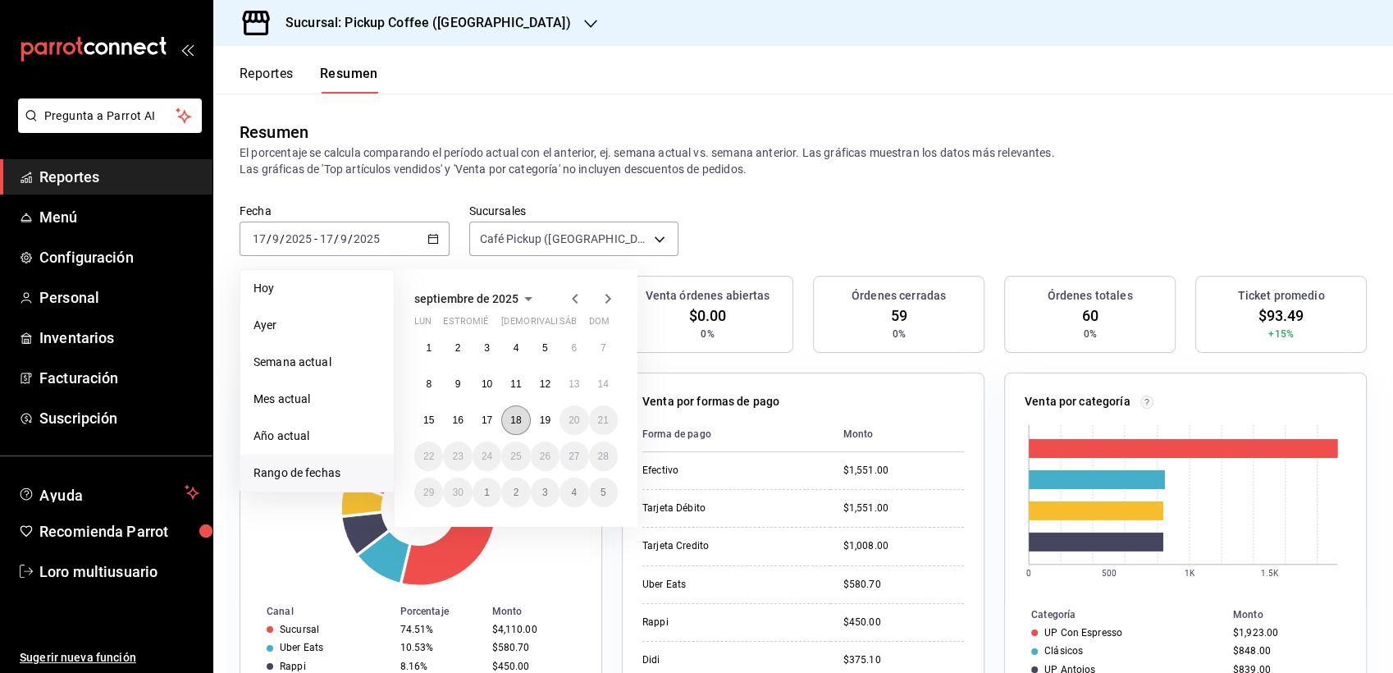
click at [512, 417] on abbr "18" at bounding box center [515, 419] width 11 height 11
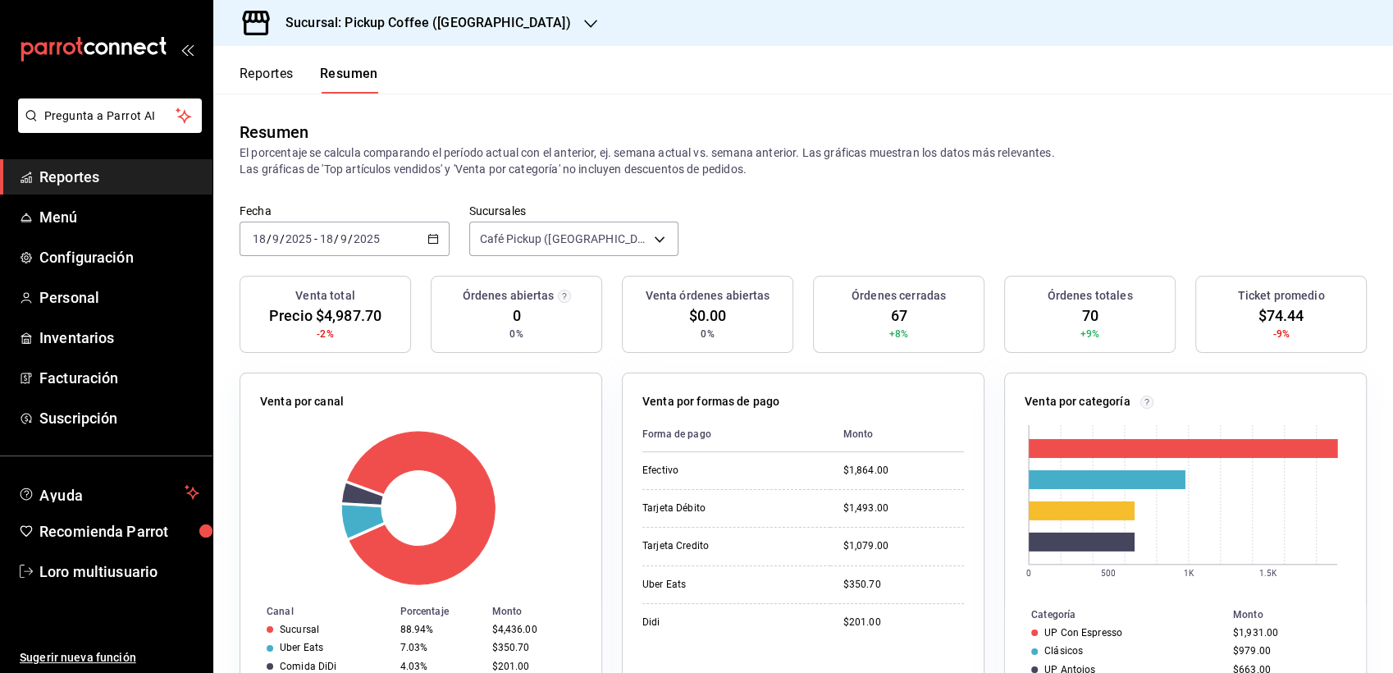
click at [476, 26] on h3 "Sucursal: Pickup Coffee ([GEOGRAPHIC_DATA])" at bounding box center [421, 23] width 299 height 20
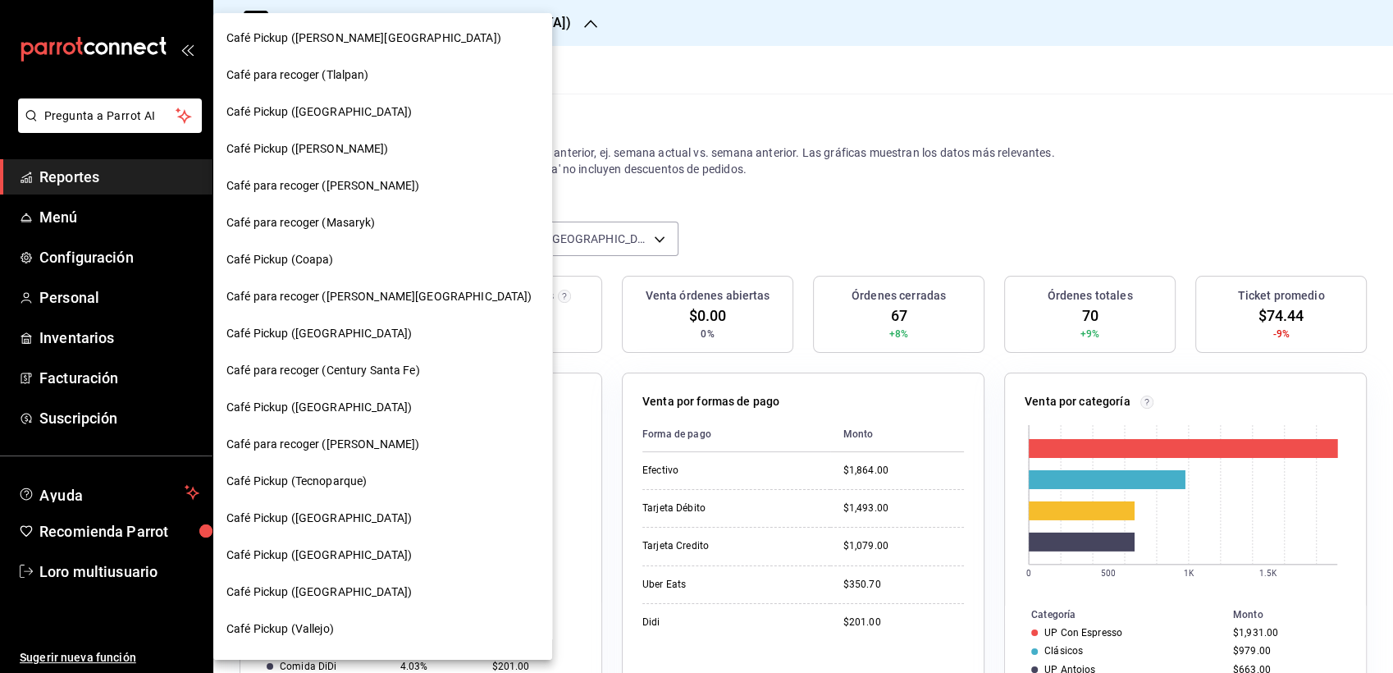
click at [363, 118] on div "Café Pickup ([GEOGRAPHIC_DATA])" at bounding box center [382, 111] width 312 height 17
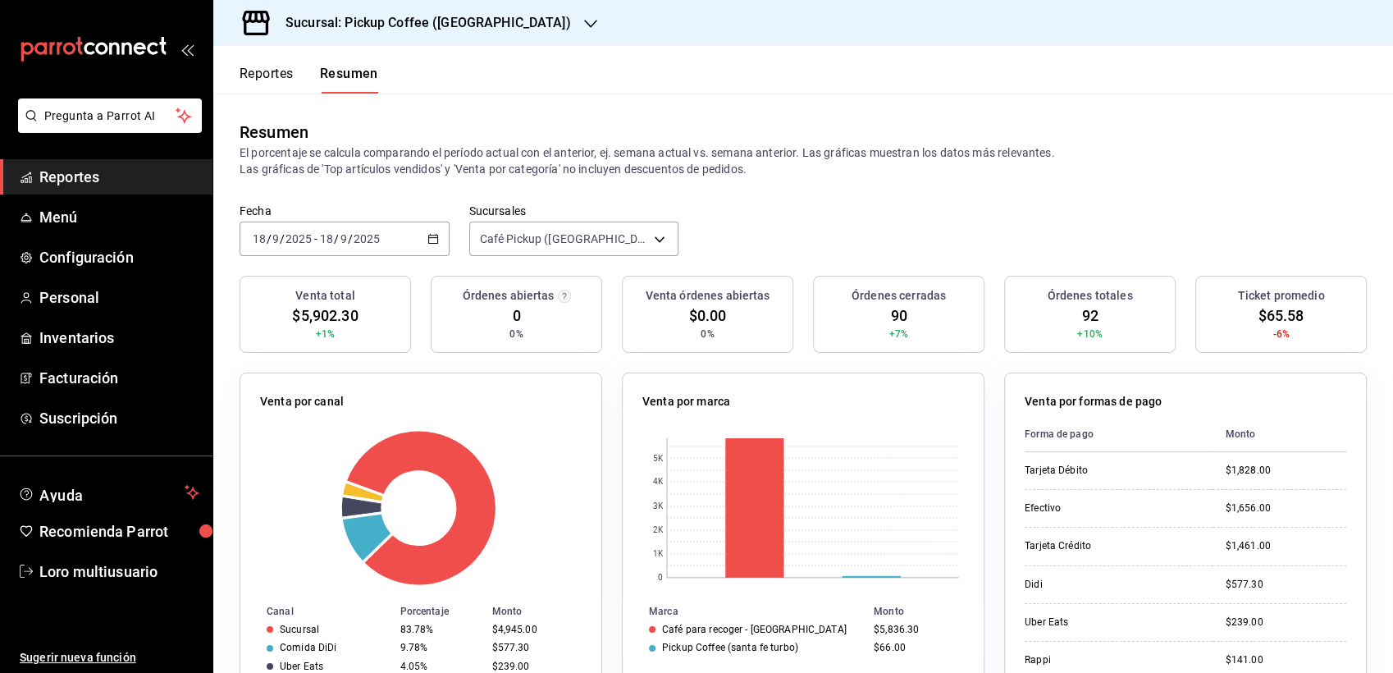
click at [378, 244] on input "2025" at bounding box center [367, 238] width 28 height 13
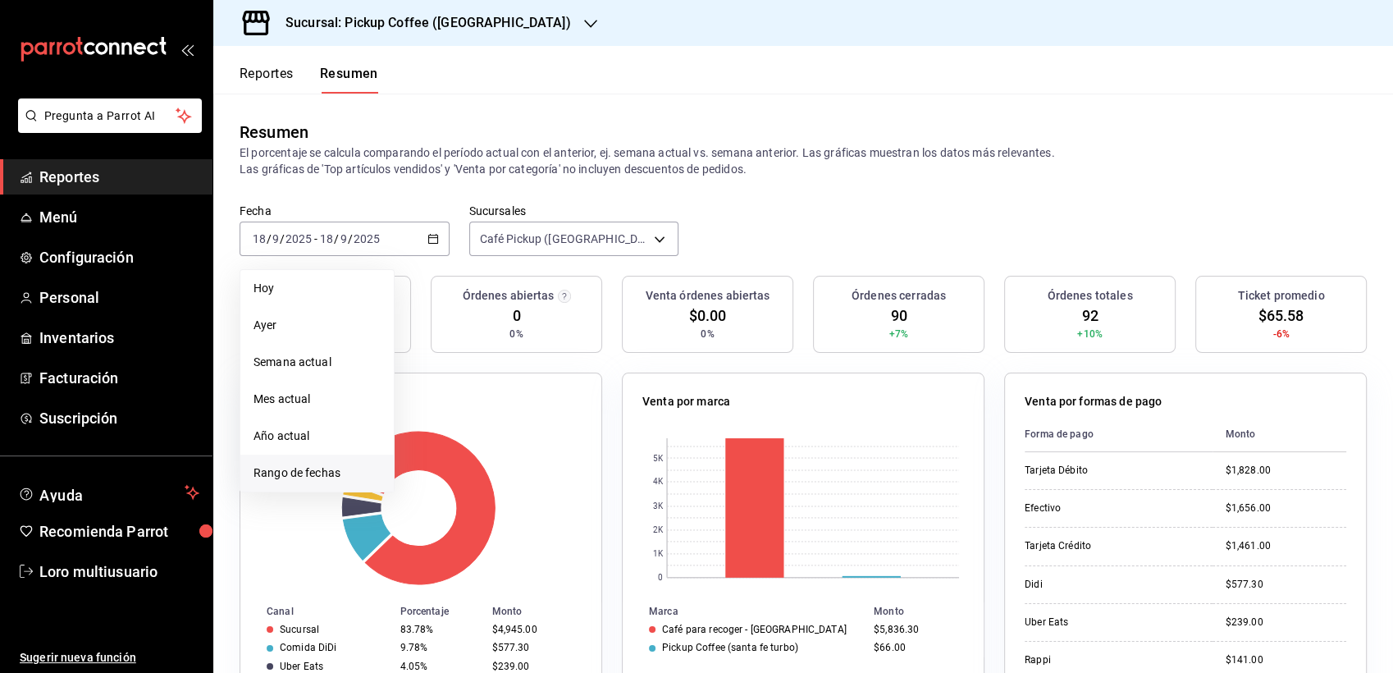
click at [270, 486] on li "Rango de fechas" at bounding box center [316, 472] width 153 height 37
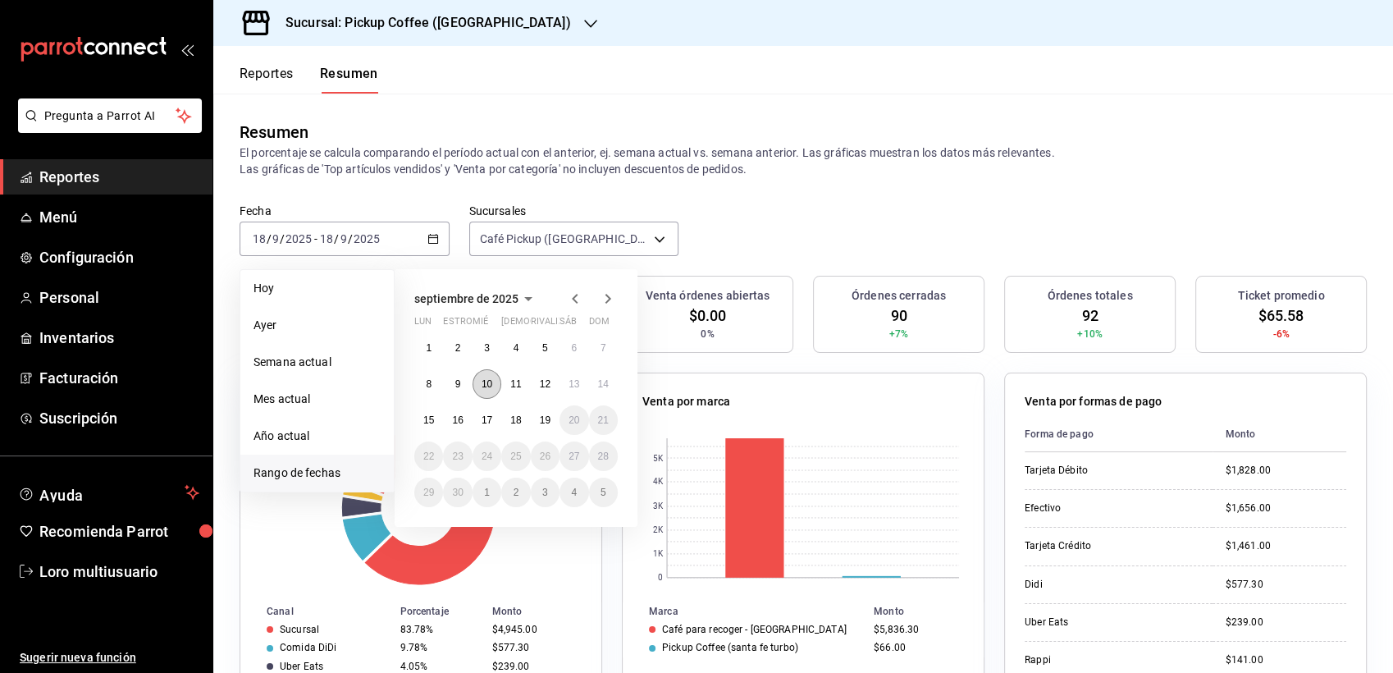
click at [493, 384] on button "10" at bounding box center [486, 384] width 29 height 30
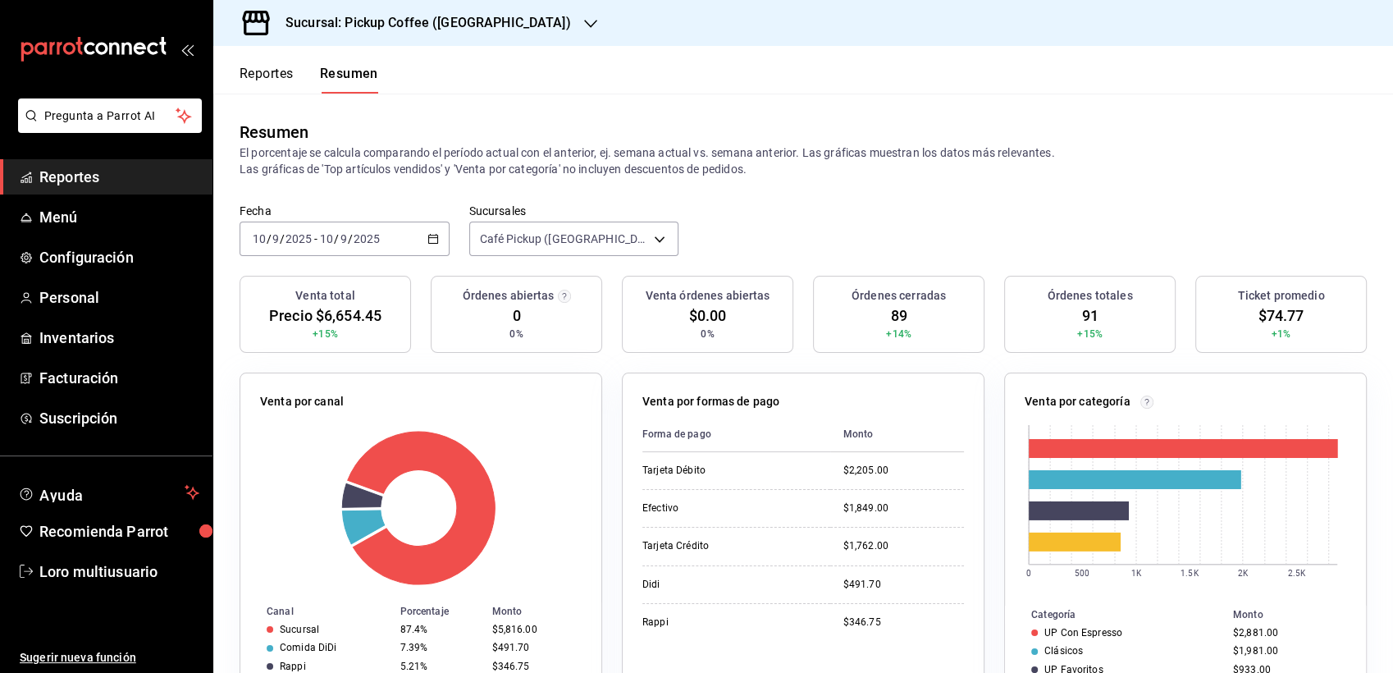
click at [392, 242] on div "[DATE] [DATE] - [DATE] [DATE]" at bounding box center [344, 238] width 210 height 34
click at [306, 217] on div "Fecha [DATE] [DATE] - [DATE] [DATE]" at bounding box center [344, 229] width 210 height 52
click at [315, 239] on span "-" at bounding box center [315, 238] width 3 height 13
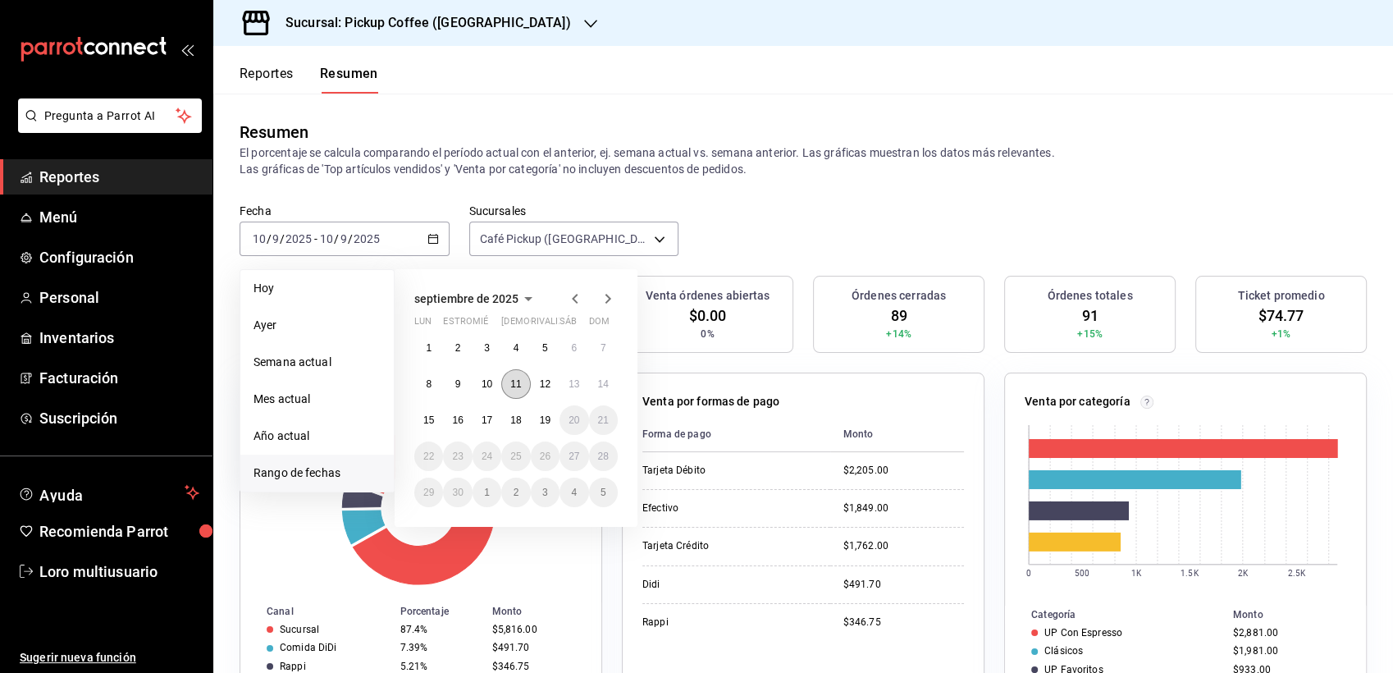
click at [513, 376] on button "11" at bounding box center [515, 384] width 29 height 30
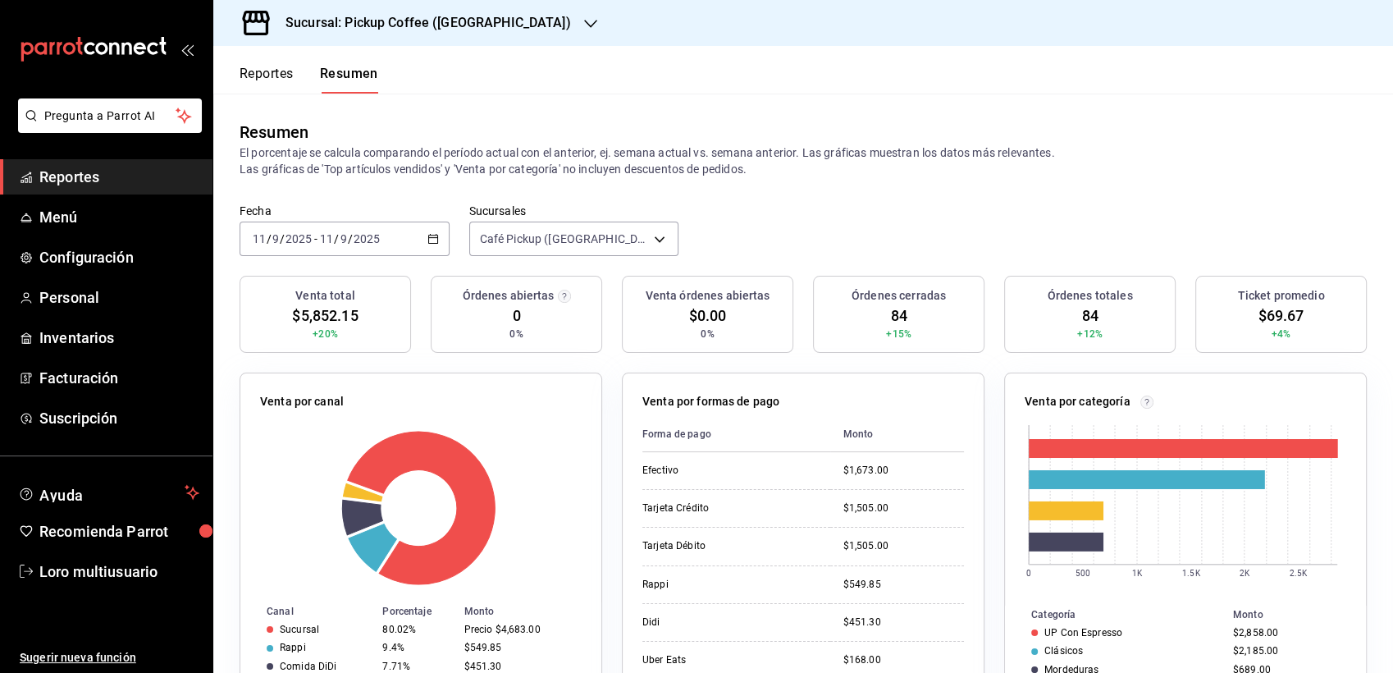
click at [369, 246] on div "[DATE] [DATE] - [DATE] [DATE]" at bounding box center [344, 238] width 210 height 34
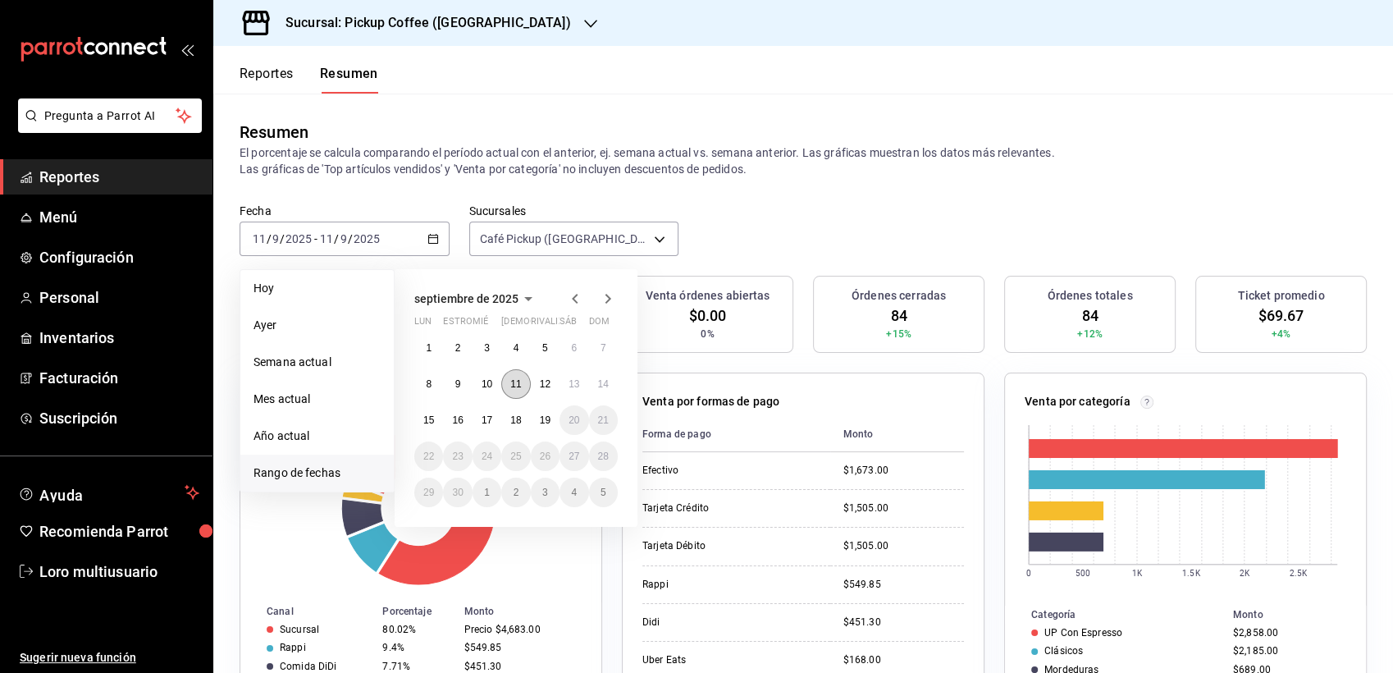
click at [513, 386] on abbr "11" at bounding box center [515, 383] width 11 height 11
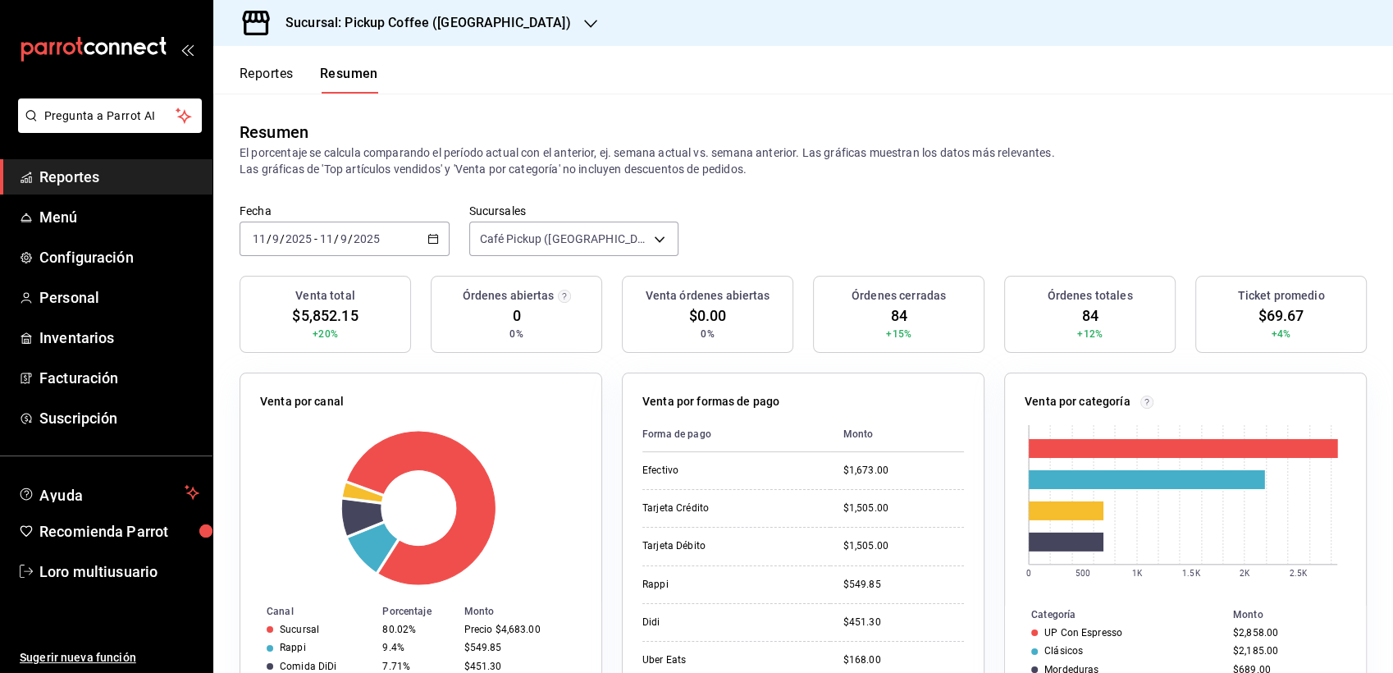
click at [348, 239] on span "/" at bounding box center [350, 238] width 5 height 13
click at [343, 225] on div "[DATE] [DATE] - [DATE] [DATE]" at bounding box center [344, 238] width 210 height 34
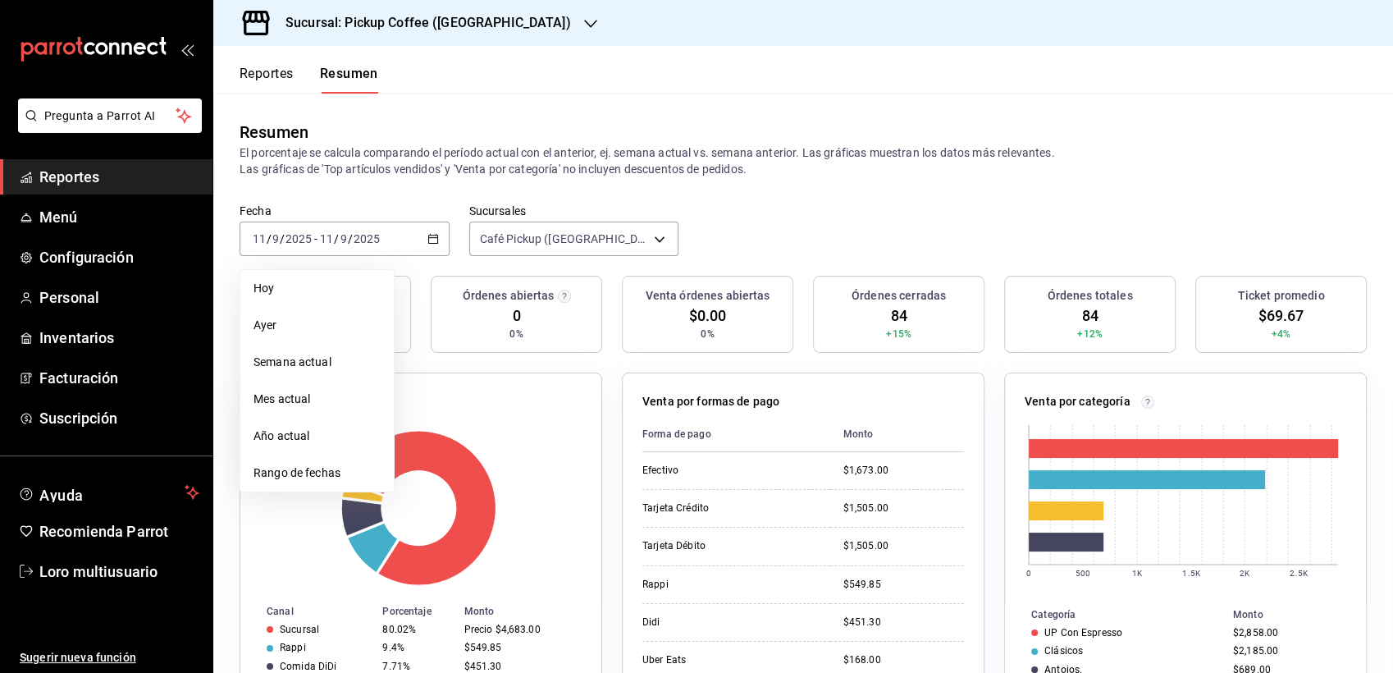
click at [507, 302] on h3 "Órdenes abiertas" at bounding box center [508, 295] width 92 height 17
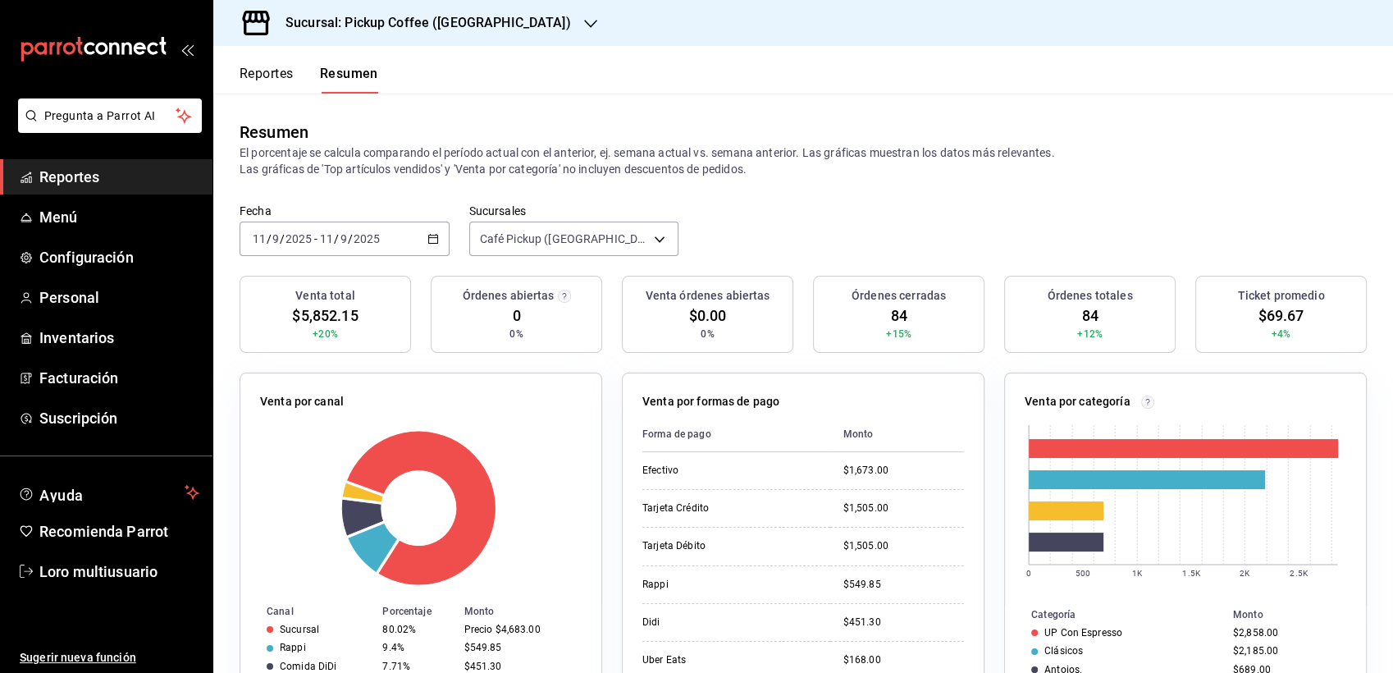
click at [394, 233] on div "[DATE] [DATE] - [DATE] [DATE]" at bounding box center [344, 238] width 210 height 34
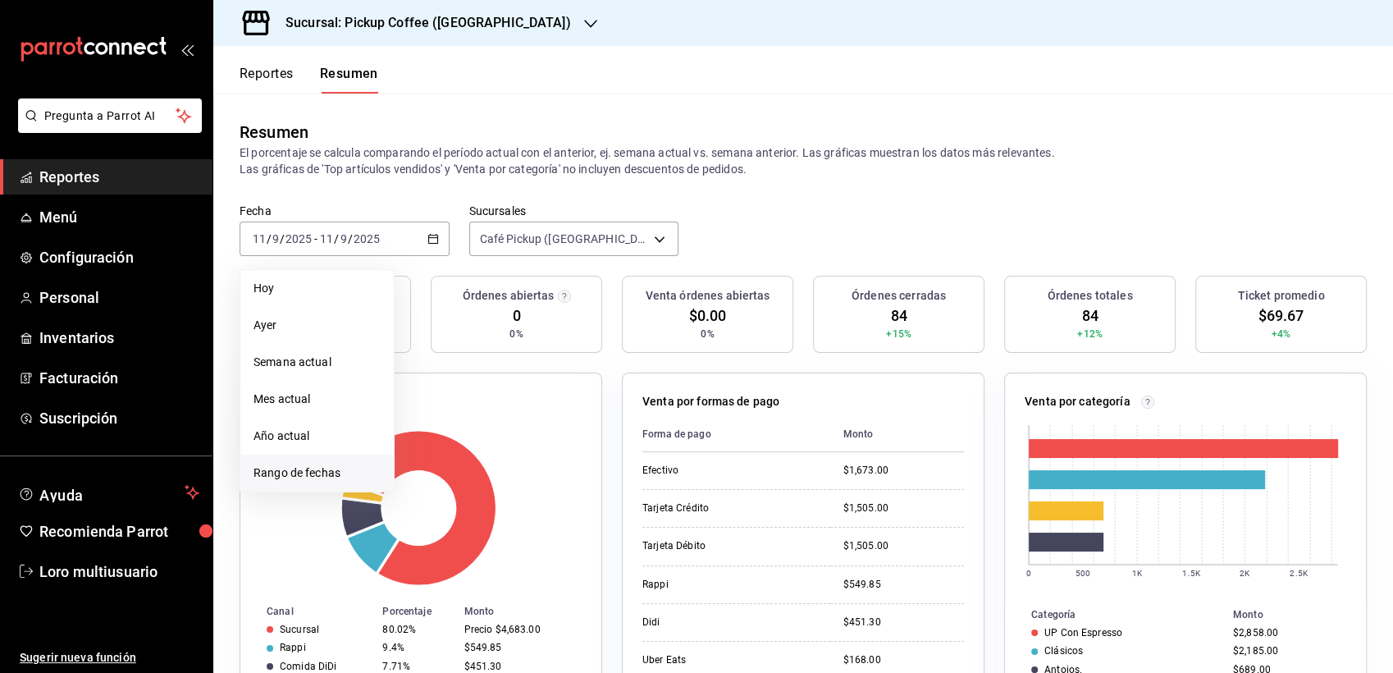
click at [294, 464] on span "Rango de fechas" at bounding box center [316, 472] width 127 height 17
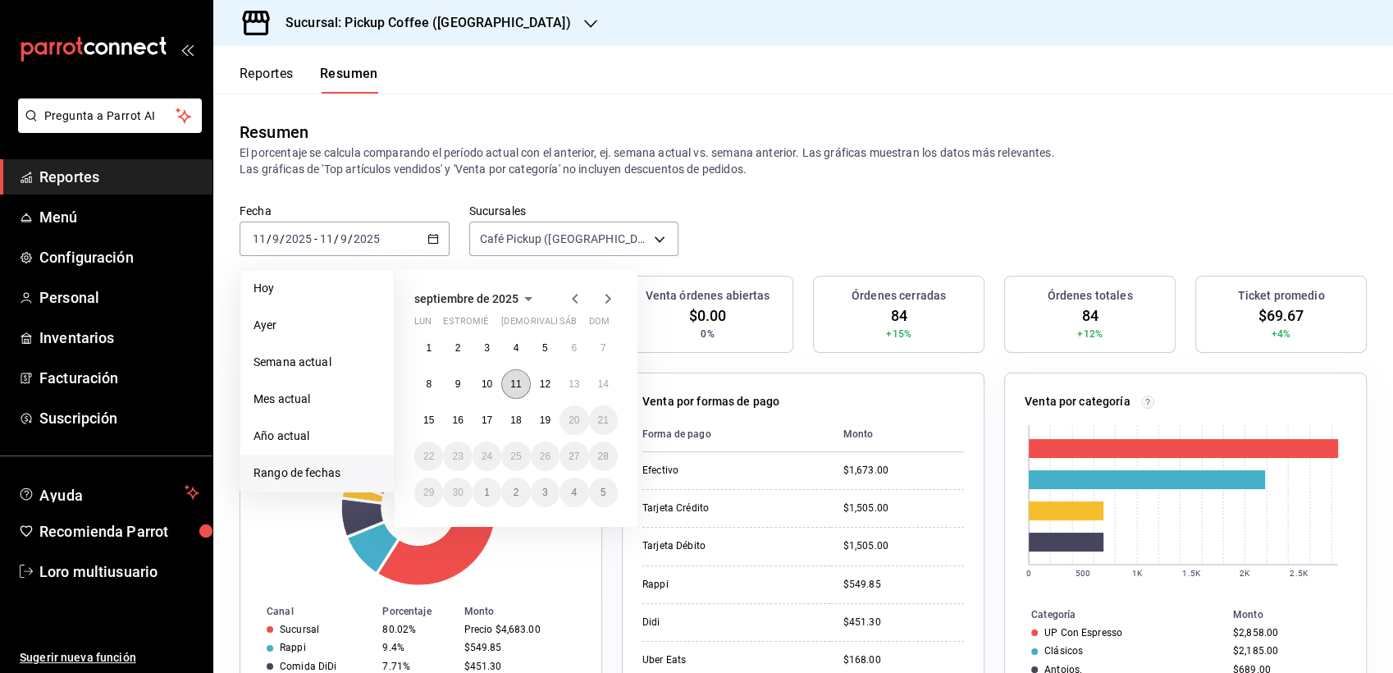
click at [514, 380] on abbr "11" at bounding box center [515, 383] width 11 height 11
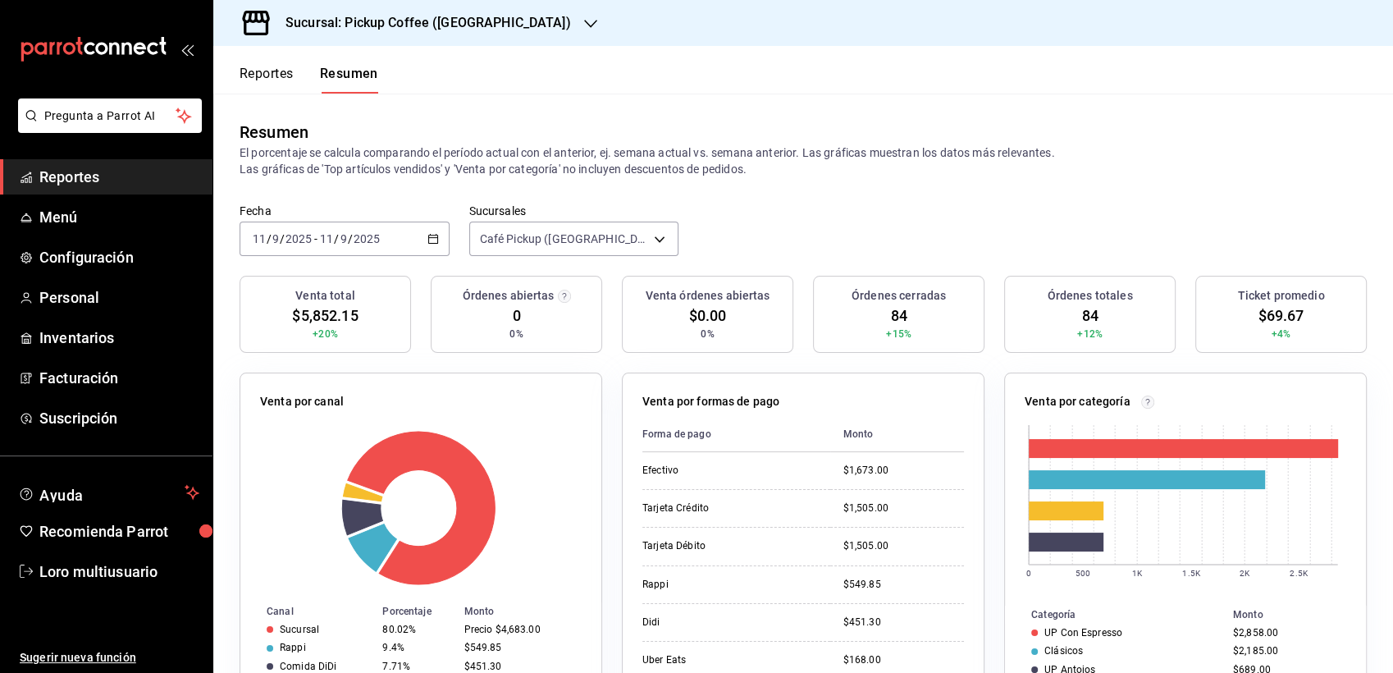
click at [331, 239] on input "11" at bounding box center [326, 238] width 15 height 13
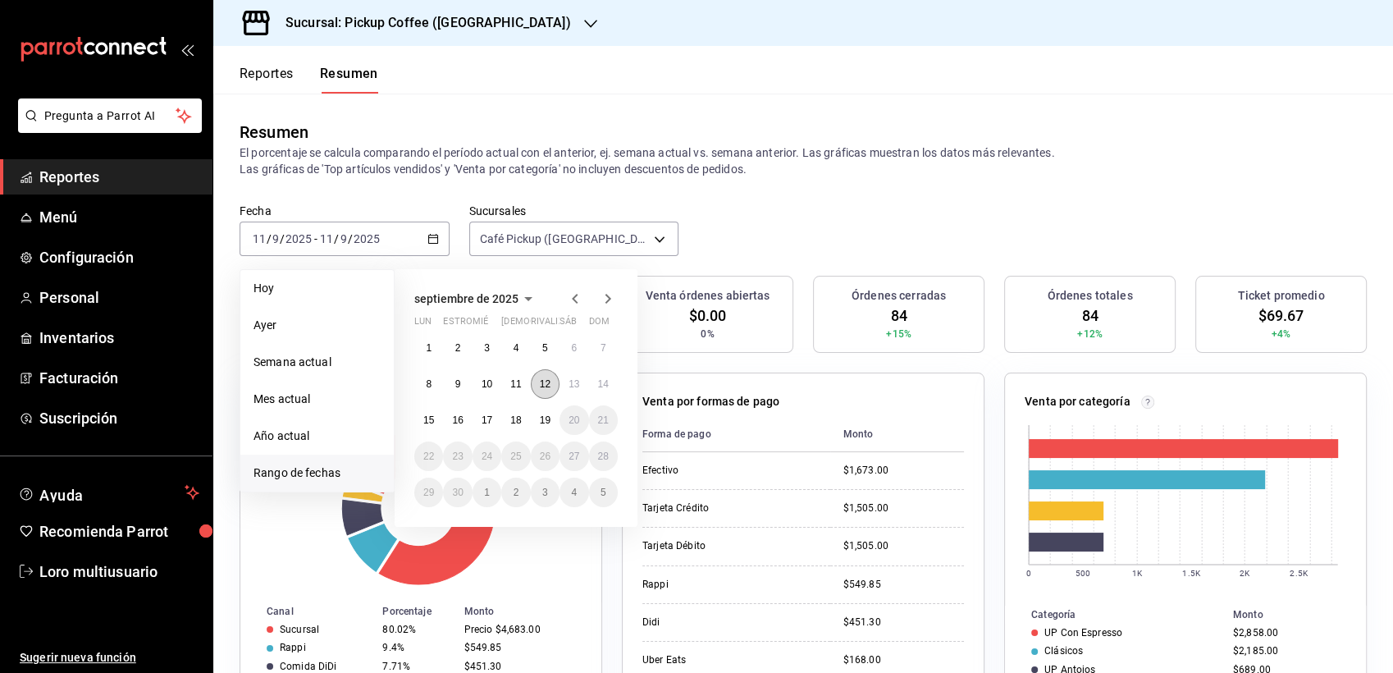
click at [546, 382] on abbr "12" at bounding box center [545, 383] width 11 height 11
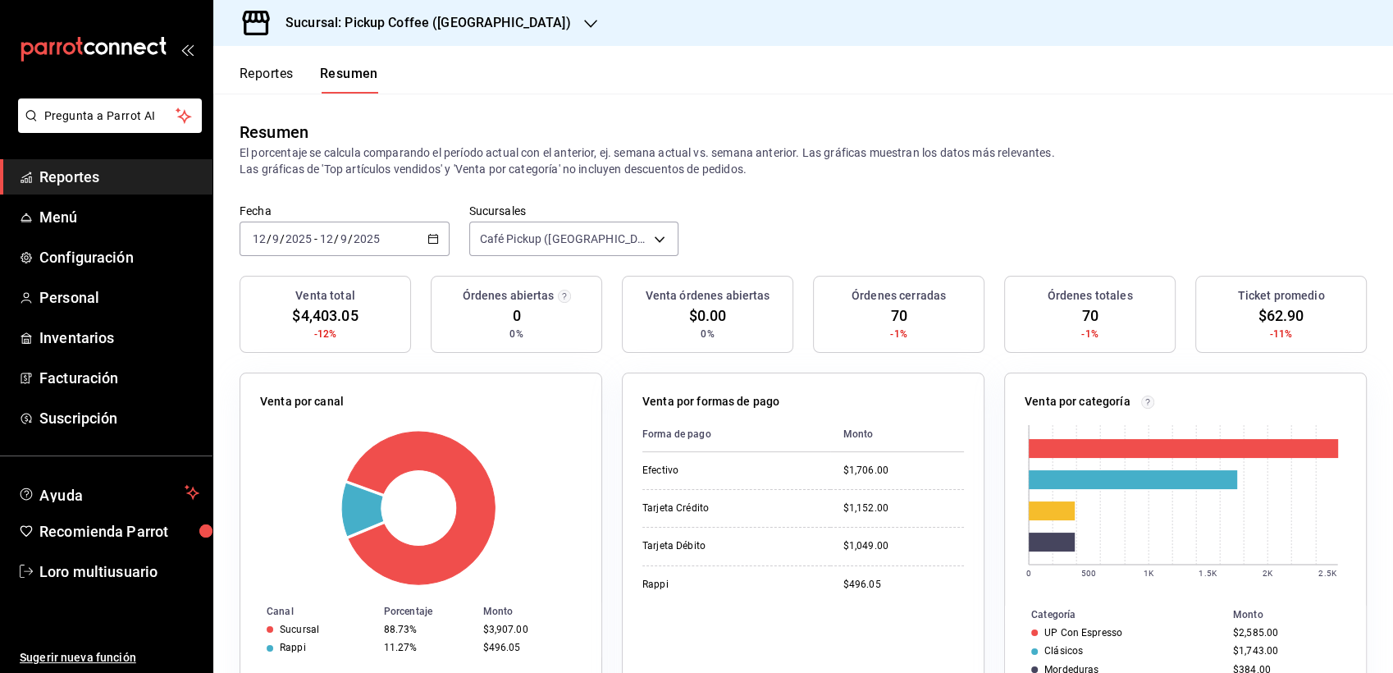
click at [312, 246] on div "[DATE] [DATE] - [DATE] [DATE]" at bounding box center [344, 238] width 210 height 34
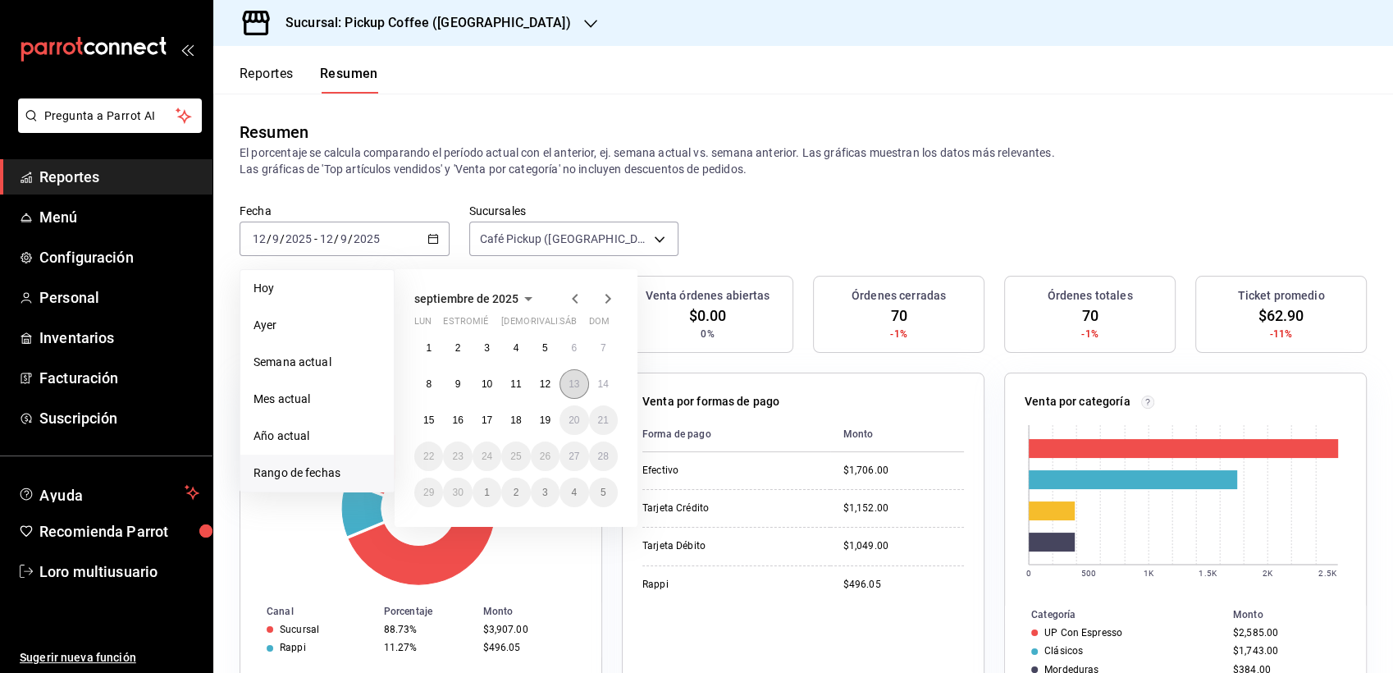
click at [570, 390] on button "13" at bounding box center [573, 384] width 29 height 30
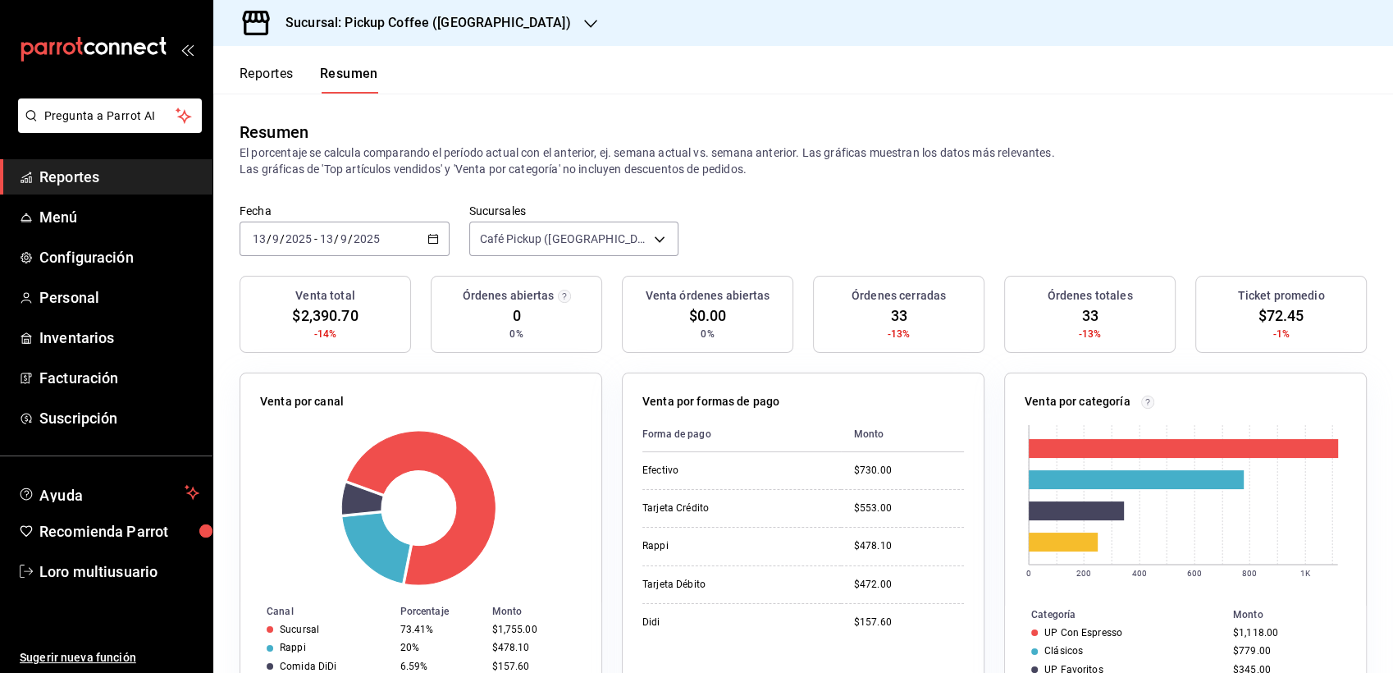
click at [304, 254] on div "[DATE] [DATE] - [DATE] [DATE]" at bounding box center [344, 238] width 210 height 34
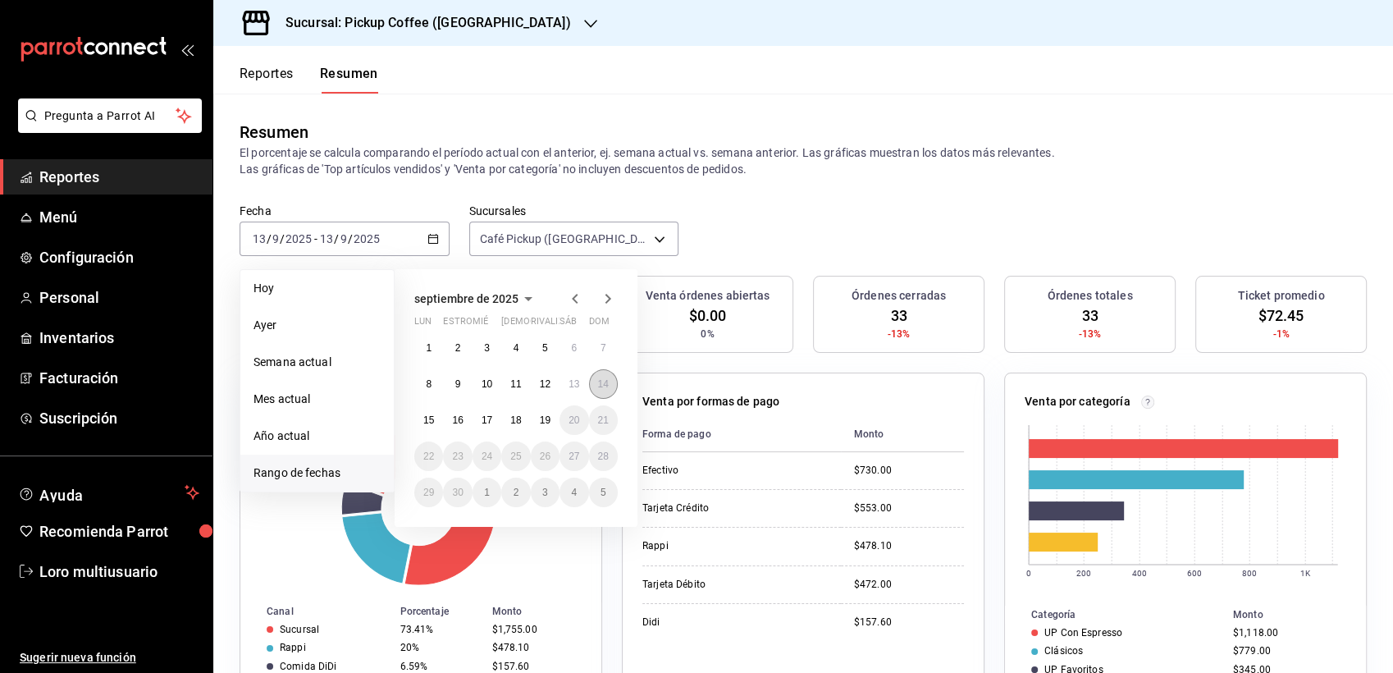
click at [596, 386] on button "14" at bounding box center [603, 384] width 29 height 30
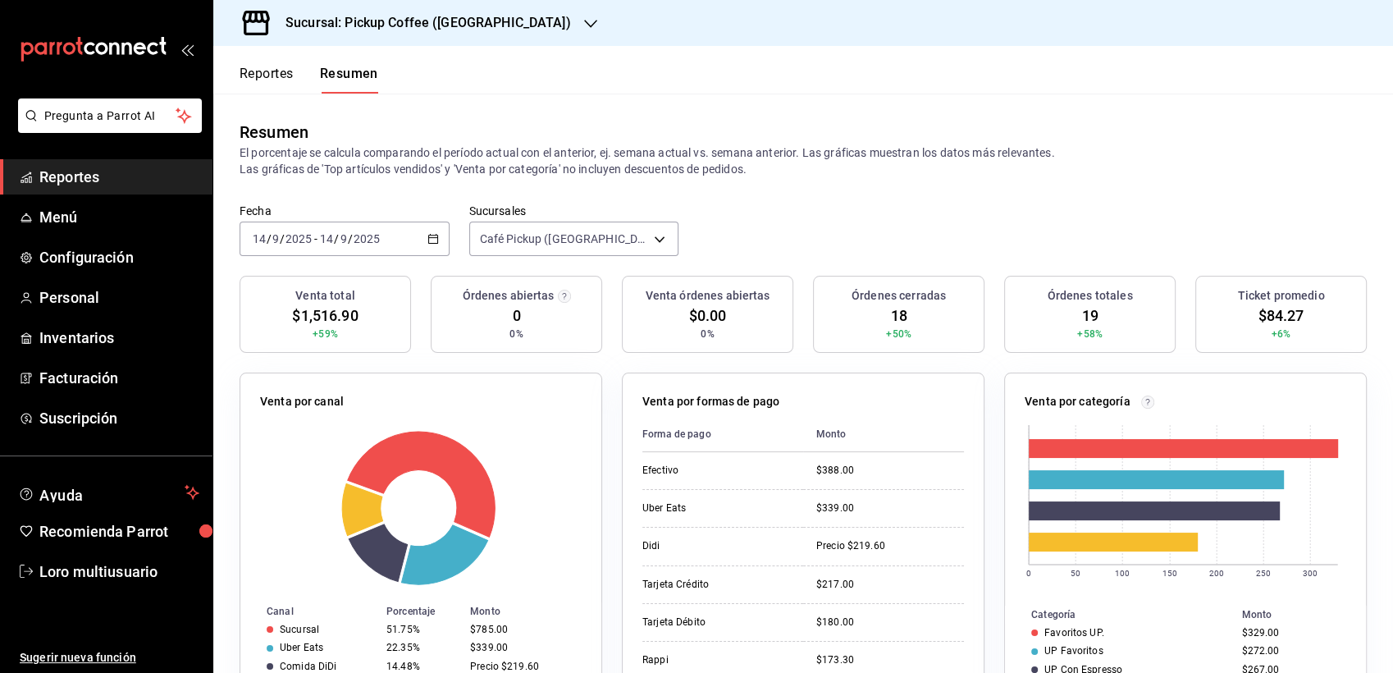
click at [296, 234] on input "2025" at bounding box center [299, 238] width 28 height 13
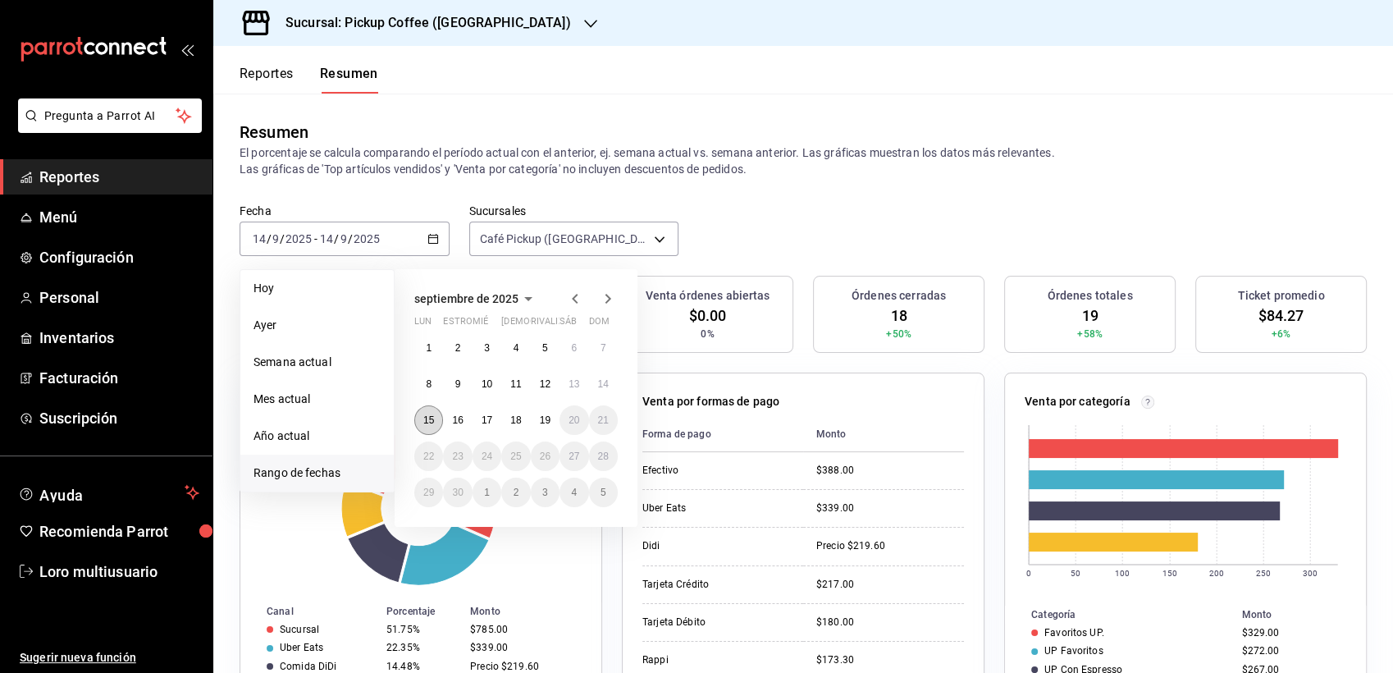
click at [430, 420] on abbr "15" at bounding box center [428, 419] width 11 height 11
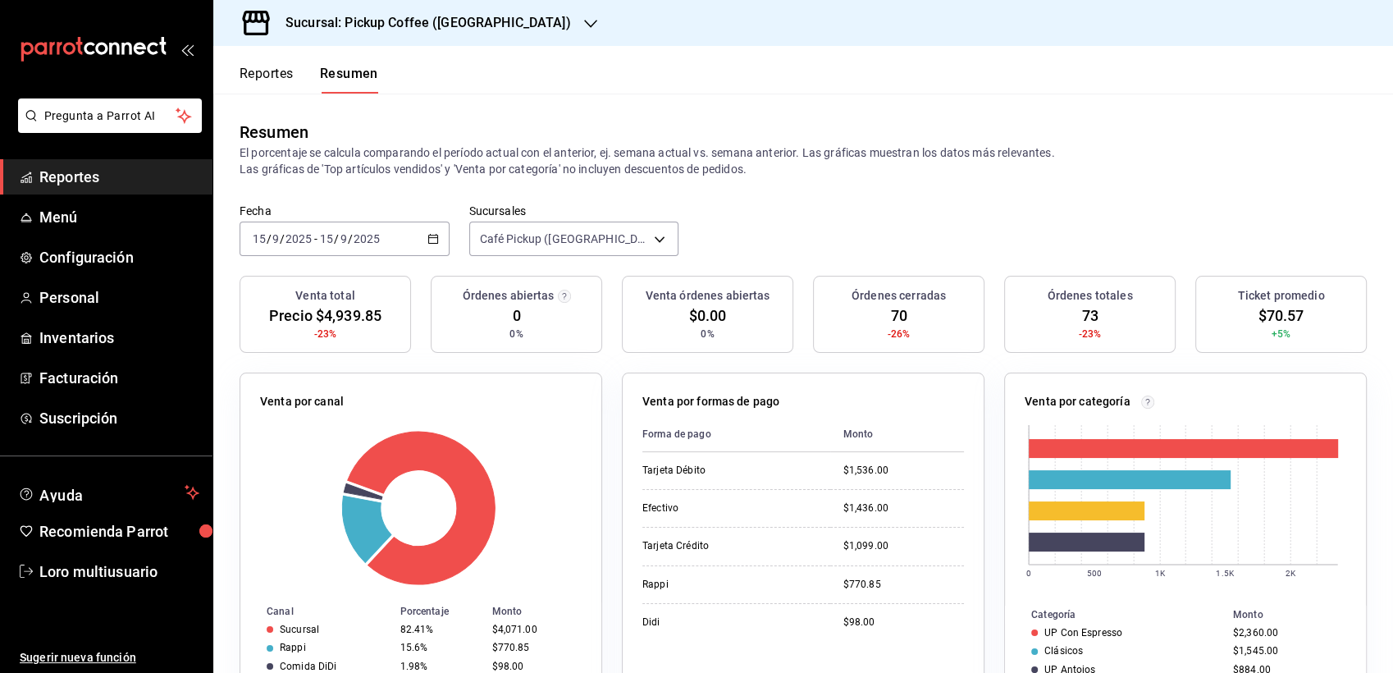
click at [367, 233] on input "2025" at bounding box center [367, 238] width 28 height 13
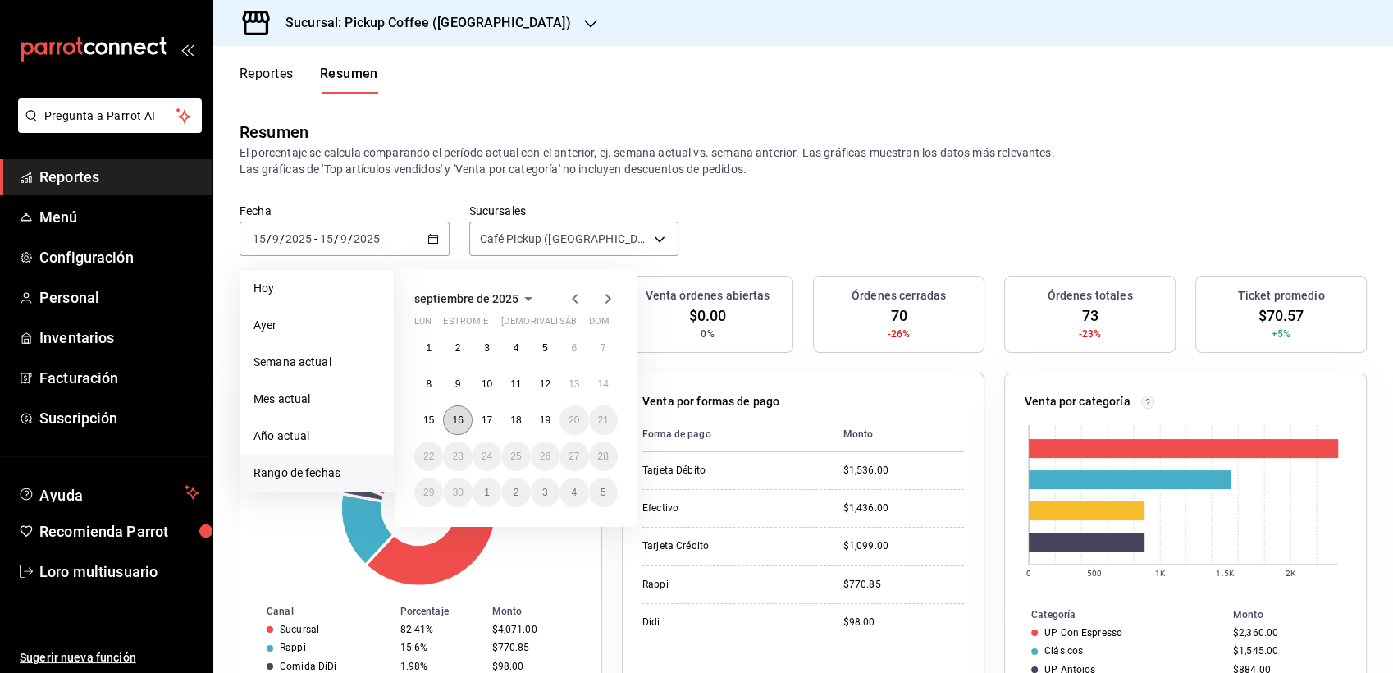
click at [466, 415] on button "16" at bounding box center [457, 420] width 29 height 30
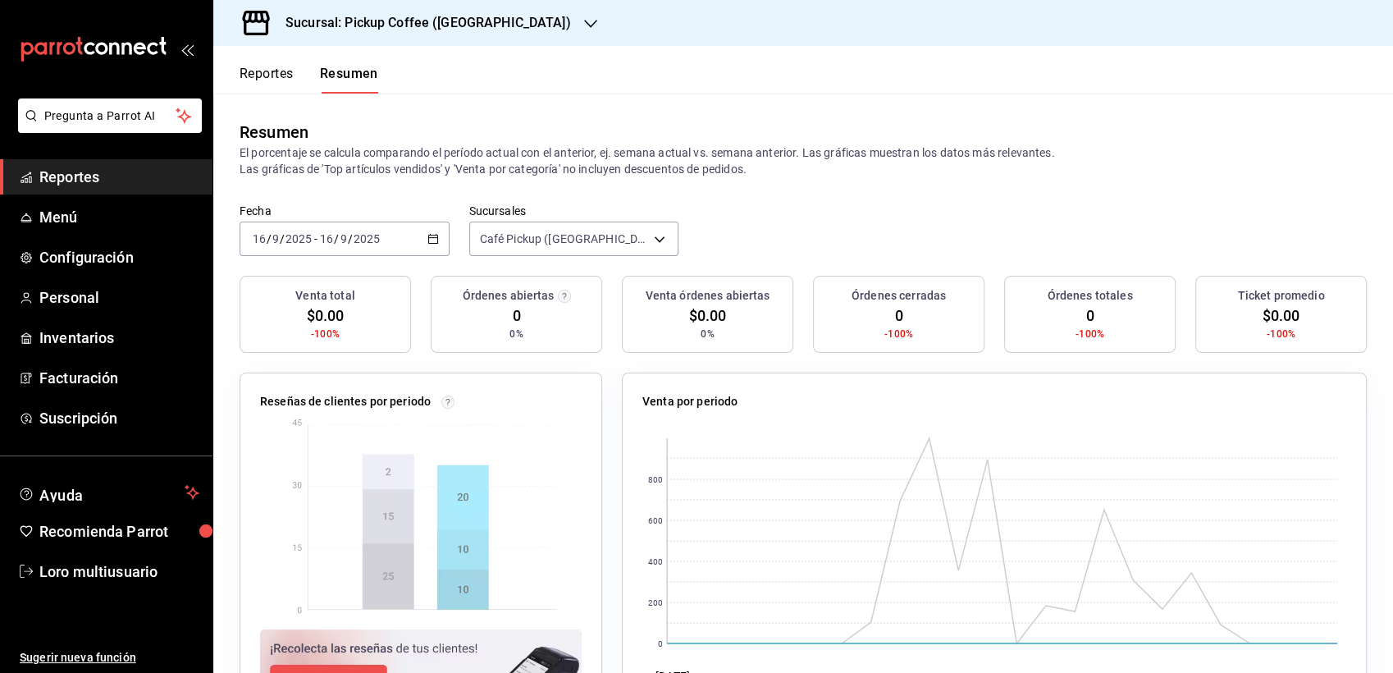
click at [335, 250] on div "[DATE] [DATE] - [DATE] [DATE]" at bounding box center [344, 238] width 210 height 34
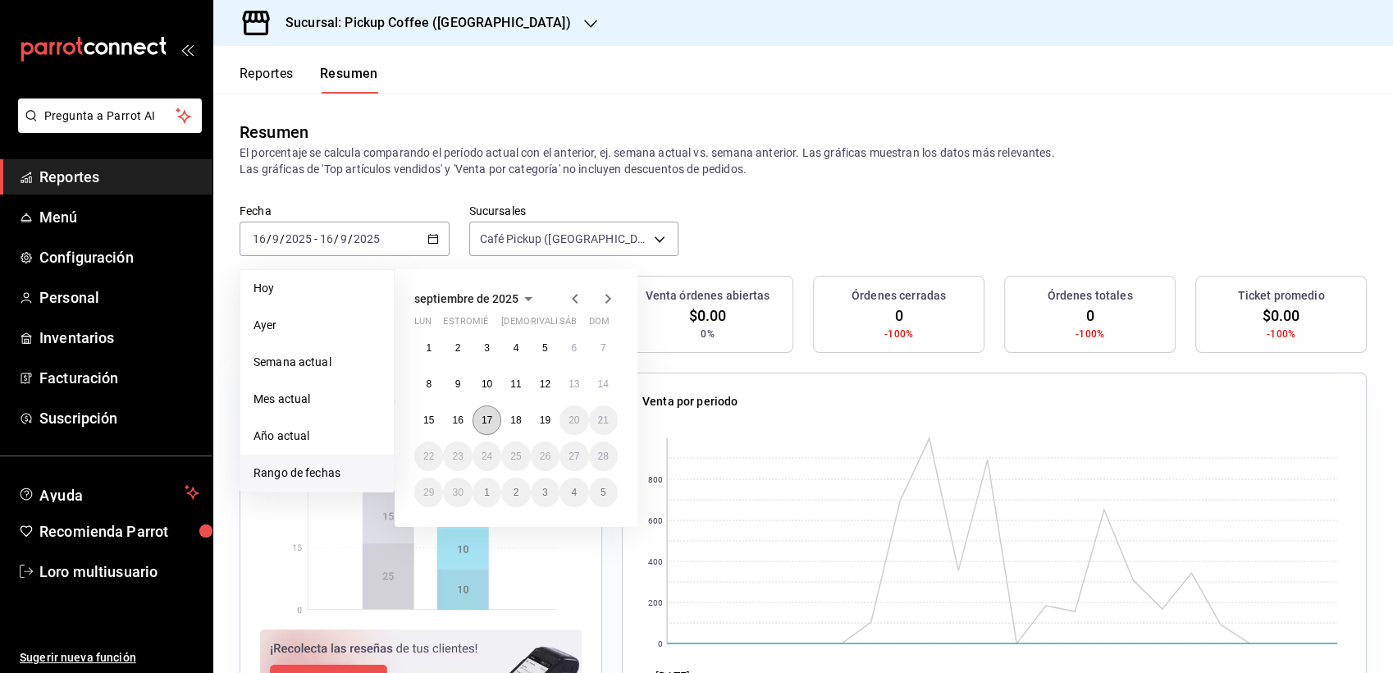
click at [481, 423] on abbr "17" at bounding box center [486, 419] width 11 height 11
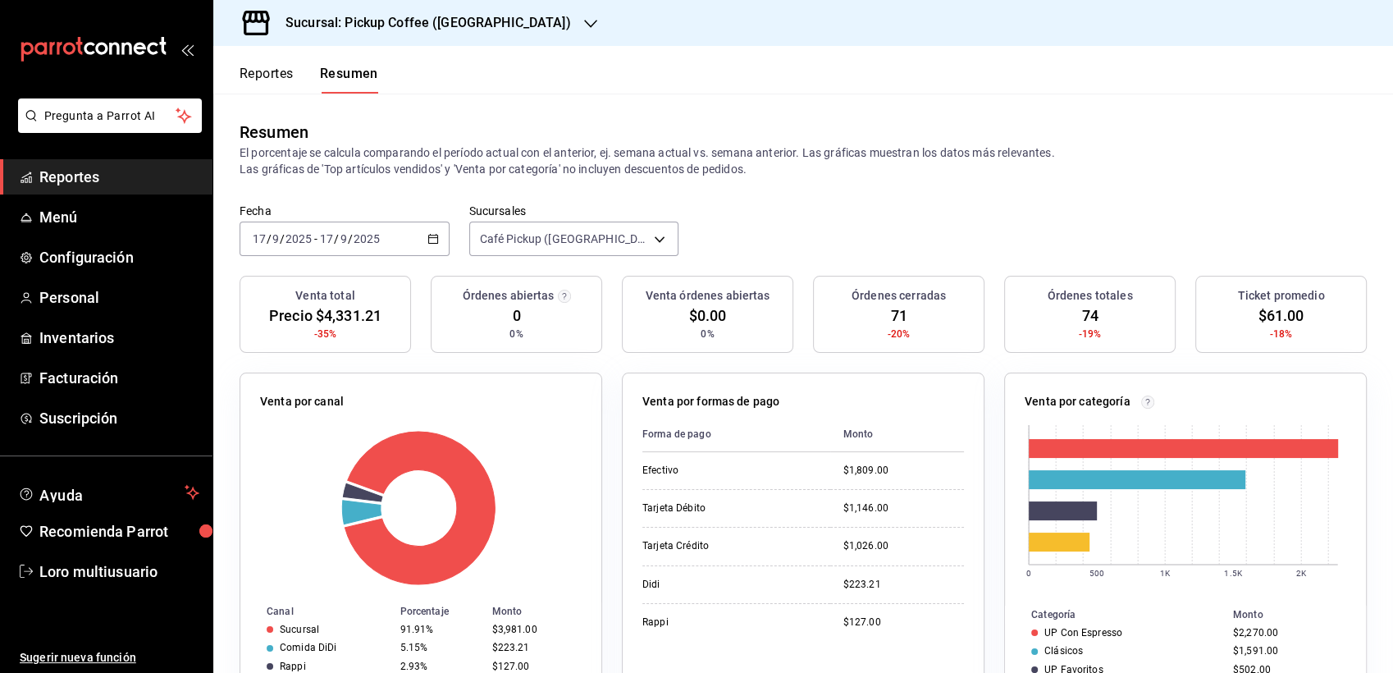
click at [413, 29] on h3 "Sucursal: Pickup Coffee ([GEOGRAPHIC_DATA])" at bounding box center [421, 23] width 299 height 20
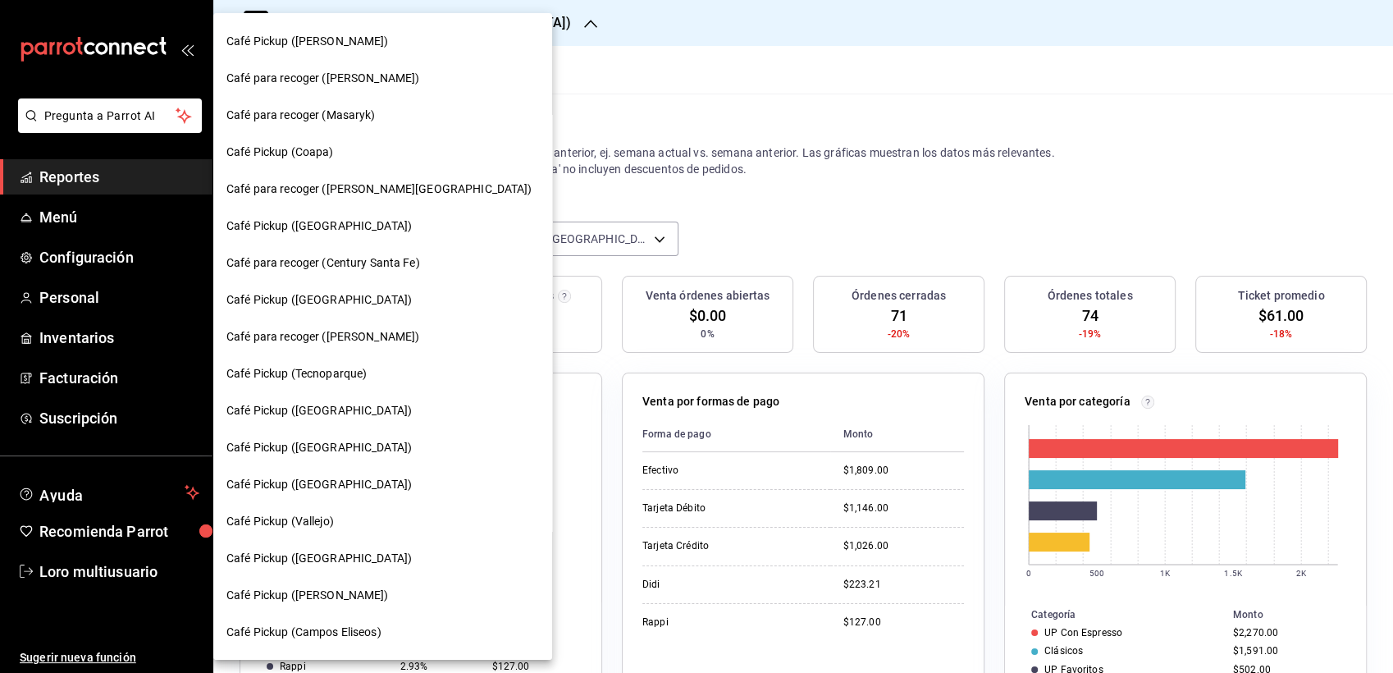
scroll to position [112, 0]
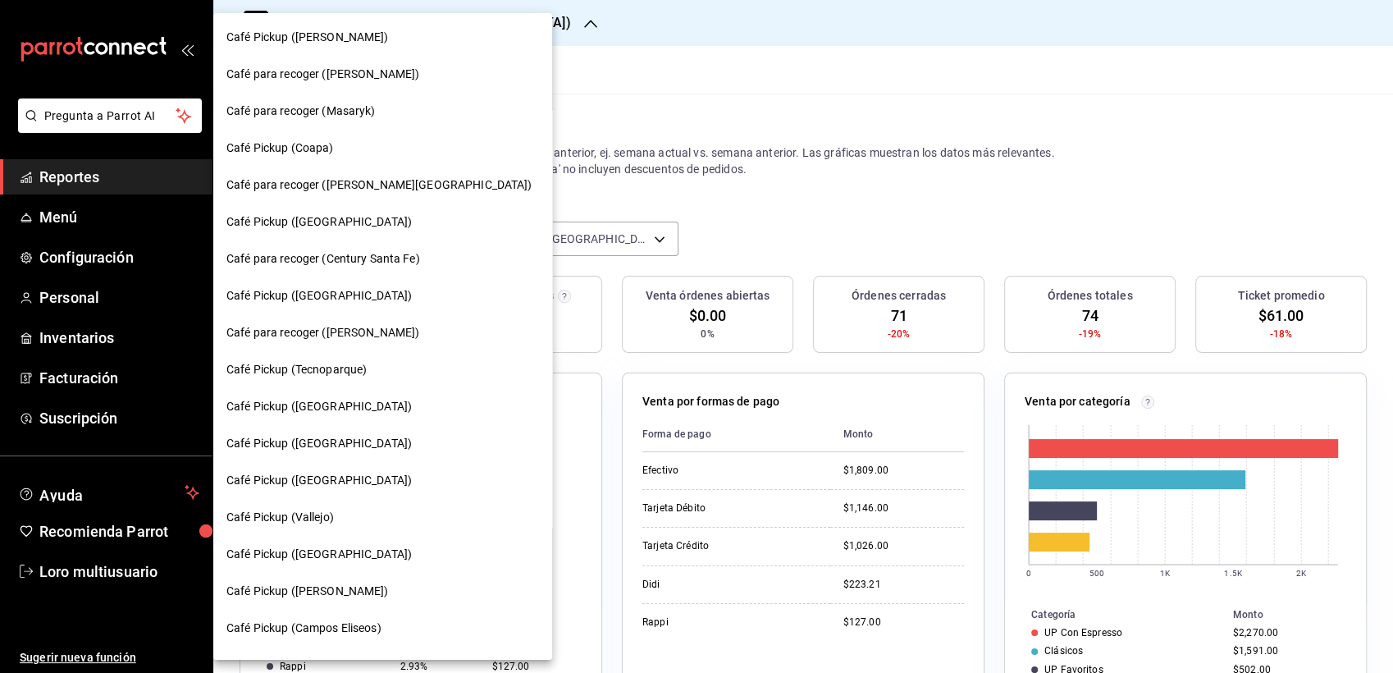
click at [391, 268] on div "Café para recoger (Century Santa Fe)" at bounding box center [382, 258] width 339 height 37
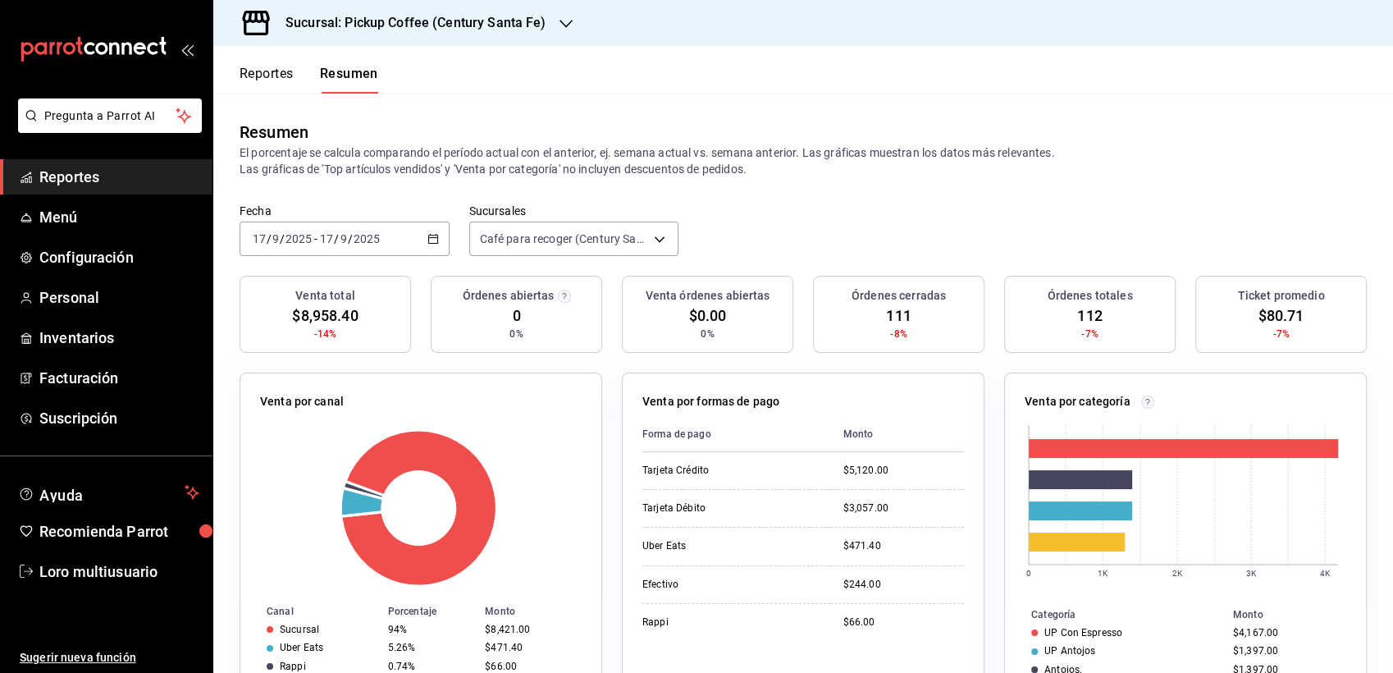
click at [352, 225] on div "[DATE] [DATE] - [DATE] [DATE]" at bounding box center [344, 238] width 210 height 34
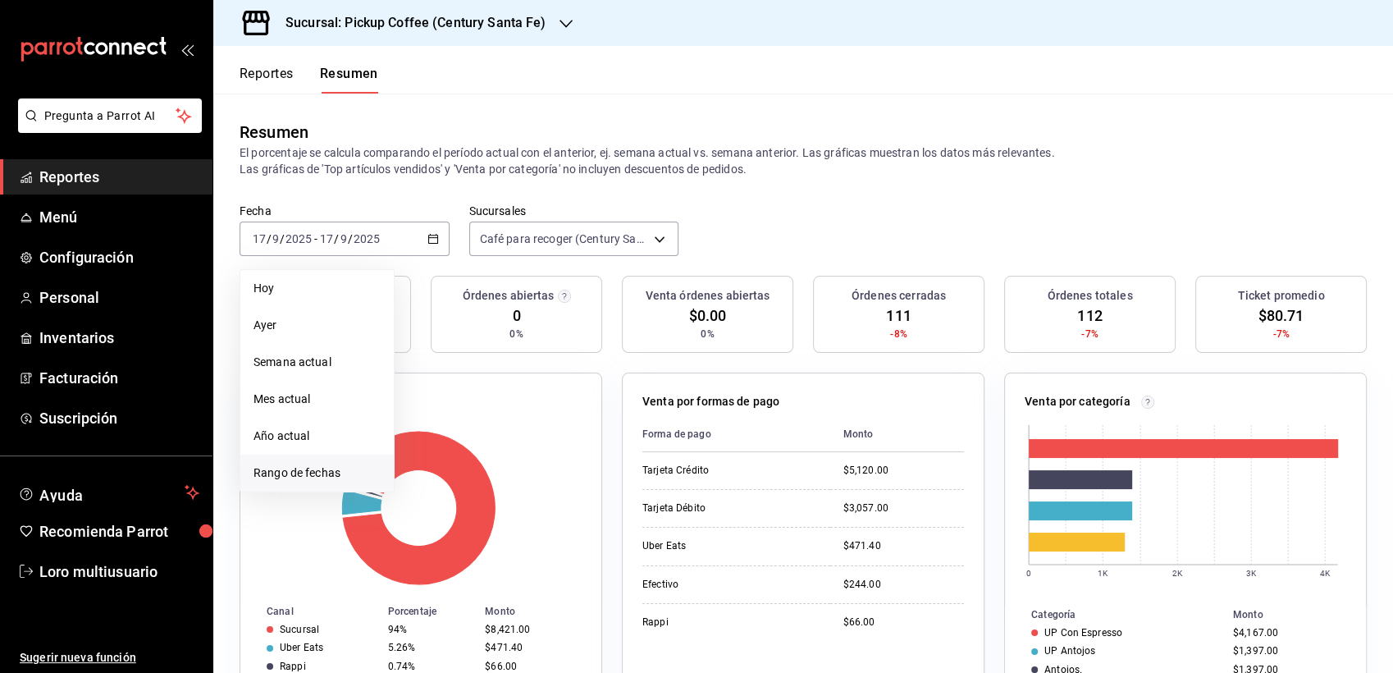
click at [336, 472] on span "Rango de fechas" at bounding box center [316, 472] width 127 height 17
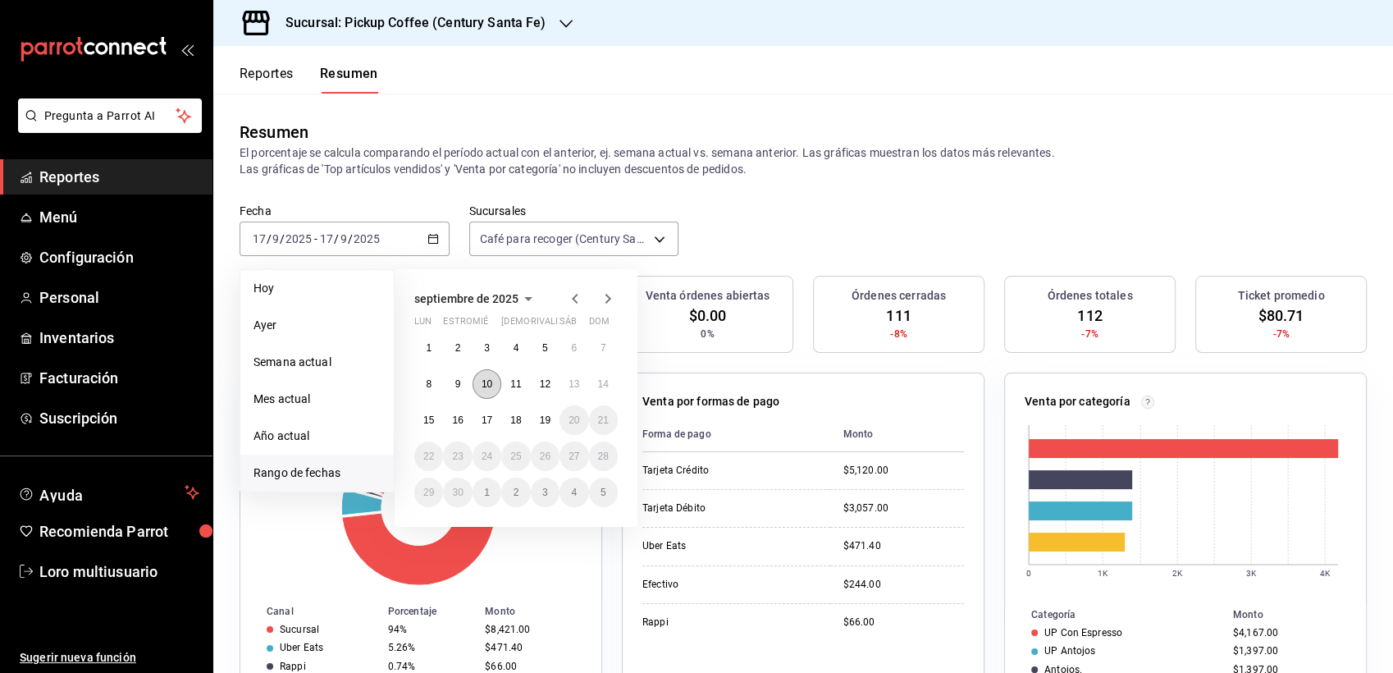
click at [479, 388] on button "10" at bounding box center [486, 384] width 29 height 30
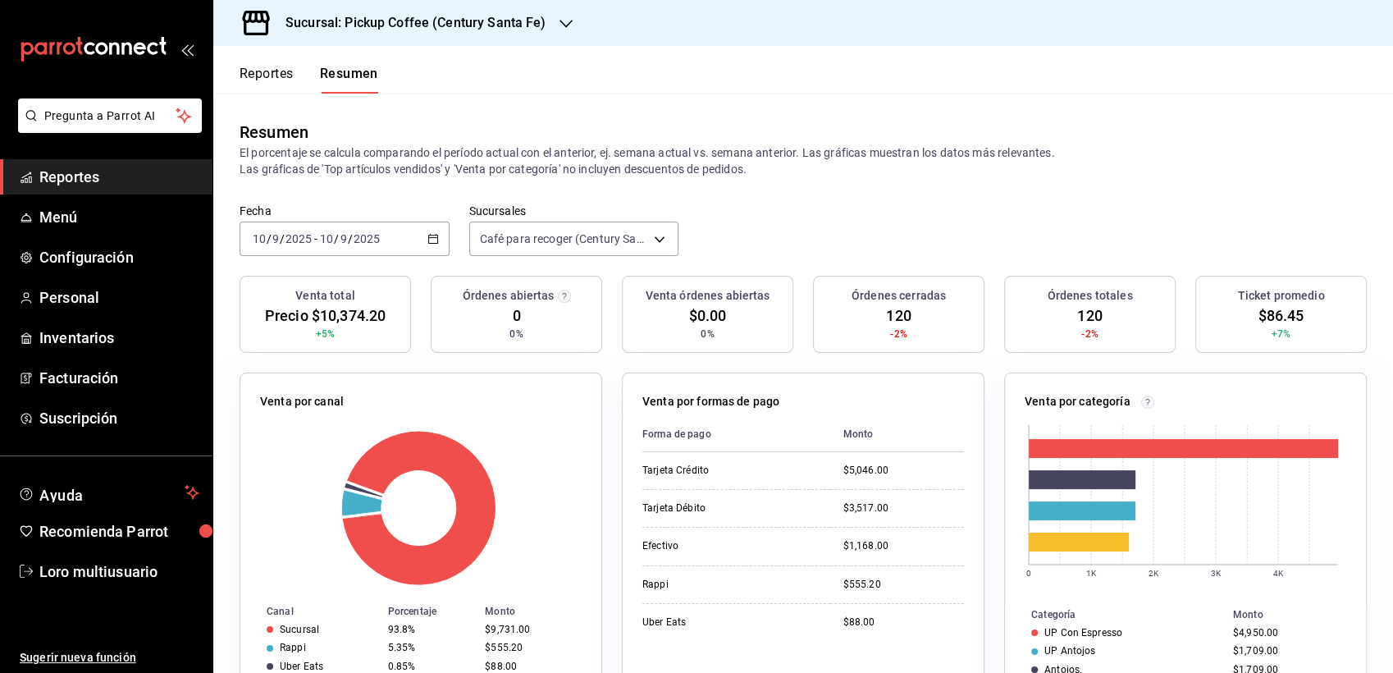
click at [341, 247] on div "[DATE] [DATE] - [DATE] [DATE]" at bounding box center [344, 238] width 210 height 34
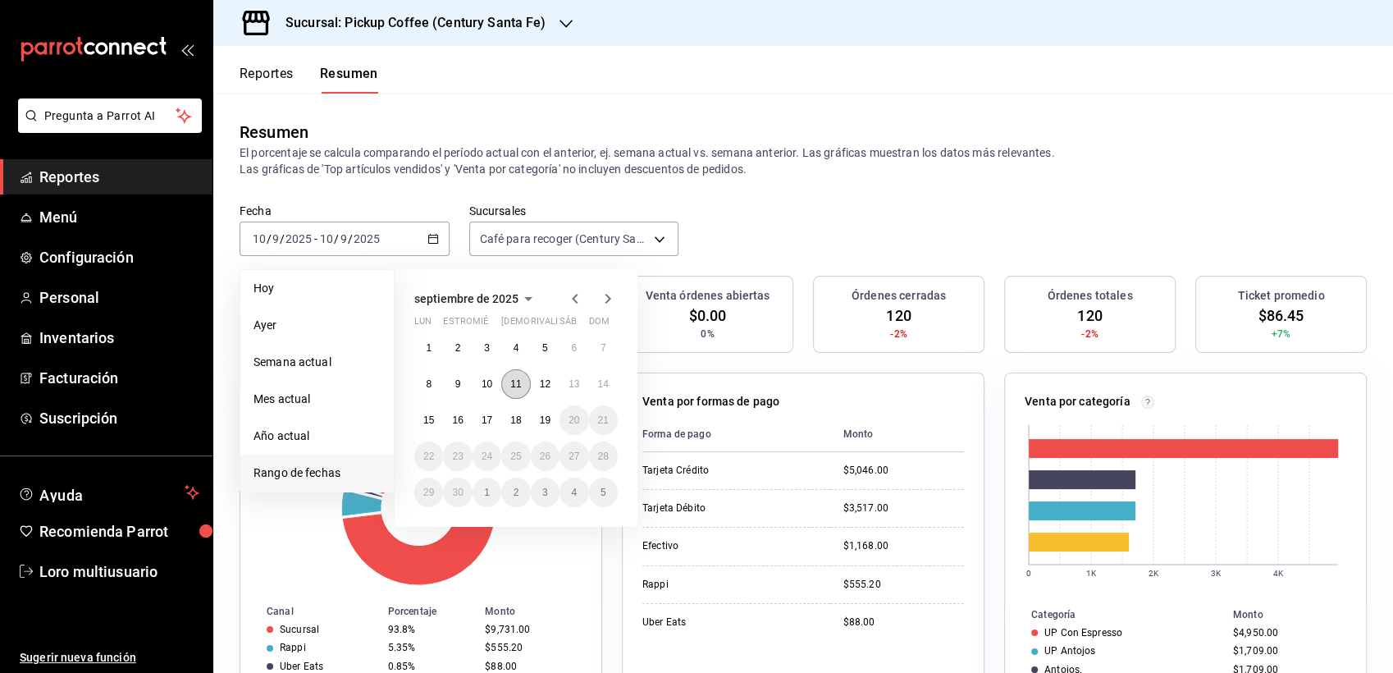
click at [516, 381] on abbr "11" at bounding box center [515, 383] width 11 height 11
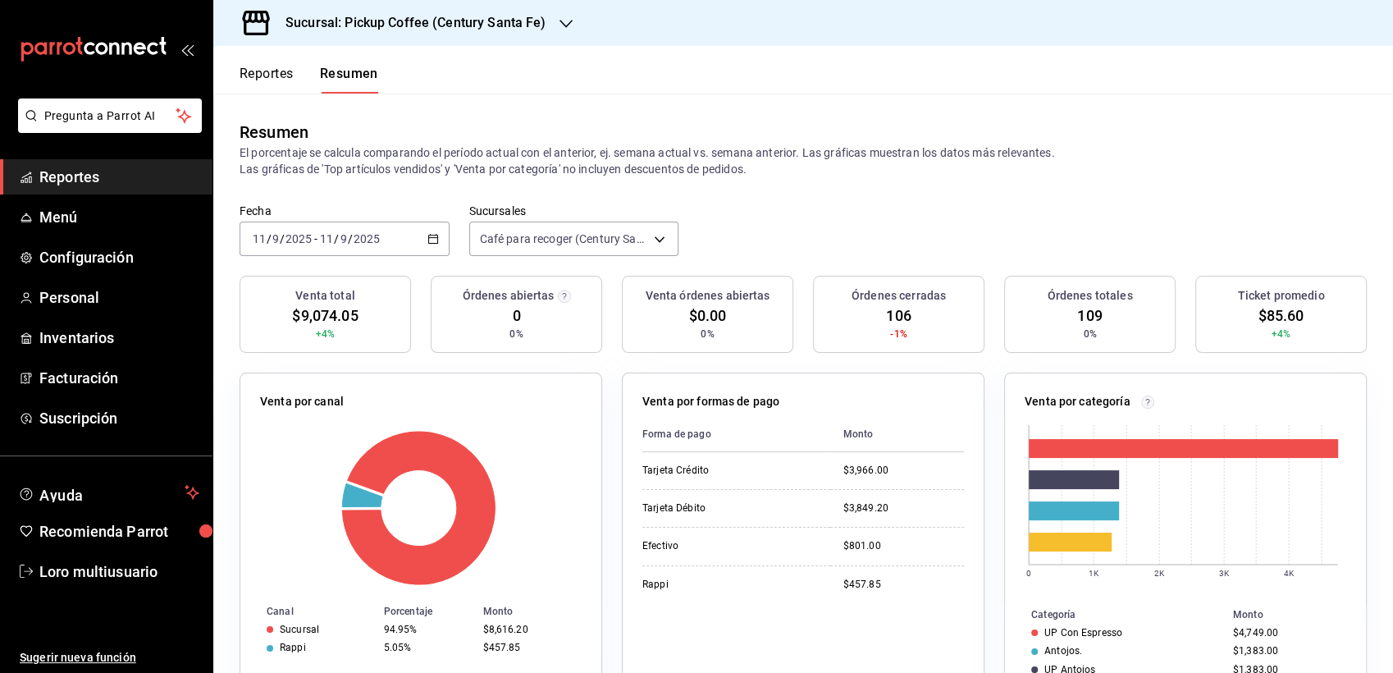
click at [367, 228] on div "[DATE] [DATE] - [DATE] [DATE]" at bounding box center [344, 238] width 210 height 34
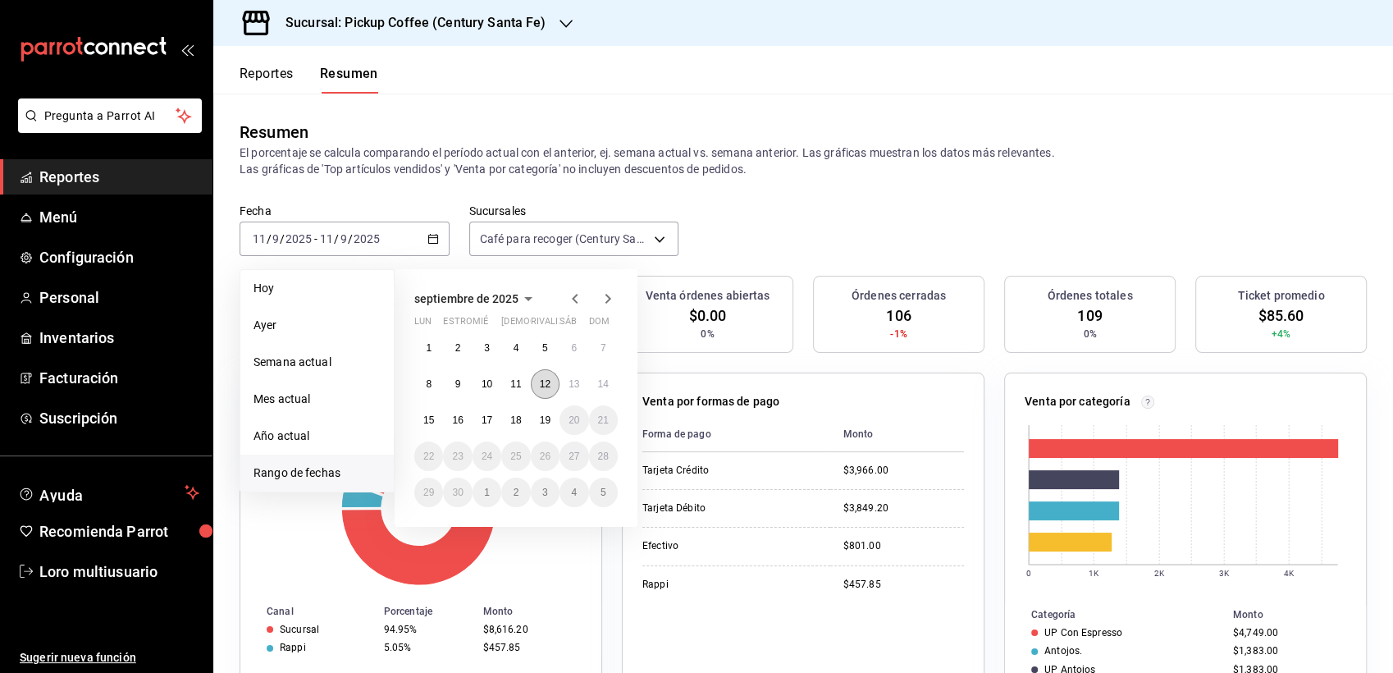
click at [546, 381] on abbr "12" at bounding box center [545, 383] width 11 height 11
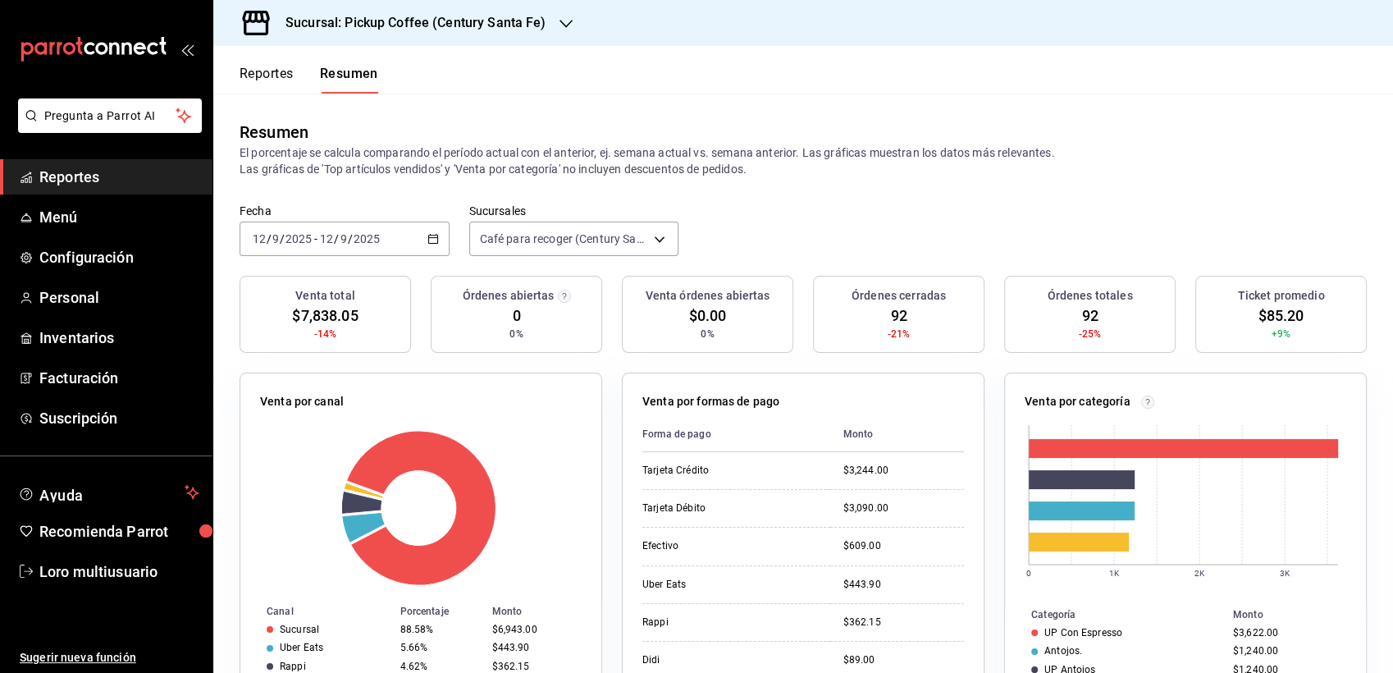
click at [375, 237] on input "2025" at bounding box center [367, 238] width 28 height 13
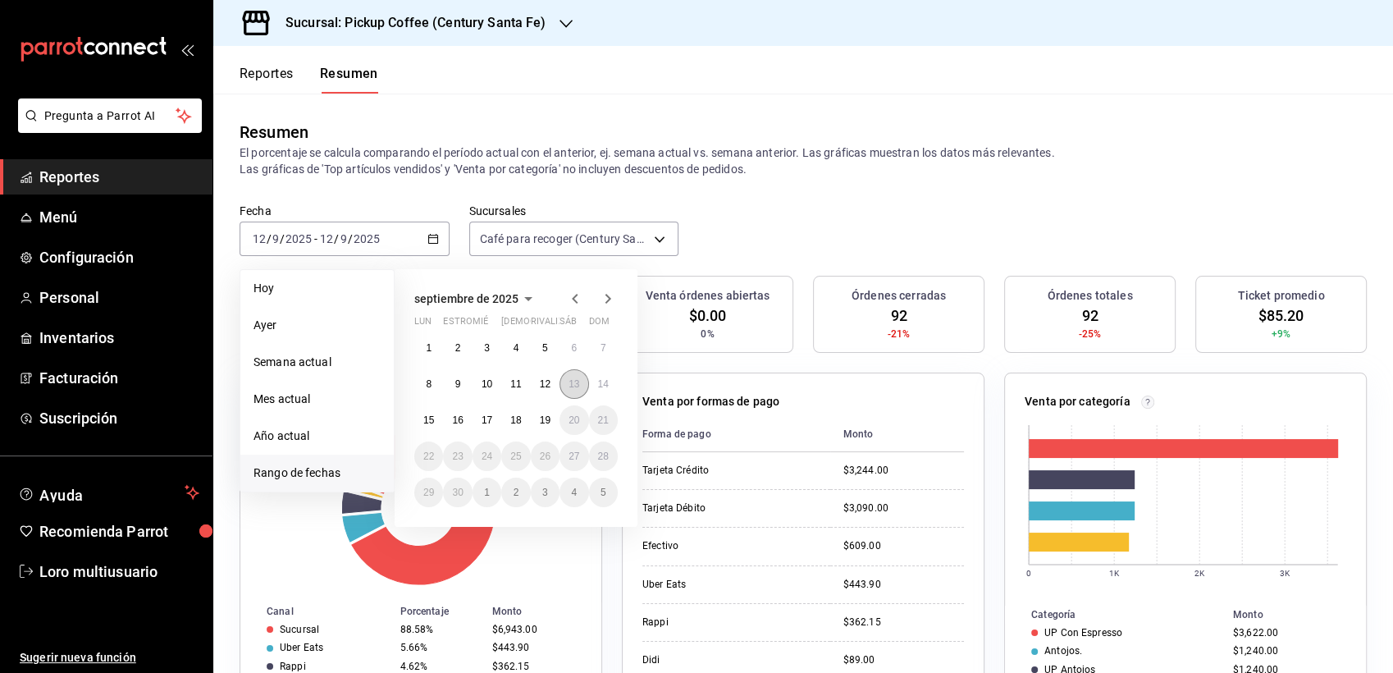
click at [568, 386] on abbr "13" at bounding box center [573, 383] width 11 height 11
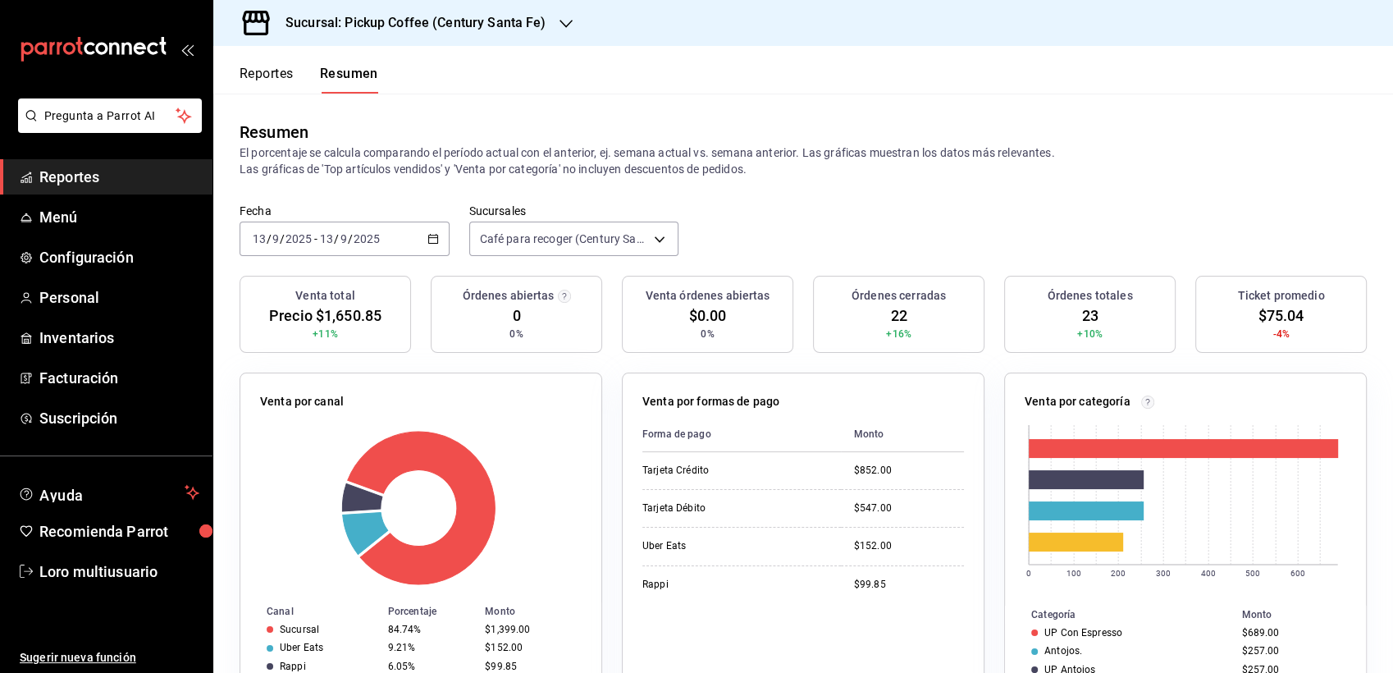
click at [321, 232] on input "13" at bounding box center [326, 238] width 15 height 13
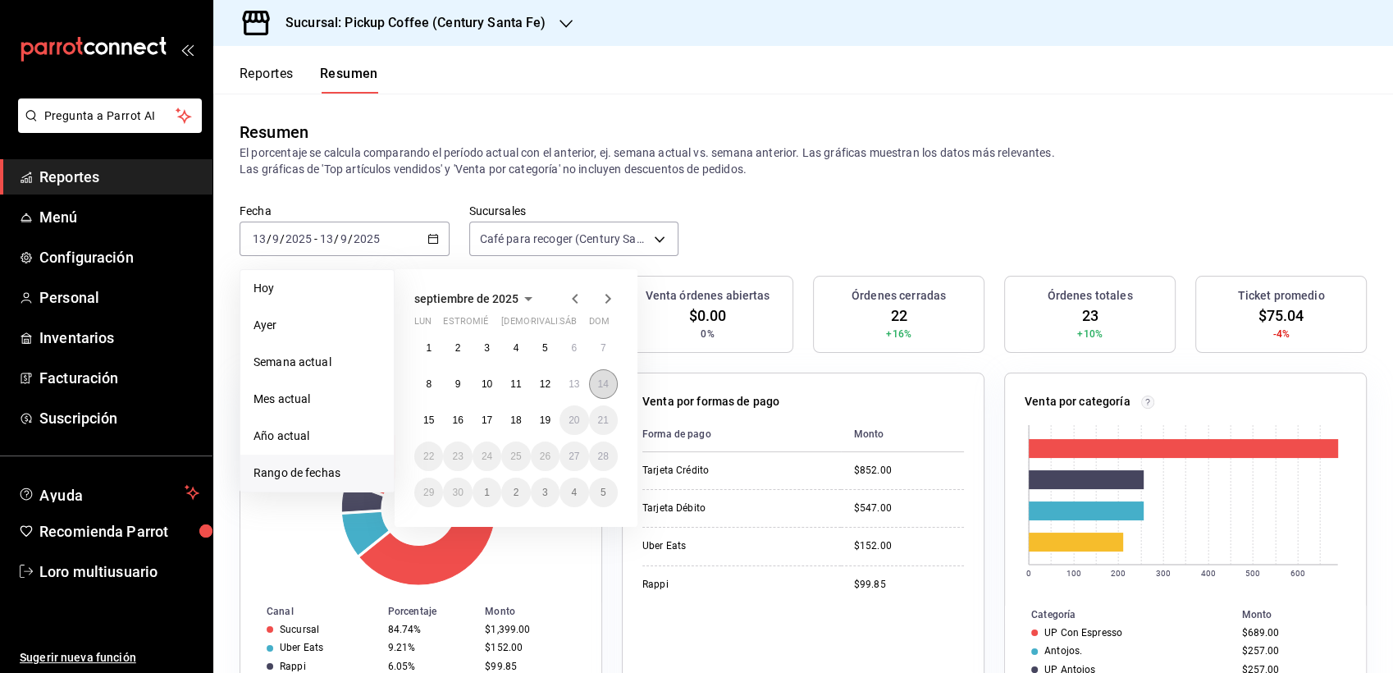
click at [595, 390] on button "14" at bounding box center [603, 384] width 29 height 30
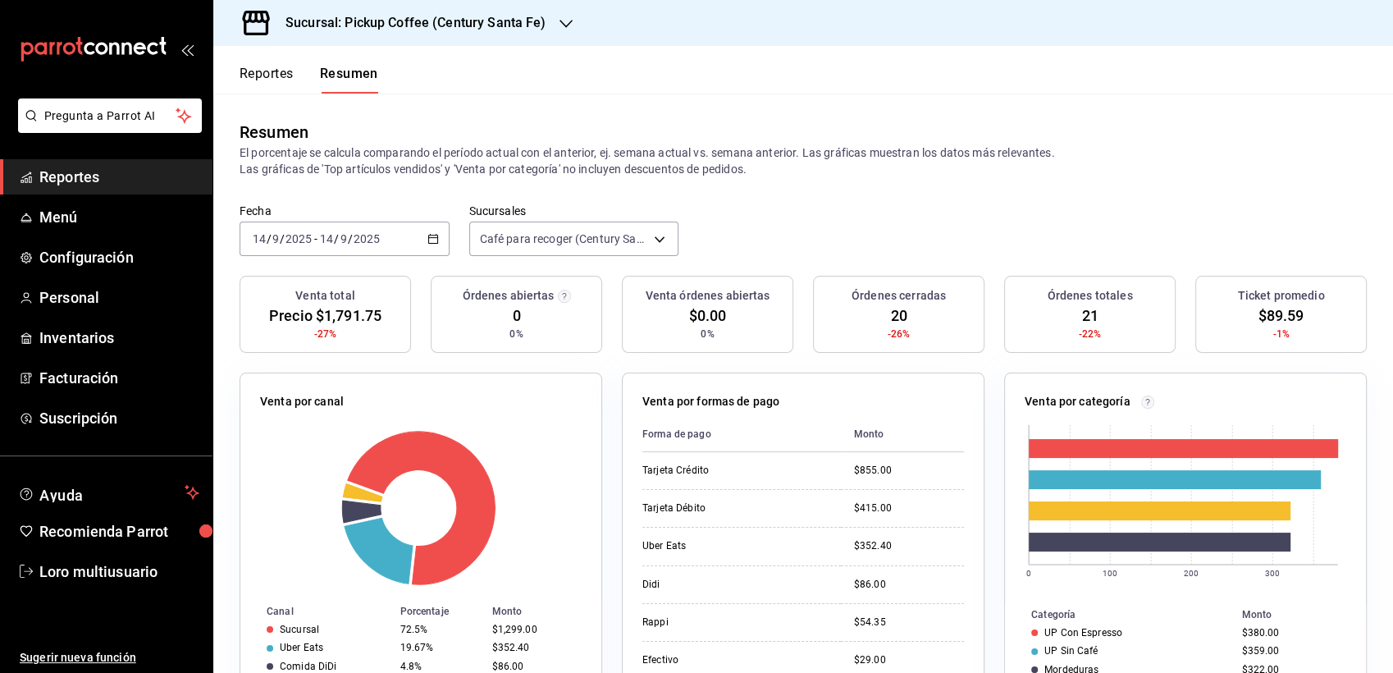
click at [372, 241] on input "2025" at bounding box center [367, 238] width 28 height 13
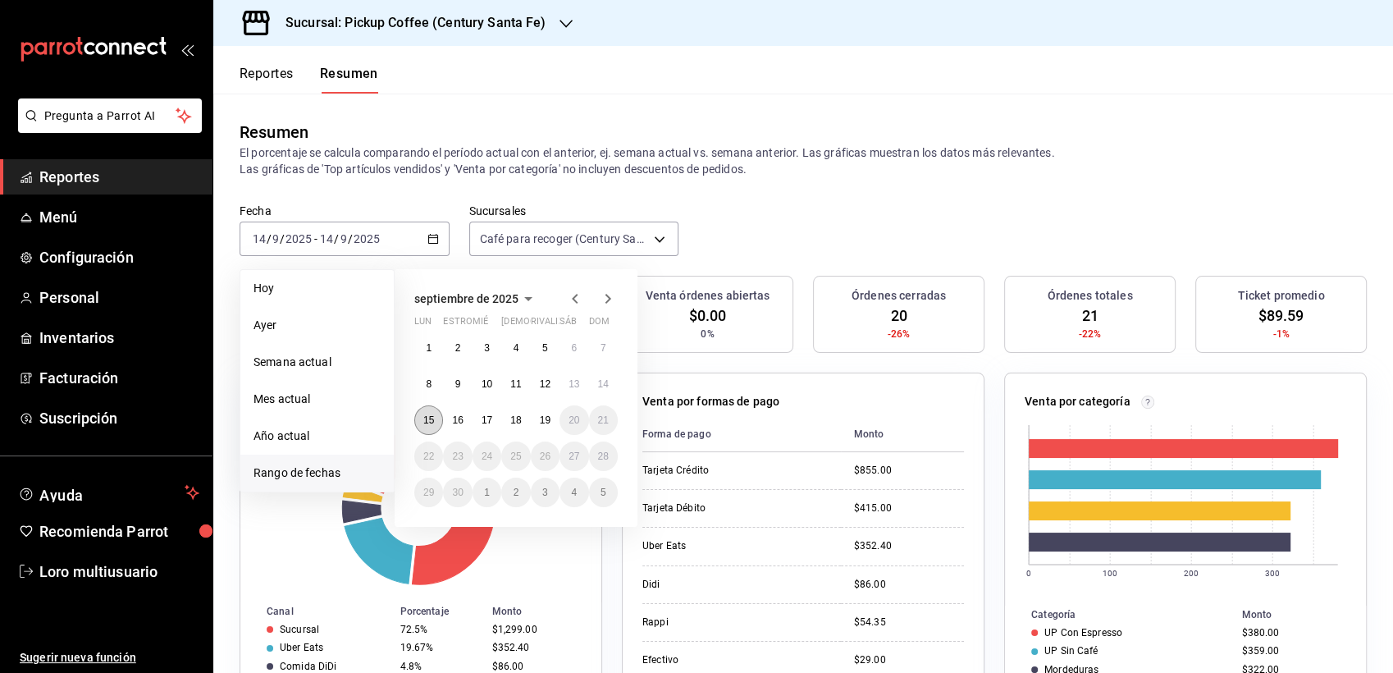
click at [431, 422] on abbr "15" at bounding box center [428, 419] width 11 height 11
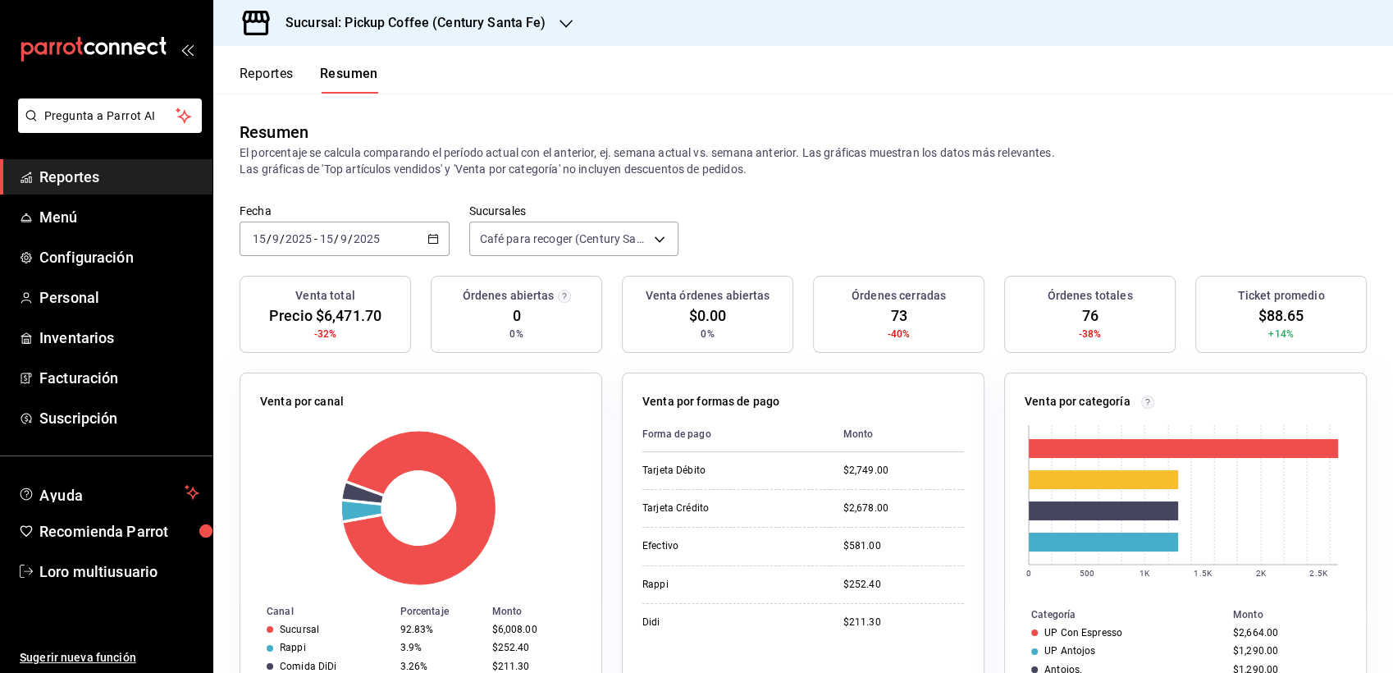
click at [367, 236] on input "2025" at bounding box center [367, 238] width 28 height 13
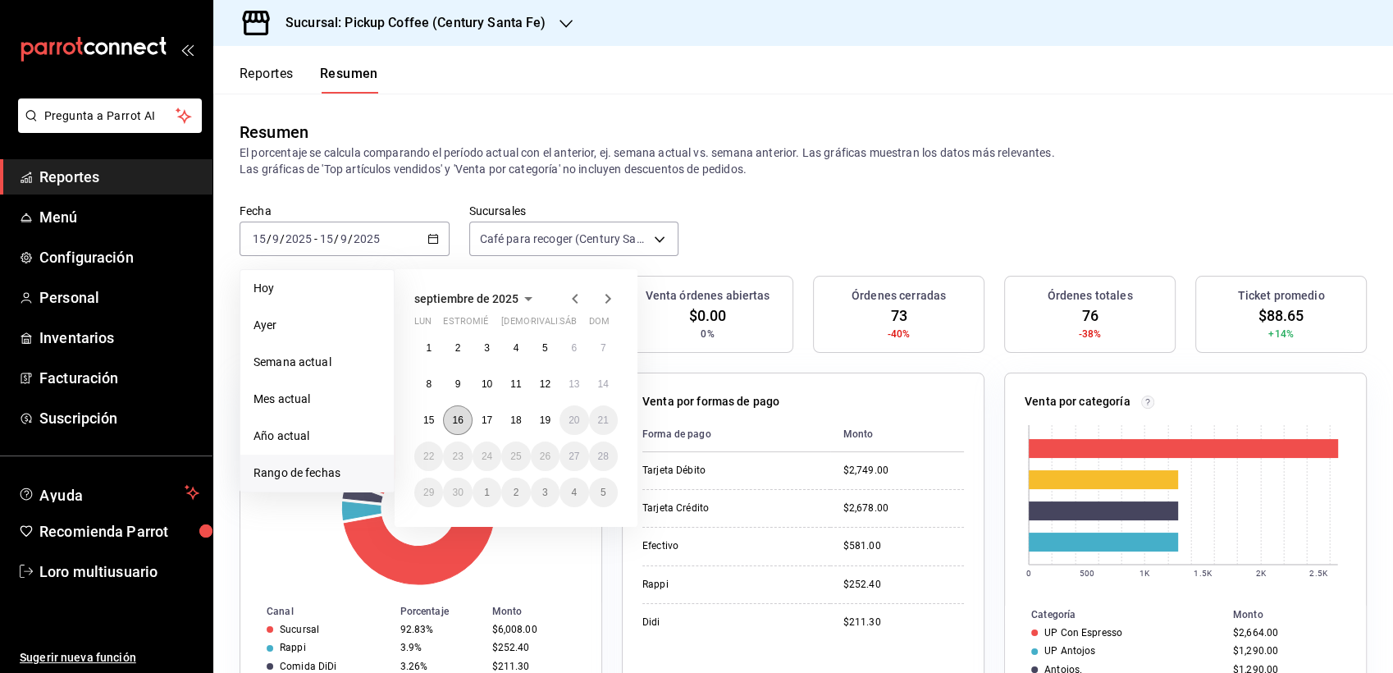
click at [459, 417] on abbr "16" at bounding box center [457, 419] width 11 height 11
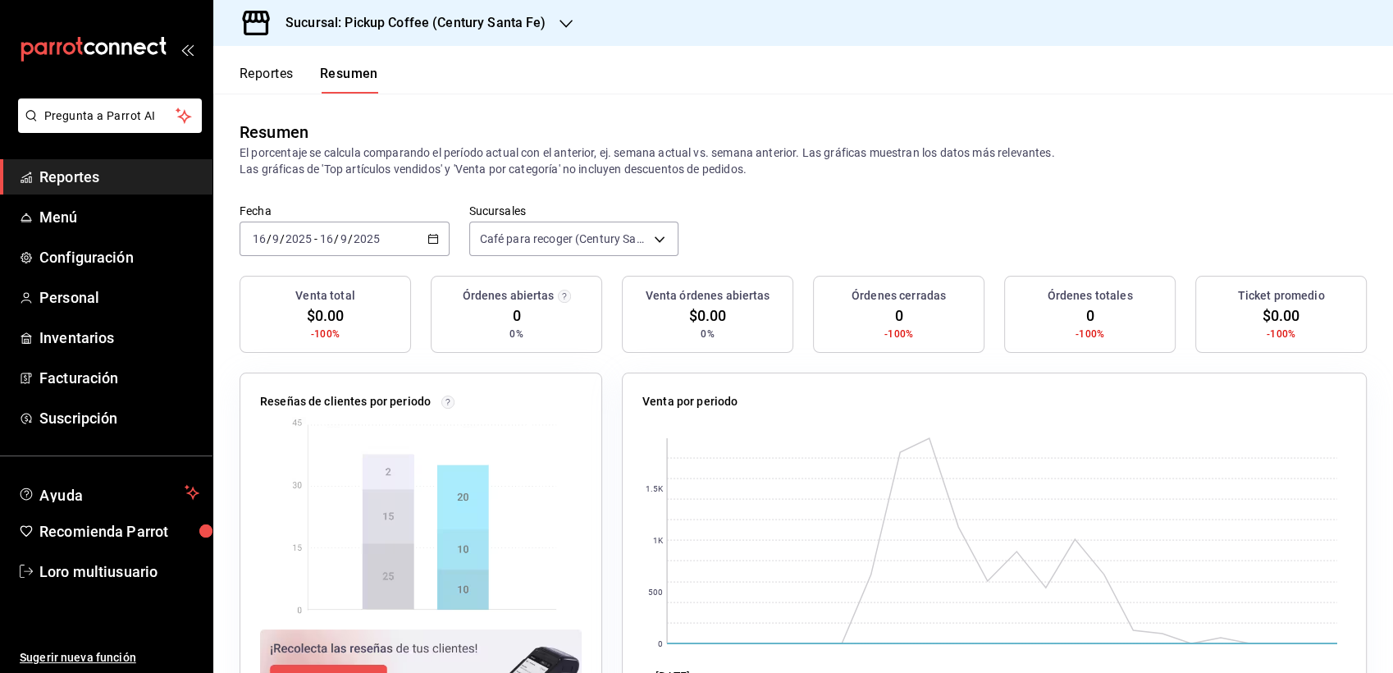
click at [332, 242] on input "16" at bounding box center [326, 238] width 15 height 13
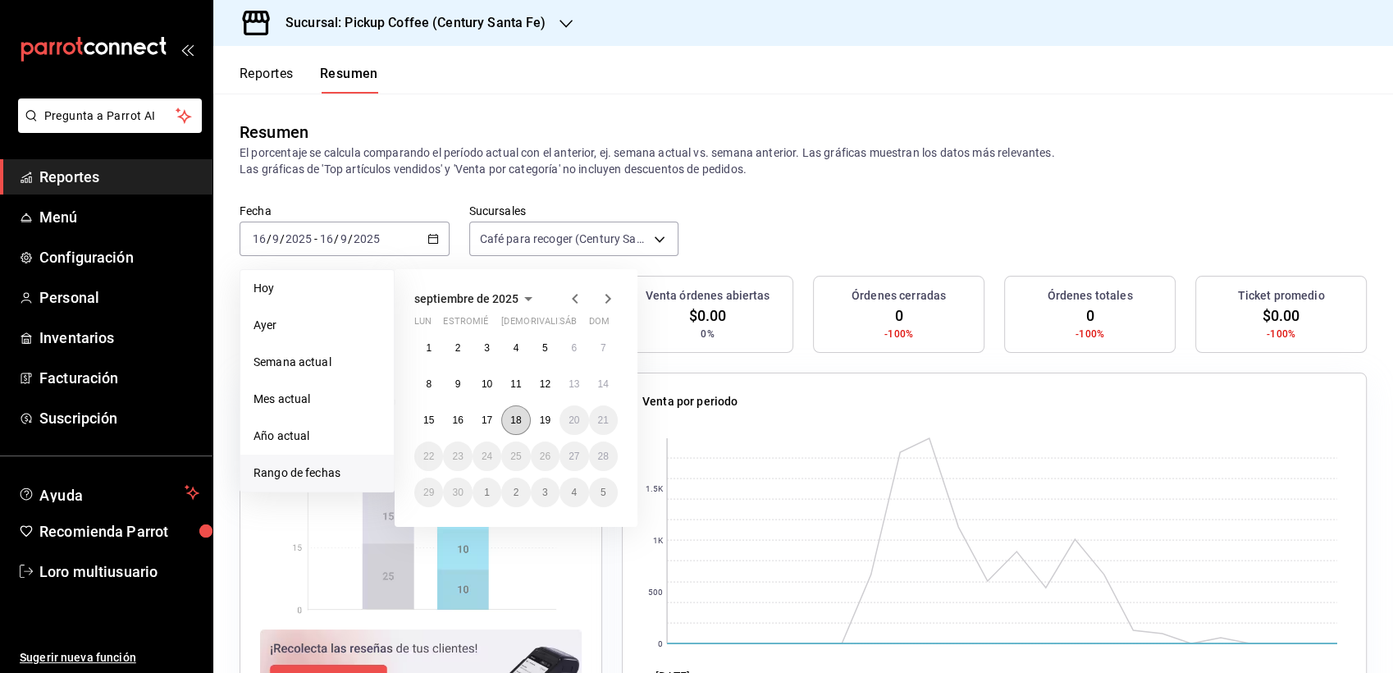
click at [523, 422] on button "18" at bounding box center [515, 420] width 29 height 30
